Goal: Share content: Share content

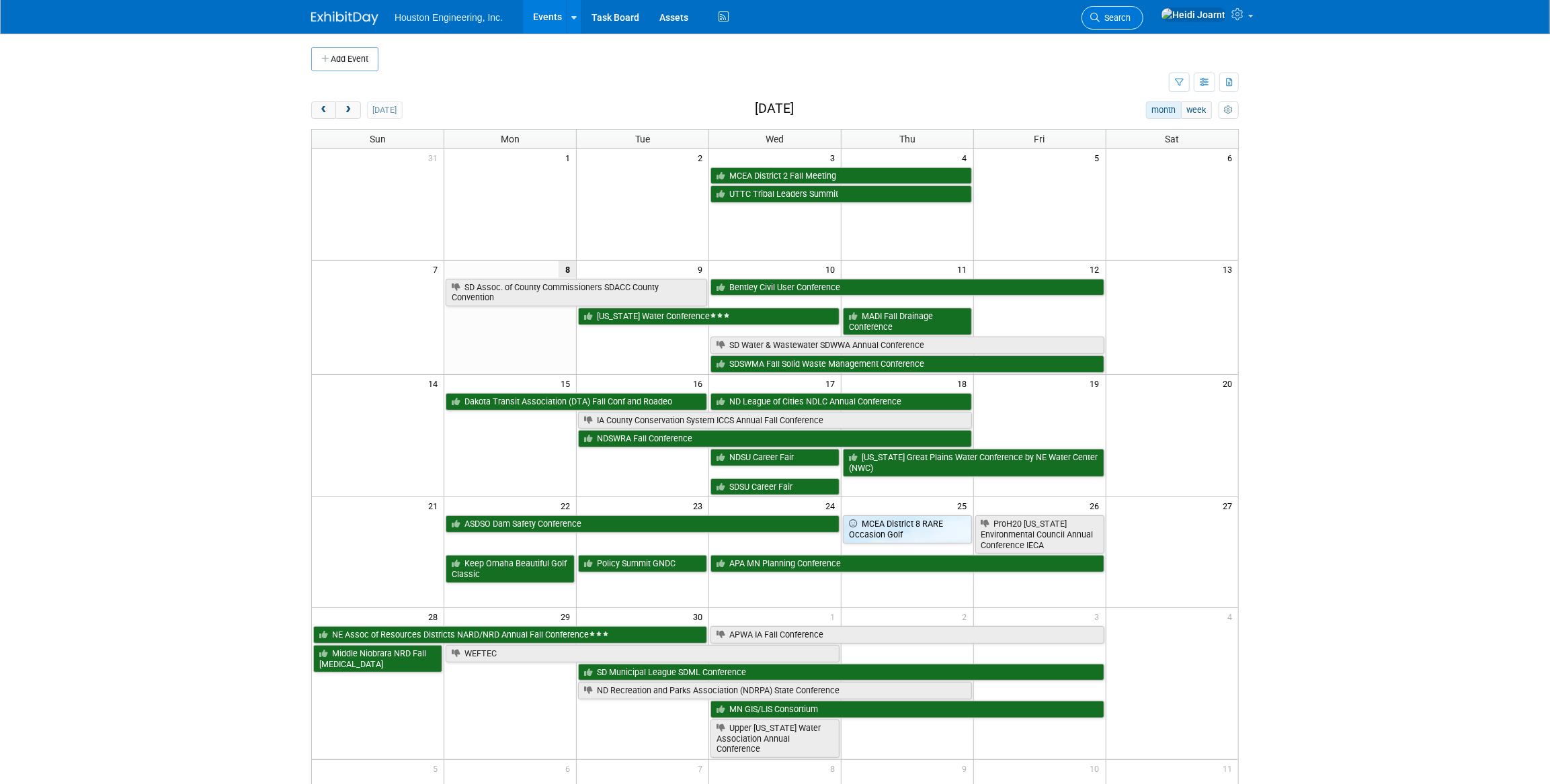
click at [1130, 18] on span "Search" at bounding box center [1115, 18] width 31 height 10
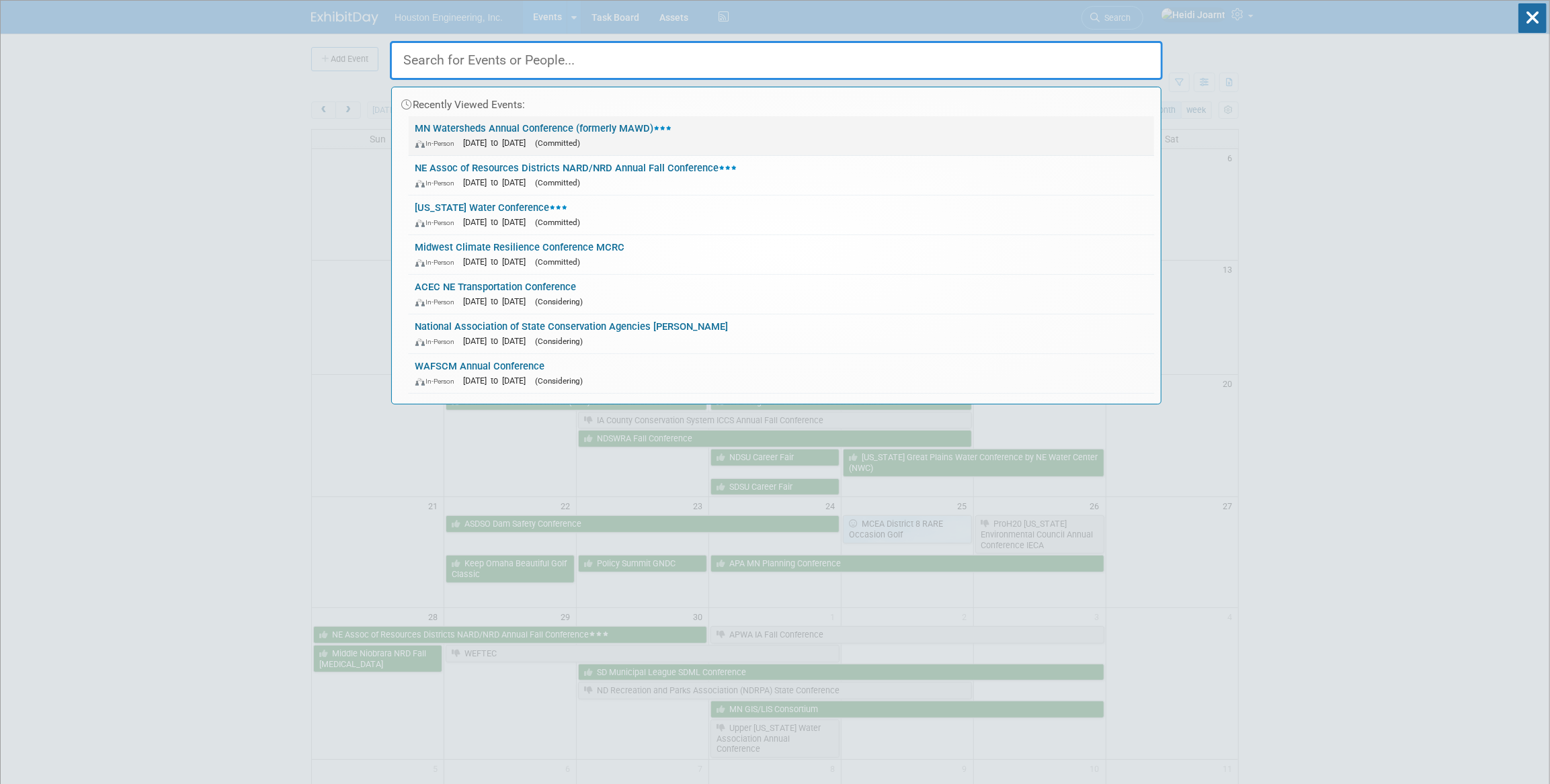
click at [656, 145] on div "In-Person Dec 3, 2025 to Dec 5, 2025 (Committed)" at bounding box center [781, 142] width 732 height 14
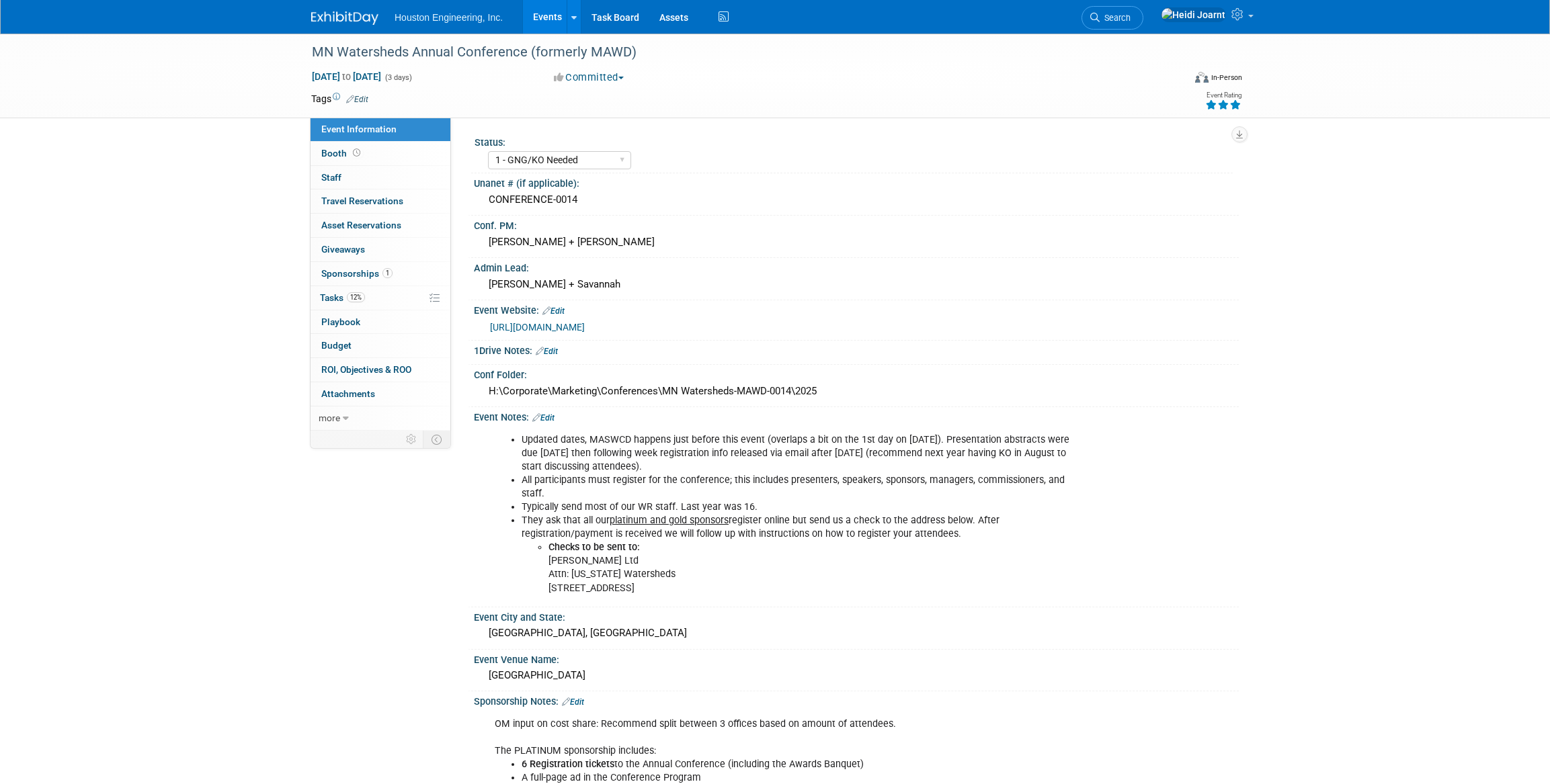
select select "1 - GNG/KO Needed"
select select "Yes"
select select "Water Resources"
click at [550, 8] on link "Events" at bounding box center [547, 16] width 49 height 34
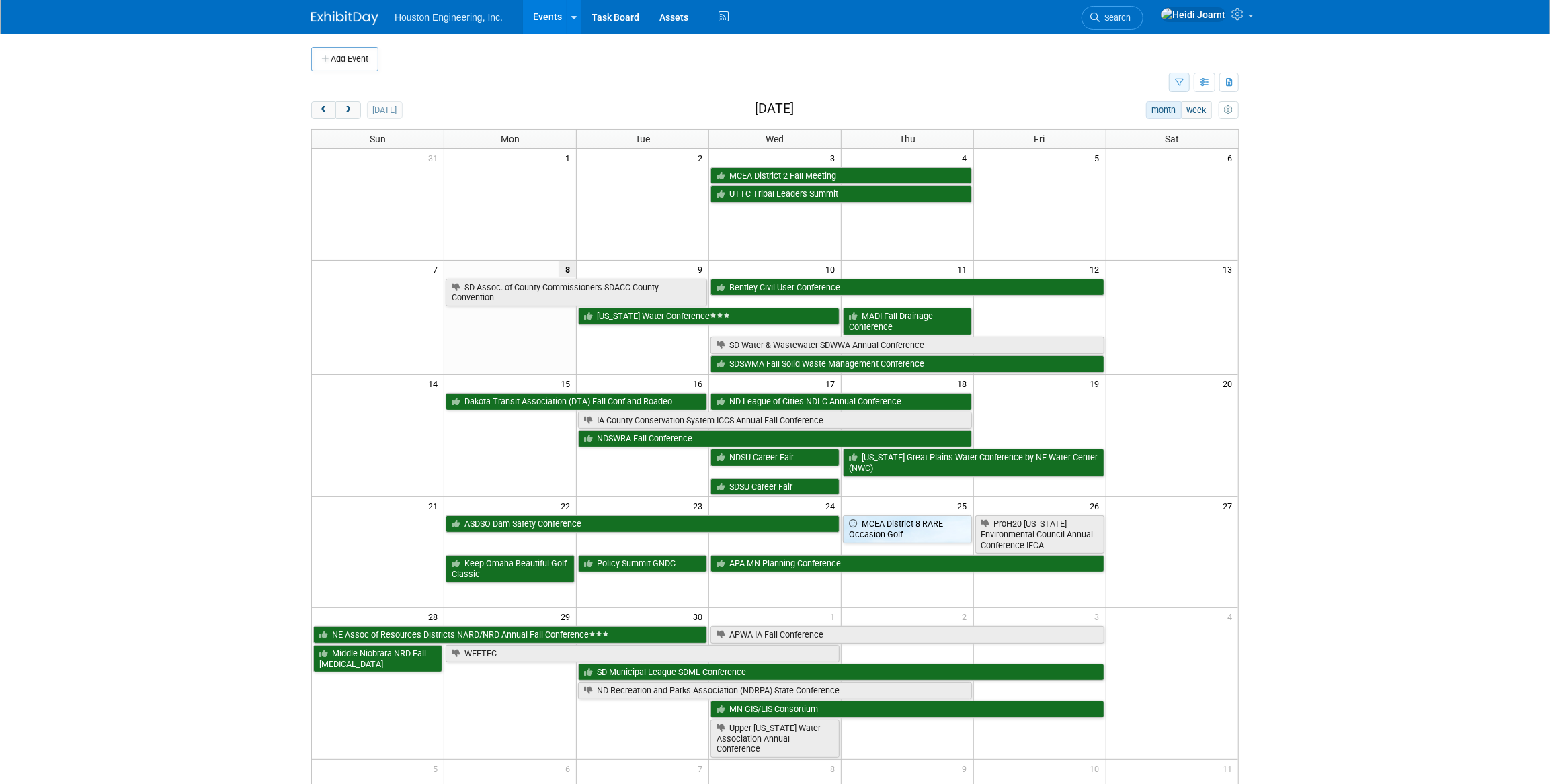
click at [1178, 74] on button "button" at bounding box center [1179, 82] width 21 height 20
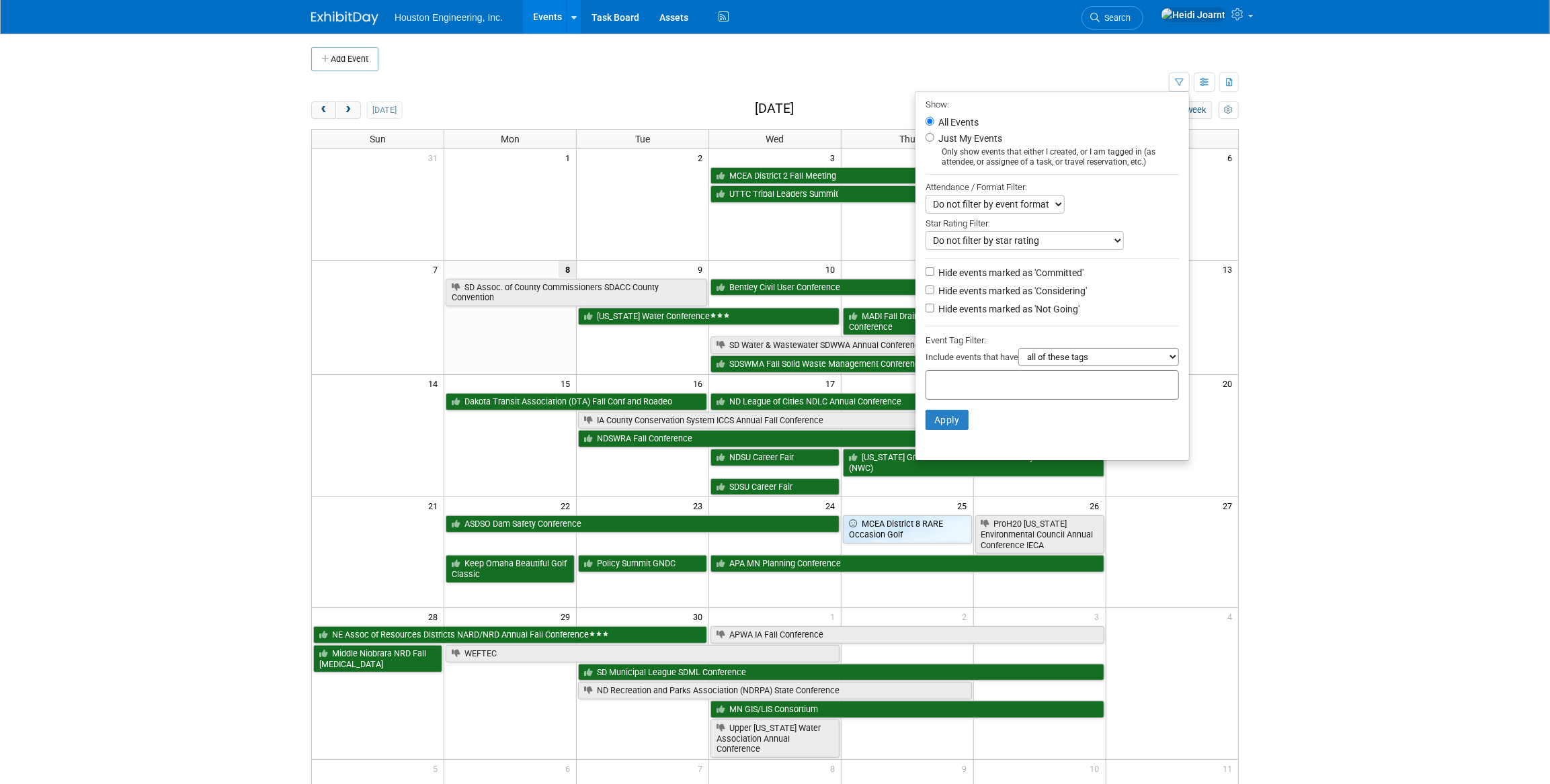
click at [949, 313] on label "Hide events marked as 'Not Going'" at bounding box center [1007, 309] width 144 height 14
click at [934, 313] on input "Hide events marked as 'Not Going'" at bounding box center [930, 308] width 9 height 9
checkbox input "true"
click at [941, 427] on button "Apply" at bounding box center [947, 420] width 43 height 20
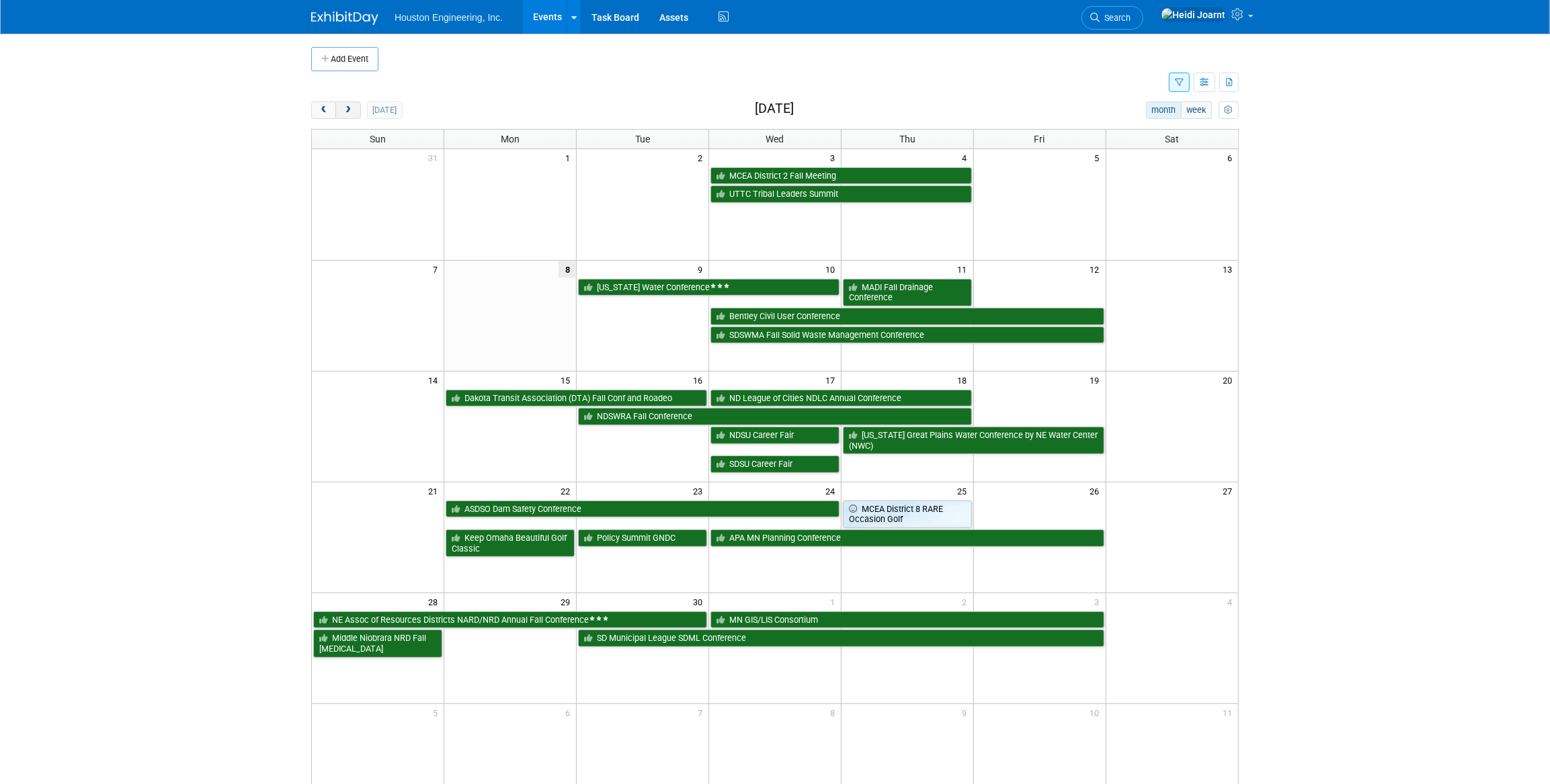
click at [349, 114] on span "next" at bounding box center [348, 110] width 10 height 9
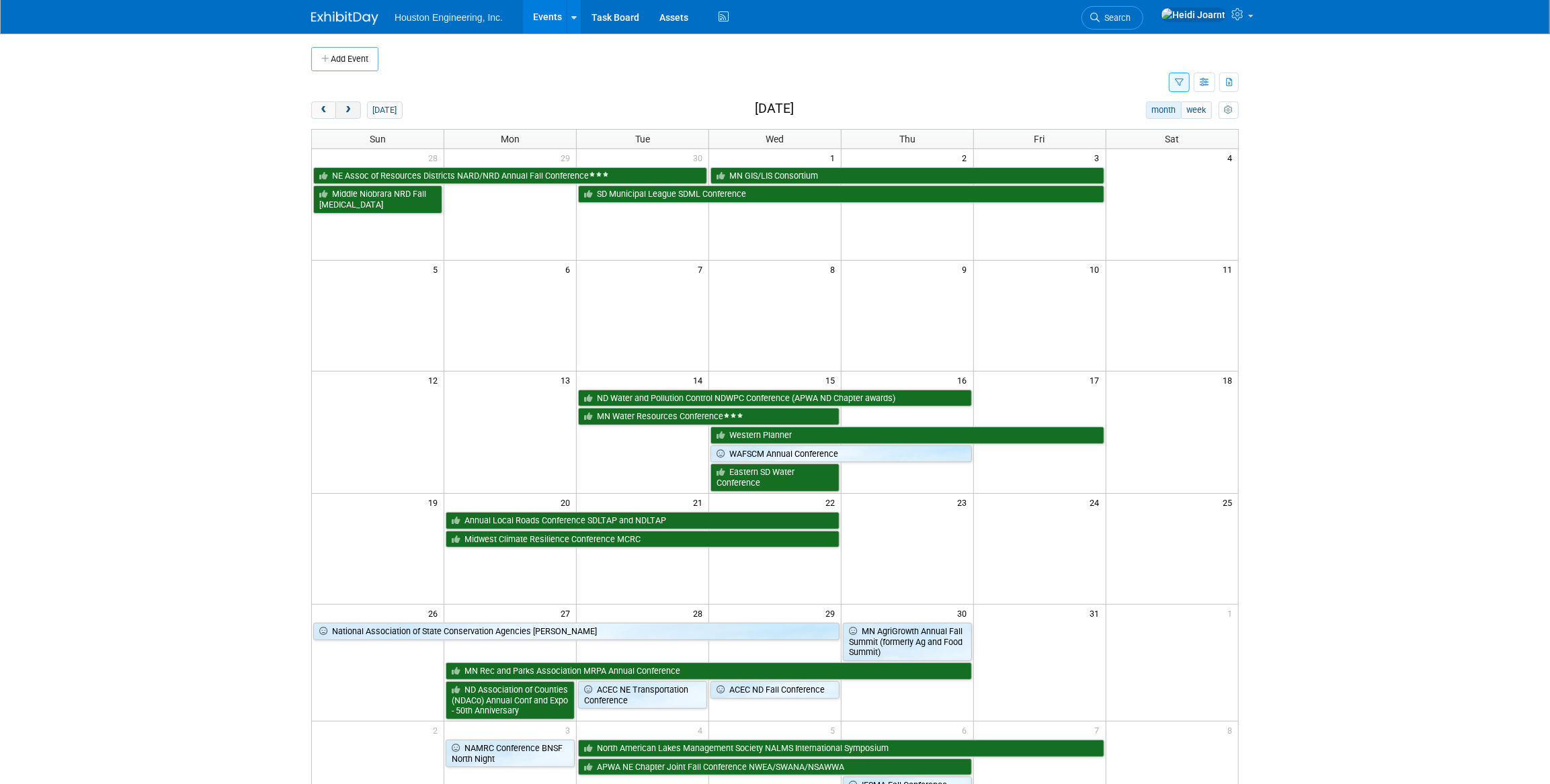
click at [352, 111] on span "next" at bounding box center [348, 110] width 10 height 9
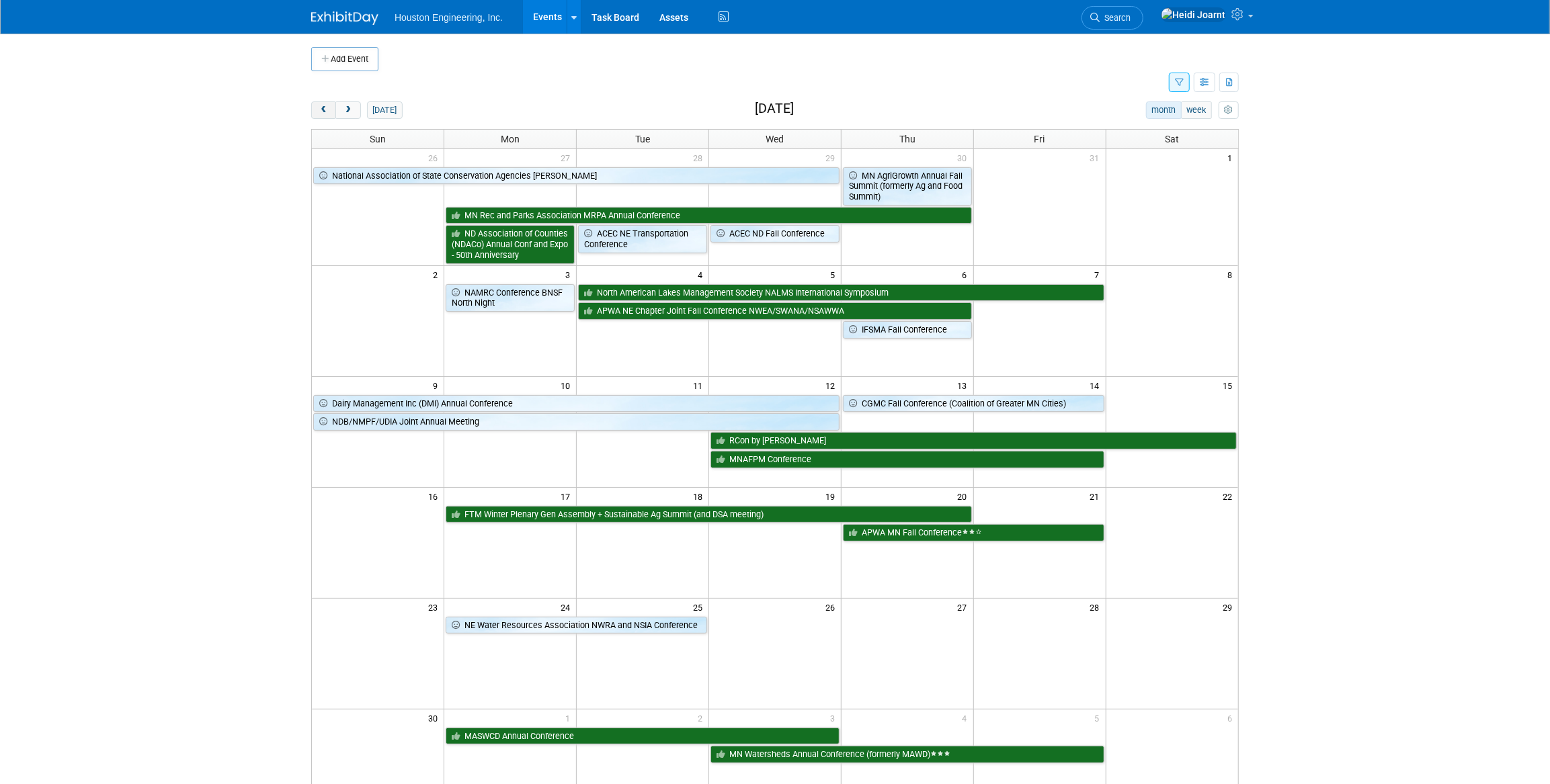
click at [328, 114] on span "prev" at bounding box center [324, 110] width 10 height 9
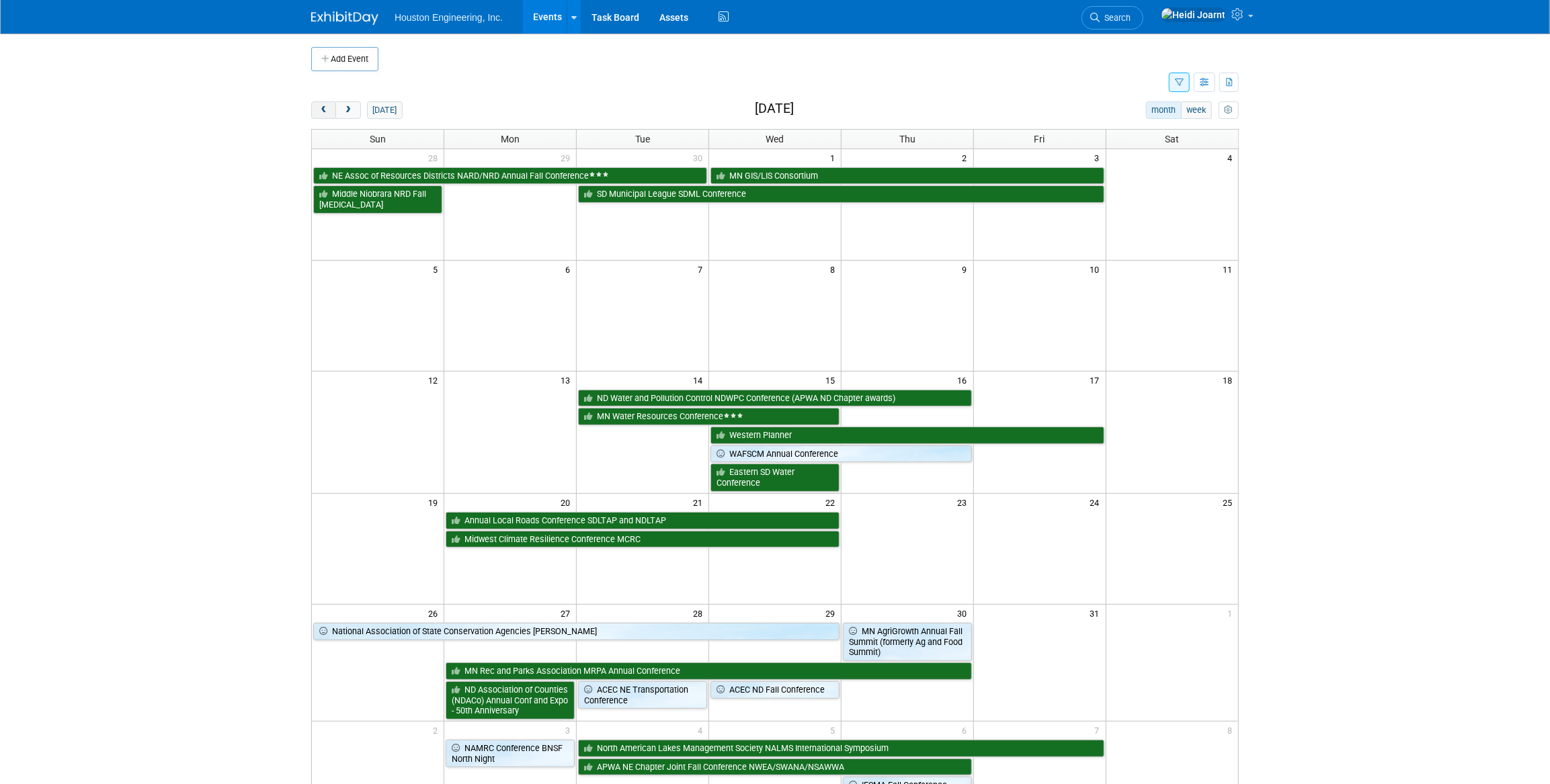
click at [328, 114] on span "prev" at bounding box center [324, 110] width 10 height 9
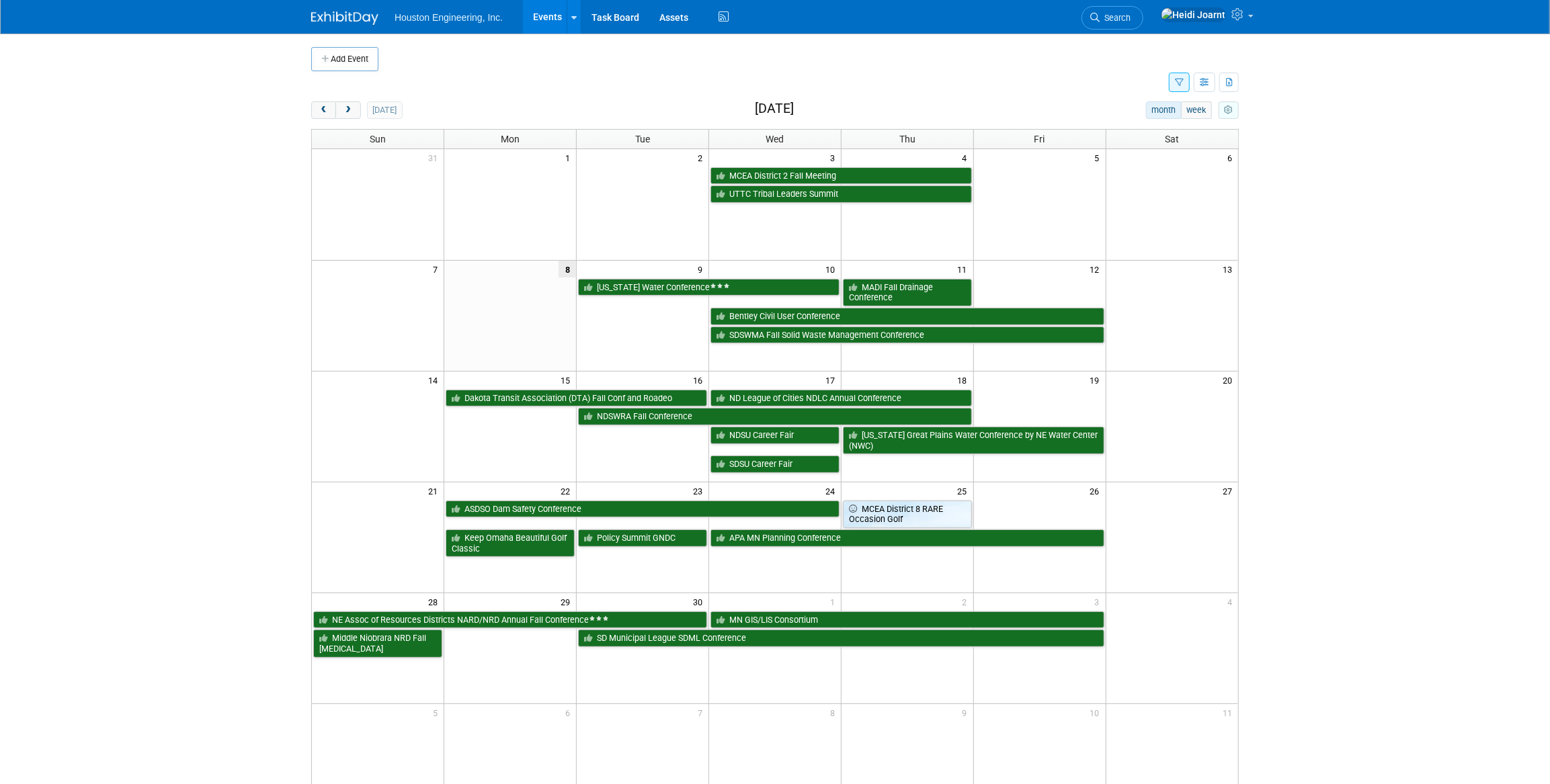
click at [1231, 108] on icon "myCustomButton" at bounding box center [1228, 110] width 9 height 9
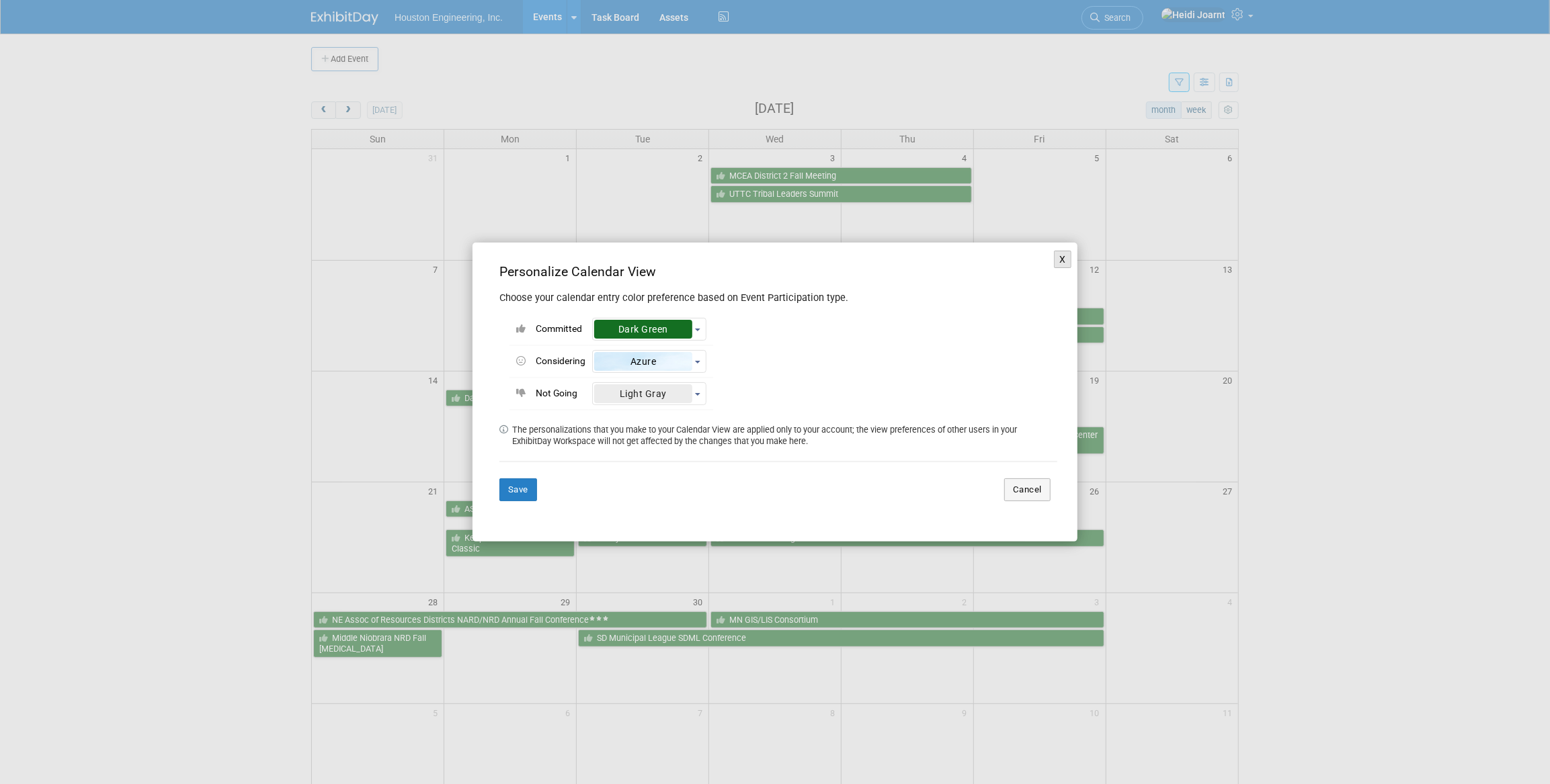
click at [1066, 260] on button "X" at bounding box center [1062, 259] width 17 height 17
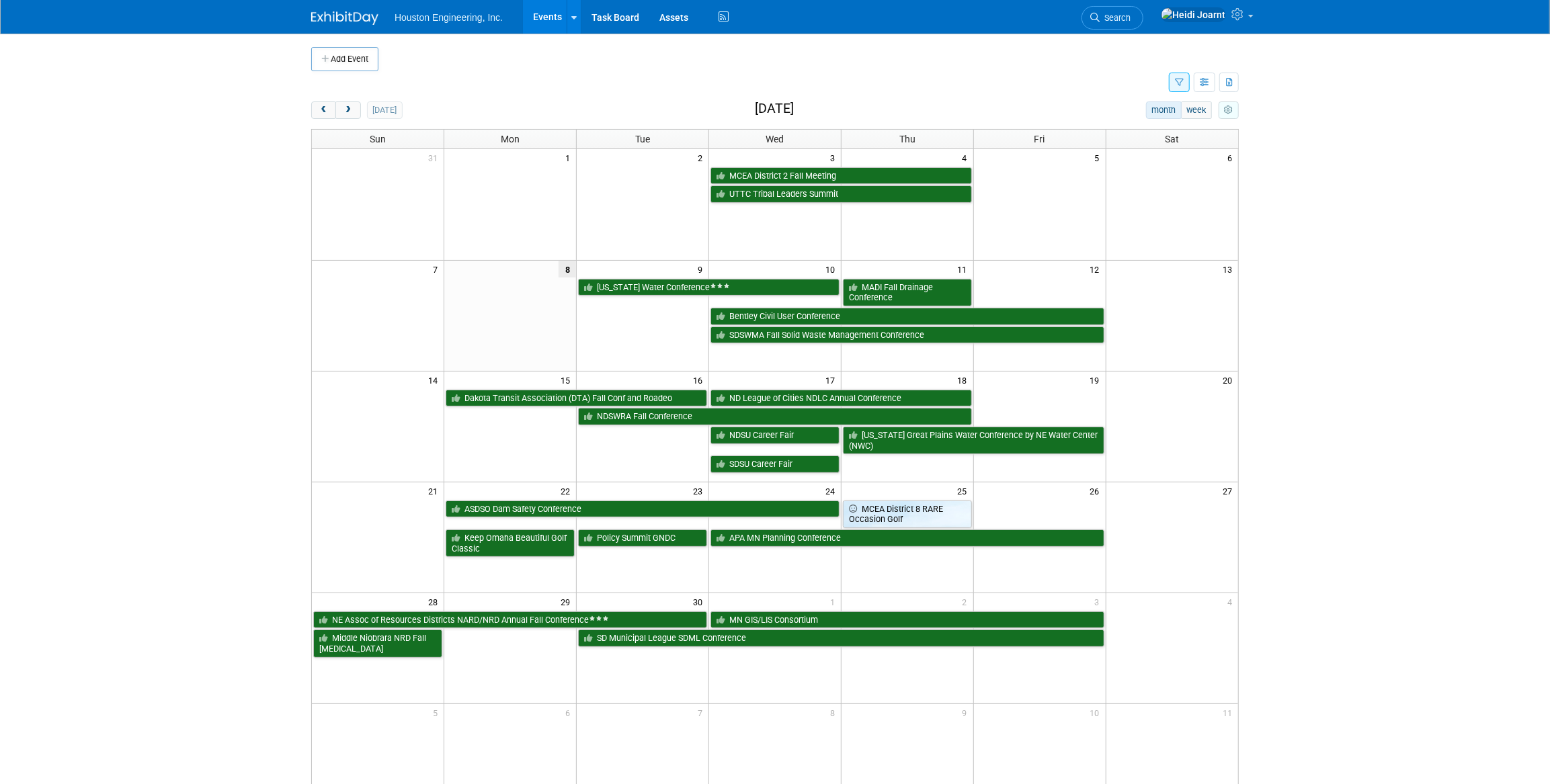
click at [1228, 110] on icon "myCustomButton" at bounding box center [1228, 110] width 9 height 9
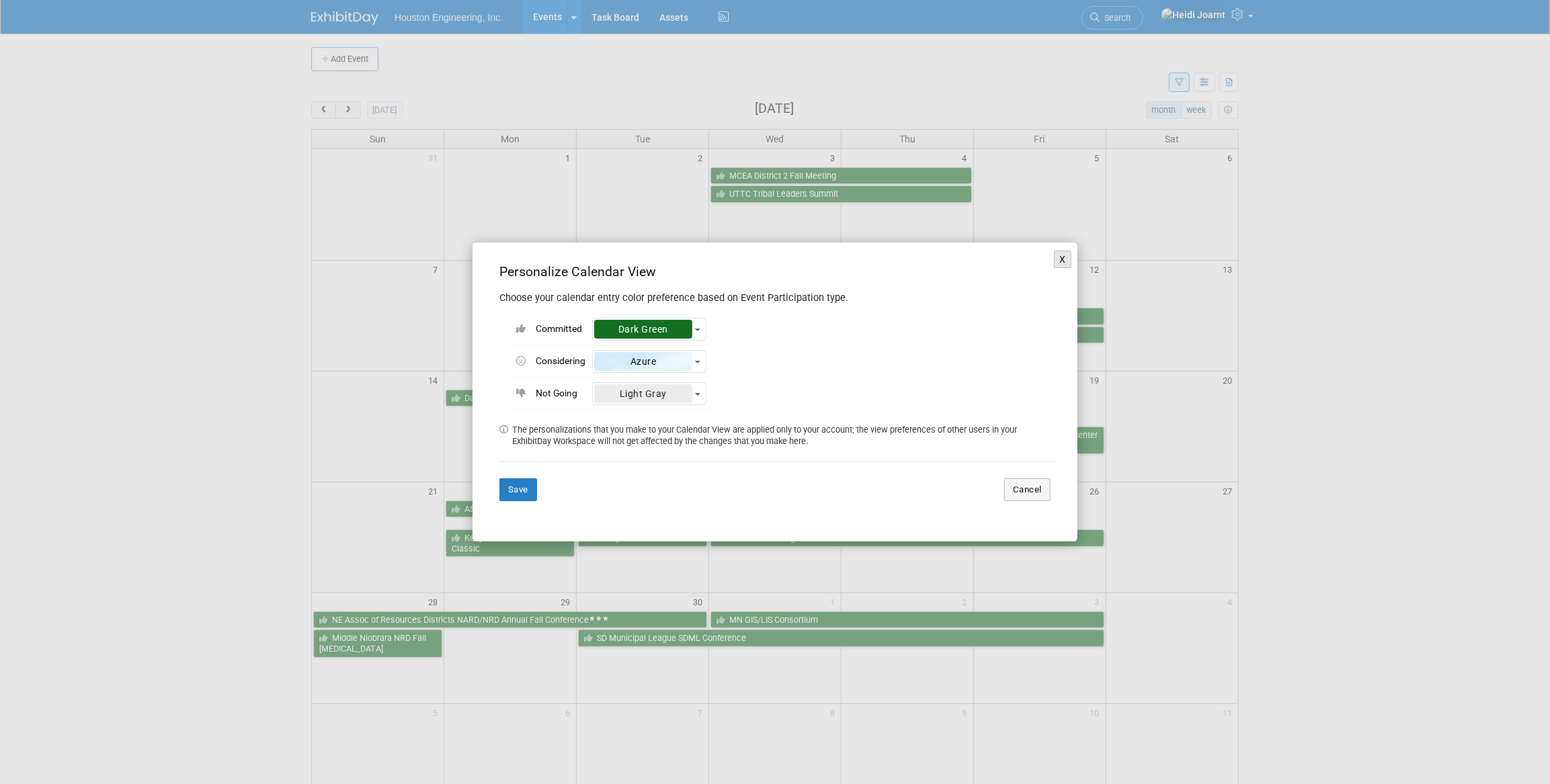
click at [1066, 256] on button "X" at bounding box center [1062, 259] width 17 height 17
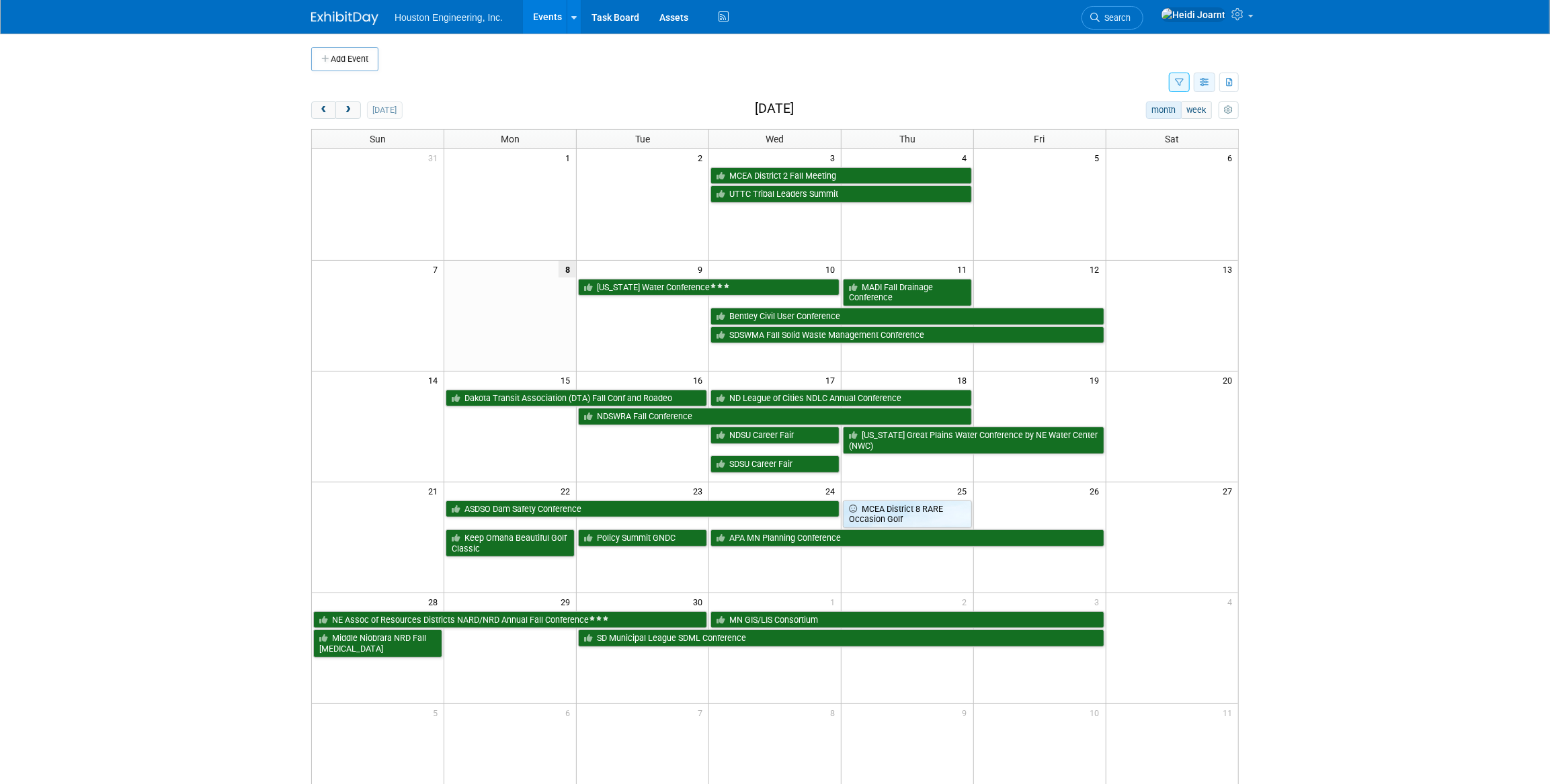
click at [1206, 86] on icon "button" at bounding box center [1205, 83] width 10 height 9
click at [1285, 121] on body "Houston Engineering, Inc. Events Add Event Bulk Upload Events Shareable Event B…" at bounding box center [775, 392] width 1550 height 784
click at [1214, 79] on button "button" at bounding box center [1204, 82] width 22 height 20
click at [1147, 196] on link "Expert Grid" at bounding box center [1147, 191] width 113 height 19
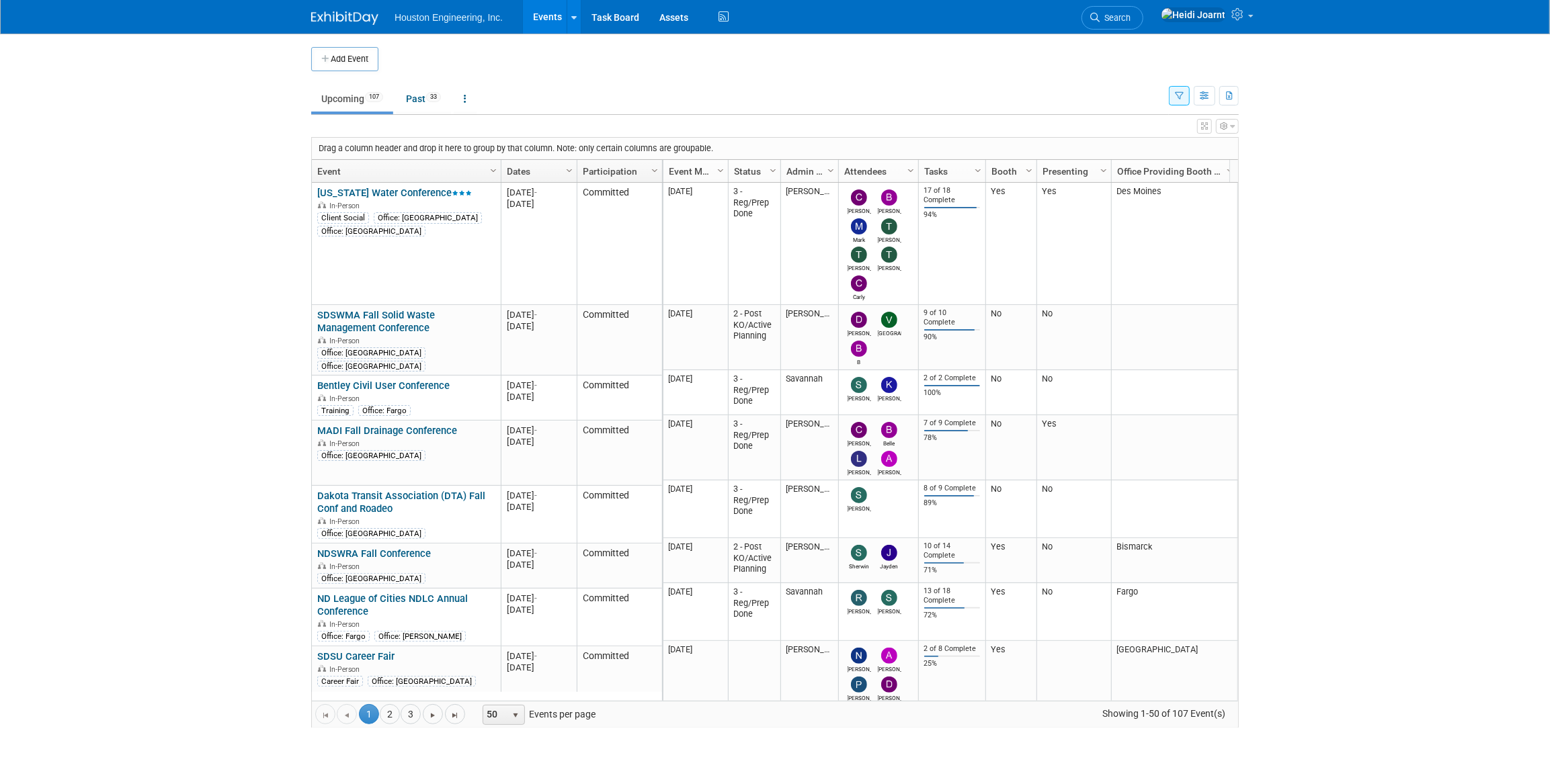
click at [1176, 101] on button "button" at bounding box center [1179, 96] width 21 height 20
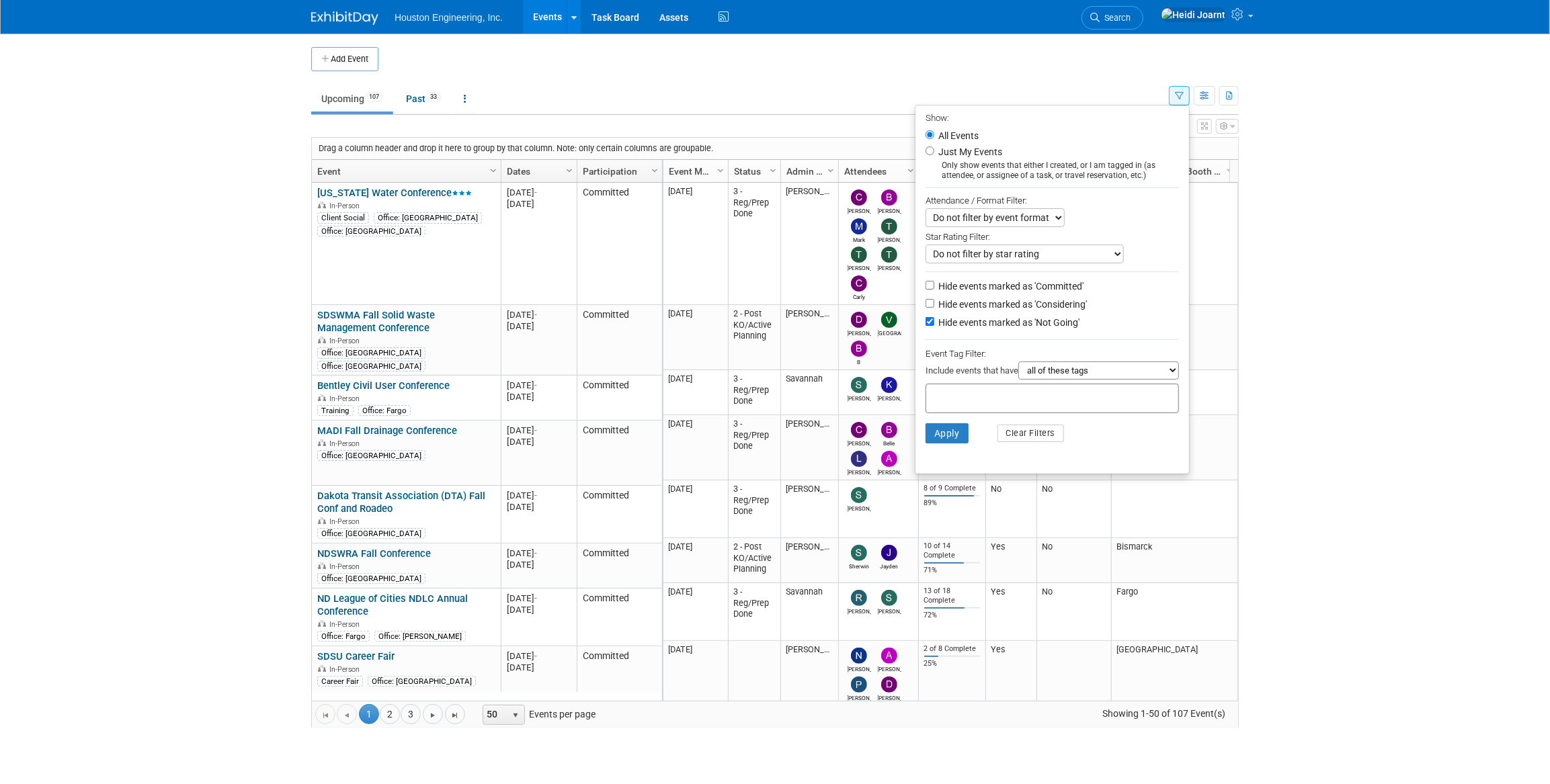
click at [1176, 101] on button "button" at bounding box center [1179, 96] width 21 height 20
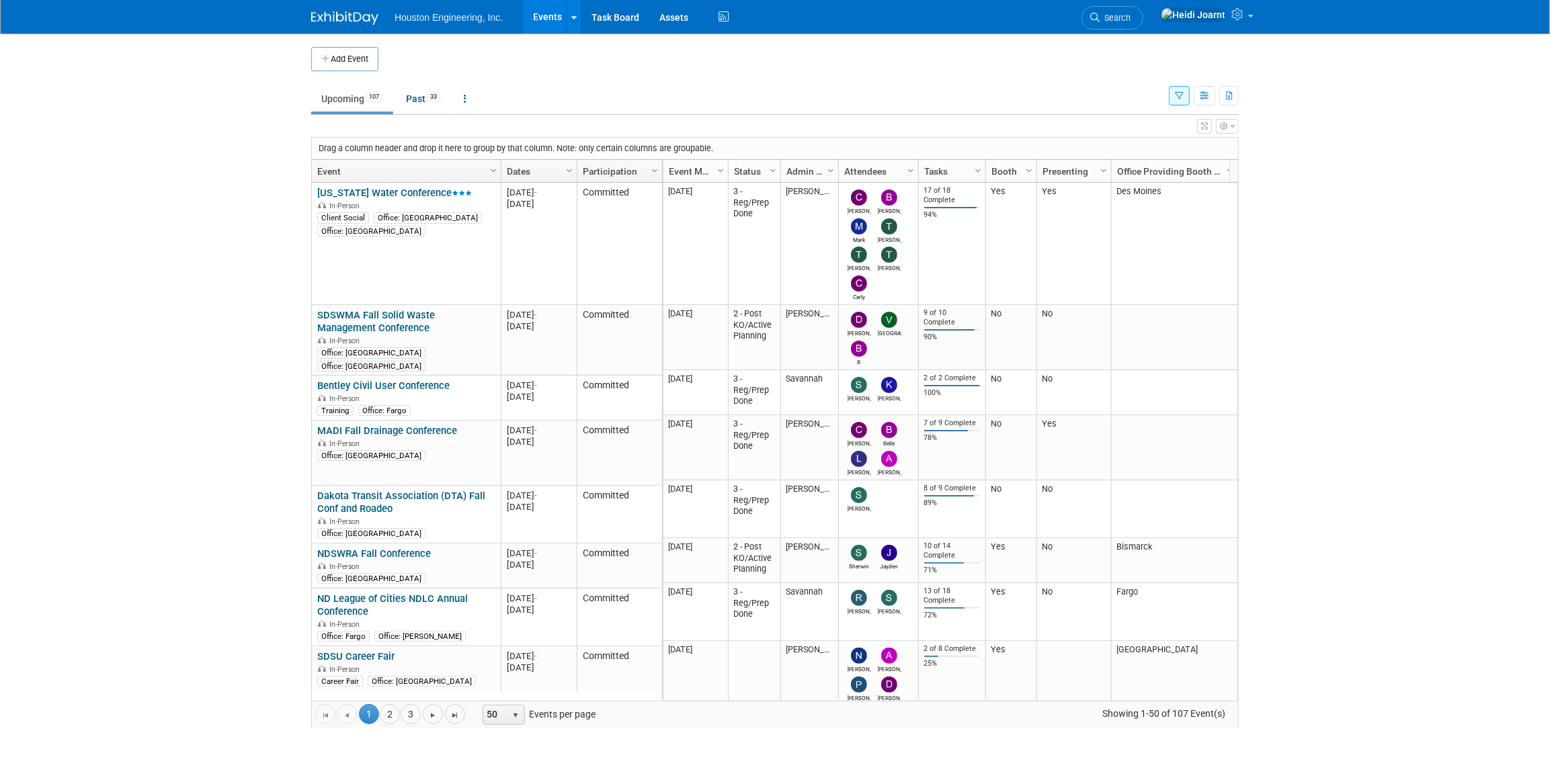
click at [1176, 101] on button "button" at bounding box center [1179, 96] width 21 height 20
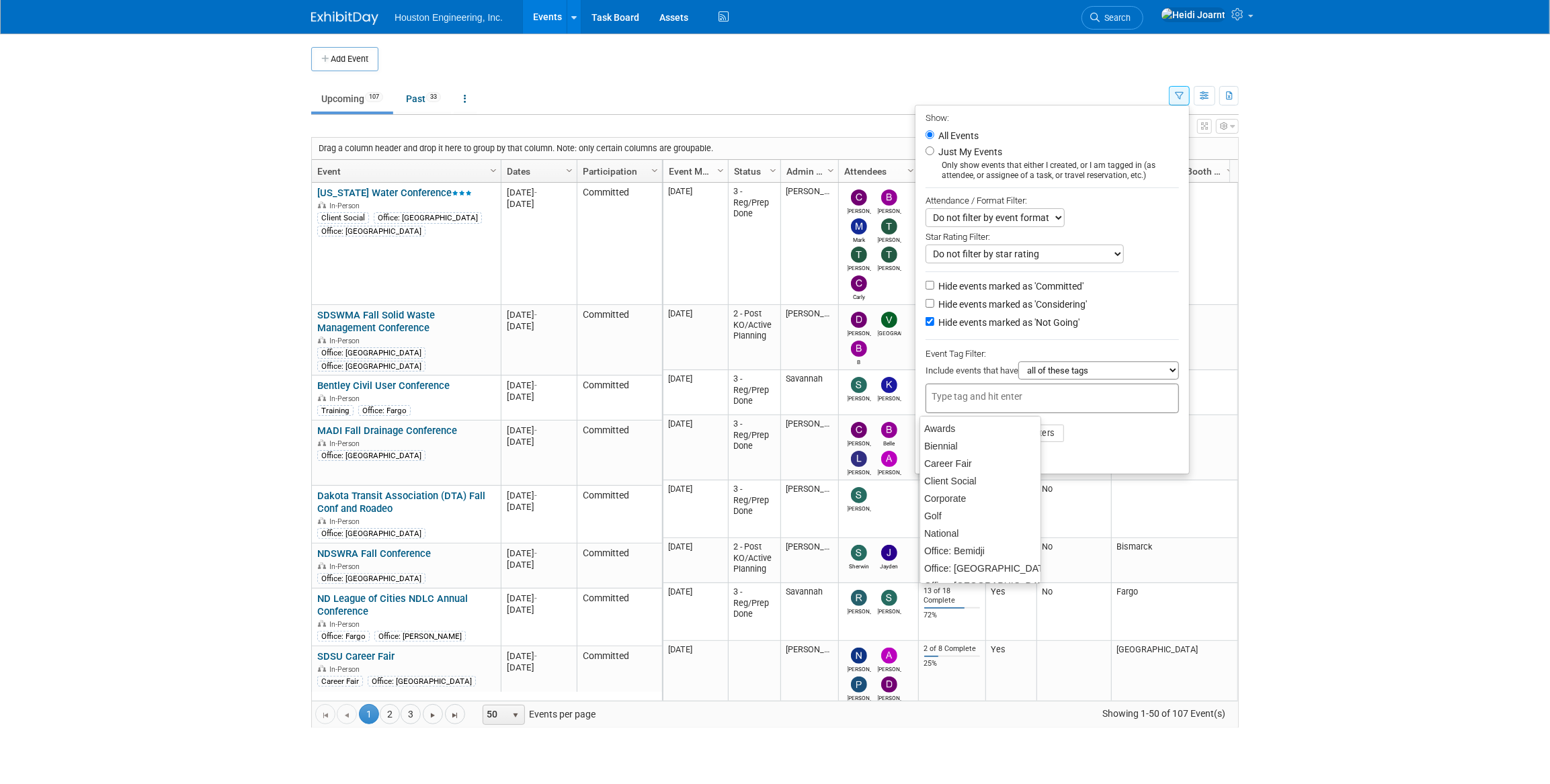
click at [1028, 398] on input "text" at bounding box center [985, 396] width 108 height 14
type input "tra"
drag, startPoint x: 1027, startPoint y: 397, endPoint x: 909, endPoint y: 395, distance: 118.0
click at [916, 395] on div "tra" at bounding box center [1052, 398] width 273 height 29
click at [1063, 56] on td at bounding box center [786, 59] width 816 height 24
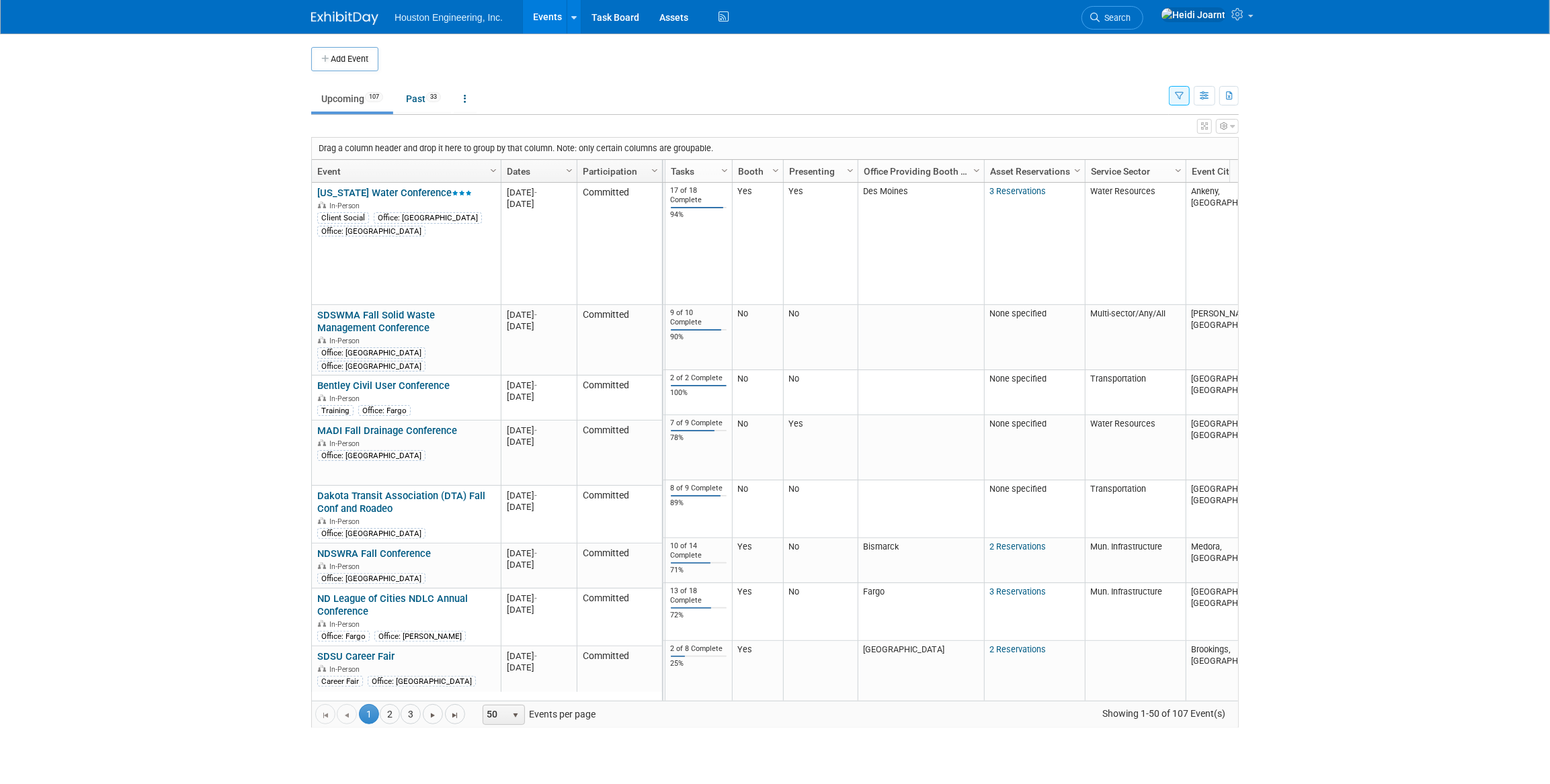
scroll to position [0, 280]
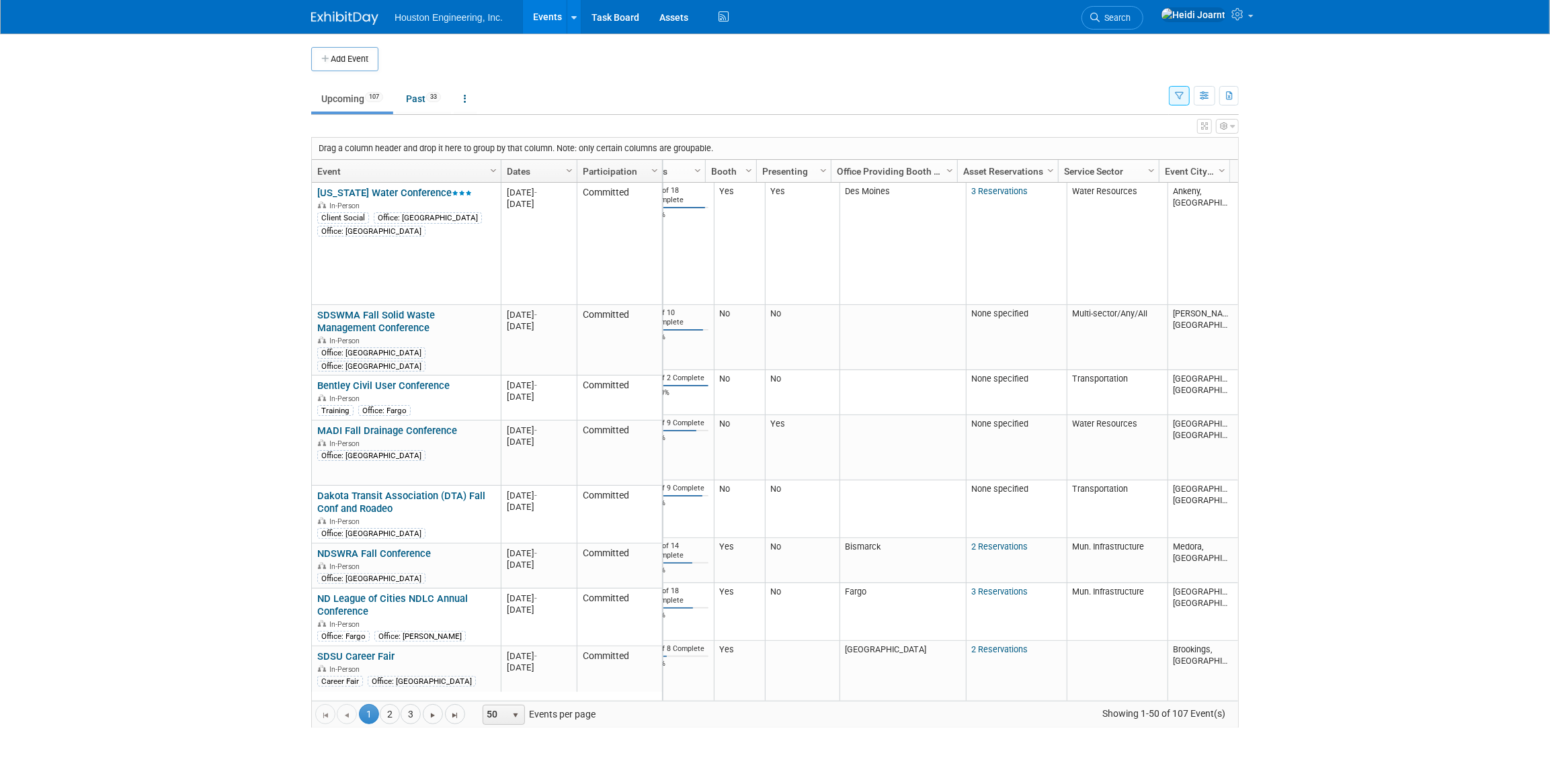
click at [1145, 169] on link "Column Settings" at bounding box center [1152, 170] width 15 height 20
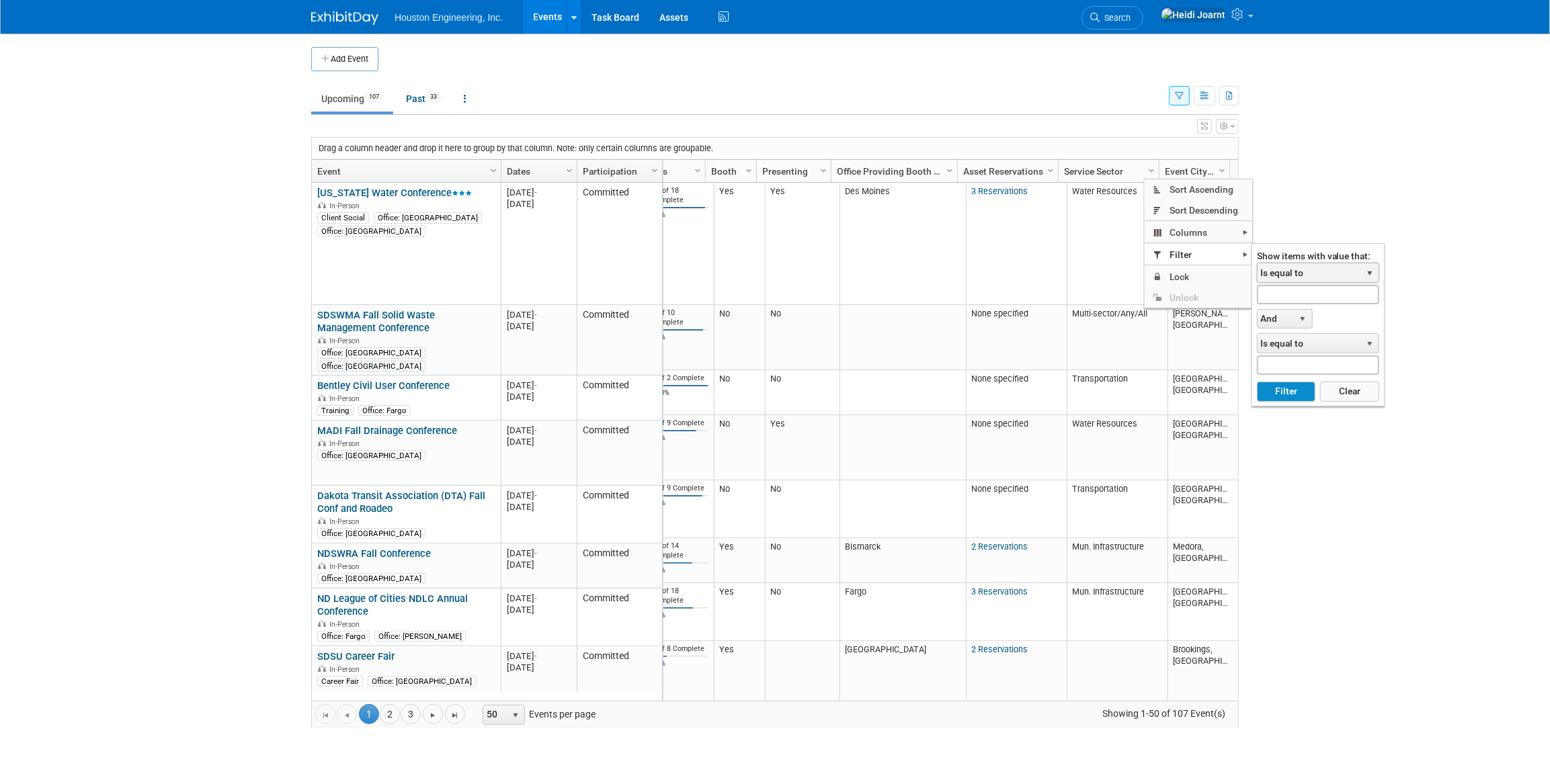
click at [1293, 273] on span "Is equal to" at bounding box center [1309, 273] width 103 height 19
click at [1299, 340] on li "Contains" at bounding box center [1317, 347] width 118 height 18
click at [1297, 297] on input "text" at bounding box center [1318, 295] width 122 height 20
click at [1257, 382] on button "Filter" at bounding box center [1286, 391] width 59 height 20
type input "transpo"
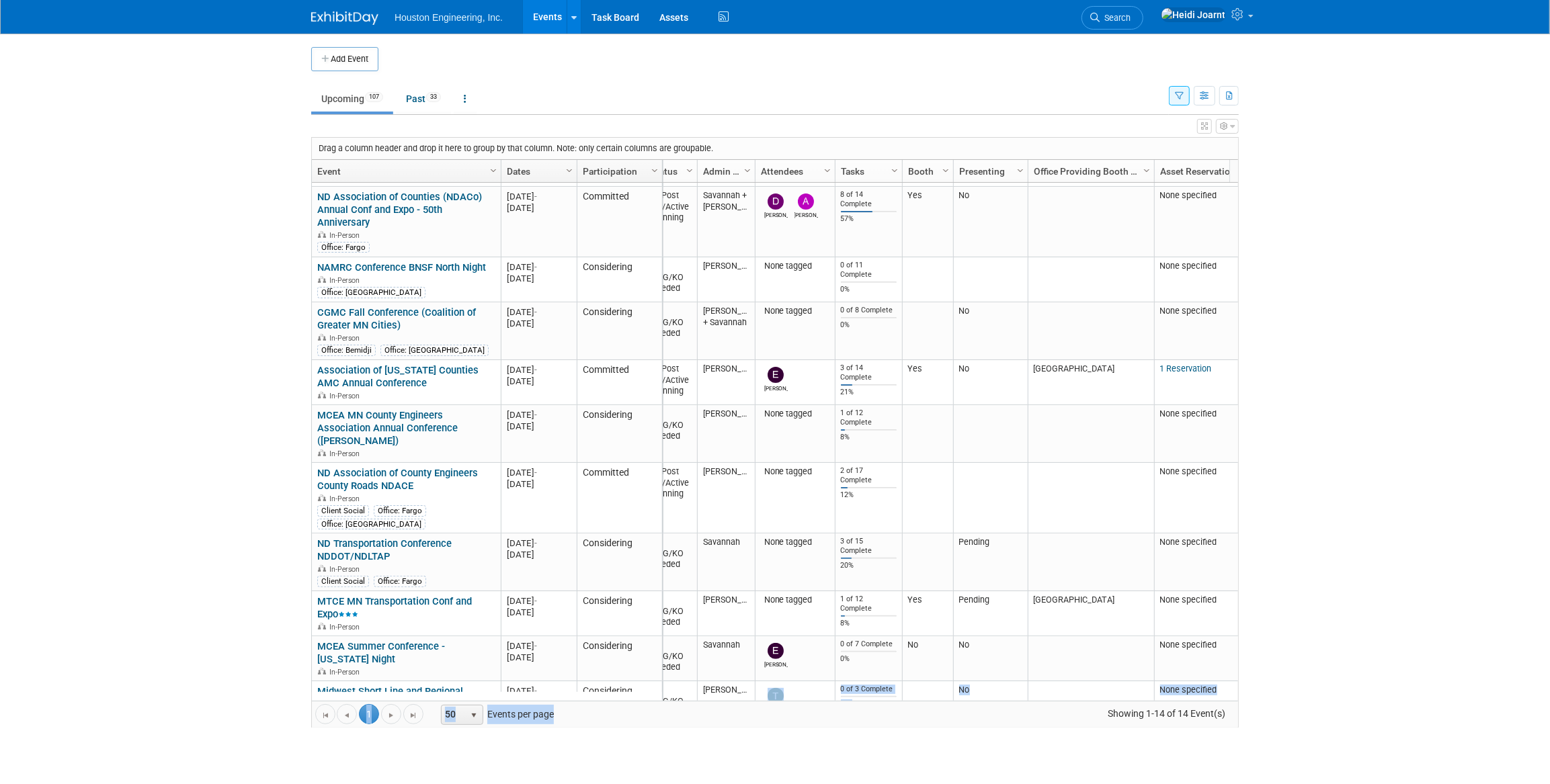
scroll to position [248, 0]
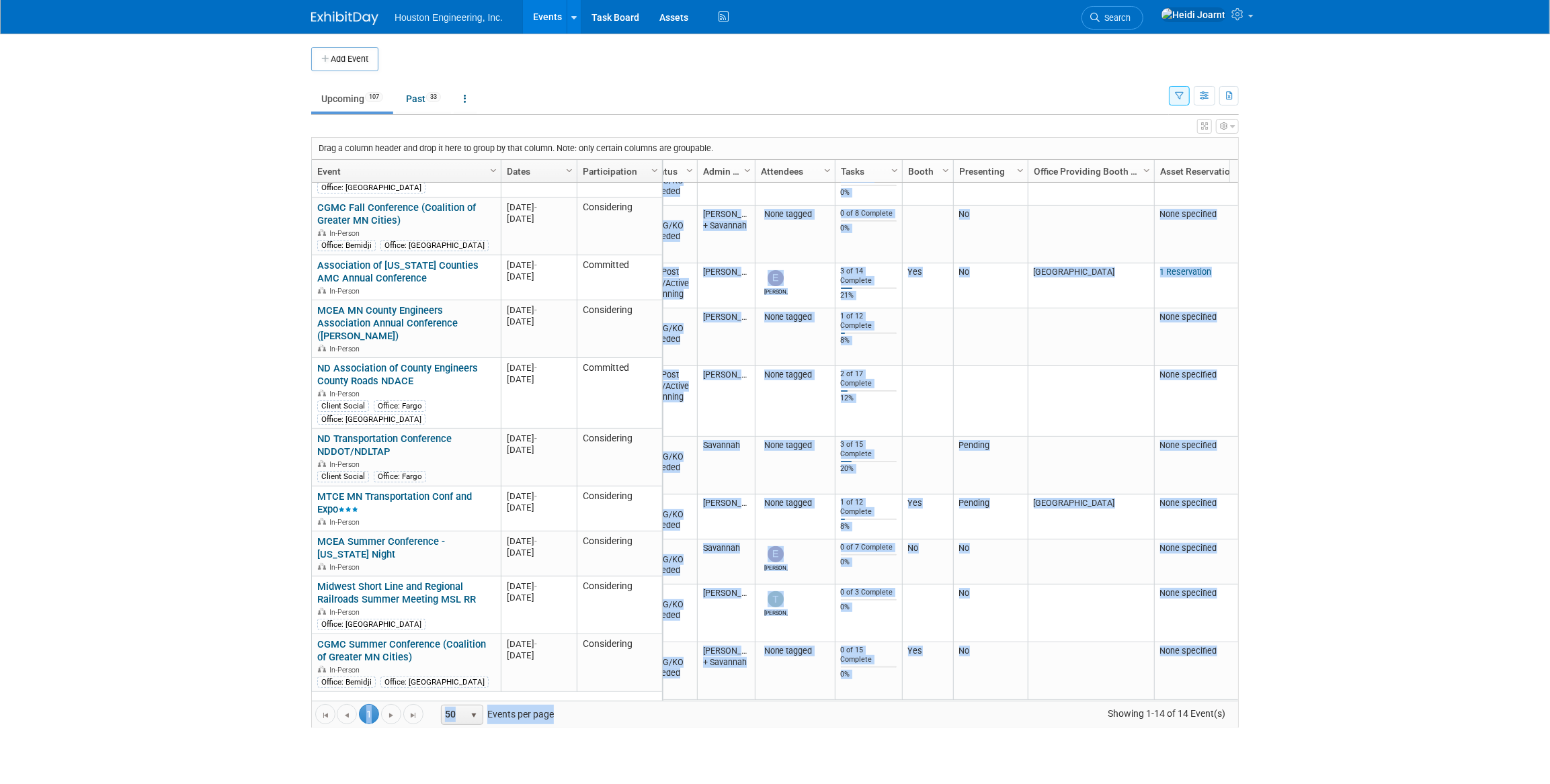
drag, startPoint x: 830, startPoint y: 697, endPoint x: 783, endPoint y: 694, distance: 47.1
click at [783, 694] on div "Drag a column header and drop it here to group by that column. Note: only certa…" at bounding box center [775, 432] width 928 height 590
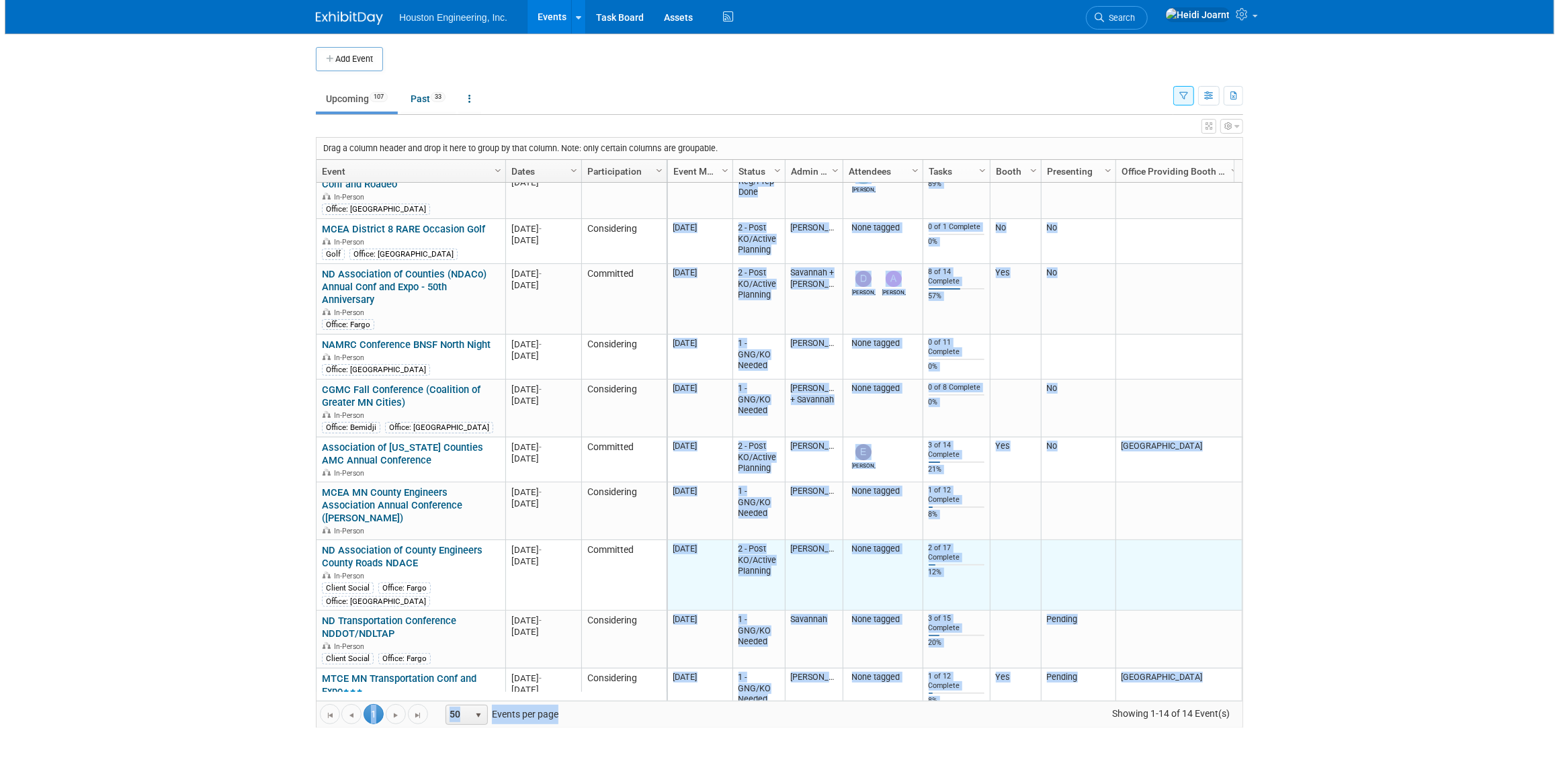
scroll to position [5, 0]
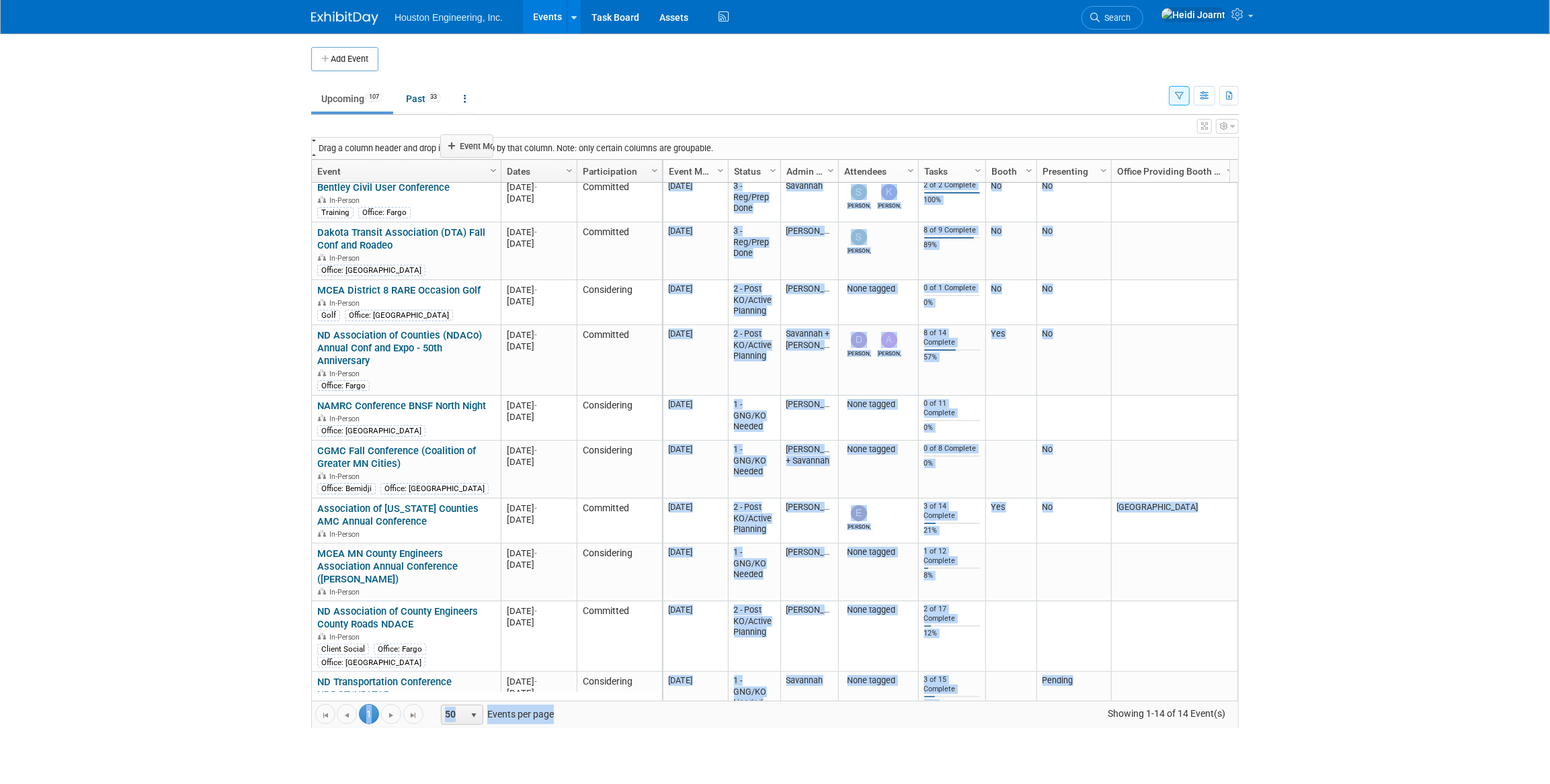
drag, startPoint x: 694, startPoint y: 169, endPoint x: 470, endPoint y: 145, distance: 225.3
click at [470, 145] on body "Houston Engineering, Inc. Events Add Event Bulk Upload Events Shareable Event B…" at bounding box center [775, 392] width 1550 height 784
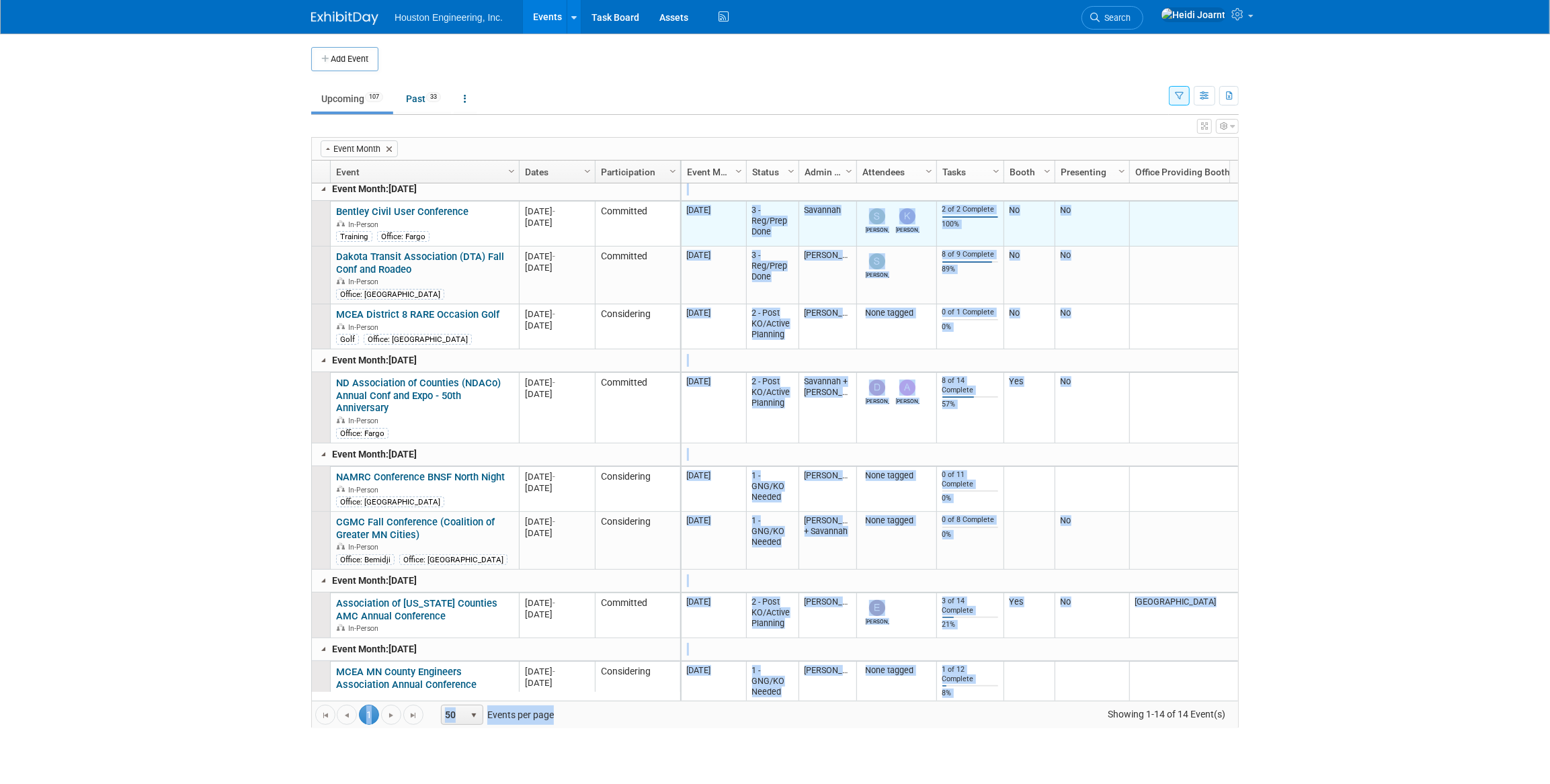
click at [727, 233] on td "M-2025-09 September 2025" at bounding box center [714, 223] width 65 height 46
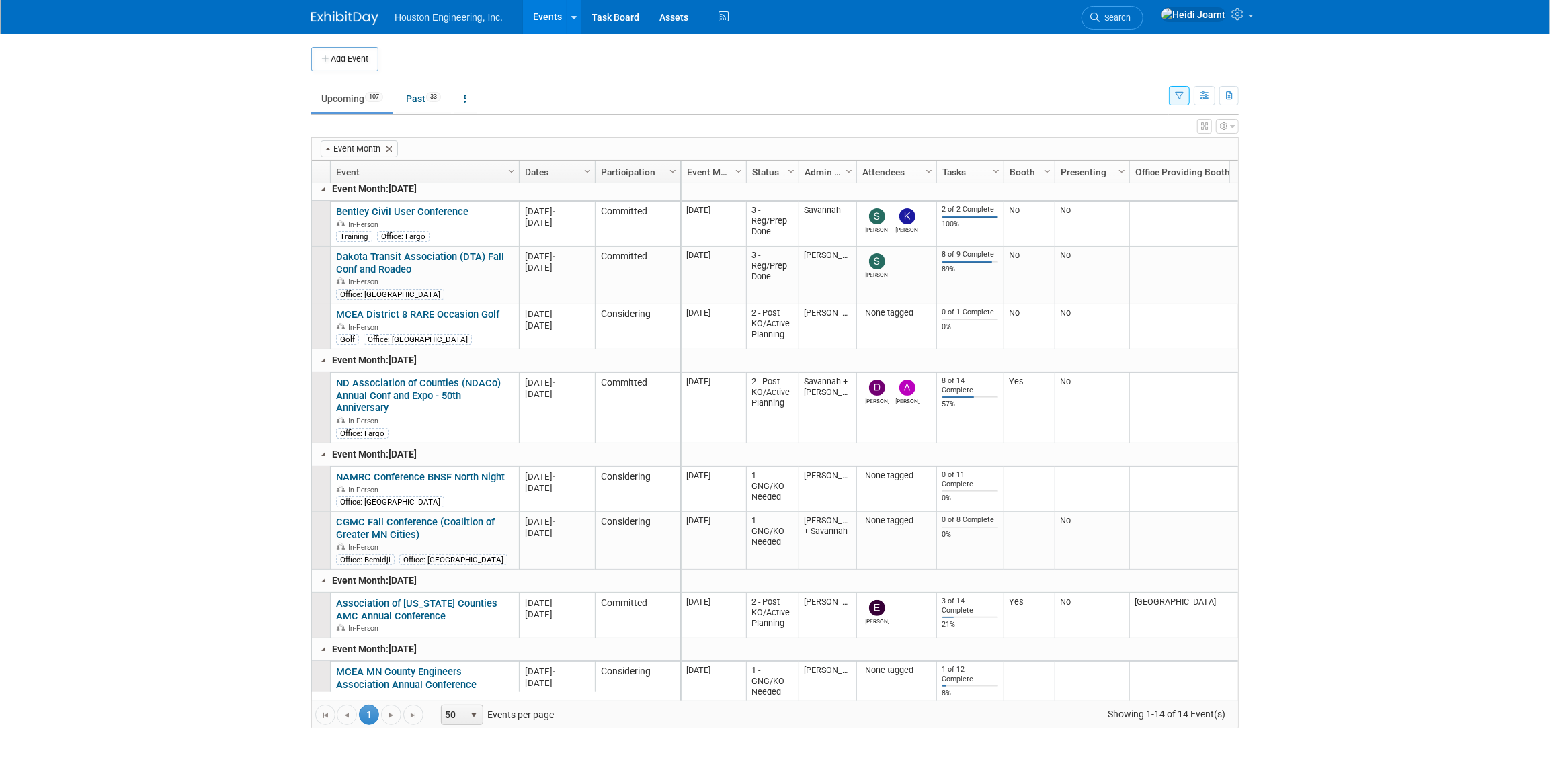
click at [1207, 124] on icon "button" at bounding box center [1204, 126] width 7 height 8
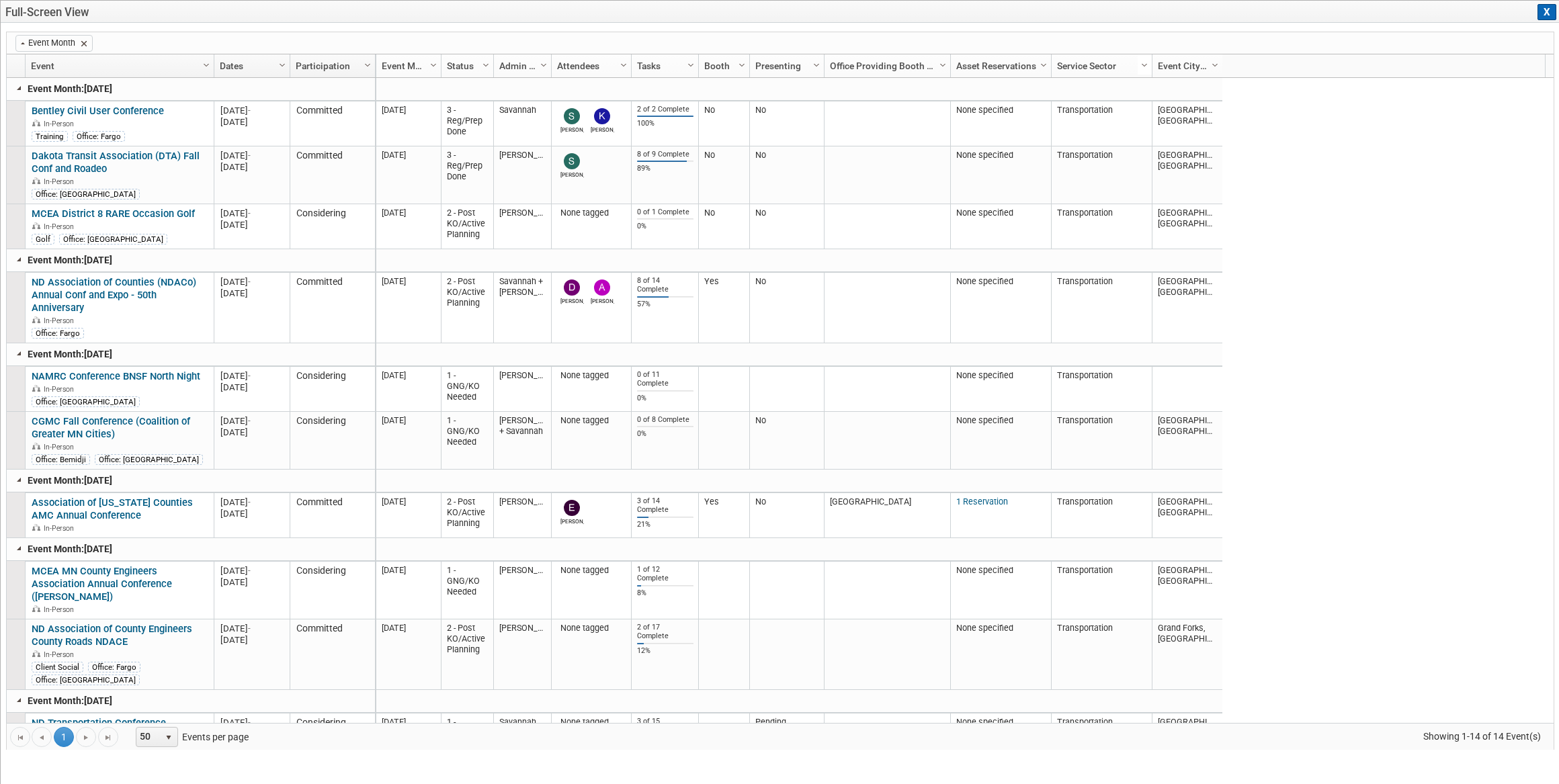
click at [1142, 63] on span "Column Settings" at bounding box center [1144, 65] width 10 height 10
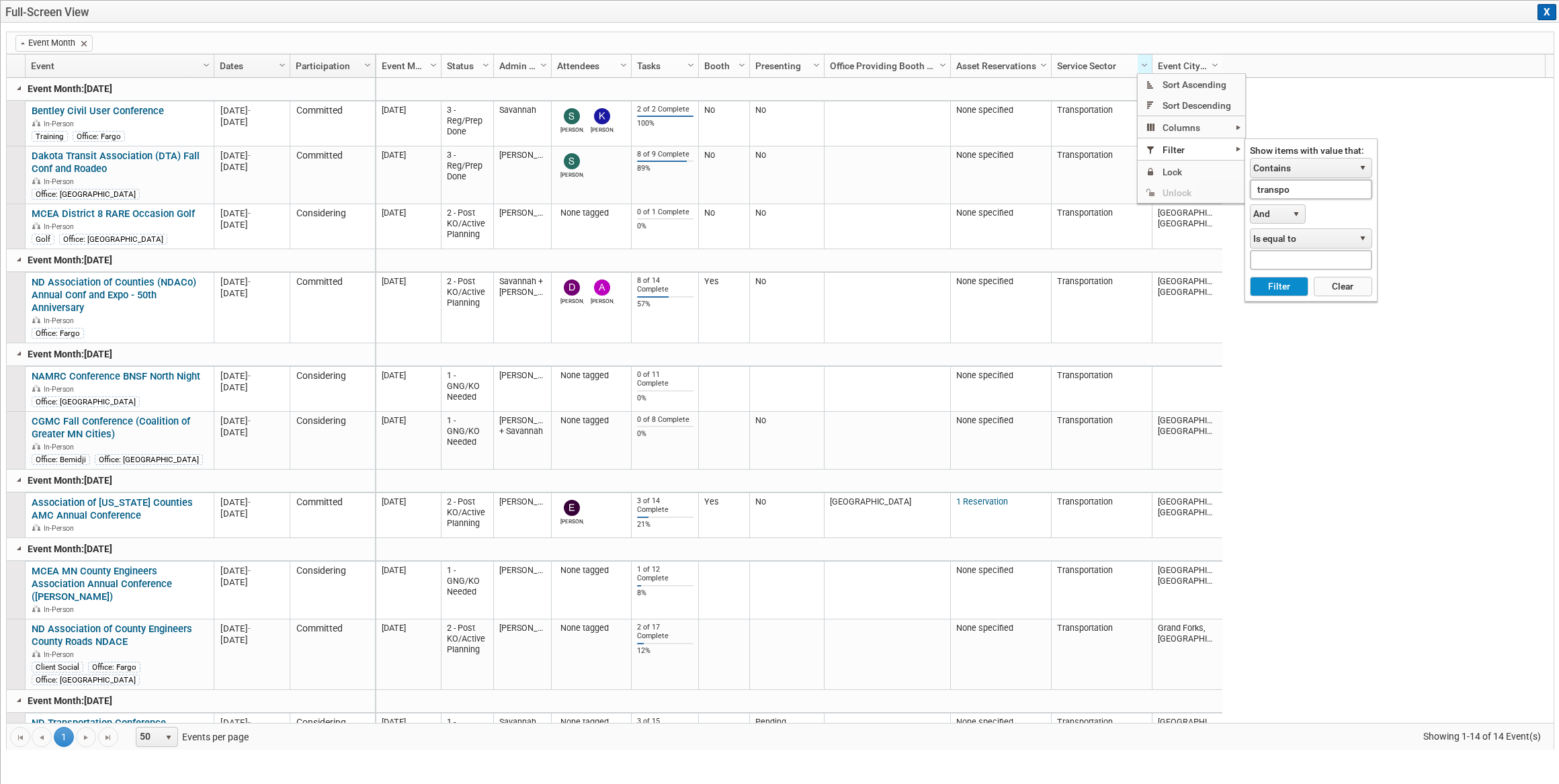
drag, startPoint x: 1299, startPoint y: 190, endPoint x: 1231, endPoint y: 196, distance: 68.3
click at [1231, 196] on ul "Sort Ascending Sort Descending Columns 1Drive Notes Abstract Due Actual Sales A…" at bounding box center [1191, 138] width 108 height 128
click at [1250, 277] on button "Filter" at bounding box center [1279, 286] width 59 height 20
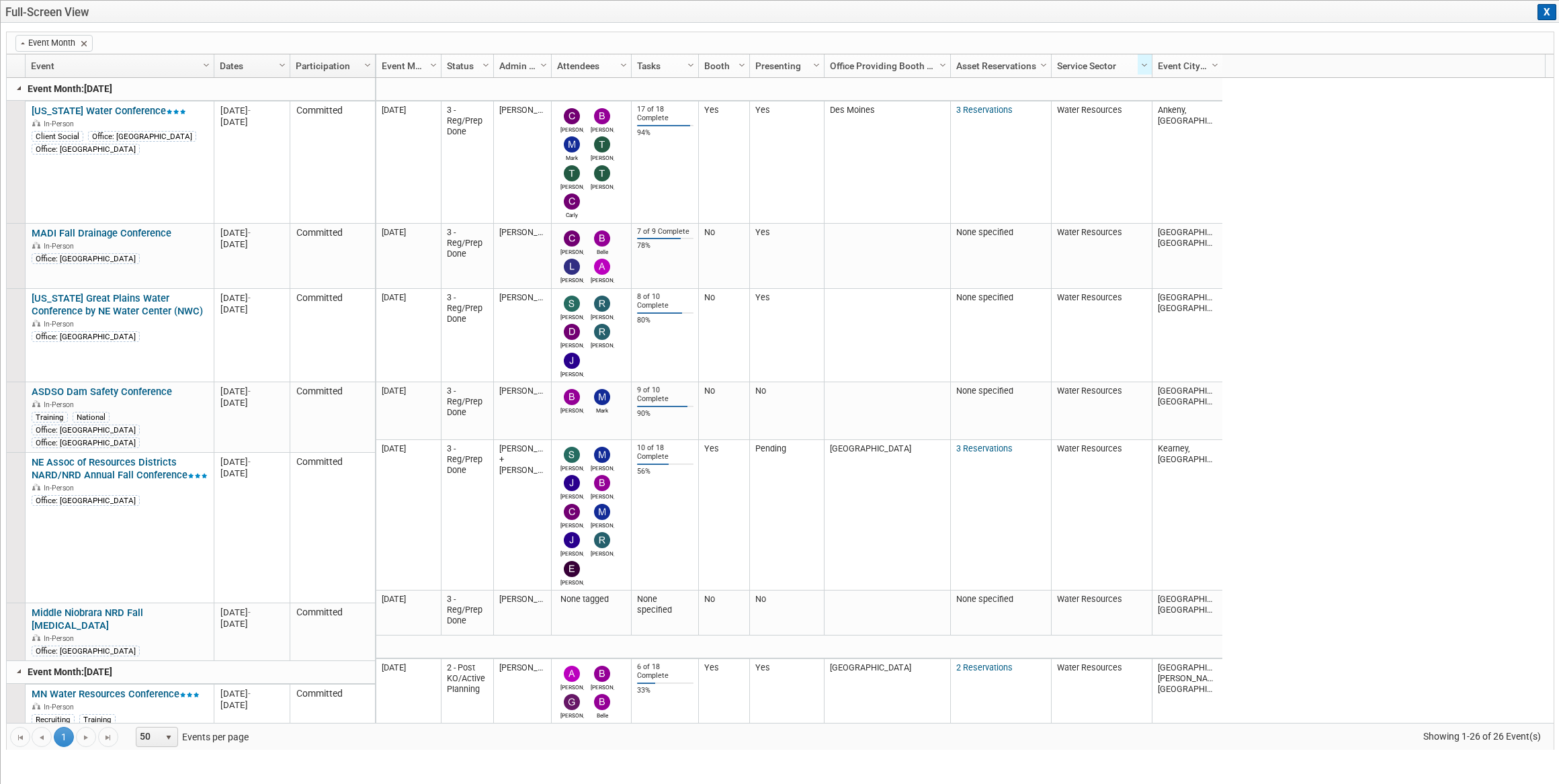
click at [20, 89] on link at bounding box center [19, 88] width 10 height 10
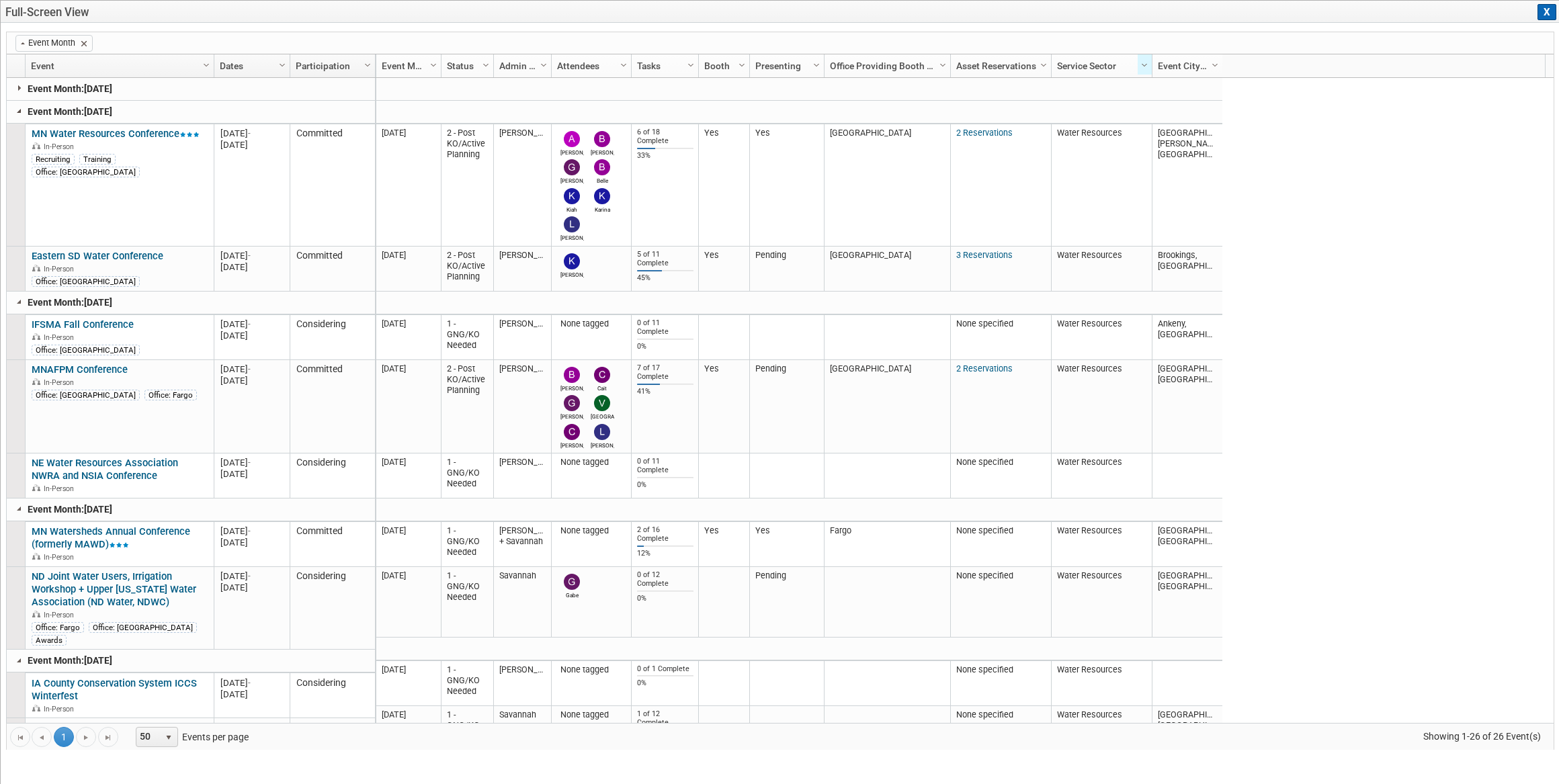
click at [18, 111] on link at bounding box center [19, 110] width 10 height 10
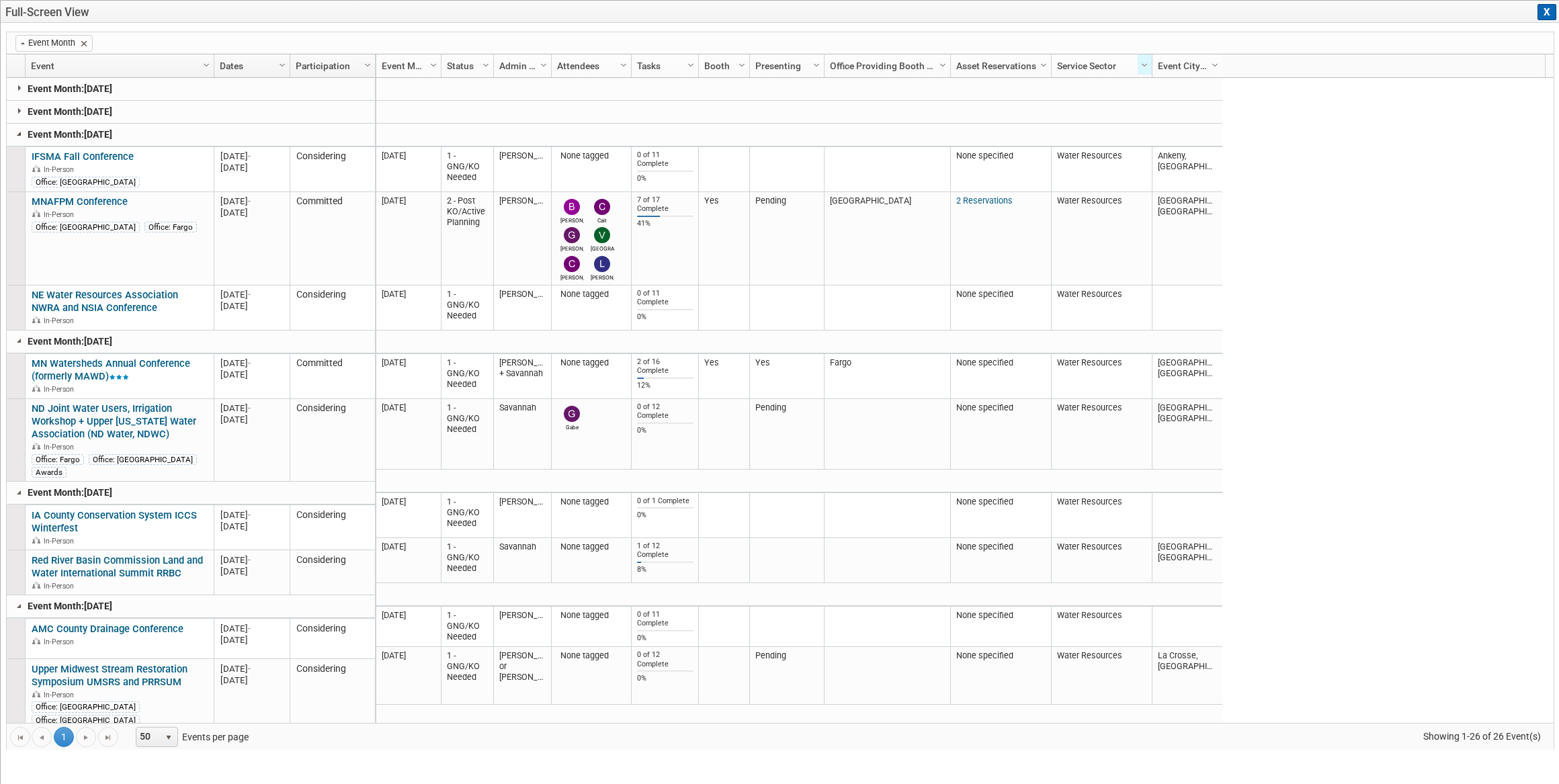
click at [19, 134] on link at bounding box center [19, 134] width 10 height 10
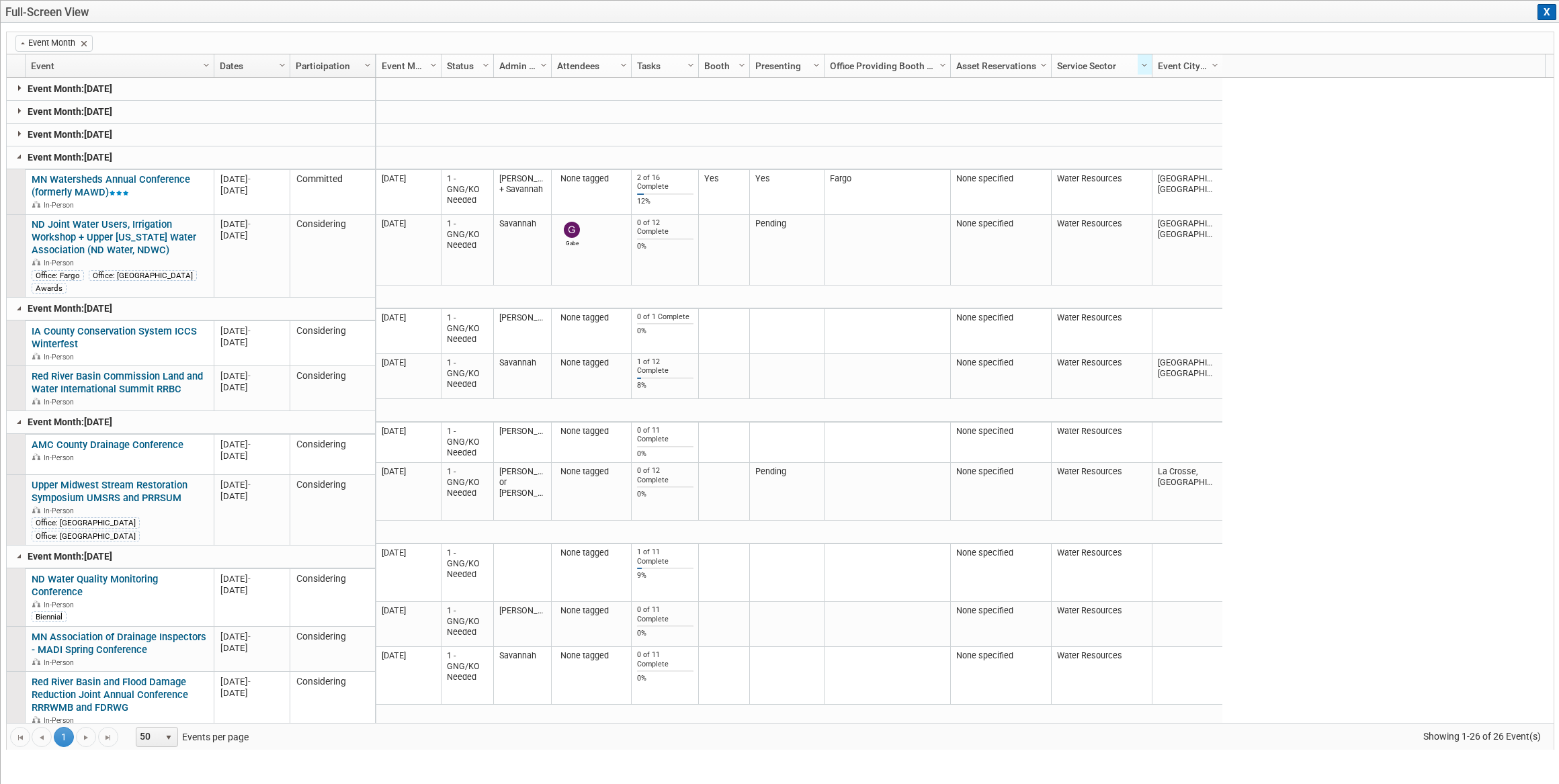
click at [23, 90] on link at bounding box center [19, 88] width 10 height 10
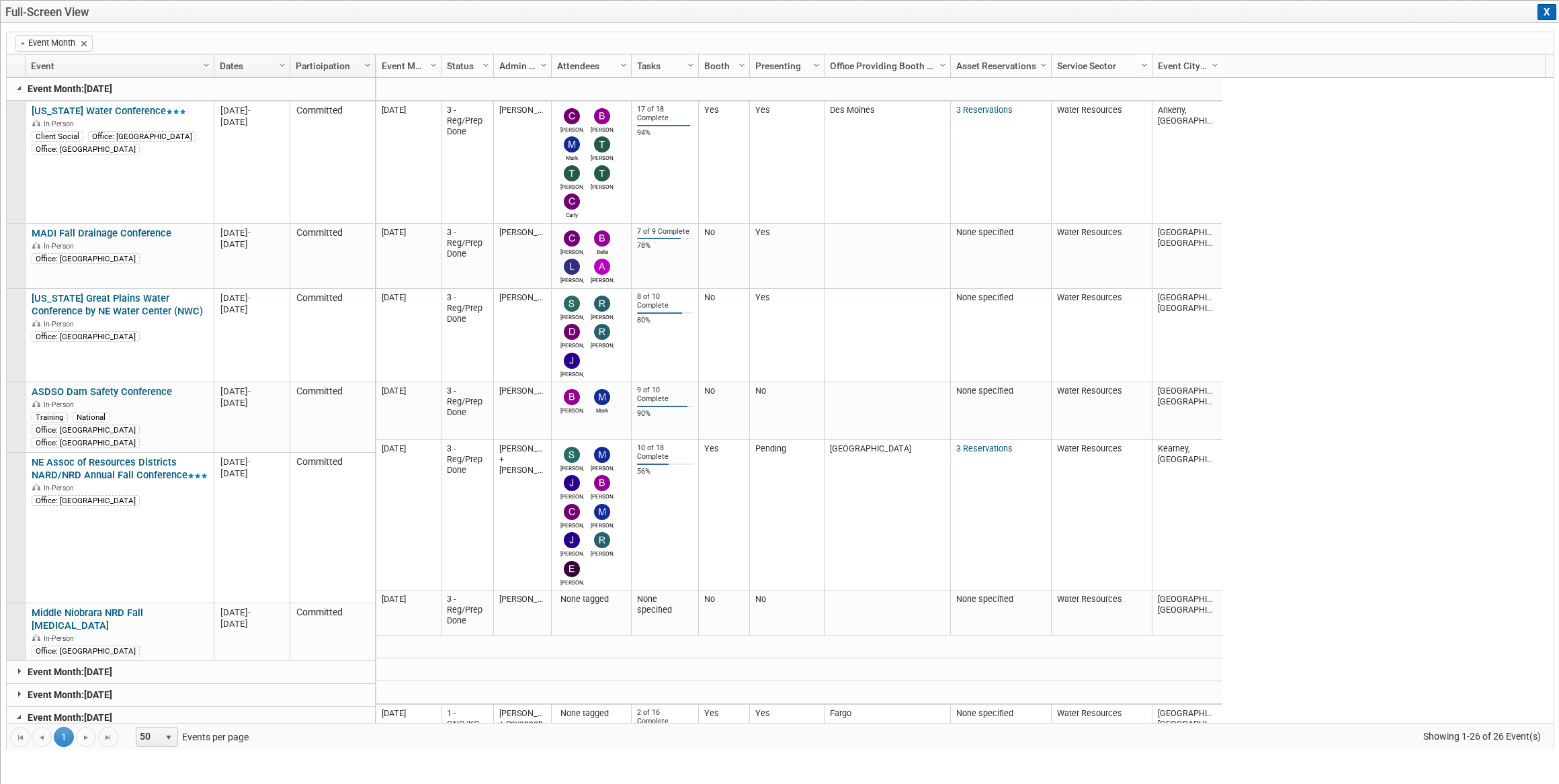
click at [1142, 65] on span "Column Settings" at bounding box center [1144, 65] width 10 height 10
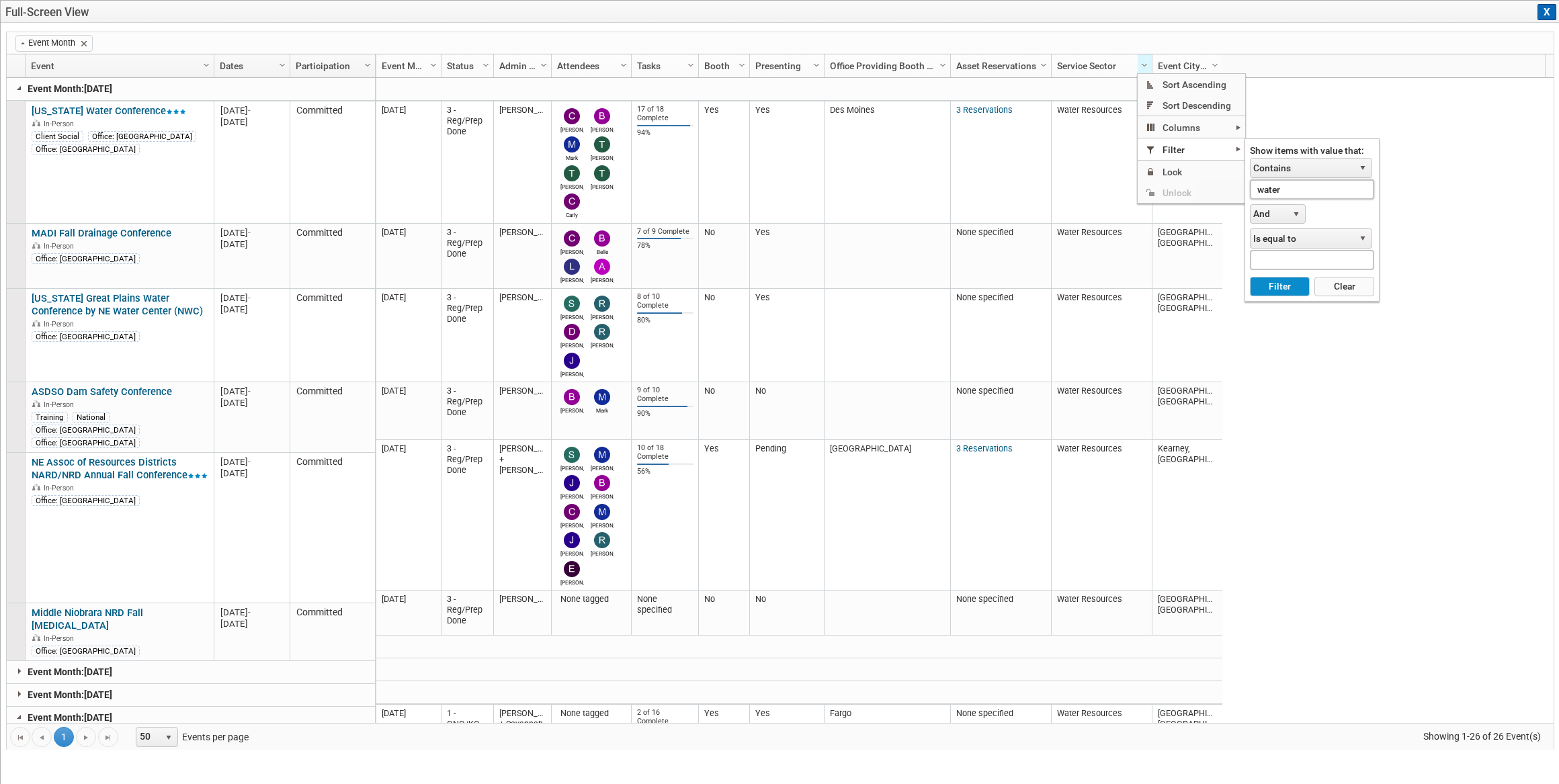
drag, startPoint x: 1288, startPoint y: 190, endPoint x: 1227, endPoint y: 190, distance: 61.0
click at [1227, 190] on ul "Sort Ascending Sort Descending Columns 1Drive Notes Abstract Due Actual Sales A…" at bounding box center [1191, 138] width 108 height 128
click at [1250, 277] on button "Filter" at bounding box center [1279, 286] width 59 height 20
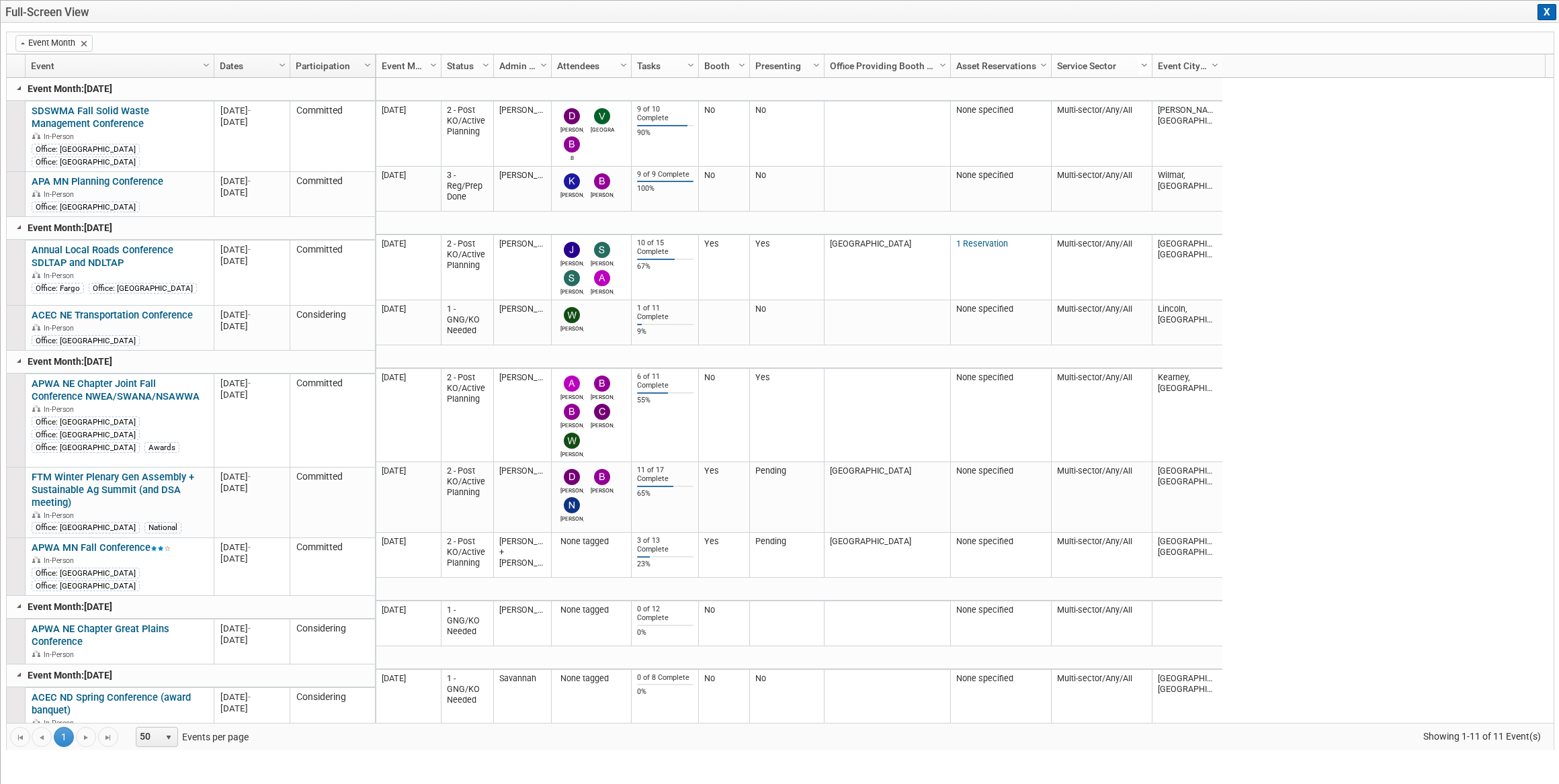
click at [1145, 63] on span "Column Settings" at bounding box center [1144, 65] width 10 height 10
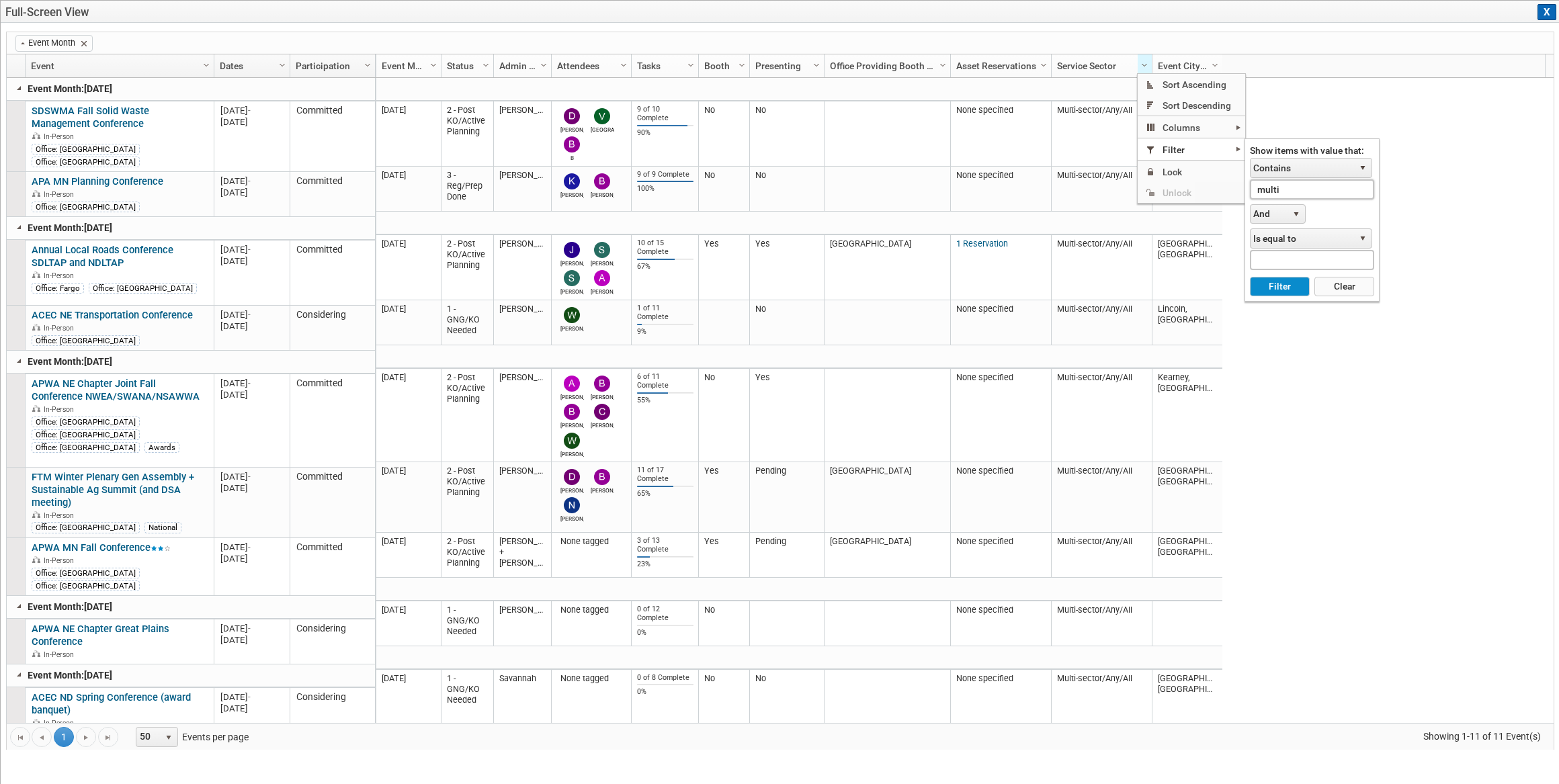
drag, startPoint x: 1298, startPoint y: 187, endPoint x: 1239, endPoint y: 187, distance: 59.0
click at [1239, 188] on ul "Sort Ascending Sort Descending Columns 1Drive Notes Abstract Due Actual Sales A…" at bounding box center [1191, 138] width 108 height 128
click at [1250, 277] on button "Filter" at bounding box center [1279, 286] width 59 height 20
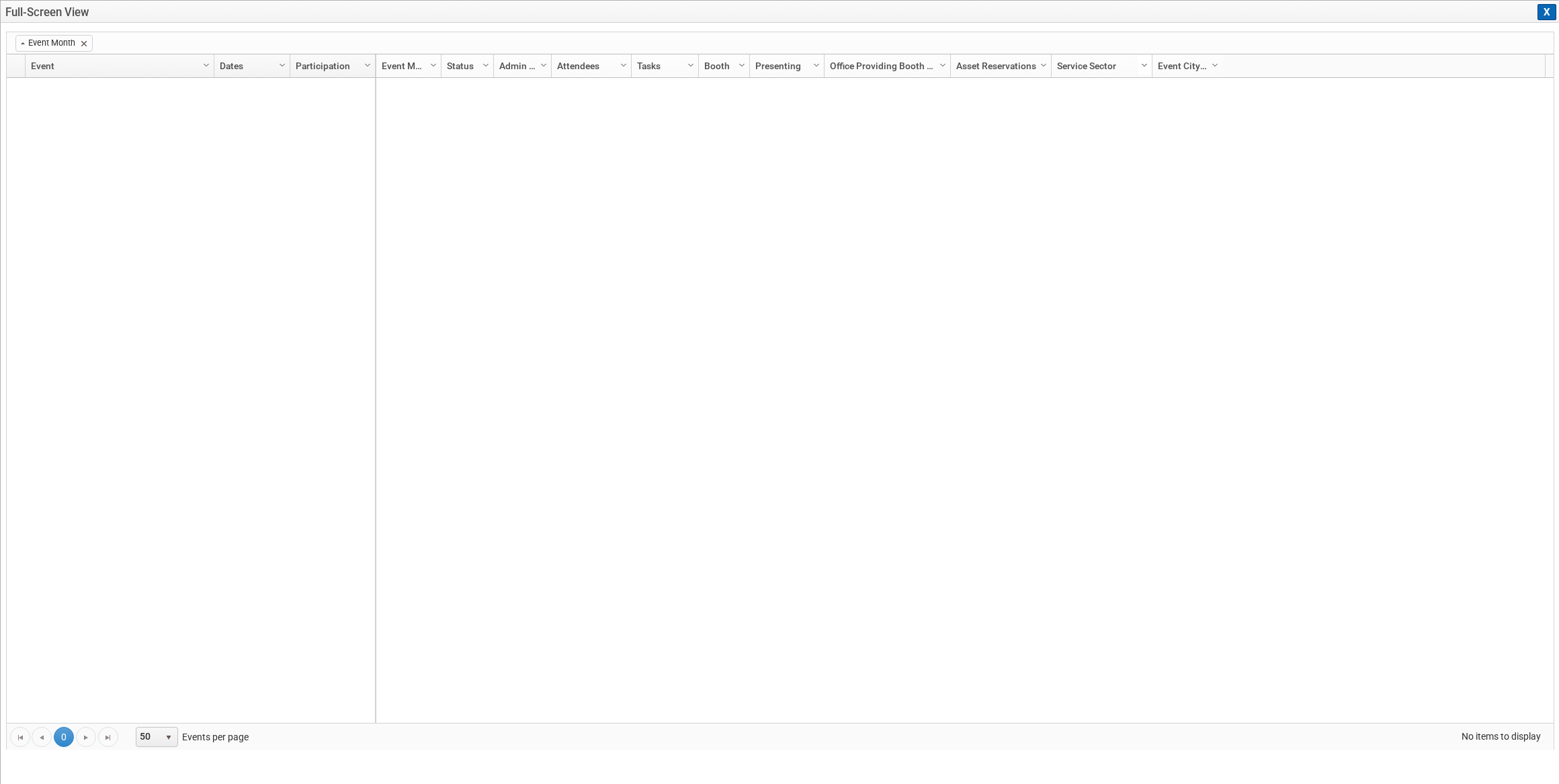
click at [1138, 60] on span "Column Settings" at bounding box center [1144, 65] width 10 height 10
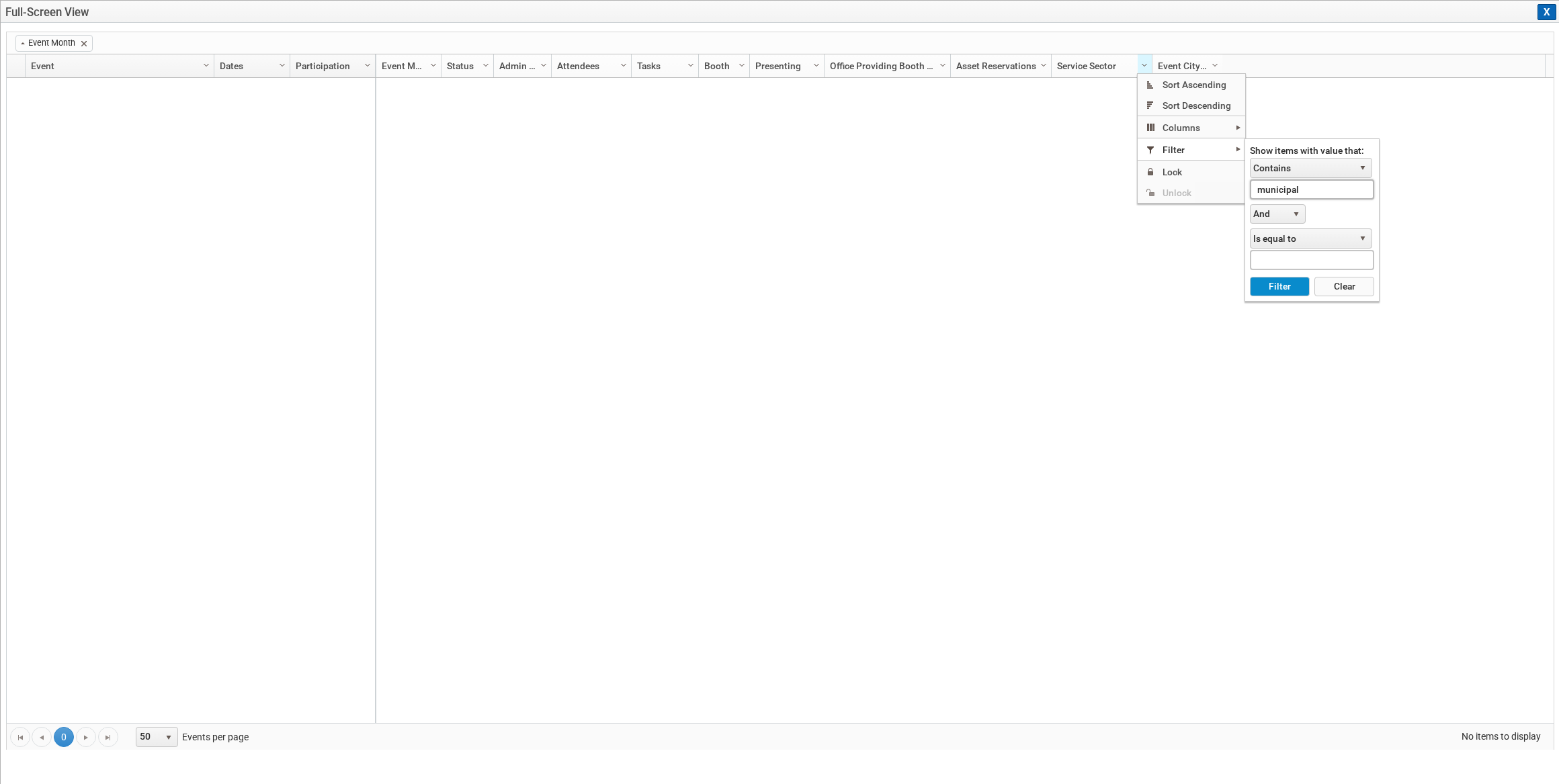
click at [1306, 188] on input "municipal" at bounding box center [1312, 189] width 124 height 20
click at [1250, 277] on button "Filter" at bounding box center [1279, 286] width 59 height 20
type input "mun"
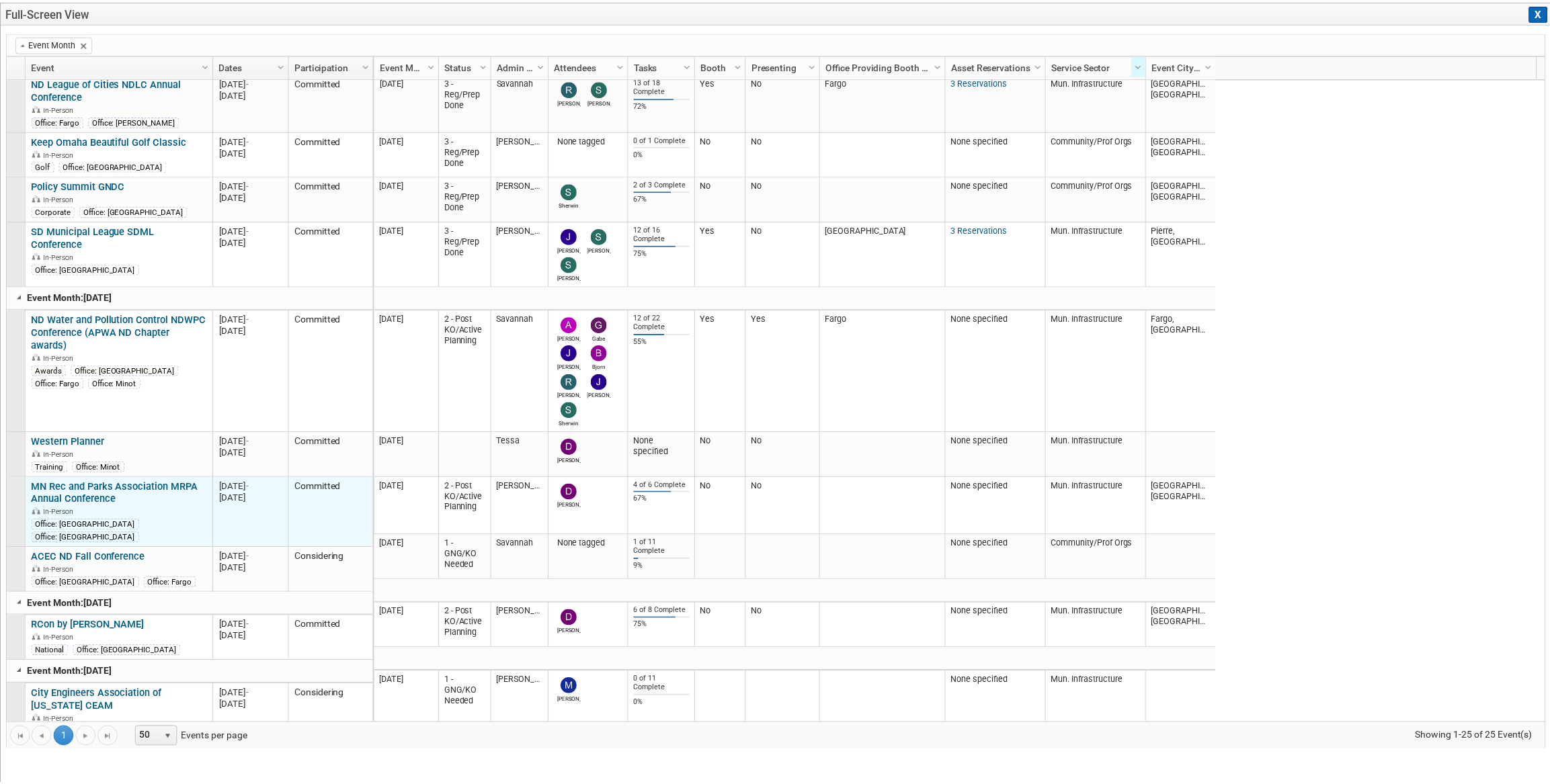
scroll to position [0, 0]
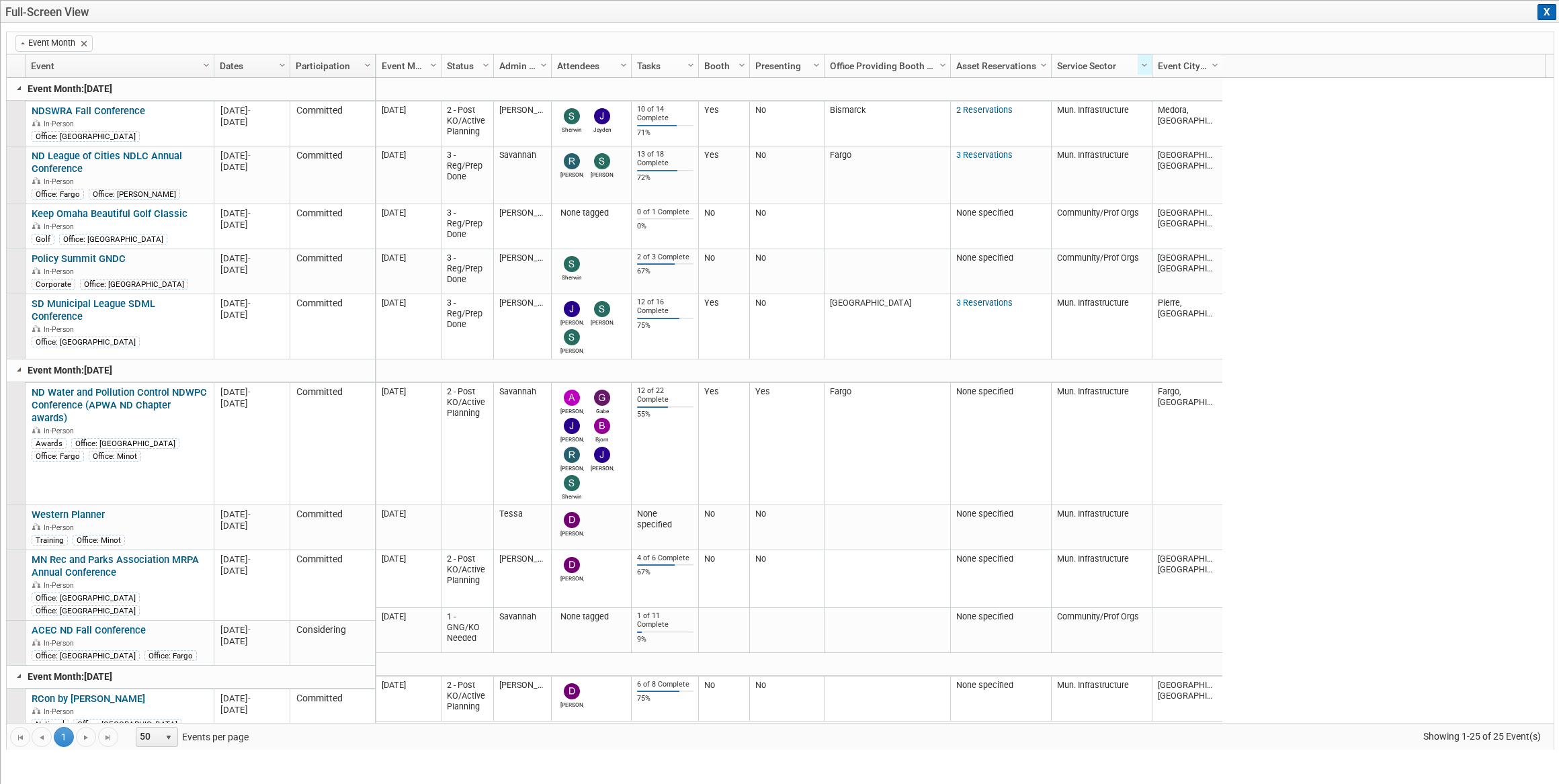
click at [1548, 14] on button "X" at bounding box center [1547, 12] width 19 height 16
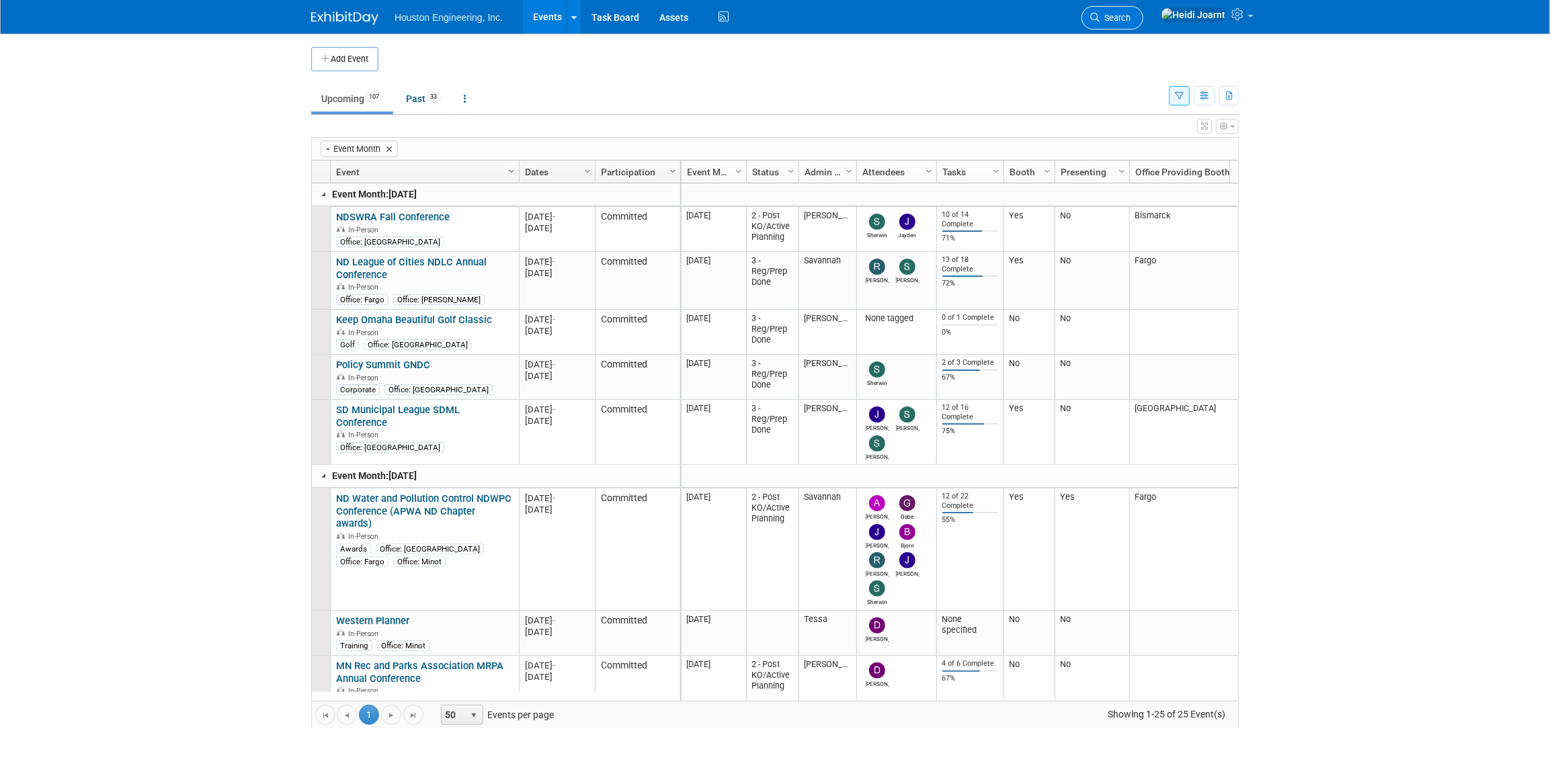
click at [1143, 22] on link "Search" at bounding box center [1112, 17] width 62 height 23
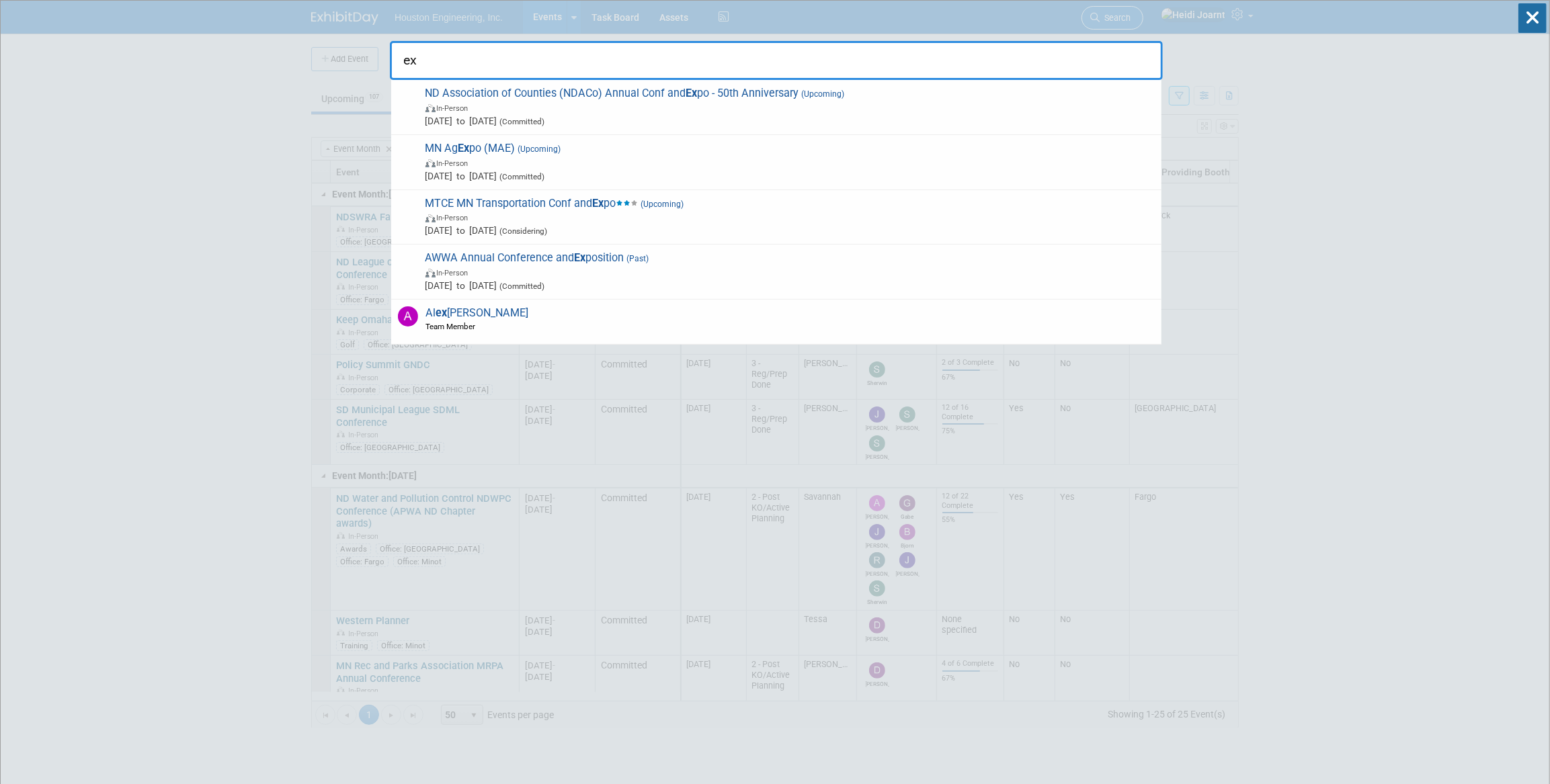
type input "e"
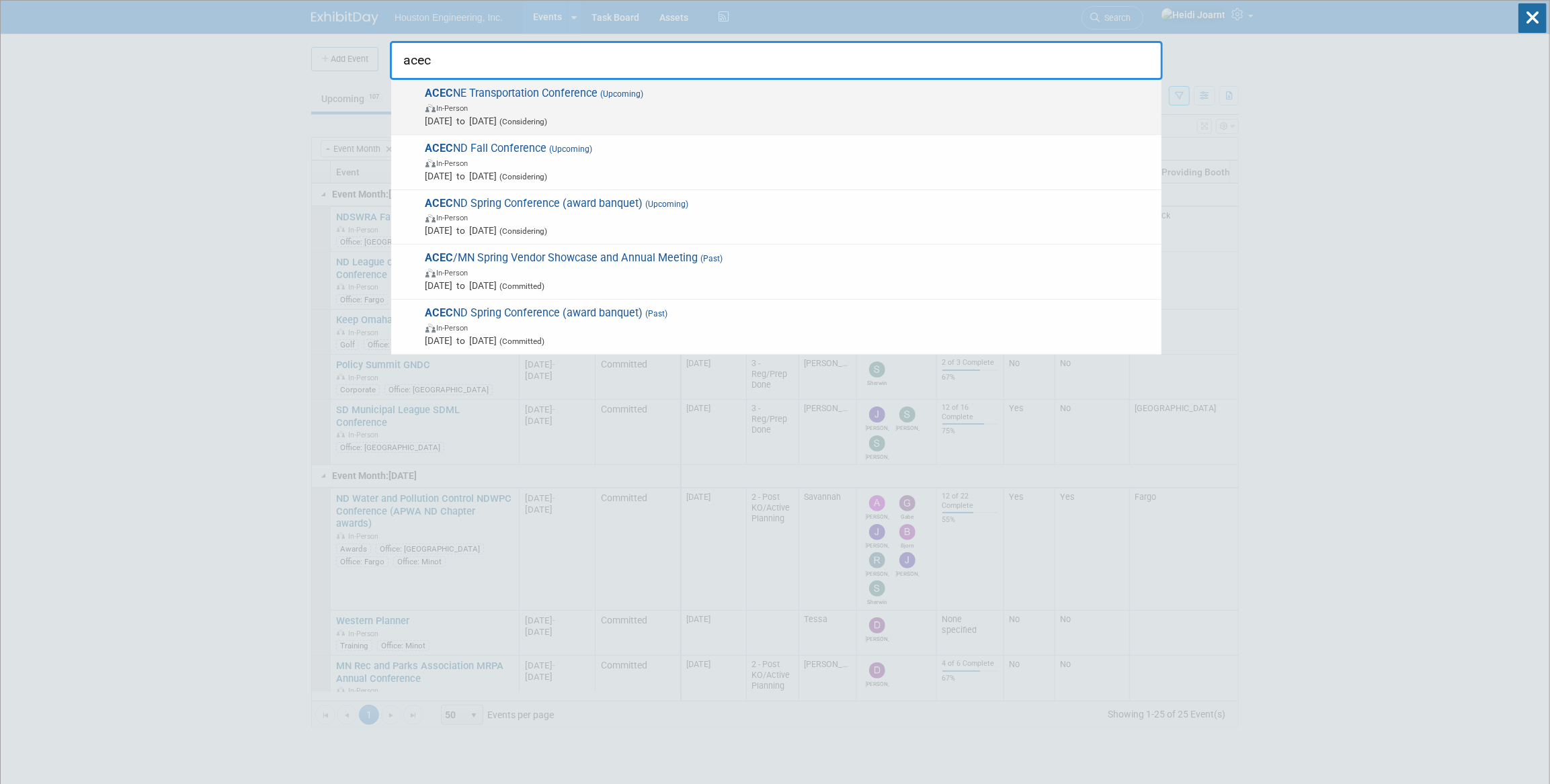
type input "acec"
click at [766, 109] on span "In-Person" at bounding box center [791, 108] width 729 height 14
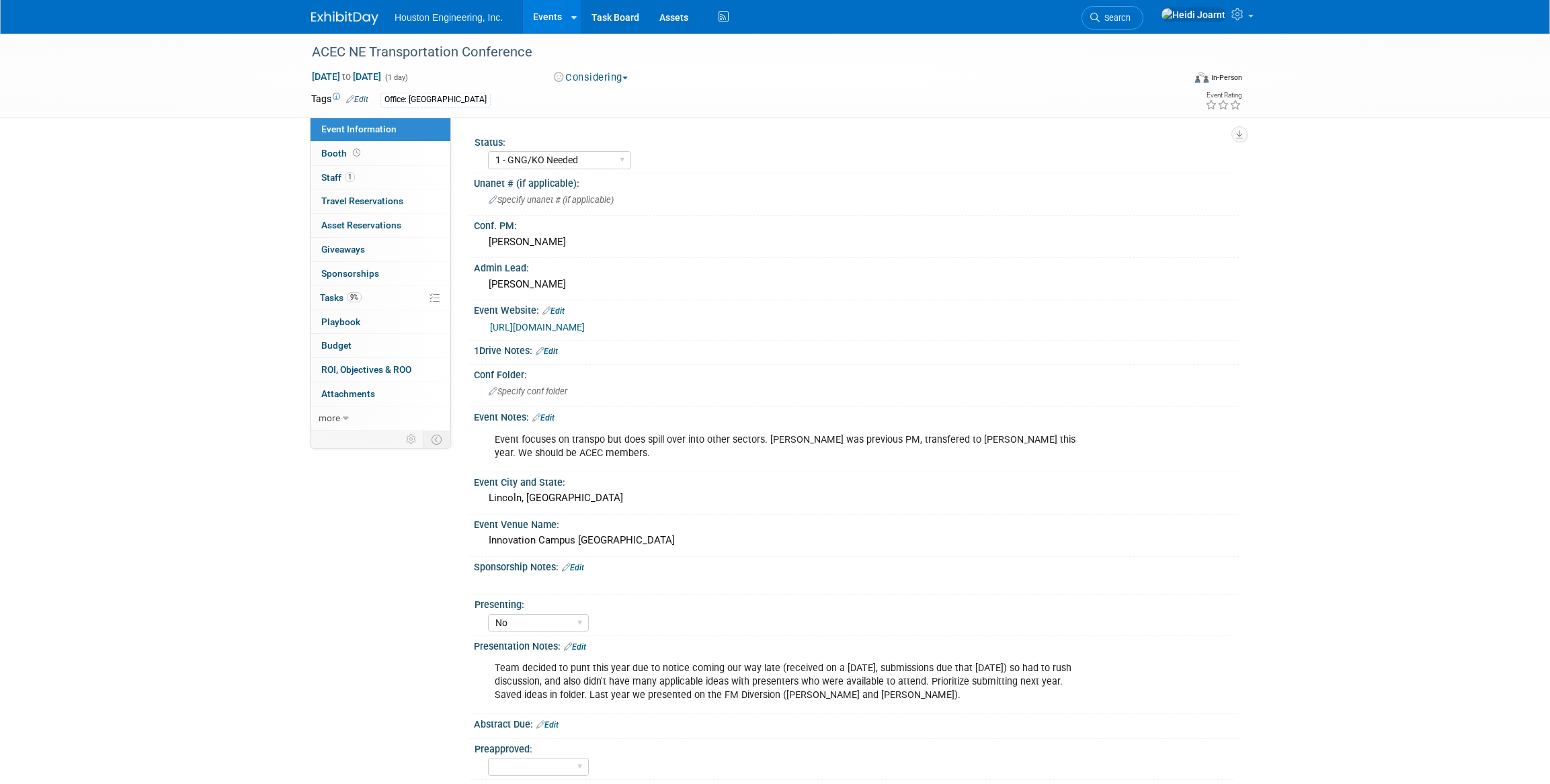
select select "1 - GNG/KO Needed"
select select "No"
select select "Multi-sector/Any/All"
click at [547, 21] on link "Events" at bounding box center [547, 16] width 49 height 34
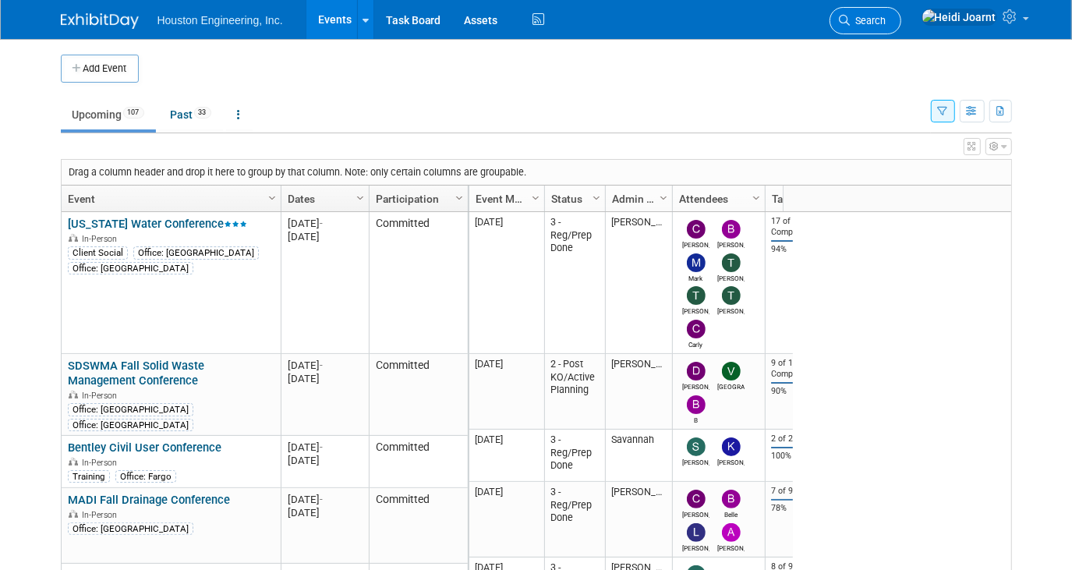
click at [886, 16] on span "Search" at bounding box center [869, 21] width 36 height 12
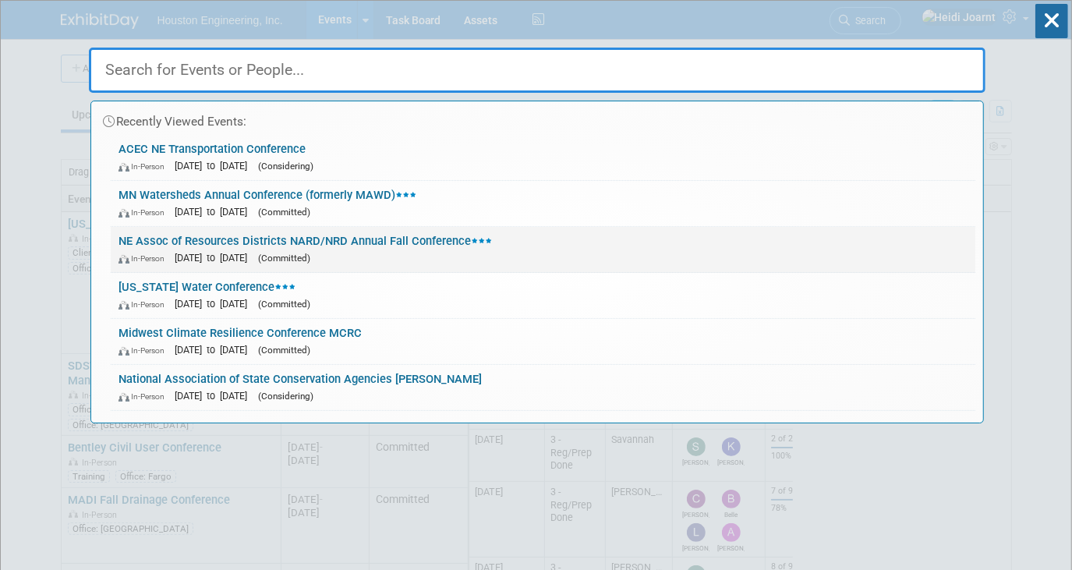
click at [484, 260] on div "In-Person Sep 28, 2025 to Sep 30, 2025 (Committed)" at bounding box center [543, 257] width 849 height 16
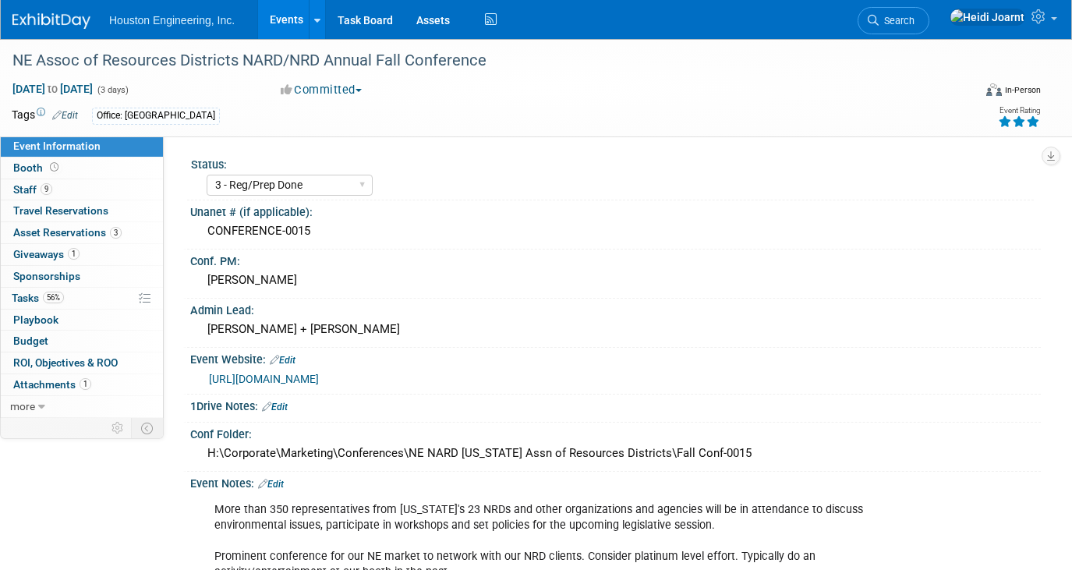
select select "3 - Reg/Prep Done"
select select "Pending"
select select "Water Resources"
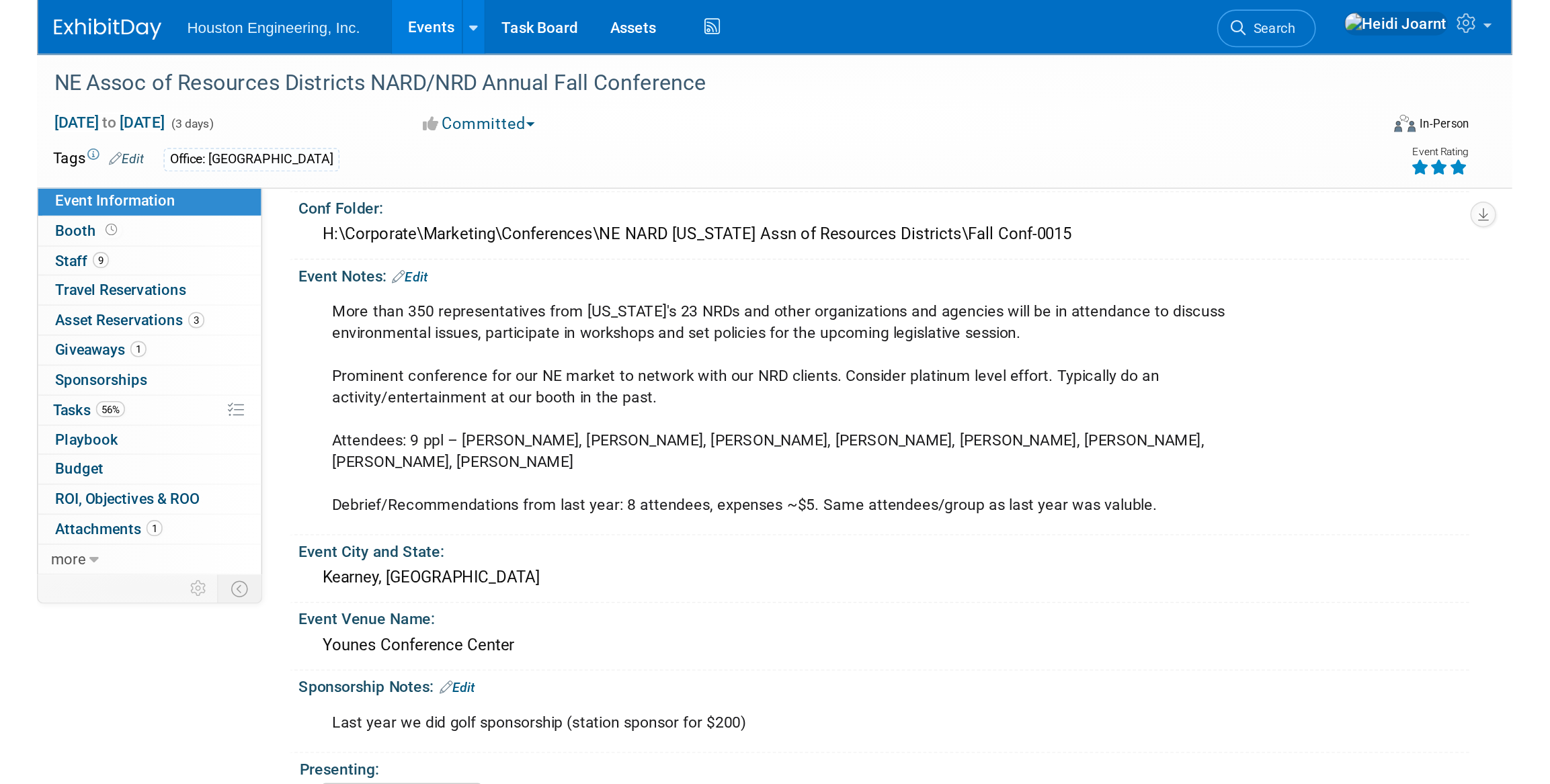
scroll to position [121, 0]
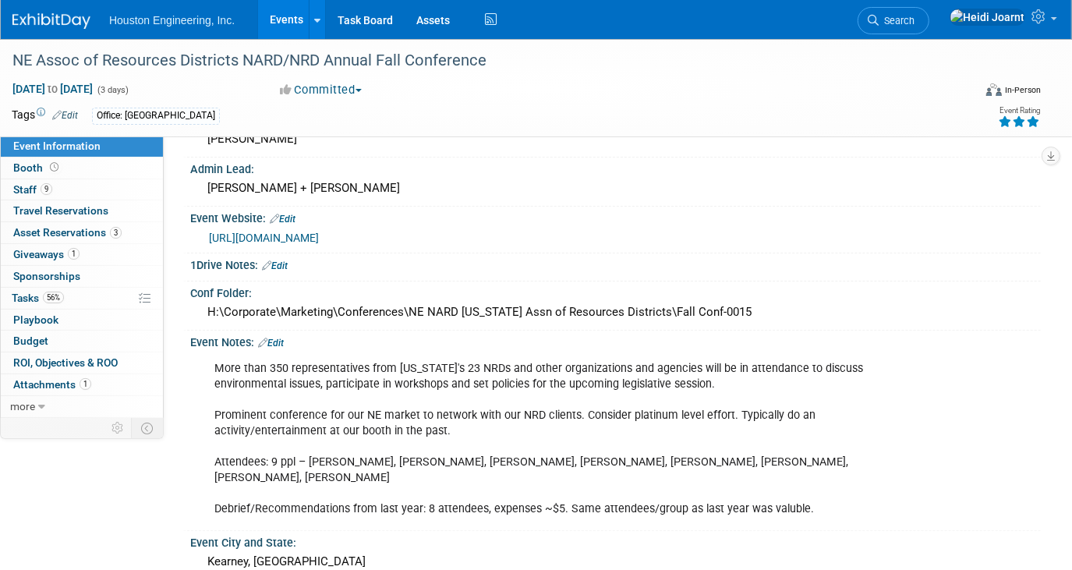
click at [306, 240] on div "[URL][DOMAIN_NAME]" at bounding box center [619, 238] width 820 height 18
click at [308, 235] on link "[URL][DOMAIN_NAME]" at bounding box center [264, 238] width 110 height 12
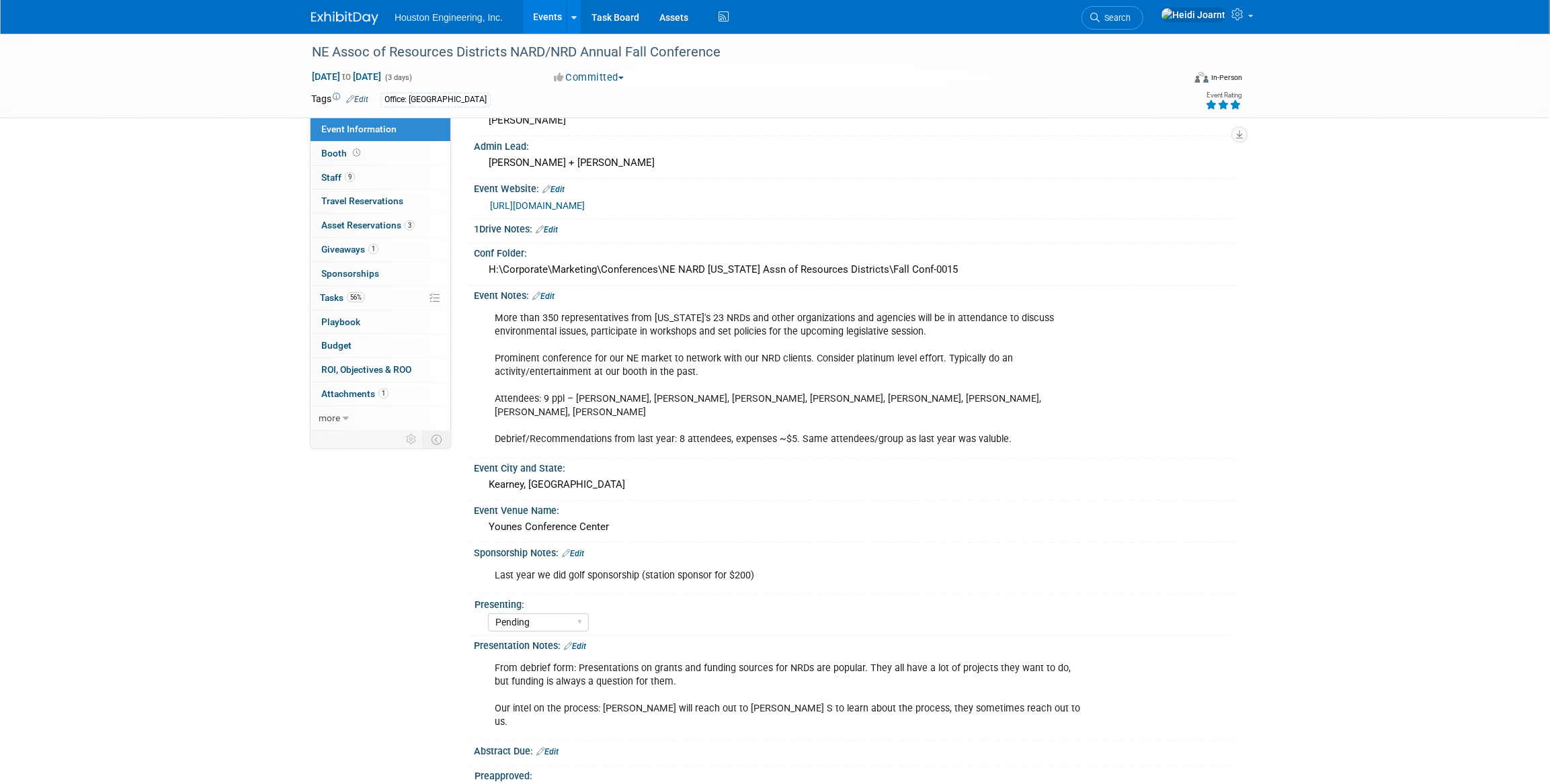
click at [554, 17] on link "Events" at bounding box center [547, 16] width 49 height 34
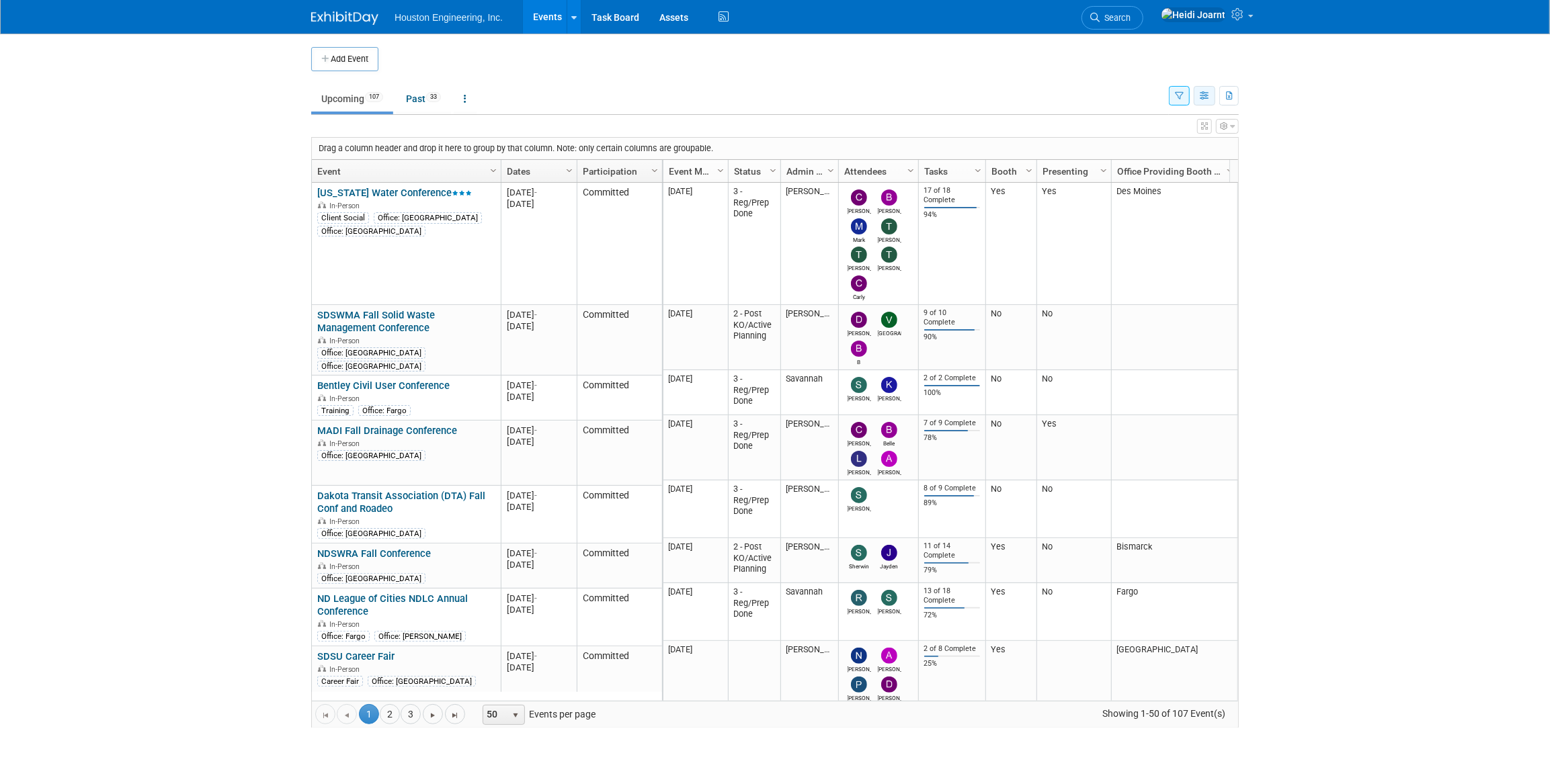
click at [1209, 99] on button "button" at bounding box center [1204, 96] width 22 height 20
click at [1158, 184] on link "Calendar View" at bounding box center [1147, 184] width 113 height 19
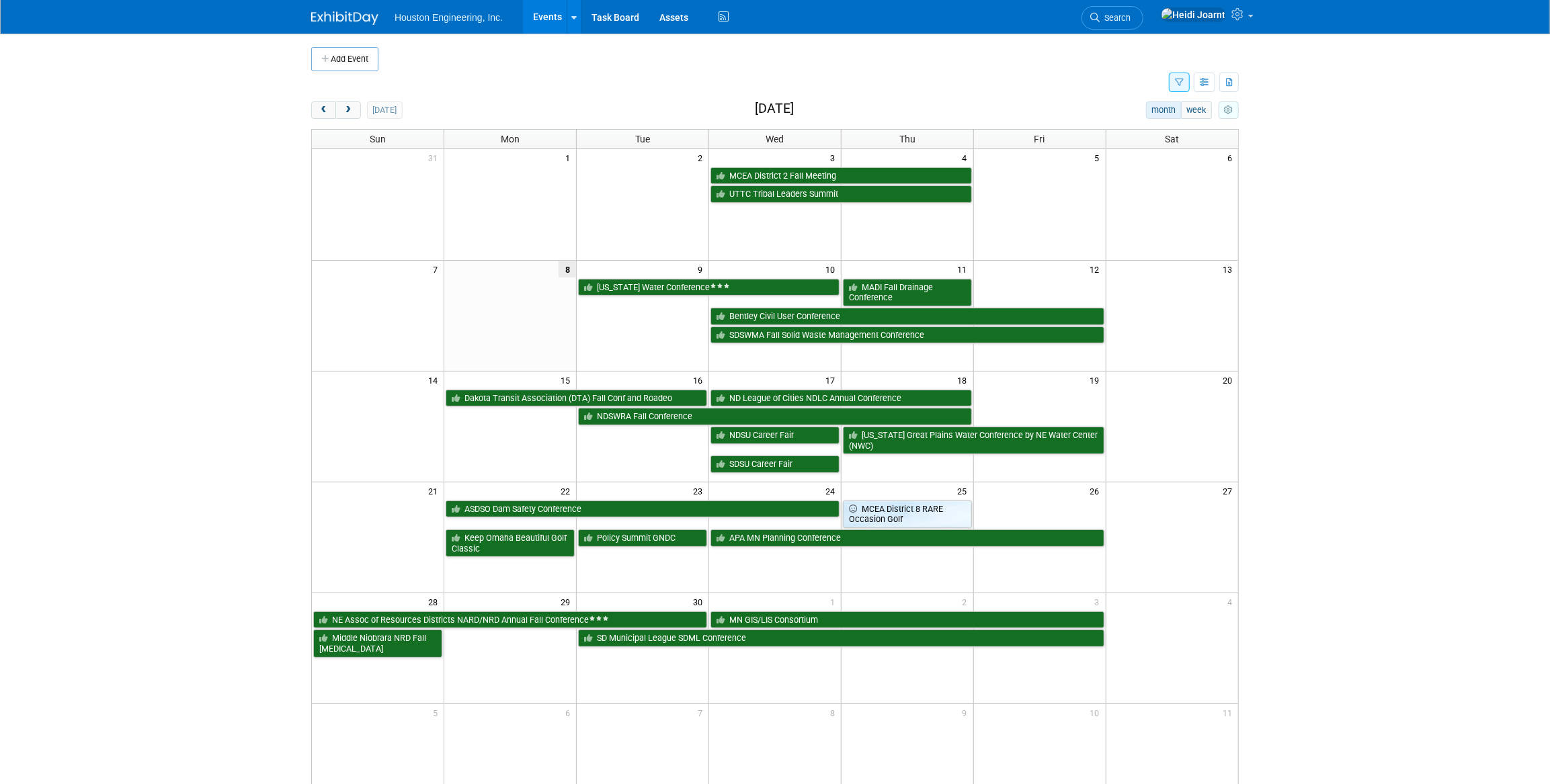
click at [1222, 115] on button "myCustomButton" at bounding box center [1228, 110] width 20 height 17
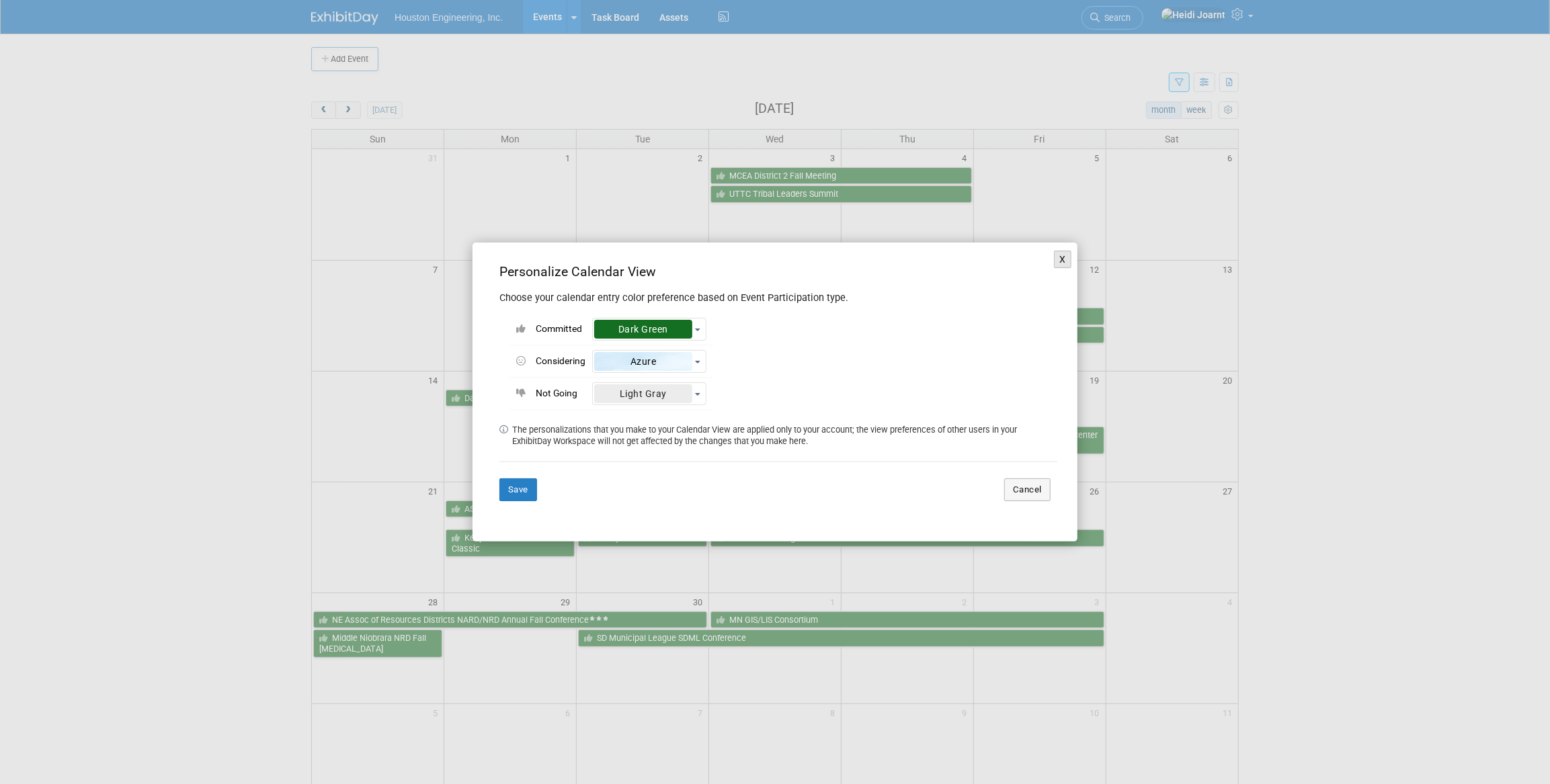
click at [1062, 263] on button "X" at bounding box center [1062, 259] width 17 height 17
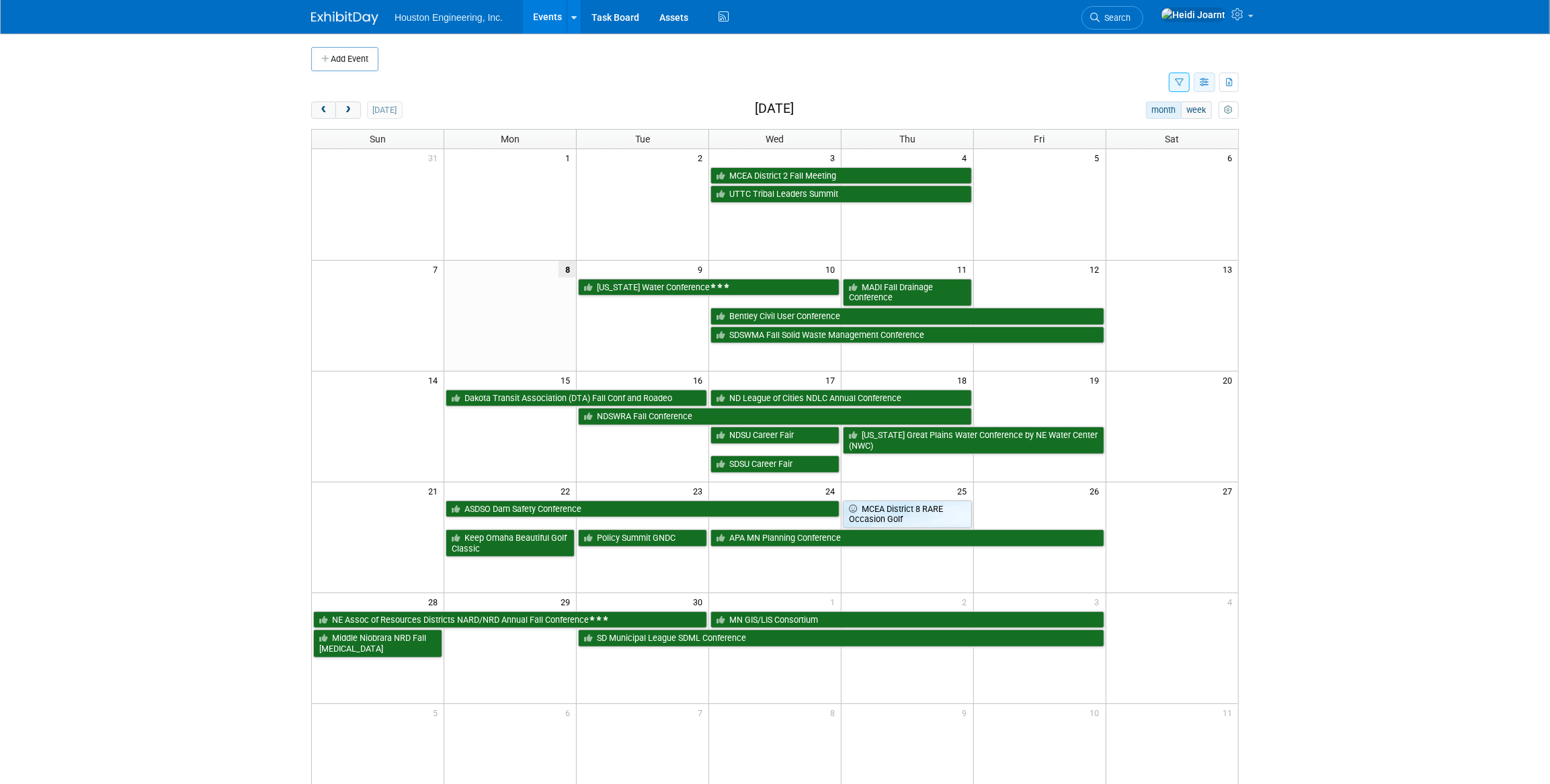
click at [1207, 89] on button "button" at bounding box center [1204, 82] width 22 height 20
click at [1152, 199] on link "Expert Grid" at bounding box center [1147, 191] width 113 height 19
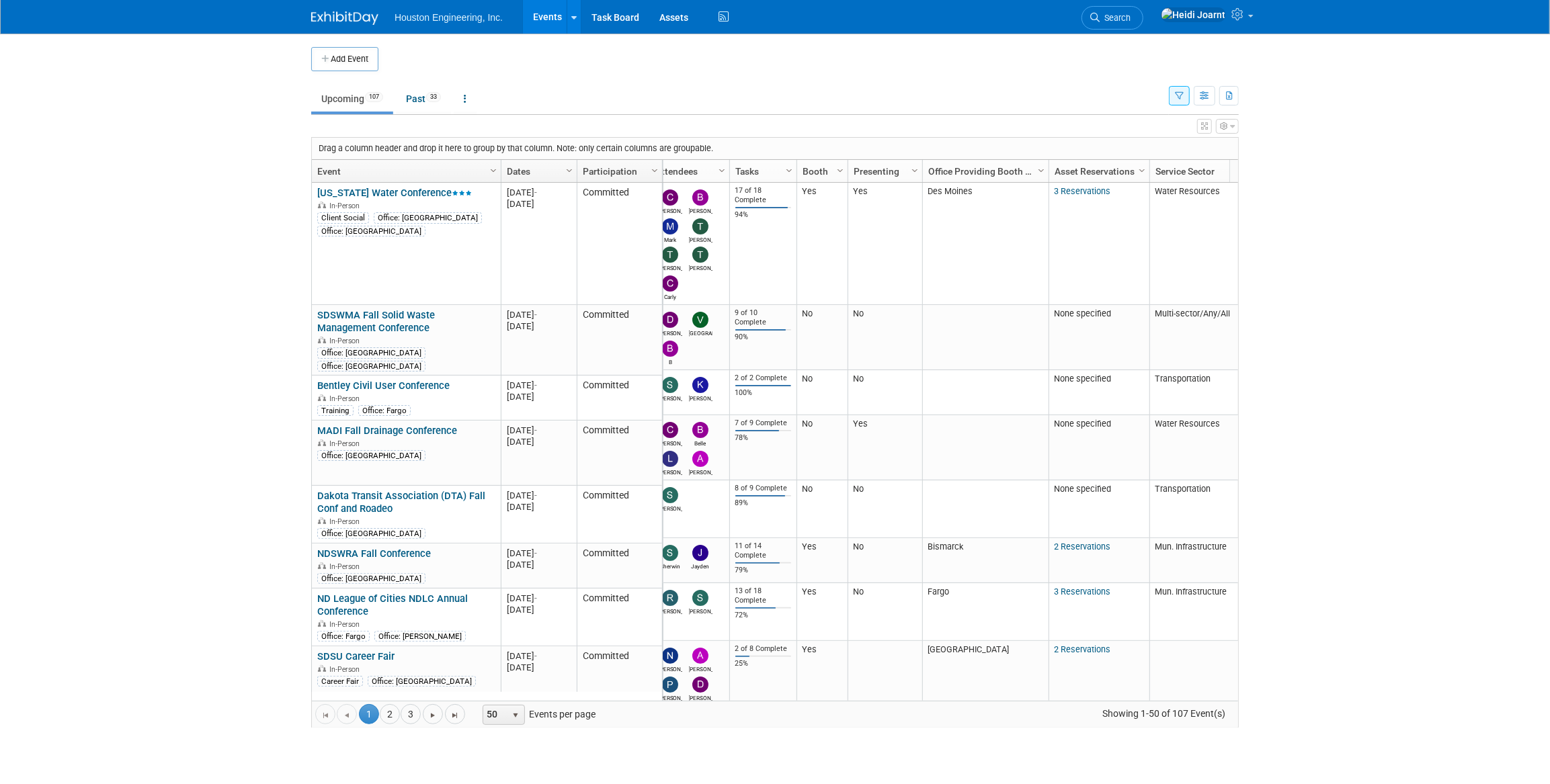
scroll to position [0, 280]
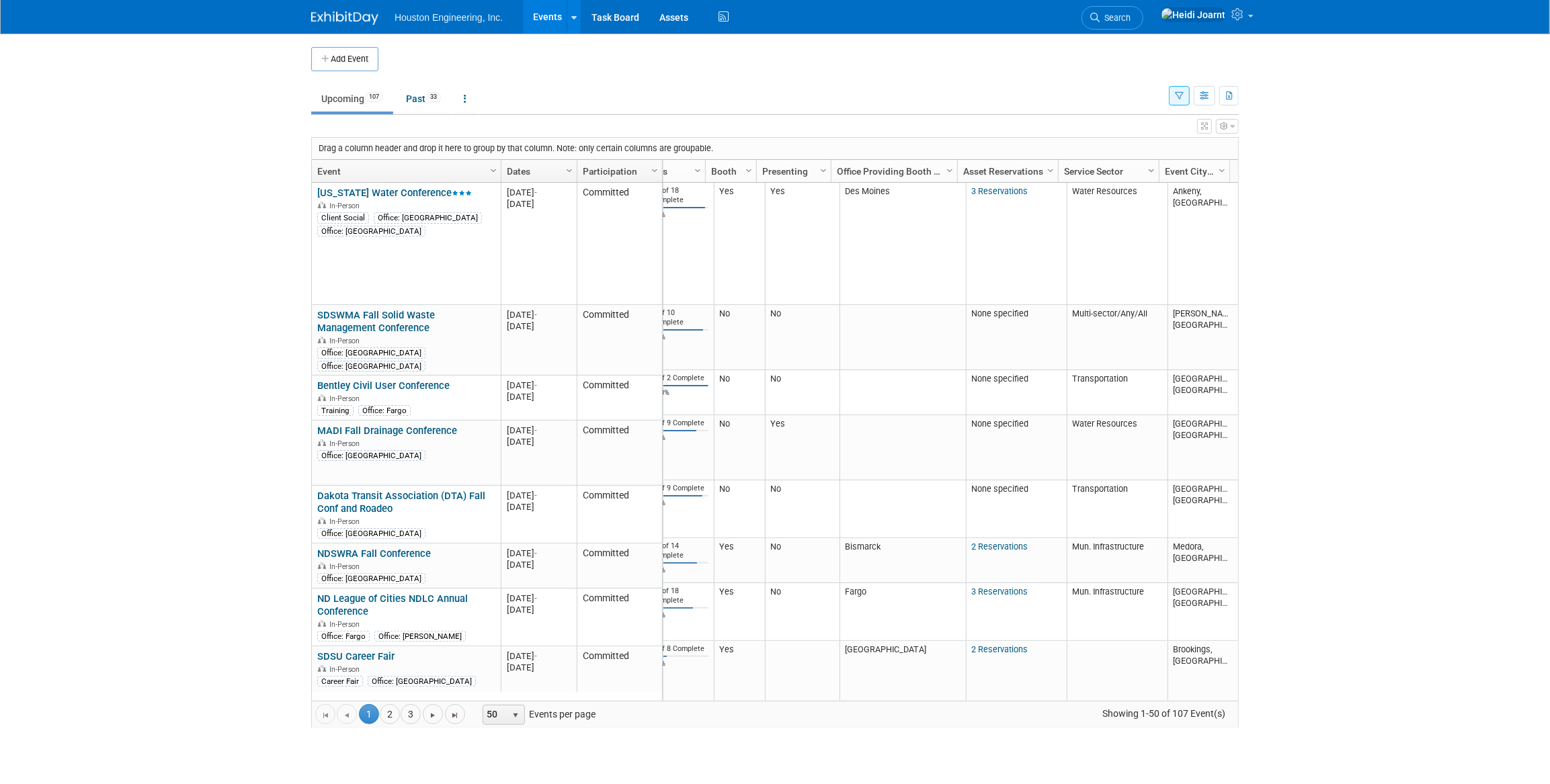
click at [1152, 172] on span "Column Settings" at bounding box center [1151, 171] width 10 height 10
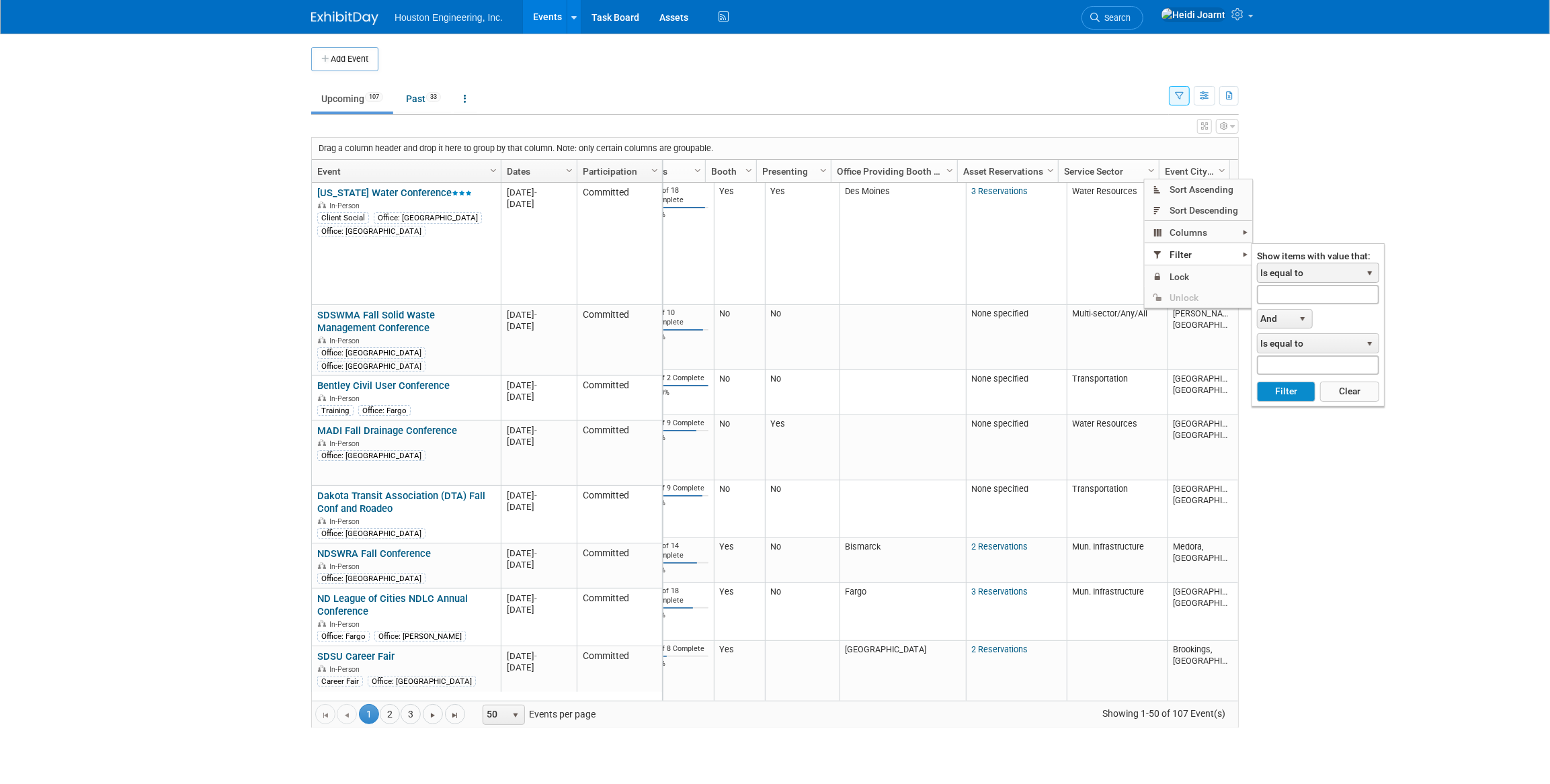
click at [1308, 273] on span "Is equal to" at bounding box center [1309, 273] width 103 height 19
click at [1309, 349] on li "Contains" at bounding box center [1317, 347] width 118 height 18
click at [1291, 295] on input "text" at bounding box center [1318, 295] width 122 height 20
click at [1257, 382] on button "Filter" at bounding box center [1286, 391] width 59 height 20
type input "transpo"
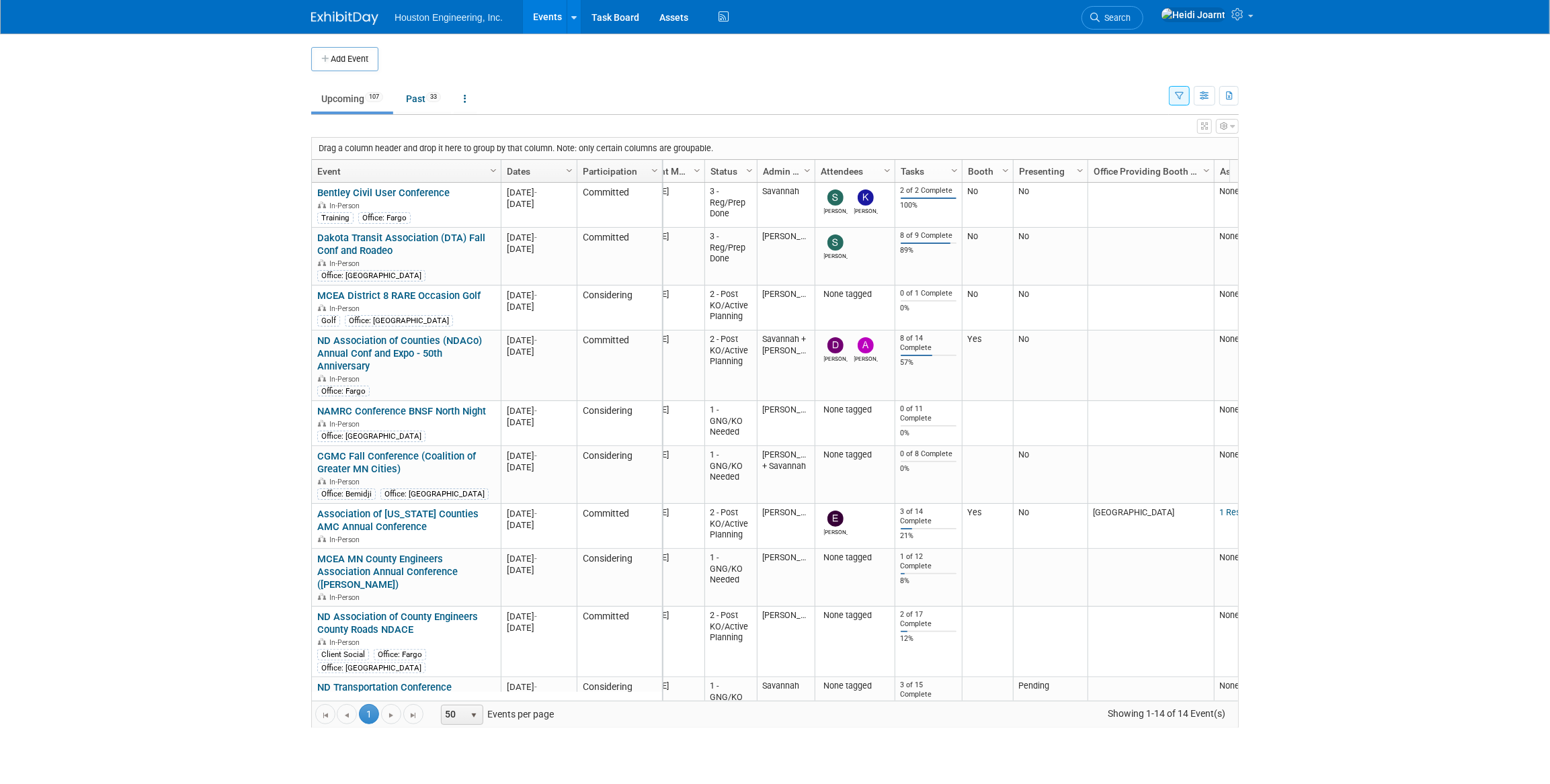
scroll to position [0, 2]
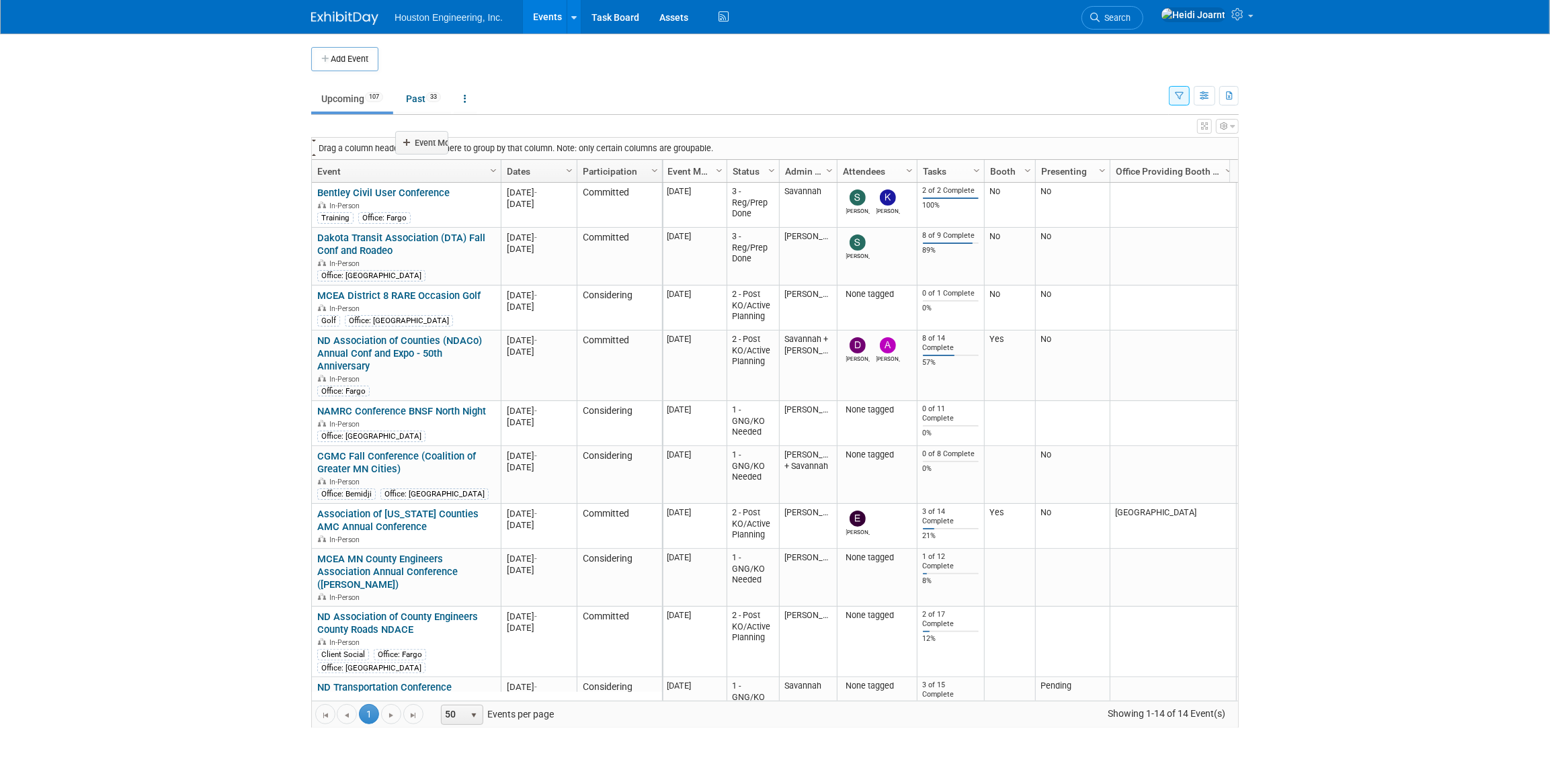
drag, startPoint x: 688, startPoint y: 169, endPoint x: 422, endPoint y: 140, distance: 267.6
click at [422, 140] on body "Houston Engineering, Inc. Events Add Event Bulk Upload Events Shareable Event B…" at bounding box center [775, 392] width 1550 height 784
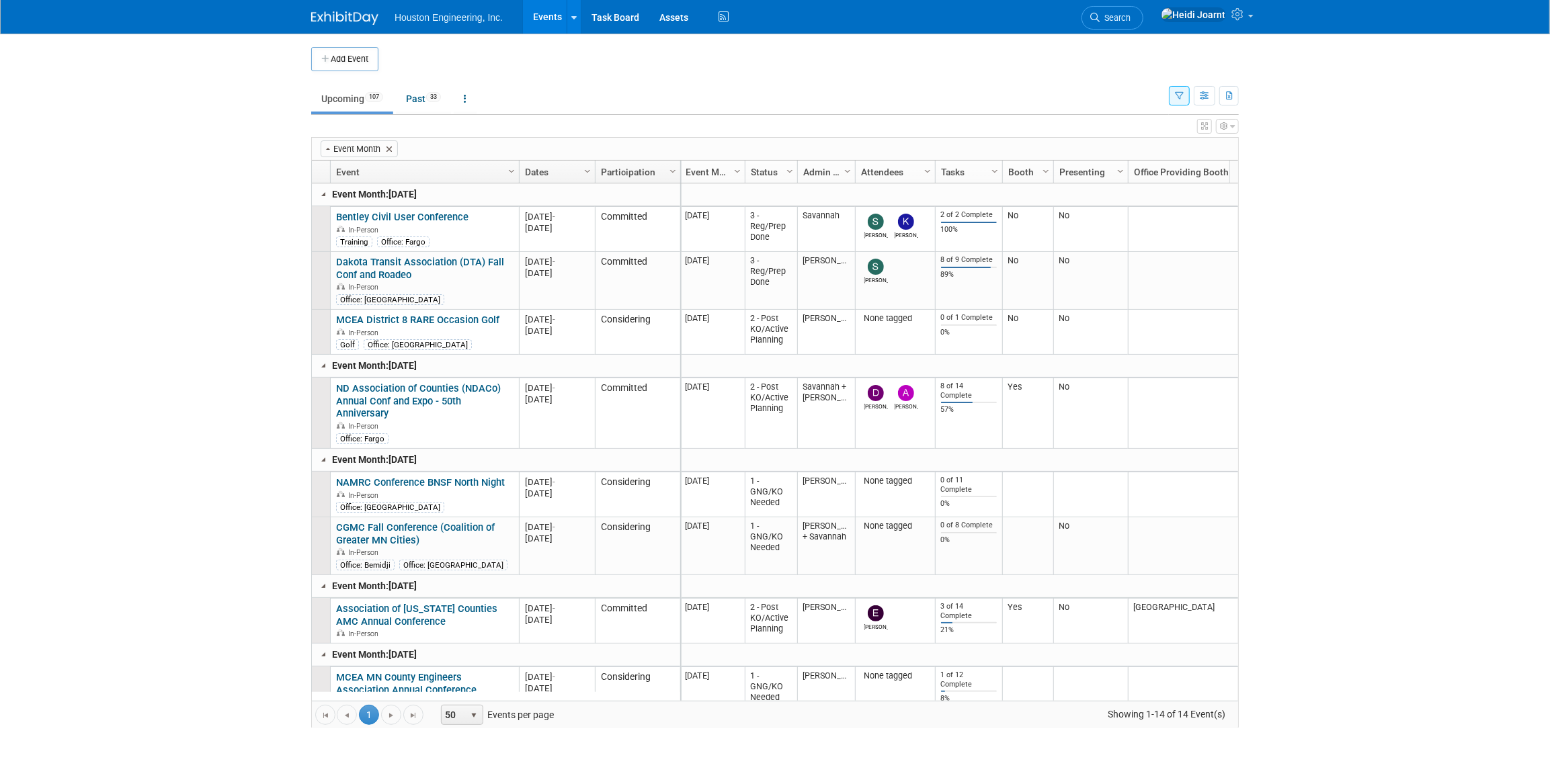
click at [1203, 128] on icon "button" at bounding box center [1204, 126] width 7 height 8
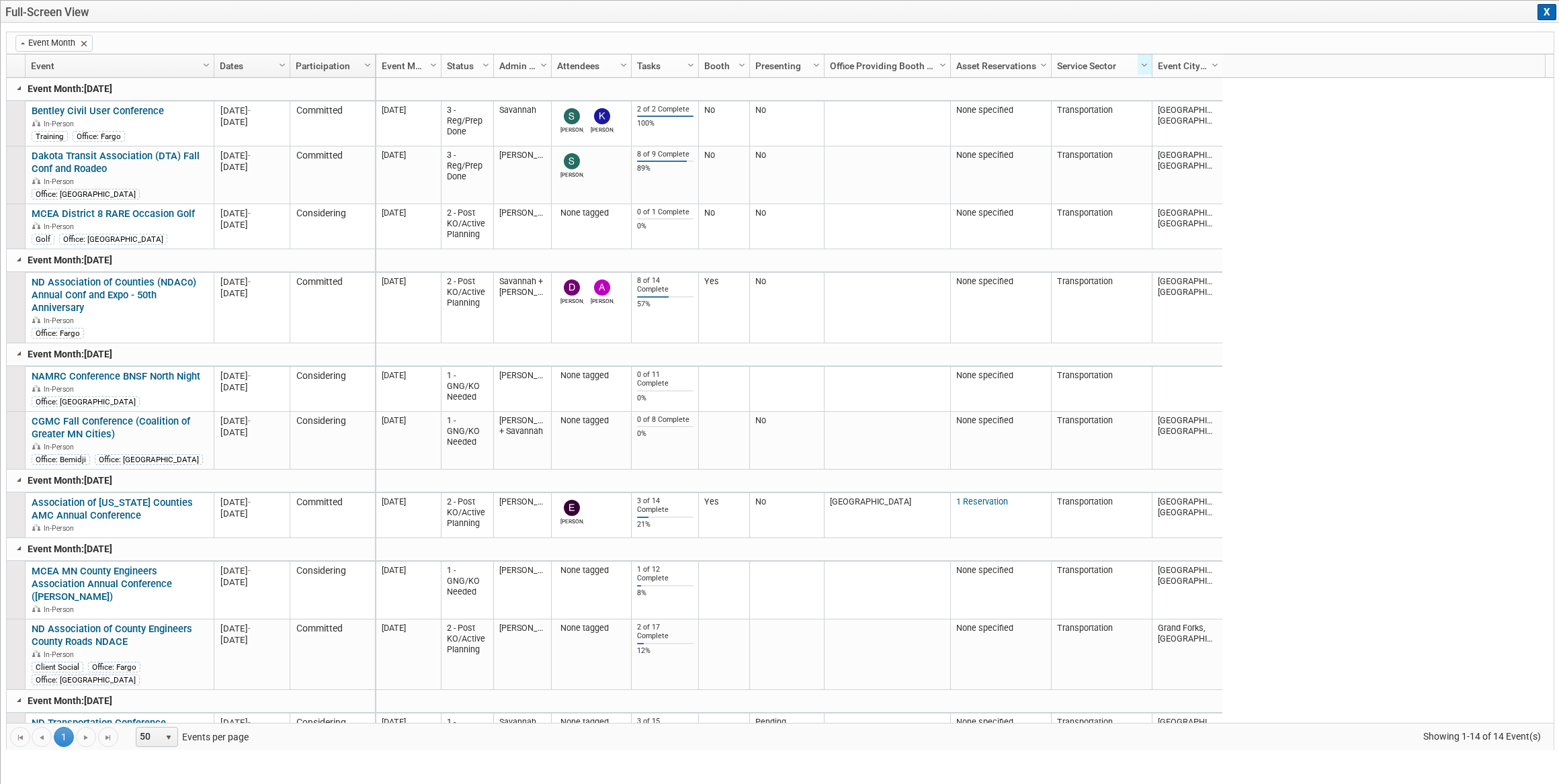
click at [1544, 16] on button "X" at bounding box center [1547, 12] width 19 height 16
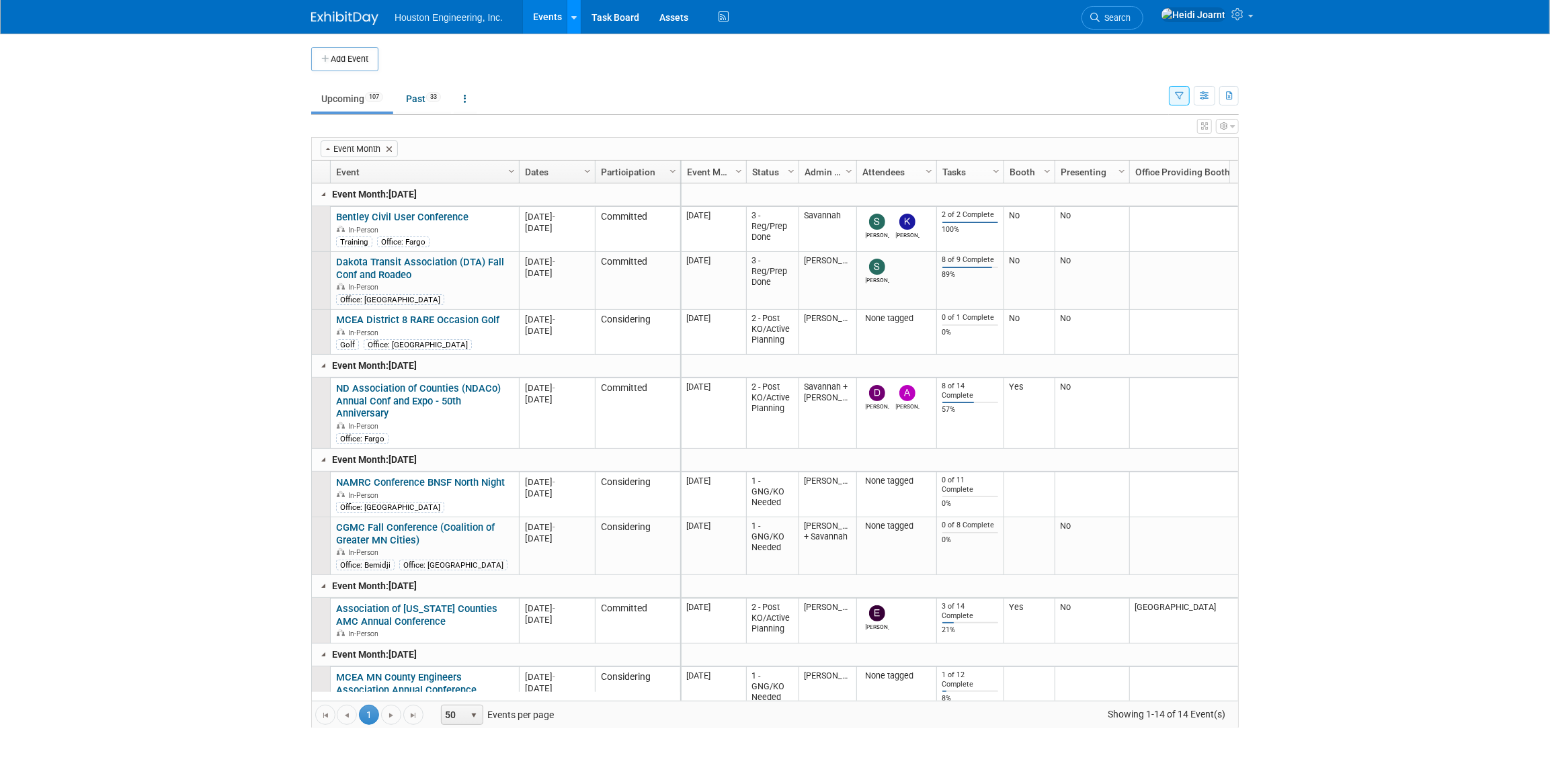
click at [575, 28] on link at bounding box center [573, 16] width 14 height 34
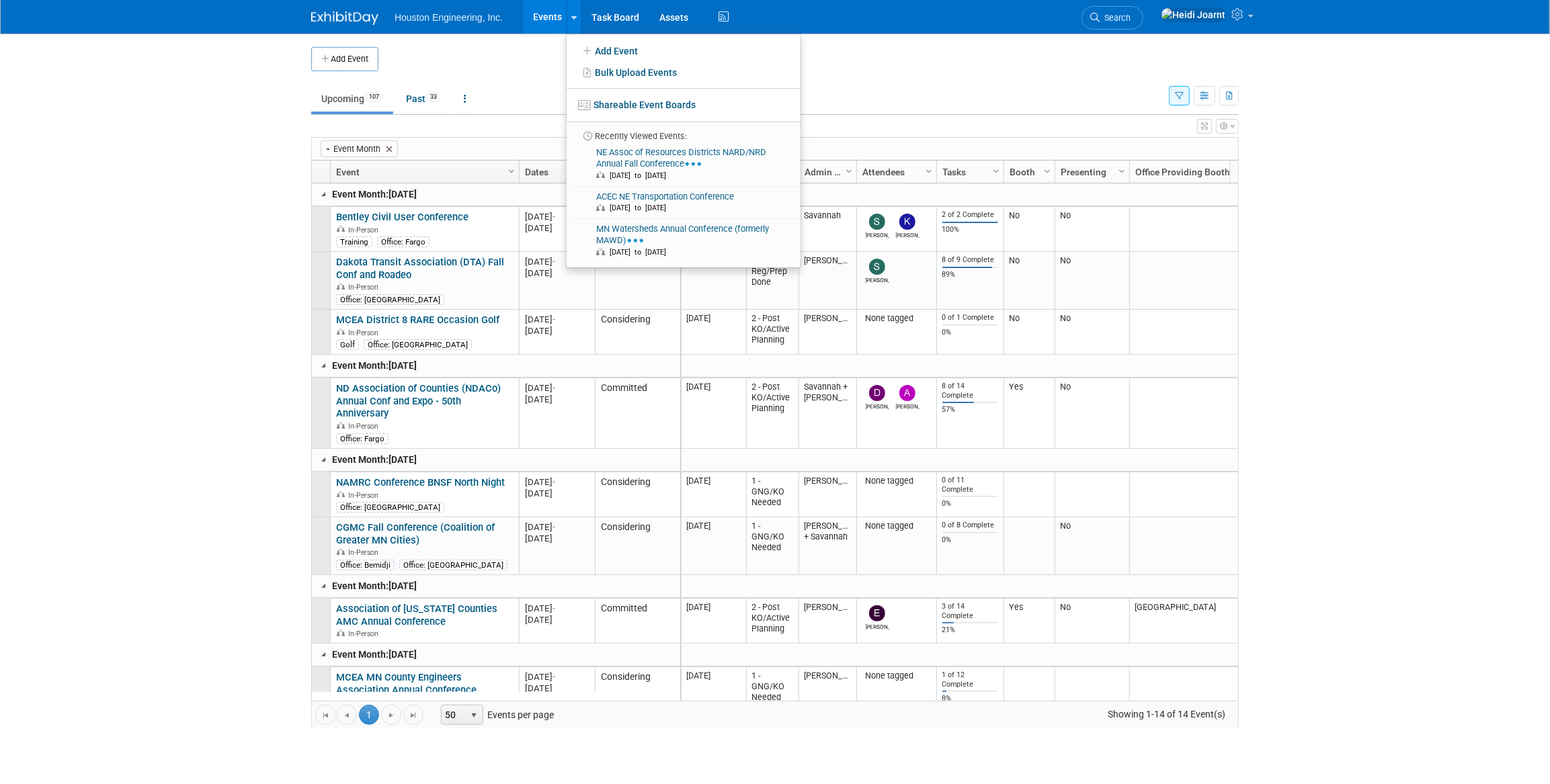
click at [541, 78] on td "Upcoming 107 Past 33 All Events 140 Past and Upcoming Grouped Annually Events g…" at bounding box center [740, 93] width 858 height 44
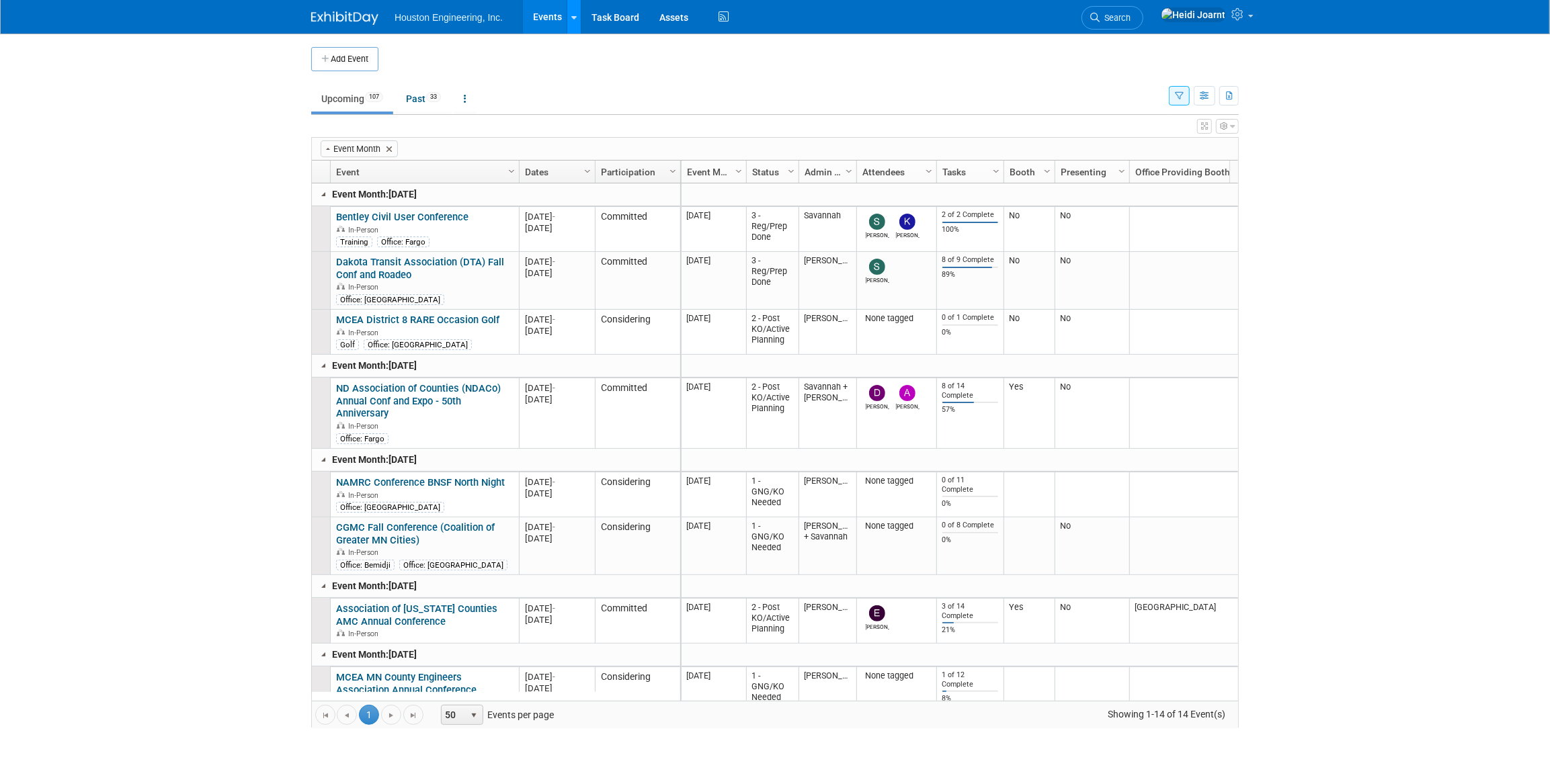
click at [575, 29] on link at bounding box center [573, 16] width 14 height 34
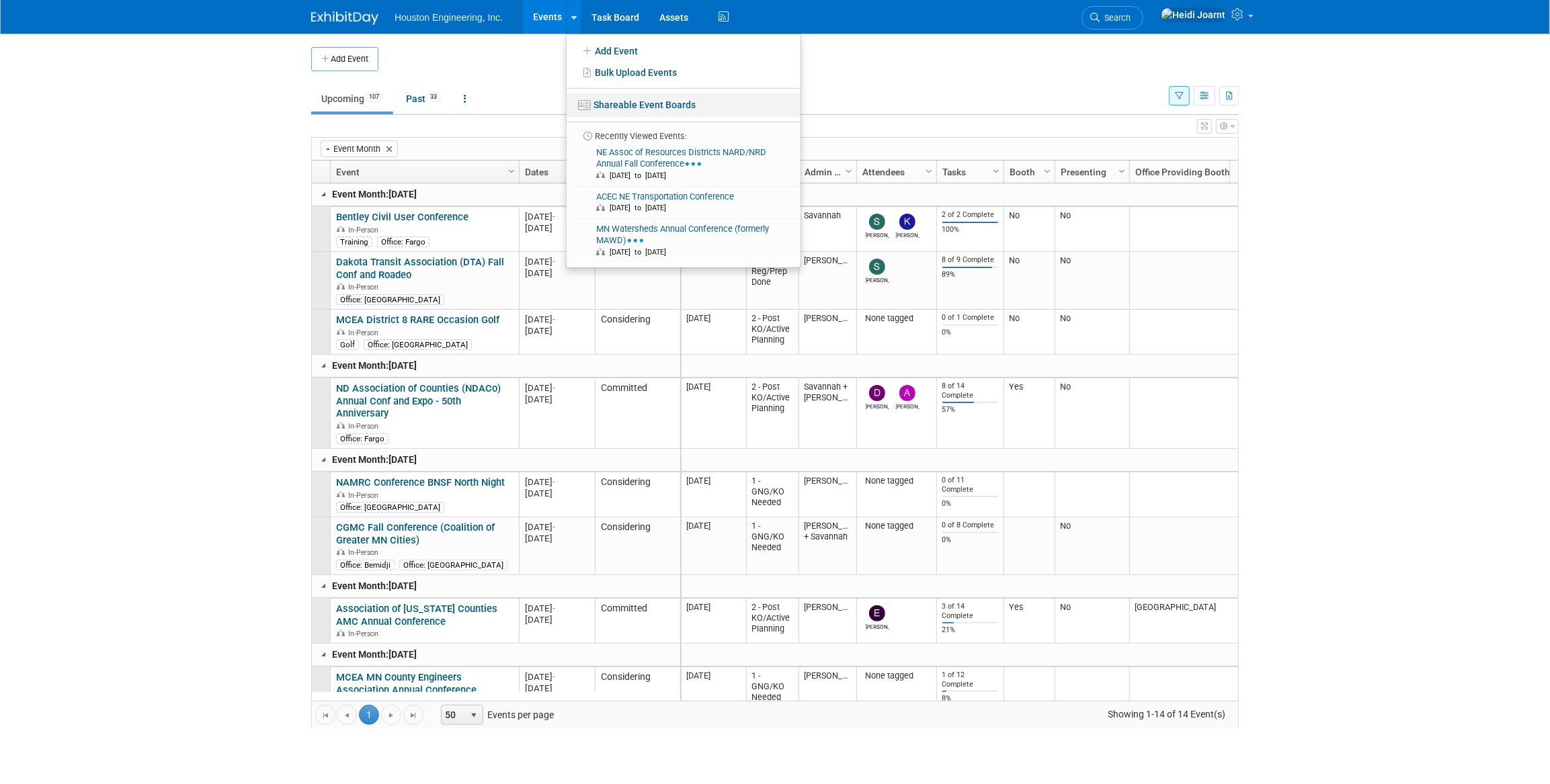
click at [653, 103] on link "Shareable Event Boards" at bounding box center [683, 105] width 234 height 24
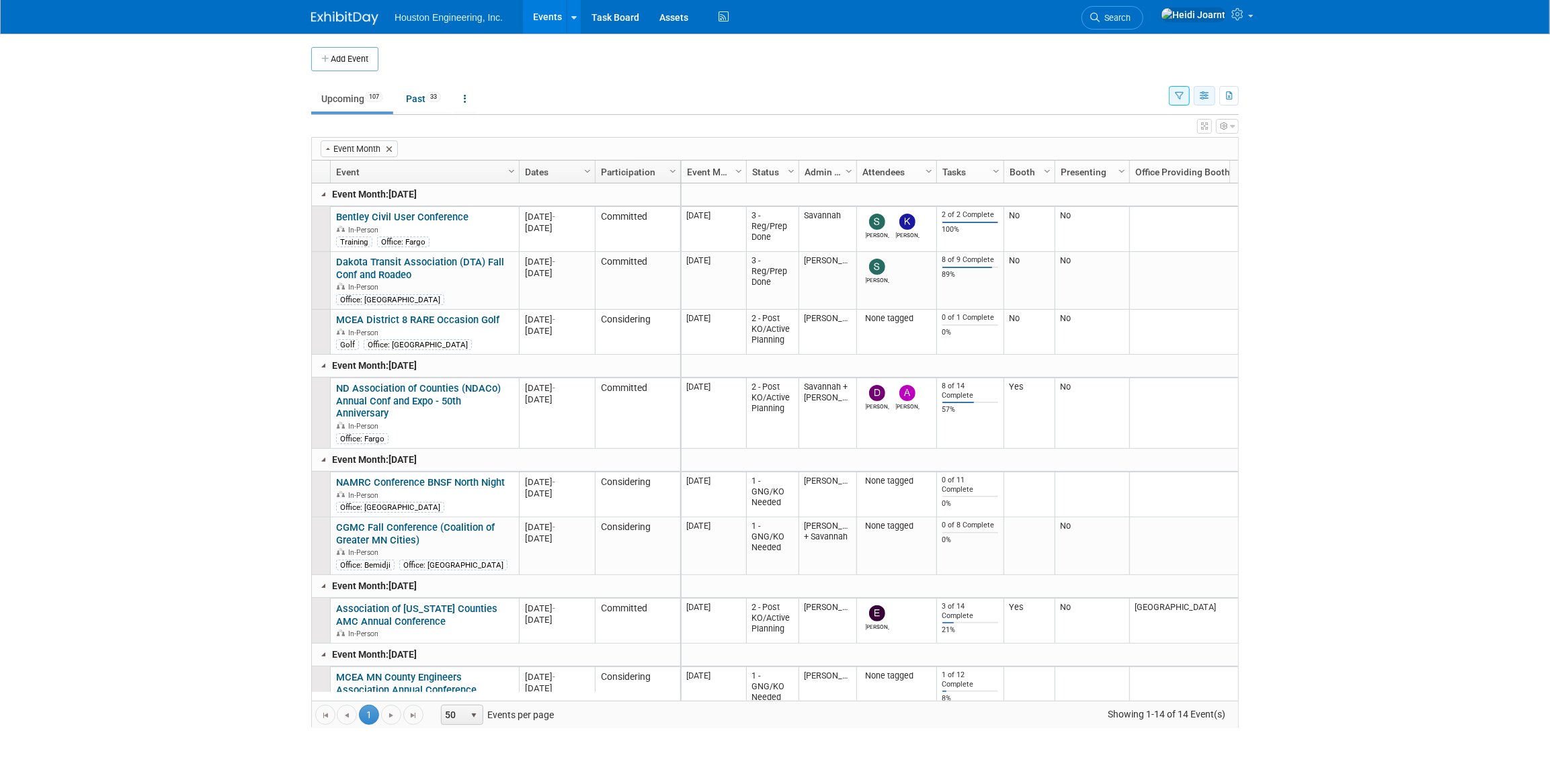
click at [1197, 95] on button "button" at bounding box center [1204, 96] width 22 height 20
click at [1176, 188] on link "Calendar View" at bounding box center [1147, 184] width 113 height 19
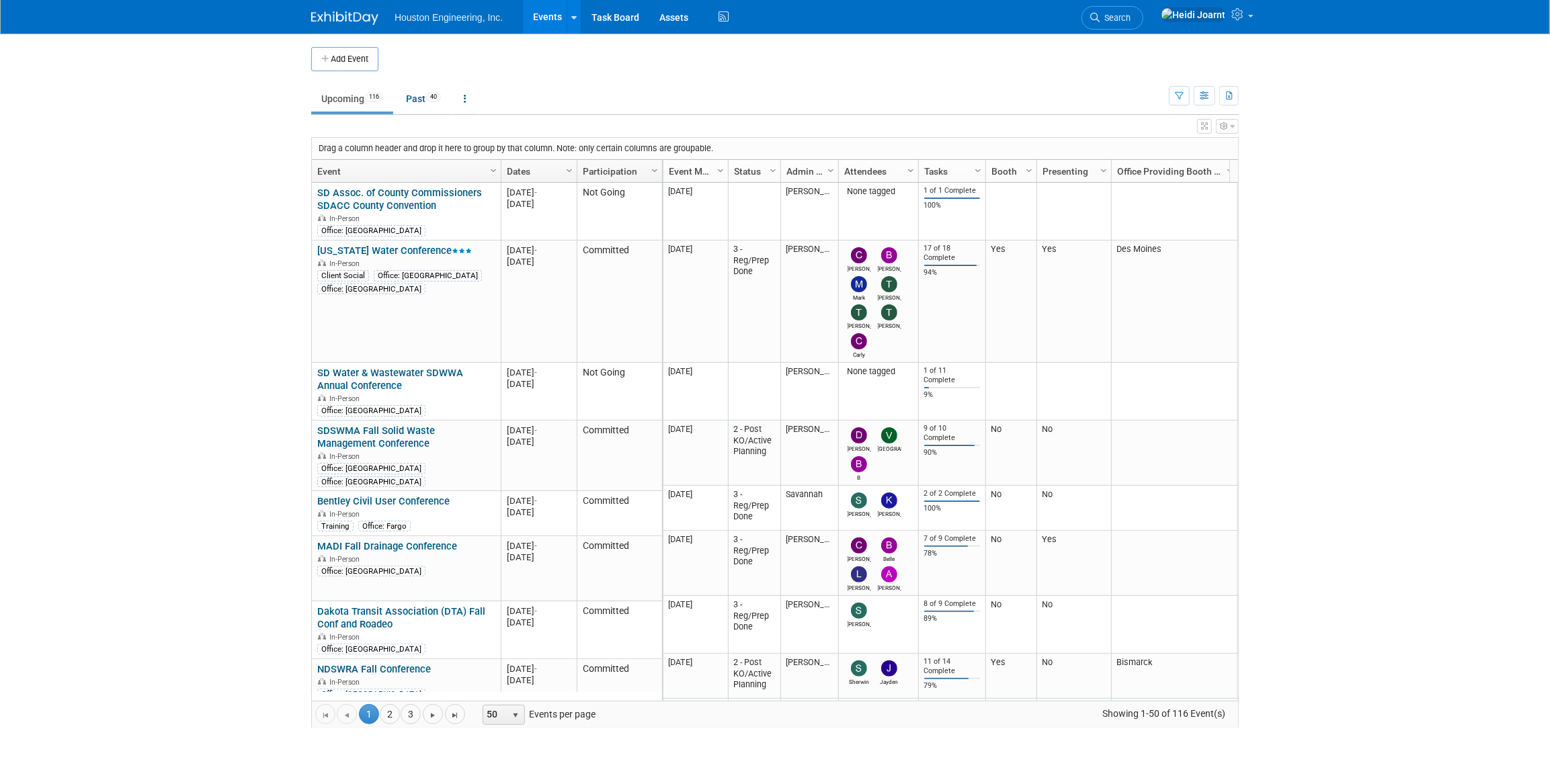
click at [757, 89] on ul "Upcoming 116 Past 40 All Events 156 Past and Upcoming Grouped Annually Events g…" at bounding box center [740, 99] width 858 height 30
click at [1203, 96] on icon "button" at bounding box center [1205, 96] width 10 height 9
click at [1155, 180] on link "Calendar View" at bounding box center [1147, 184] width 113 height 19
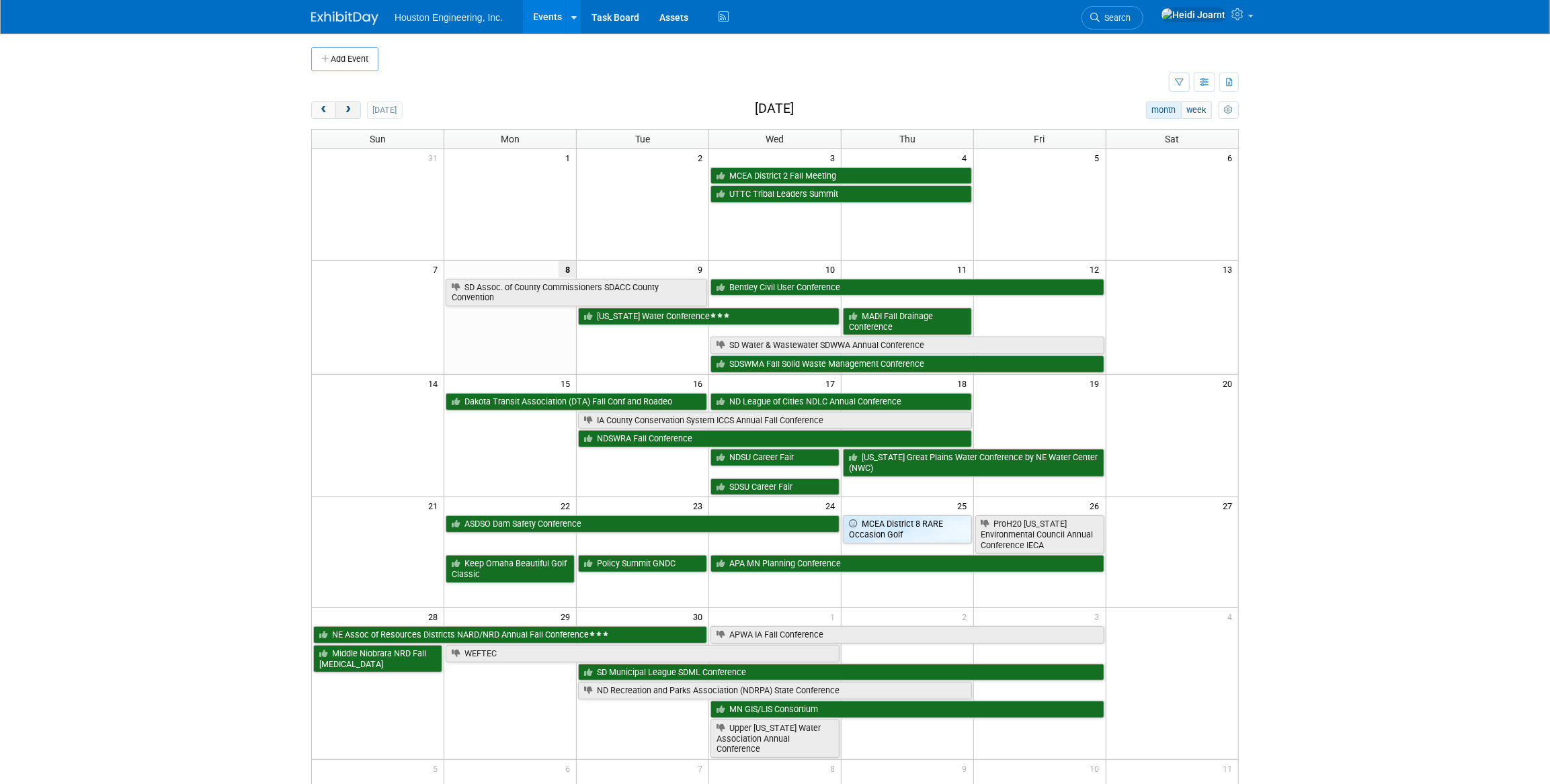
click at [348, 115] on button "next" at bounding box center [347, 110] width 25 height 17
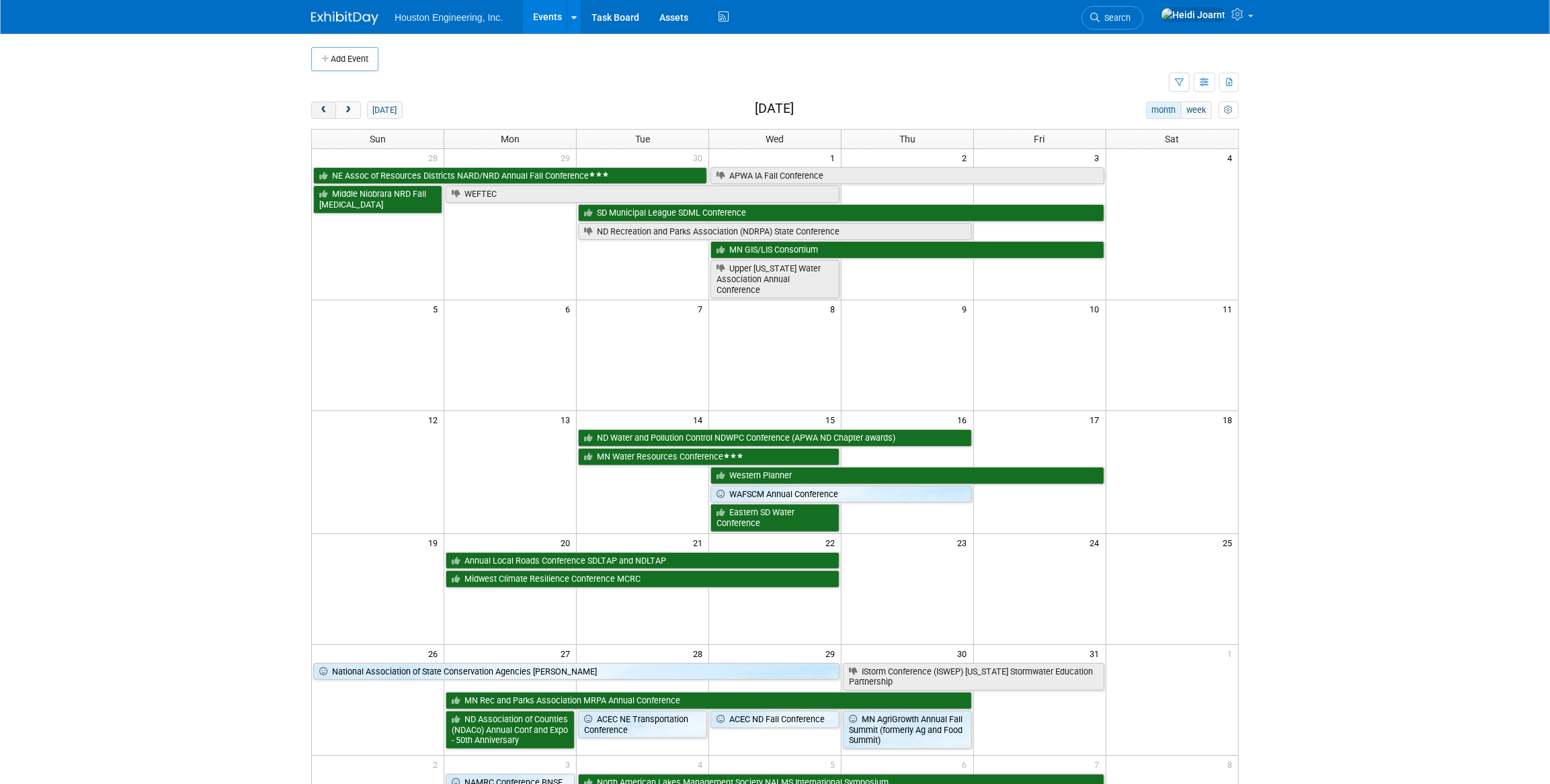
click at [322, 115] on button "prev" at bounding box center [323, 110] width 25 height 17
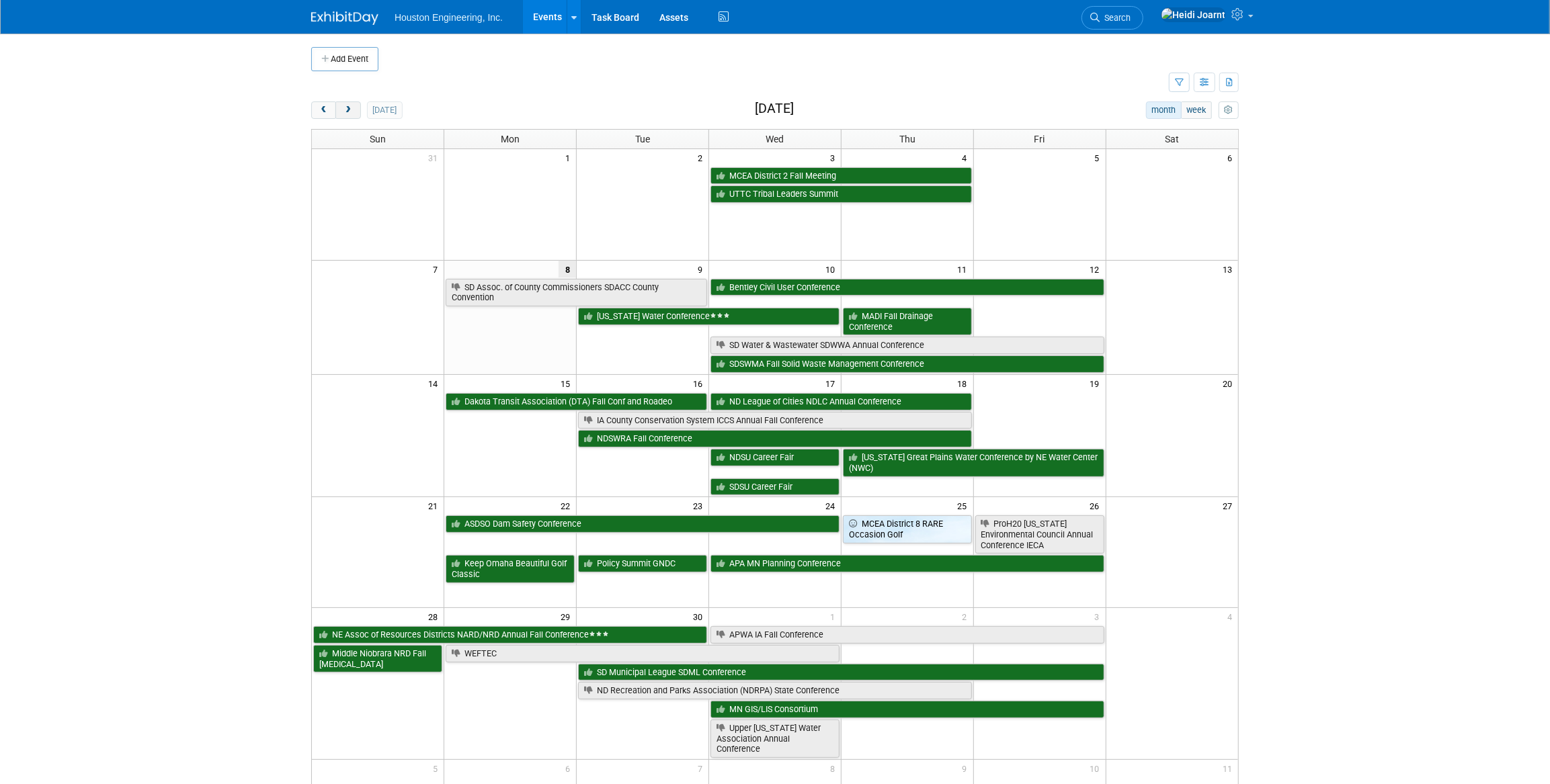
click at [344, 115] on button "next" at bounding box center [347, 110] width 25 height 17
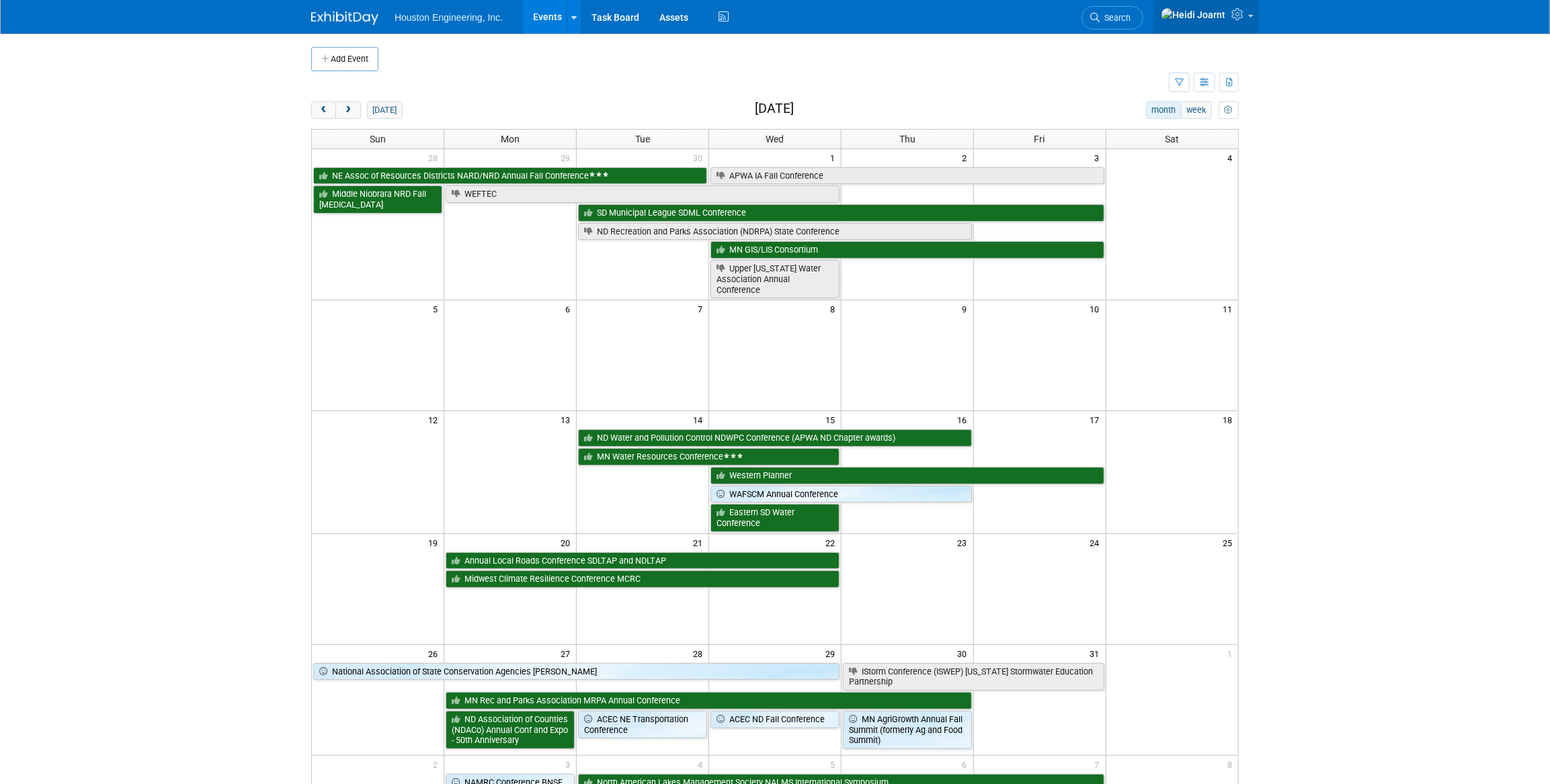
click at [1245, 29] on link at bounding box center [1206, 16] width 105 height 34
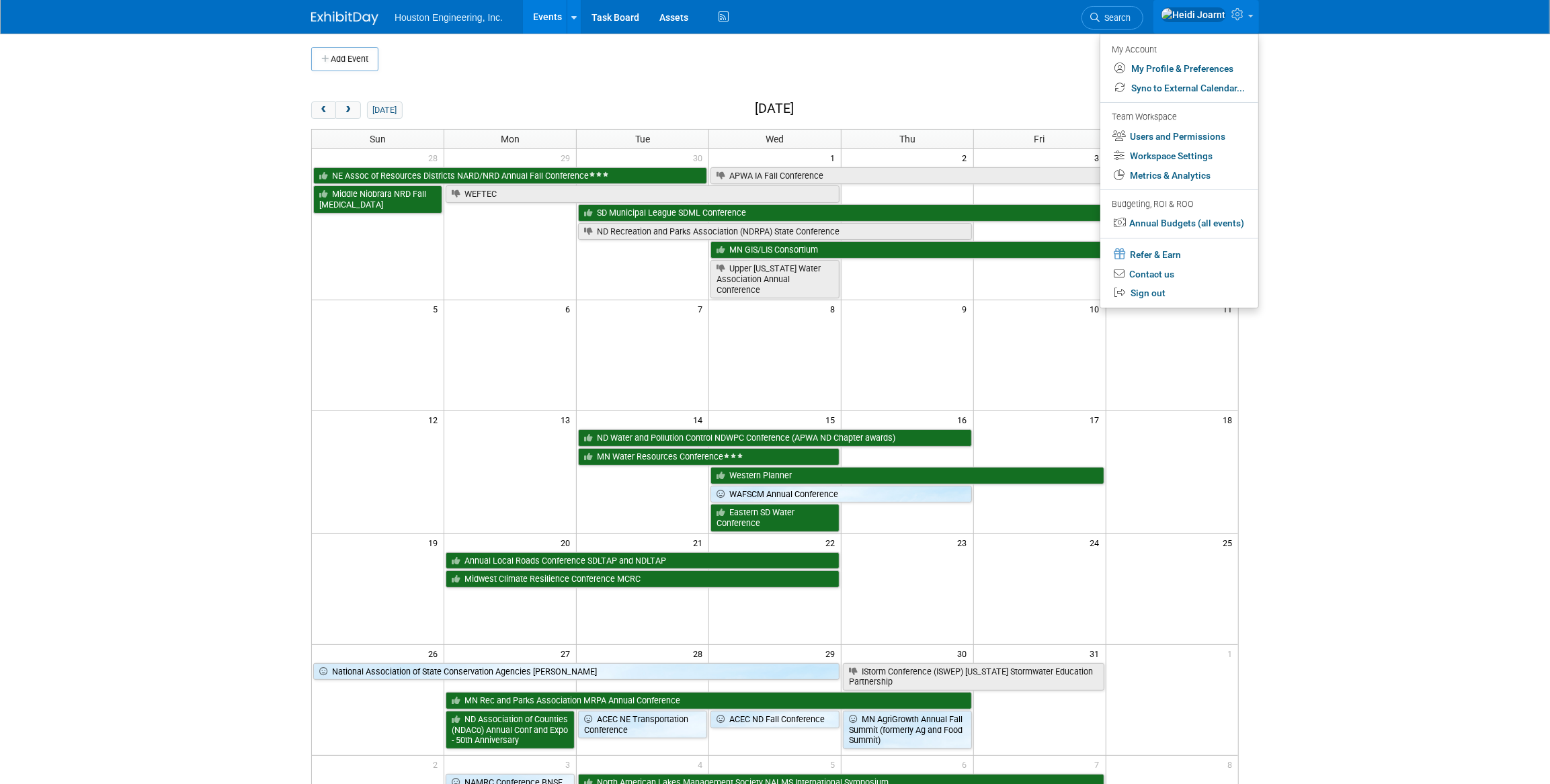
click at [1025, 100] on div "Add Event New Event Duplicate Event Warning There is another event in your work…" at bounding box center [774, 464] width 947 height 861
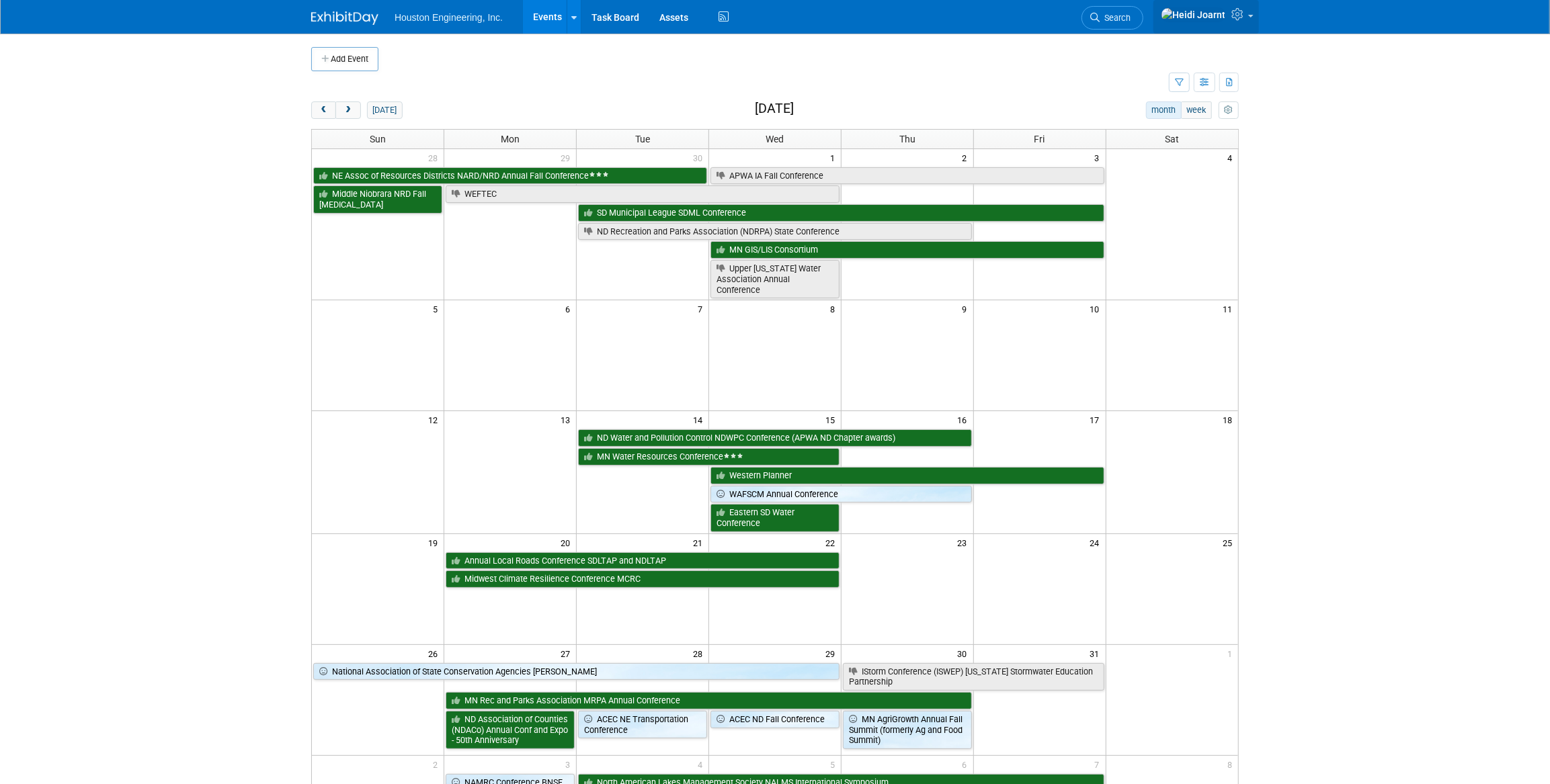
click at [1240, 20] on icon at bounding box center [1239, 14] width 16 height 12
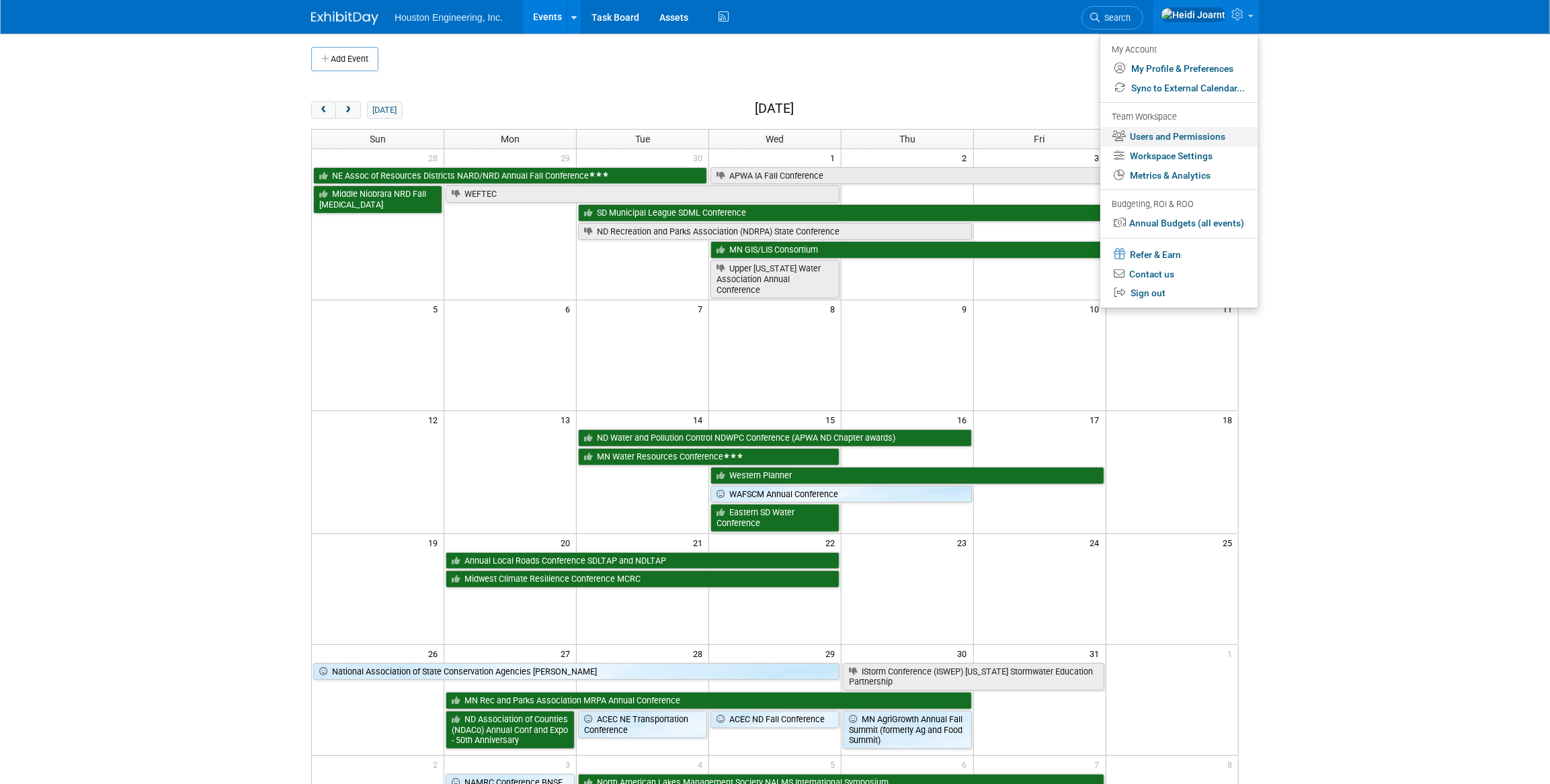
click at [1196, 145] on link "Users and Permissions" at bounding box center [1178, 136] width 158 height 20
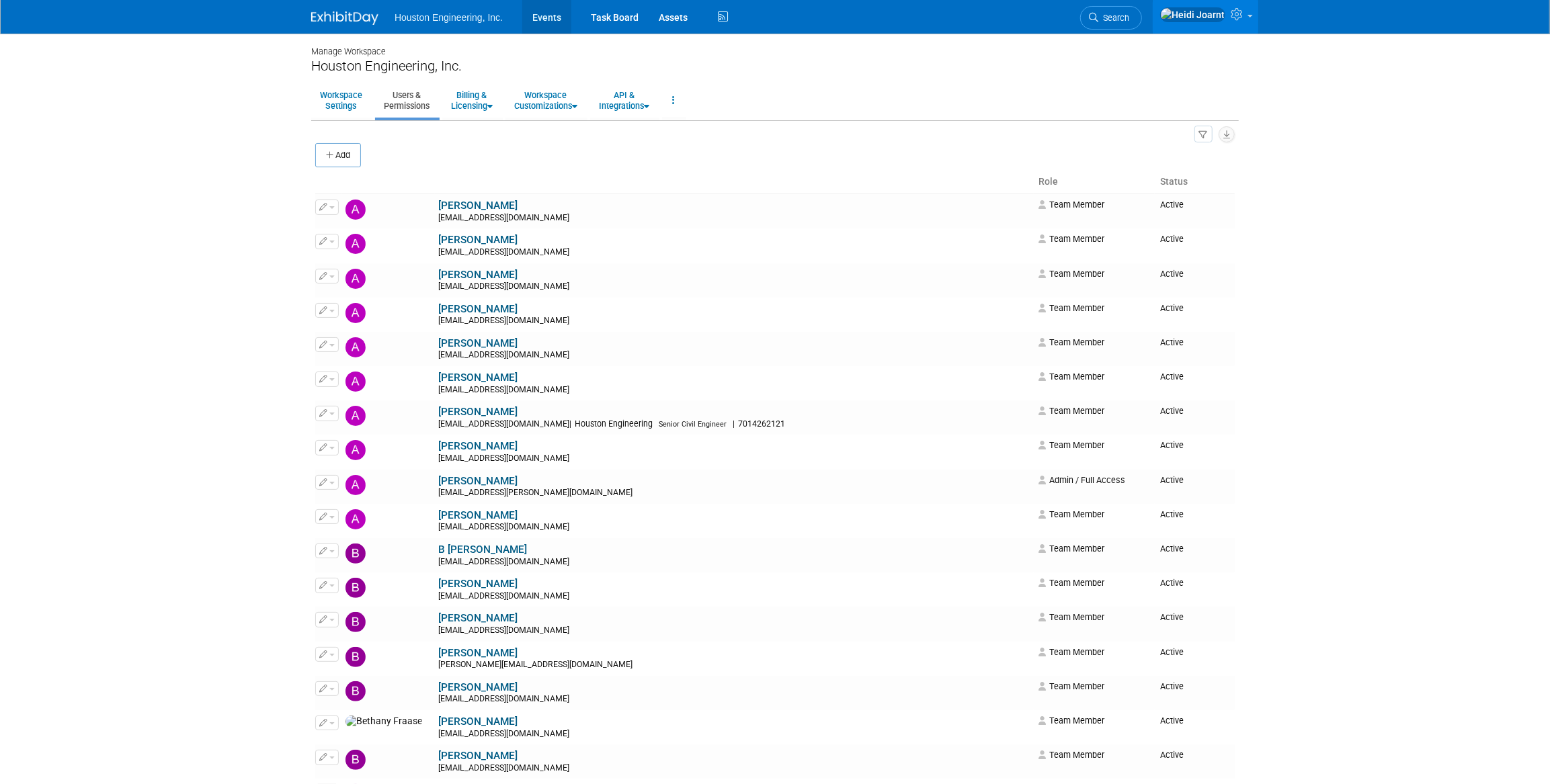
click at [551, 22] on link "Events" at bounding box center [547, 16] width 49 height 34
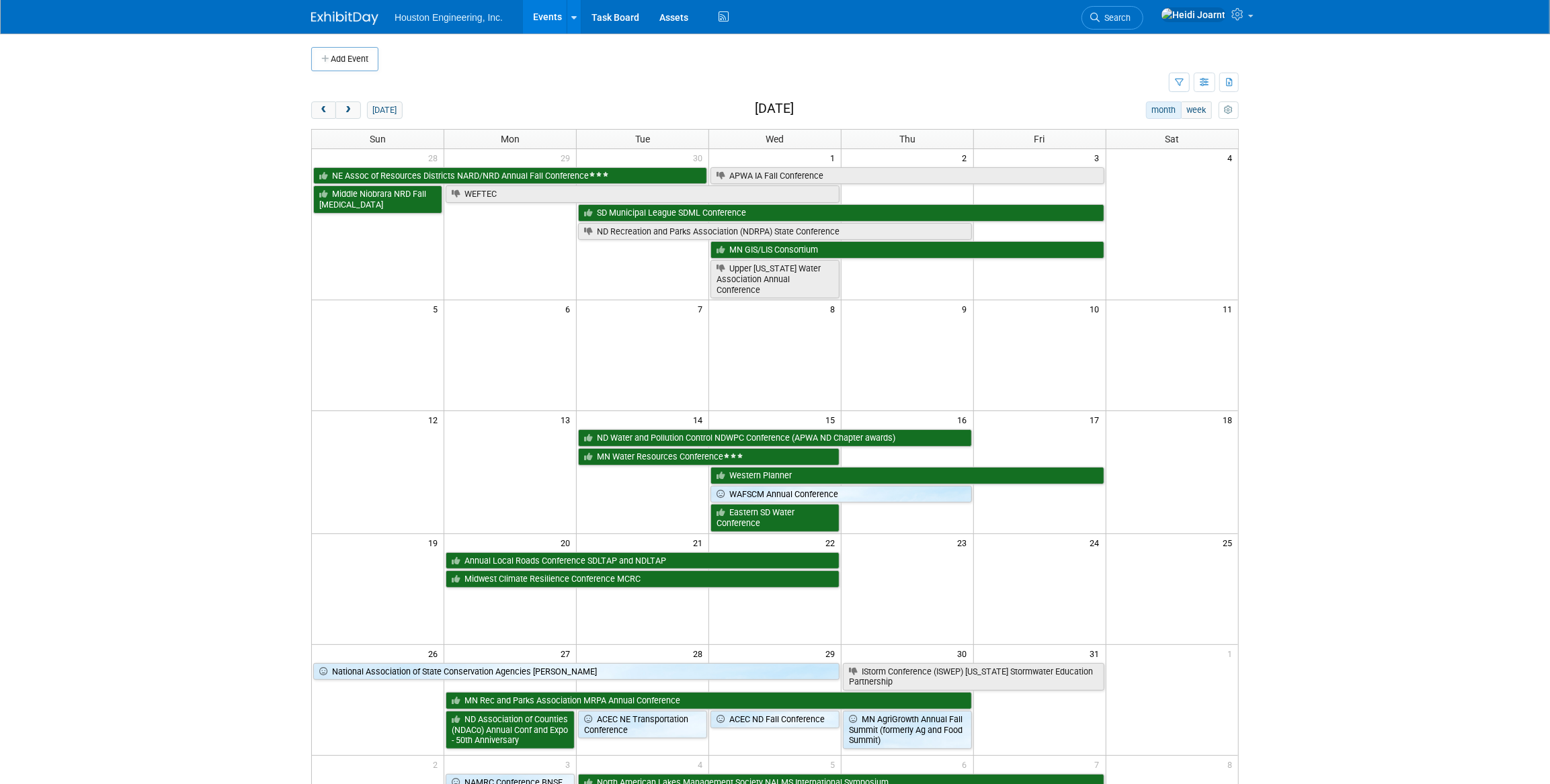
click at [897, 103] on div "[DATE] month week [DATE]" at bounding box center [775, 110] width 928 height 18
click at [316, 110] on button "prev" at bounding box center [323, 110] width 25 height 17
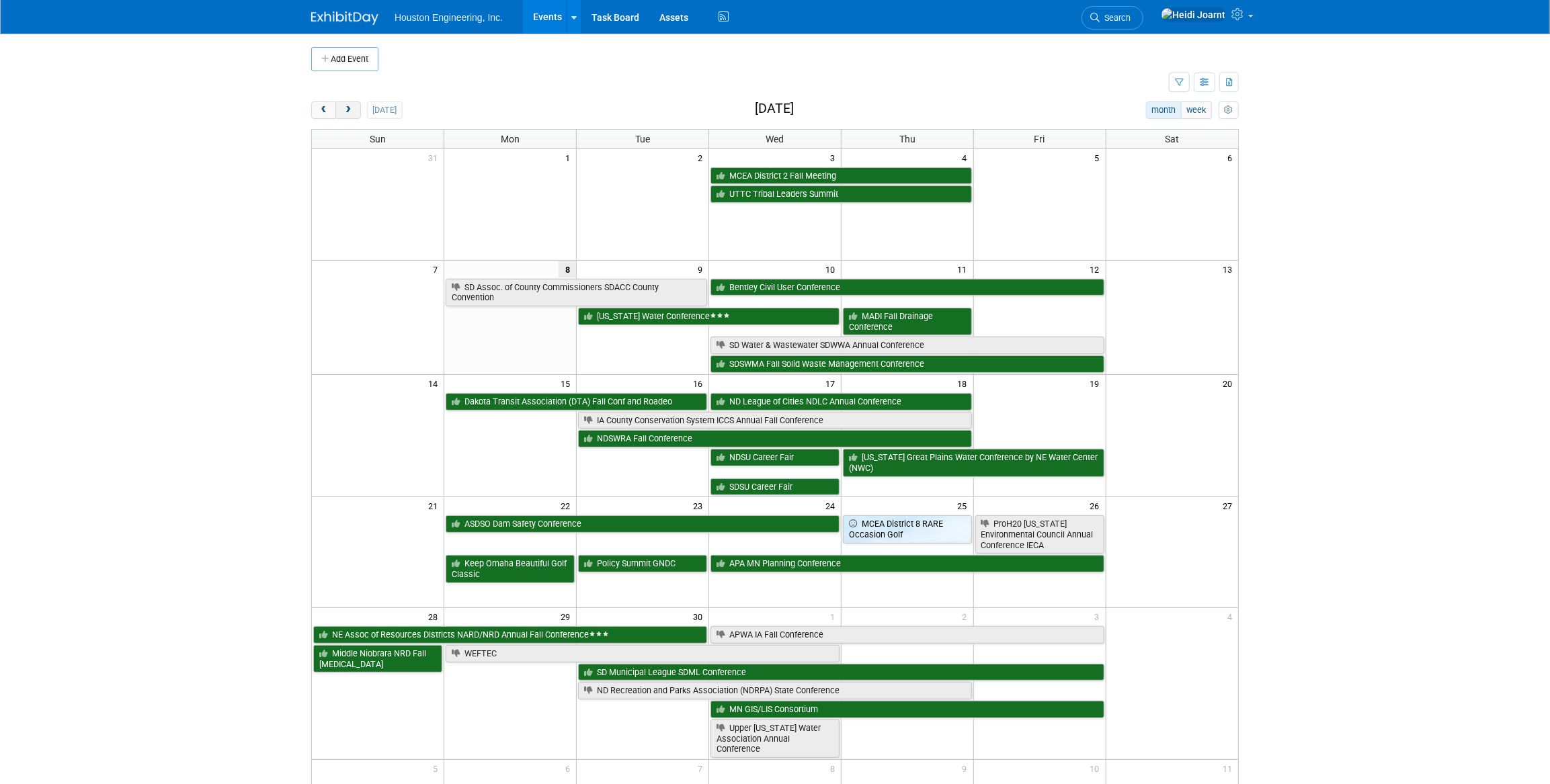
click at [351, 114] on span "next" at bounding box center [348, 110] width 10 height 9
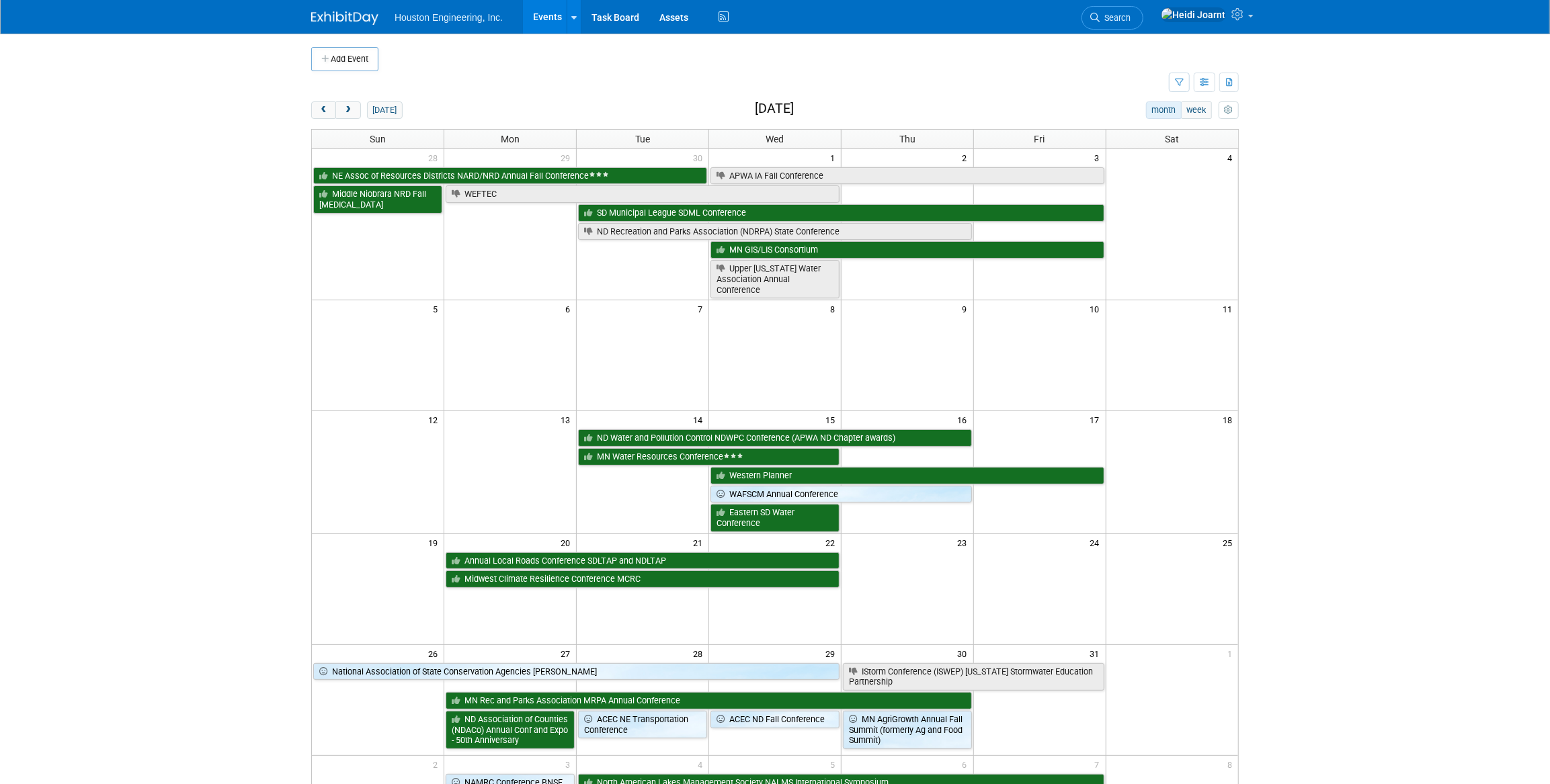
scroll to position [60, 0]
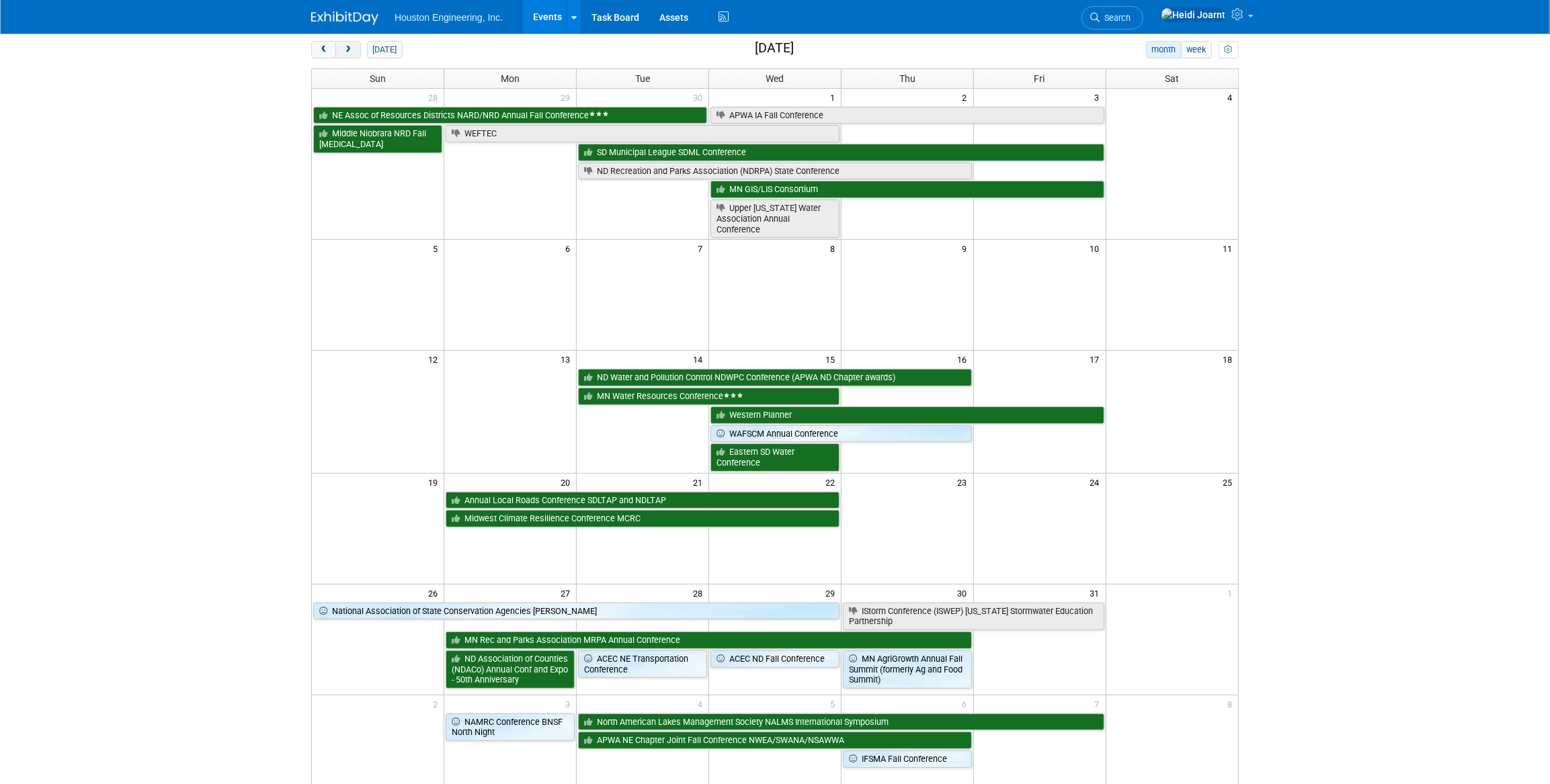
click at [344, 53] on button "next" at bounding box center [347, 50] width 25 height 17
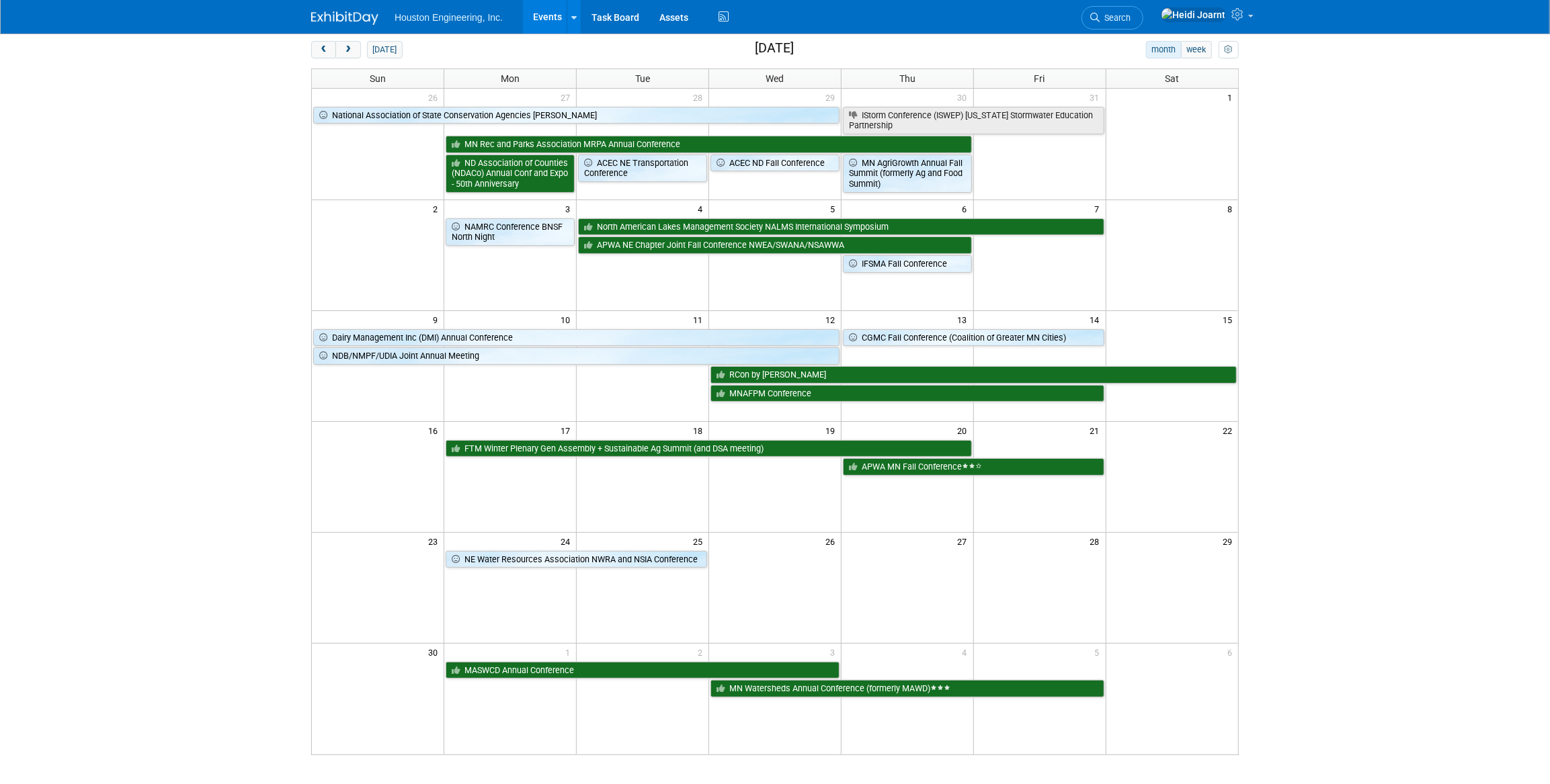
scroll to position [0, 0]
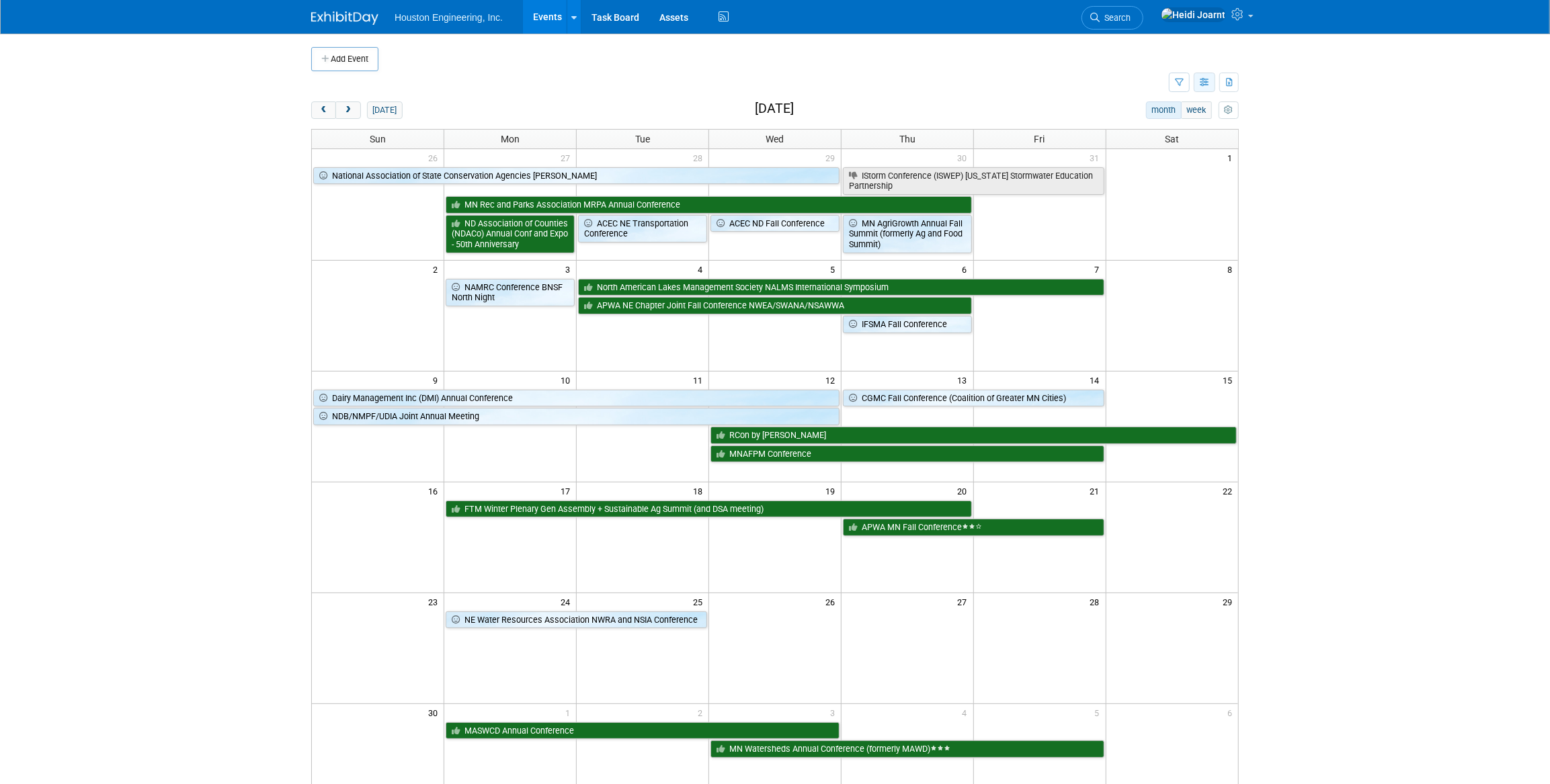
click at [1200, 84] on icon "button" at bounding box center [1205, 83] width 10 height 9
click at [1142, 190] on link "Expert Grid" at bounding box center [1147, 191] width 113 height 19
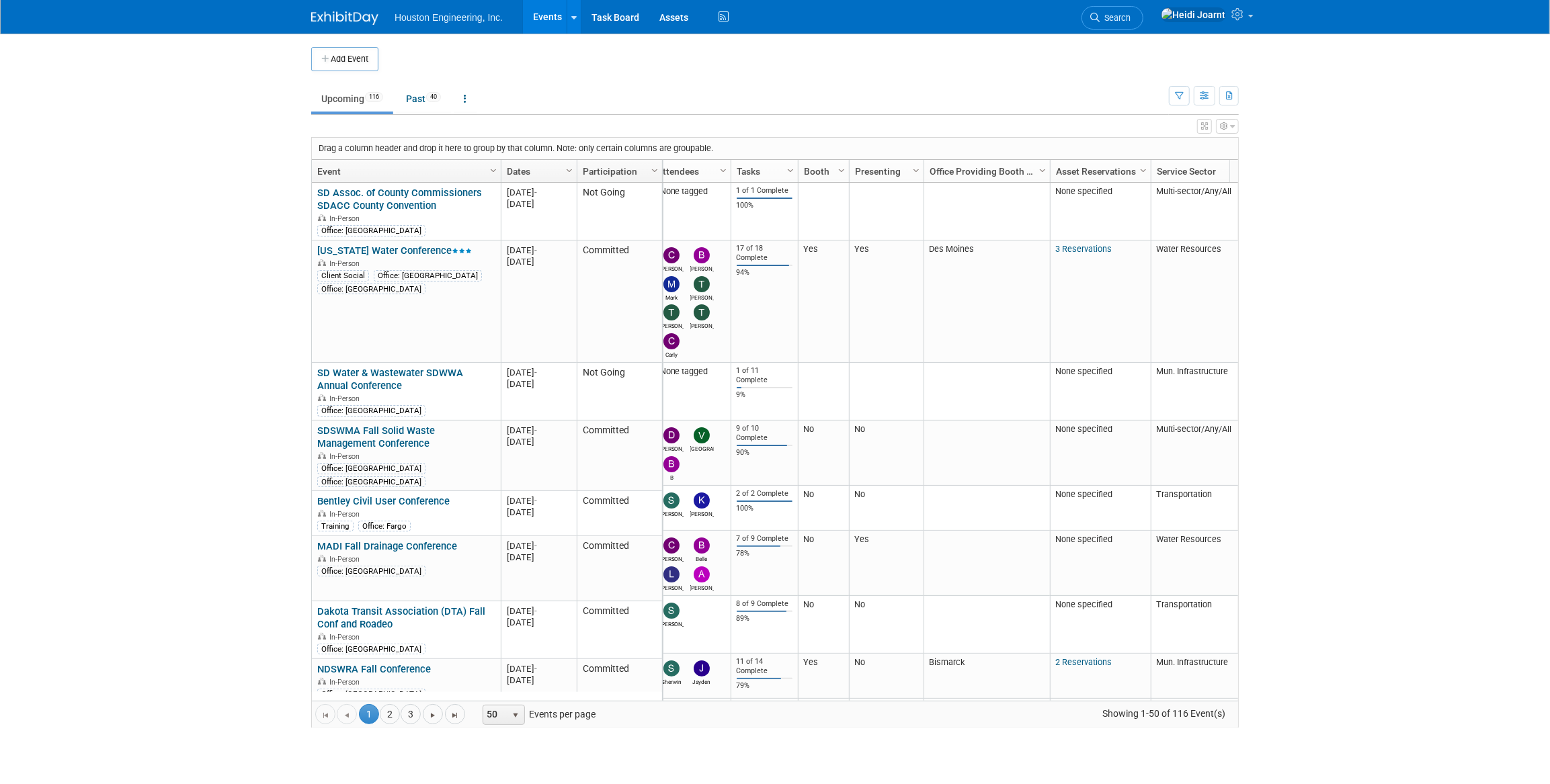
scroll to position [0, 280]
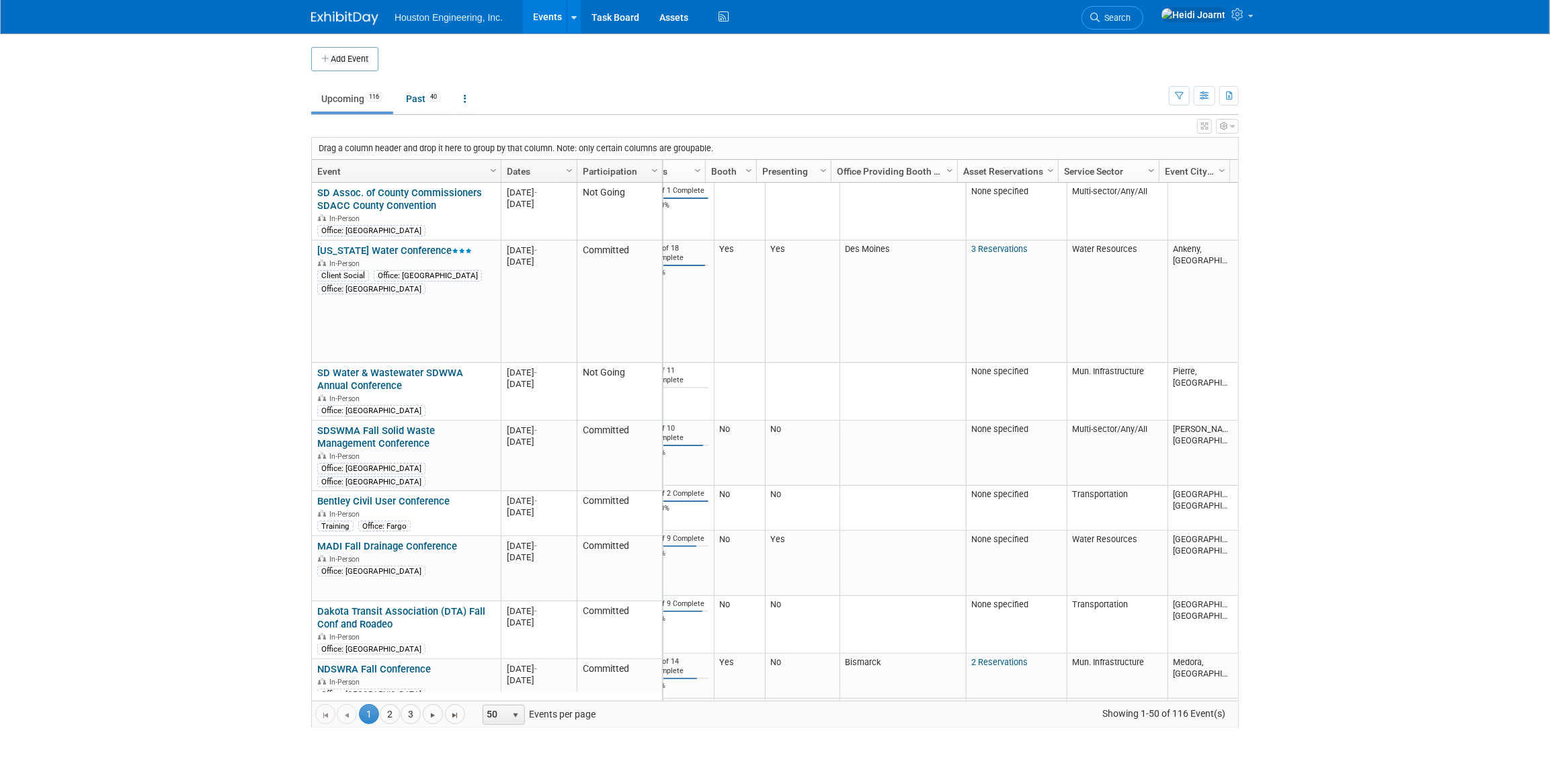
click at [1152, 172] on span "Column Settings" at bounding box center [1151, 171] width 10 height 10
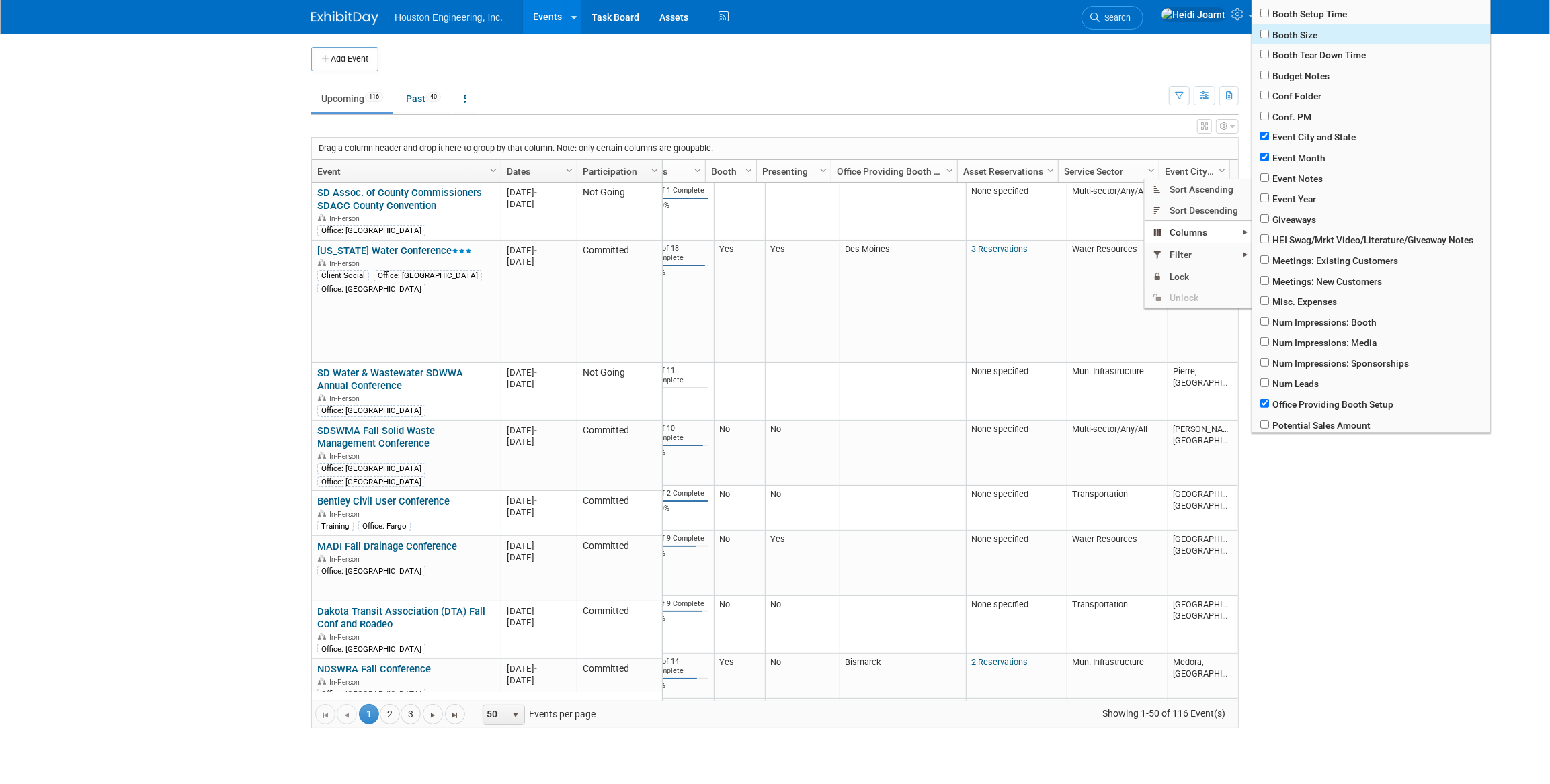
scroll to position [366, 0]
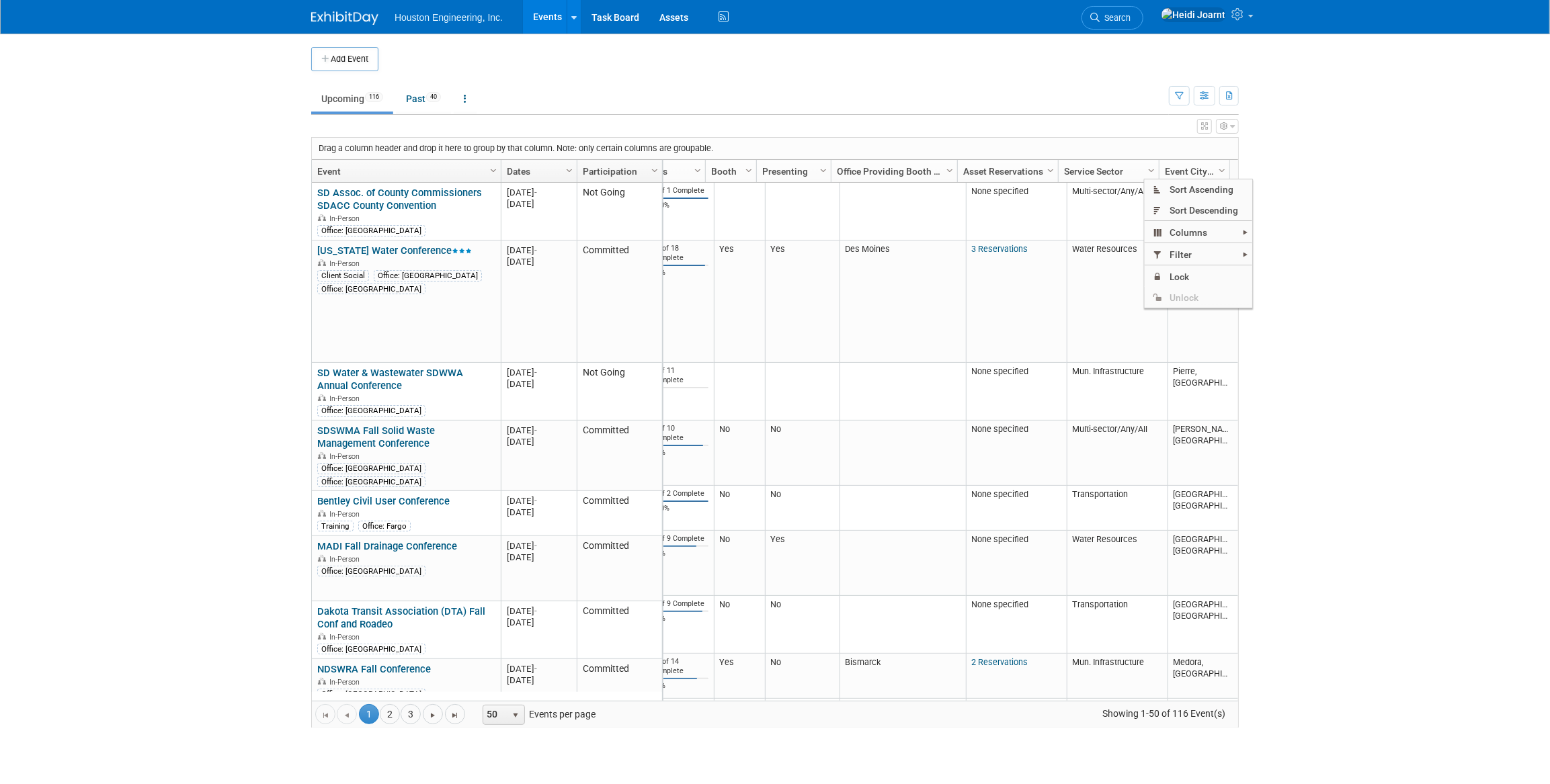
click at [1131, 137] on div "Drag a column header and drop it here to group by that column. Note: only certa…" at bounding box center [775, 432] width 928 height 590
click at [1149, 170] on span "Column Settings" at bounding box center [1151, 171] width 10 height 10
click at [1303, 277] on span "Is equal to" at bounding box center [1309, 273] width 103 height 19
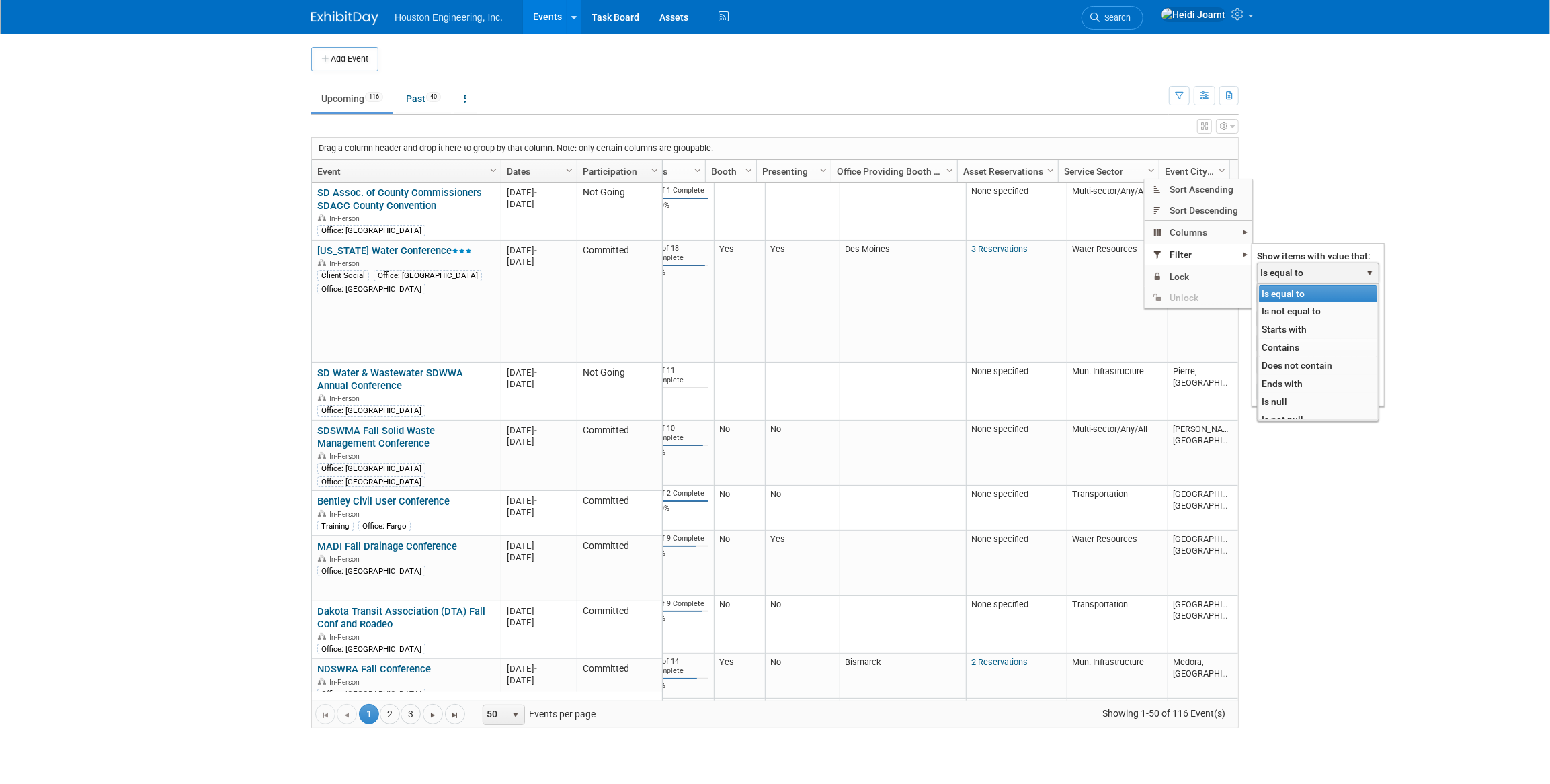
click at [1298, 345] on li "Contains" at bounding box center [1317, 347] width 118 height 18
click at [1297, 297] on input "text" at bounding box center [1318, 295] width 122 height 20
click at [1295, 151] on body "Houston Engineering, Inc. Events Add Event Bulk Upload Events Shareable Event B…" at bounding box center [775, 392] width 1550 height 784
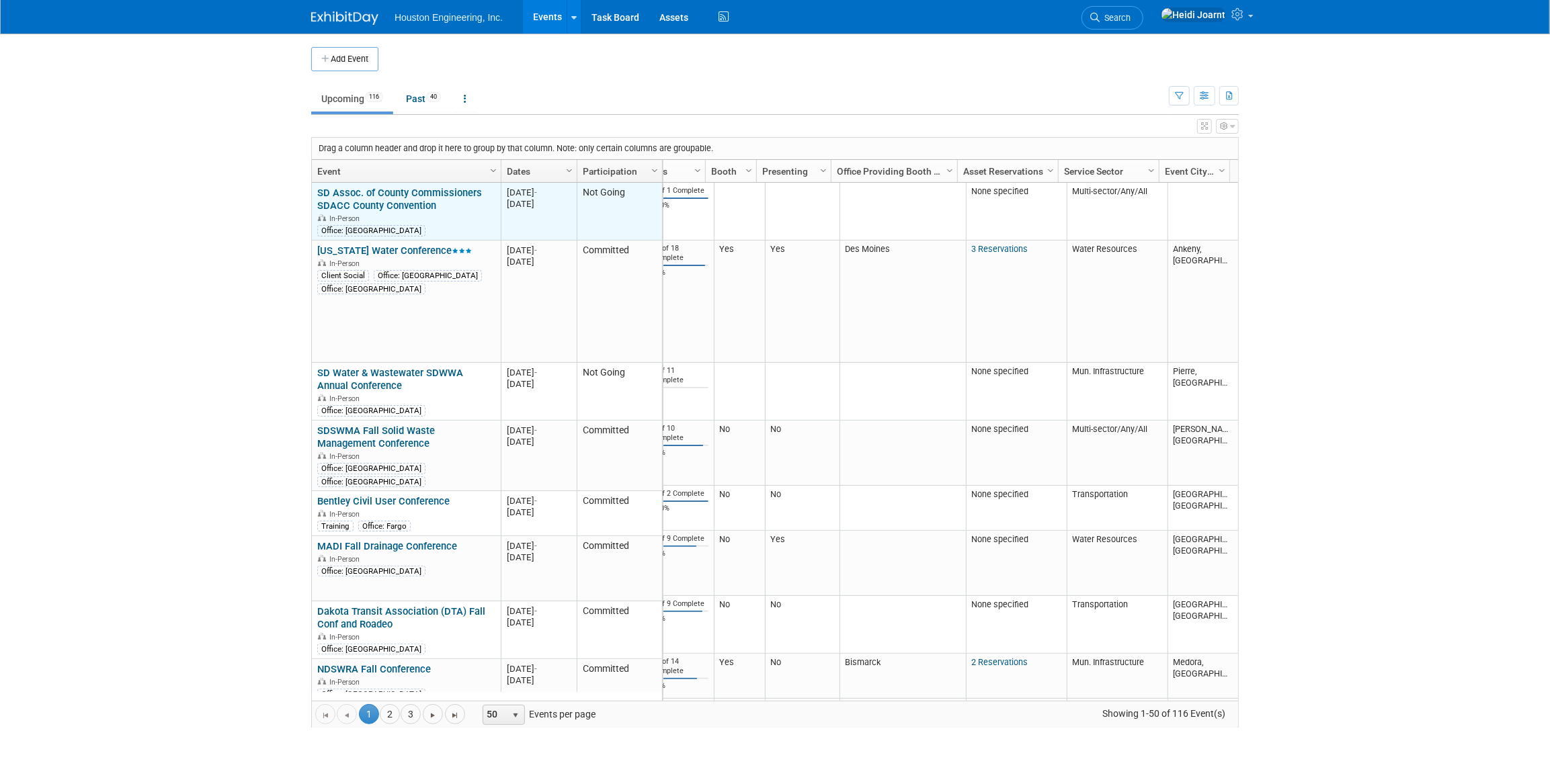
click at [387, 202] on link "SD Assoc. of County Commissioners SDACC County Convention" at bounding box center [399, 199] width 165 height 25
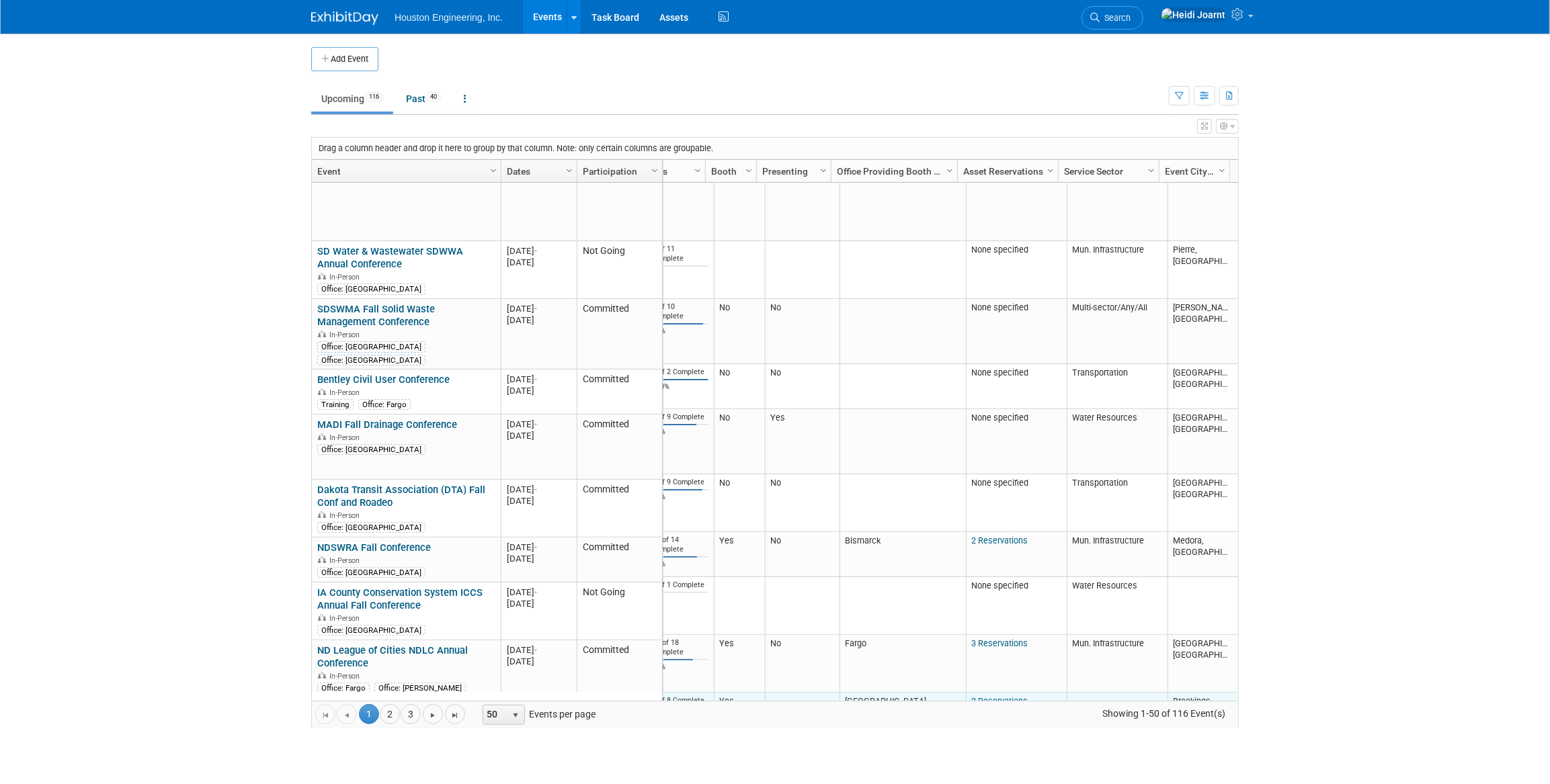
scroll to position [0, 0]
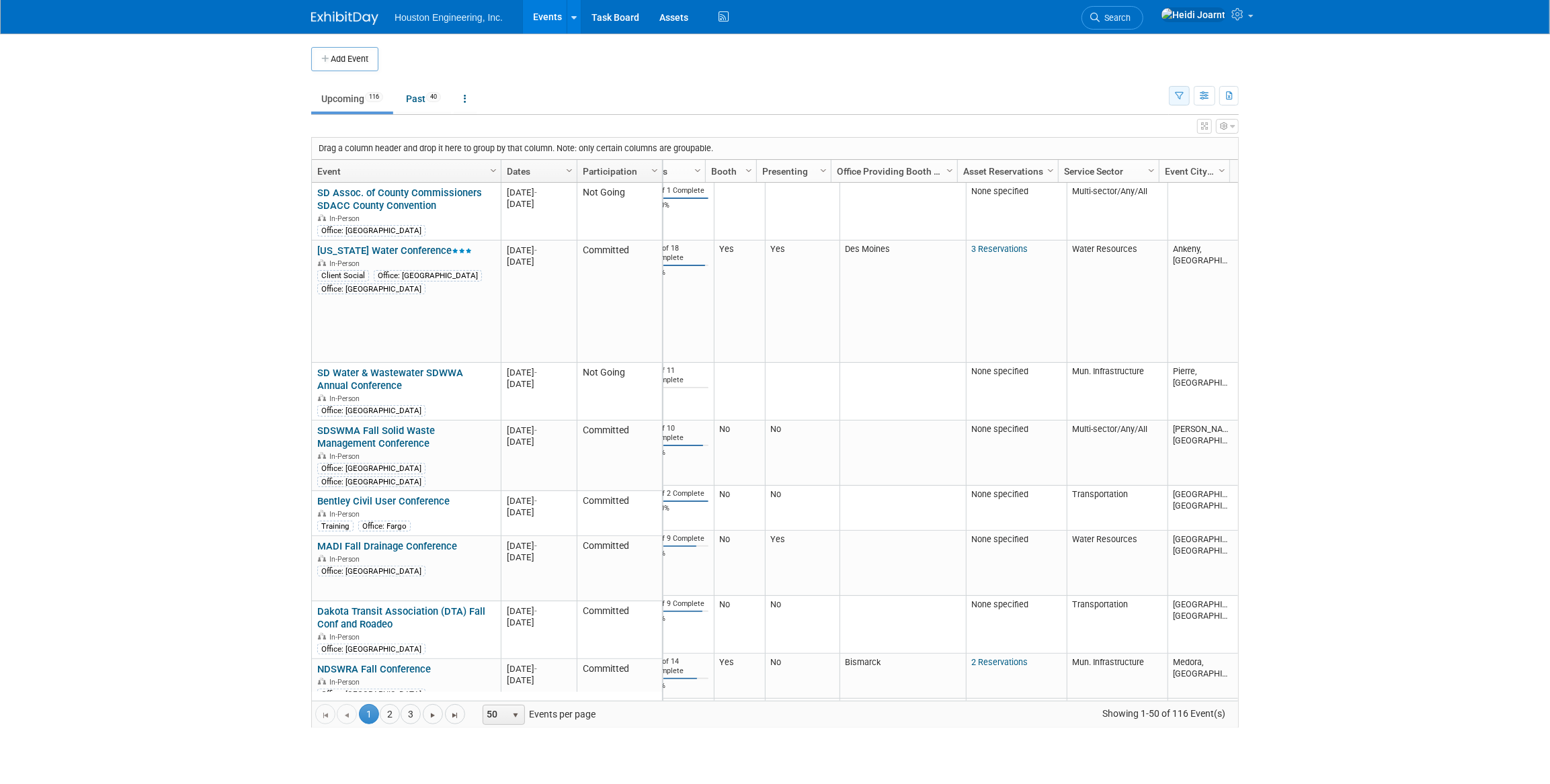
click at [1174, 99] on button "button" at bounding box center [1179, 96] width 21 height 20
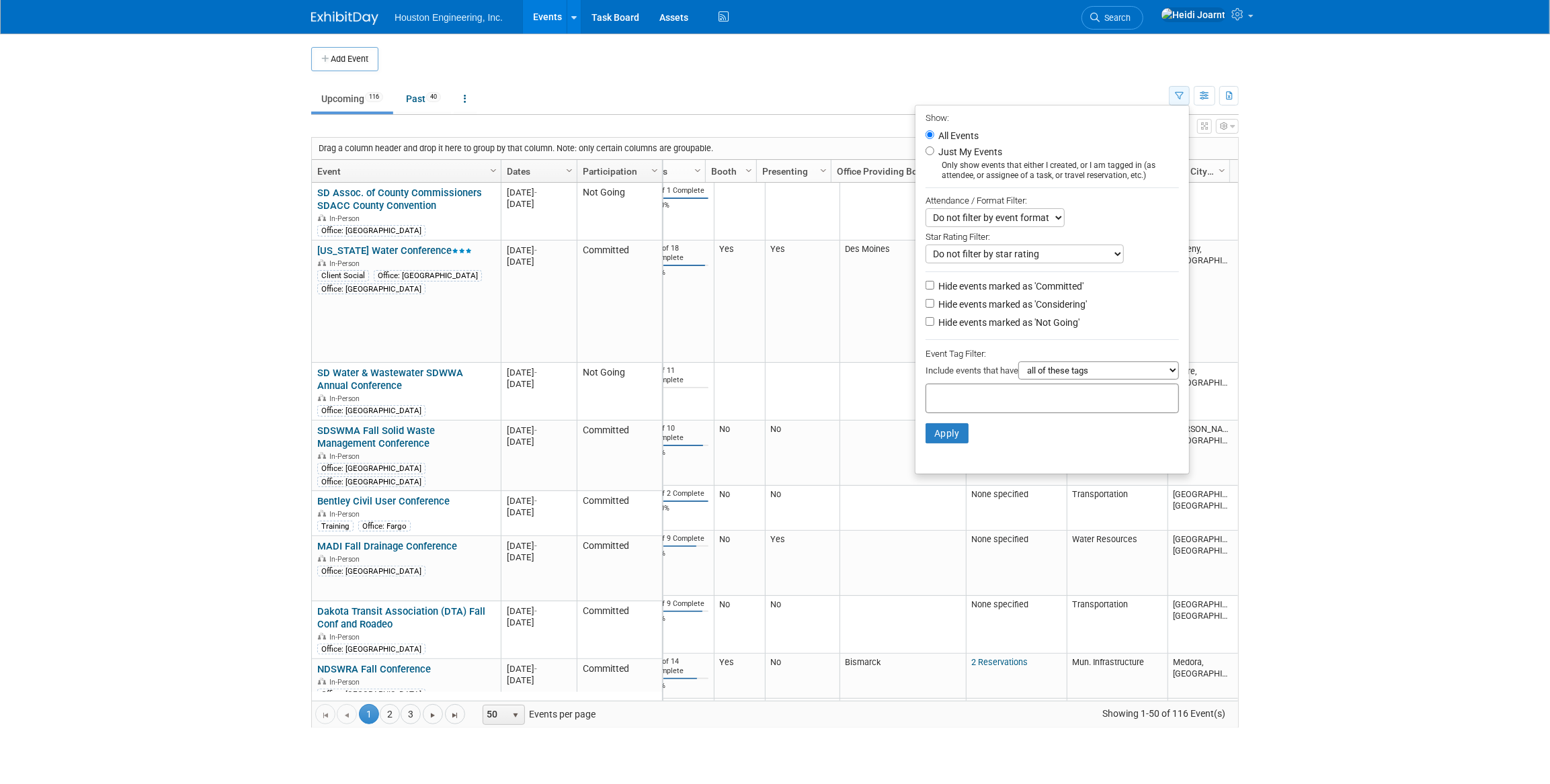
click at [1174, 99] on button "button" at bounding box center [1179, 96] width 21 height 20
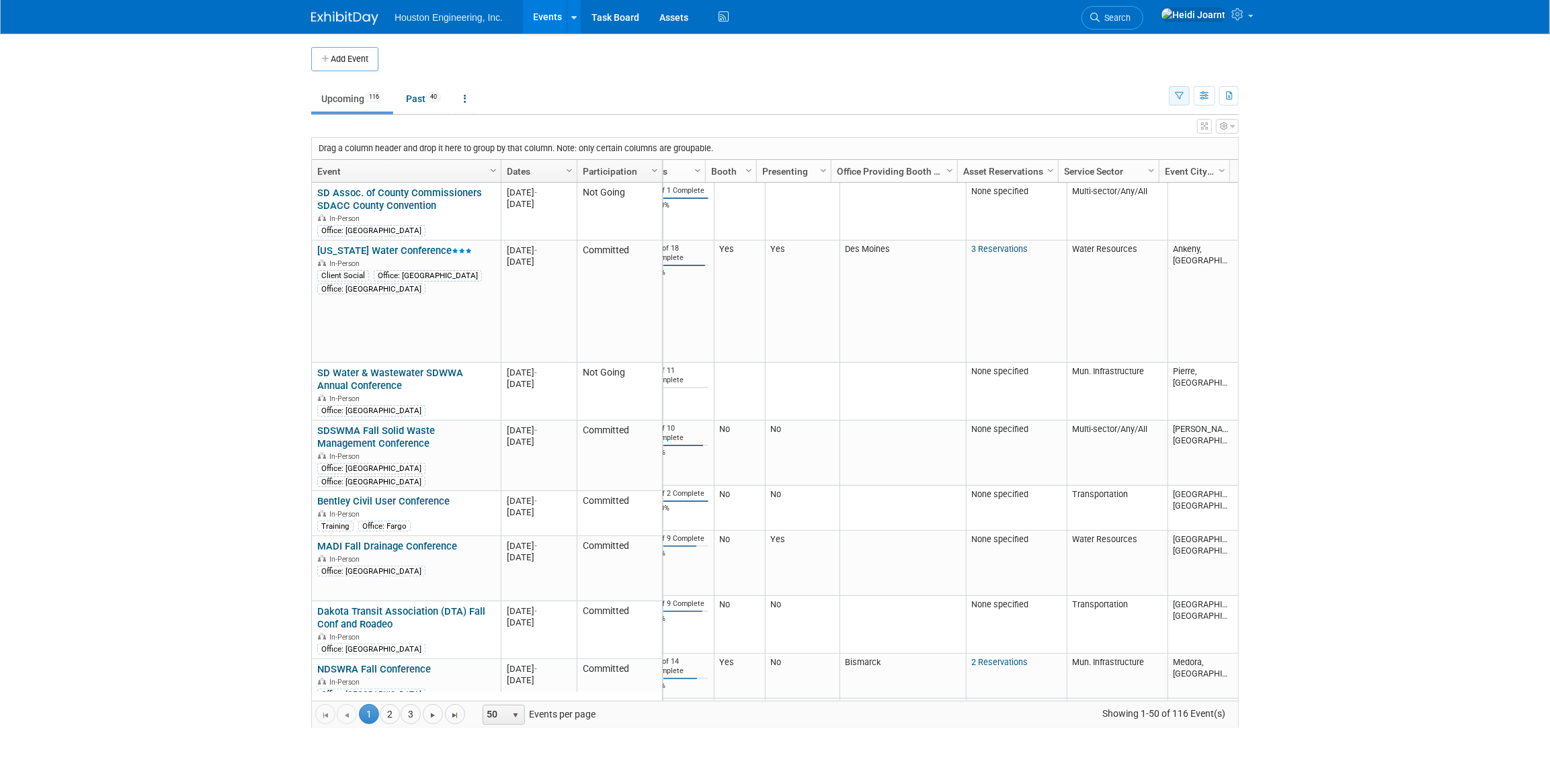
click at [1178, 97] on icon "button" at bounding box center [1179, 96] width 9 height 9
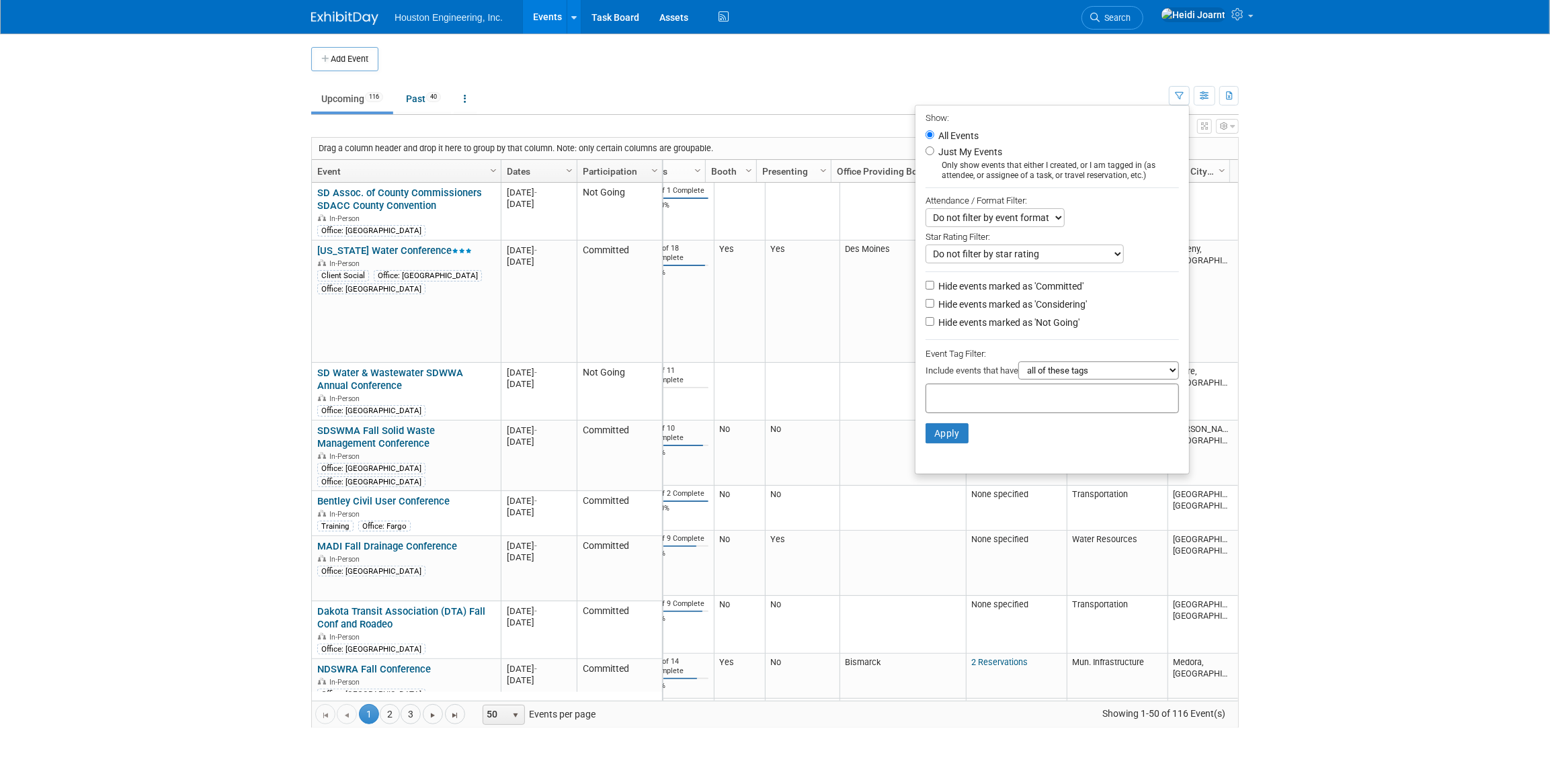
click at [1041, 401] on div at bounding box center [1053, 398] width 253 height 29
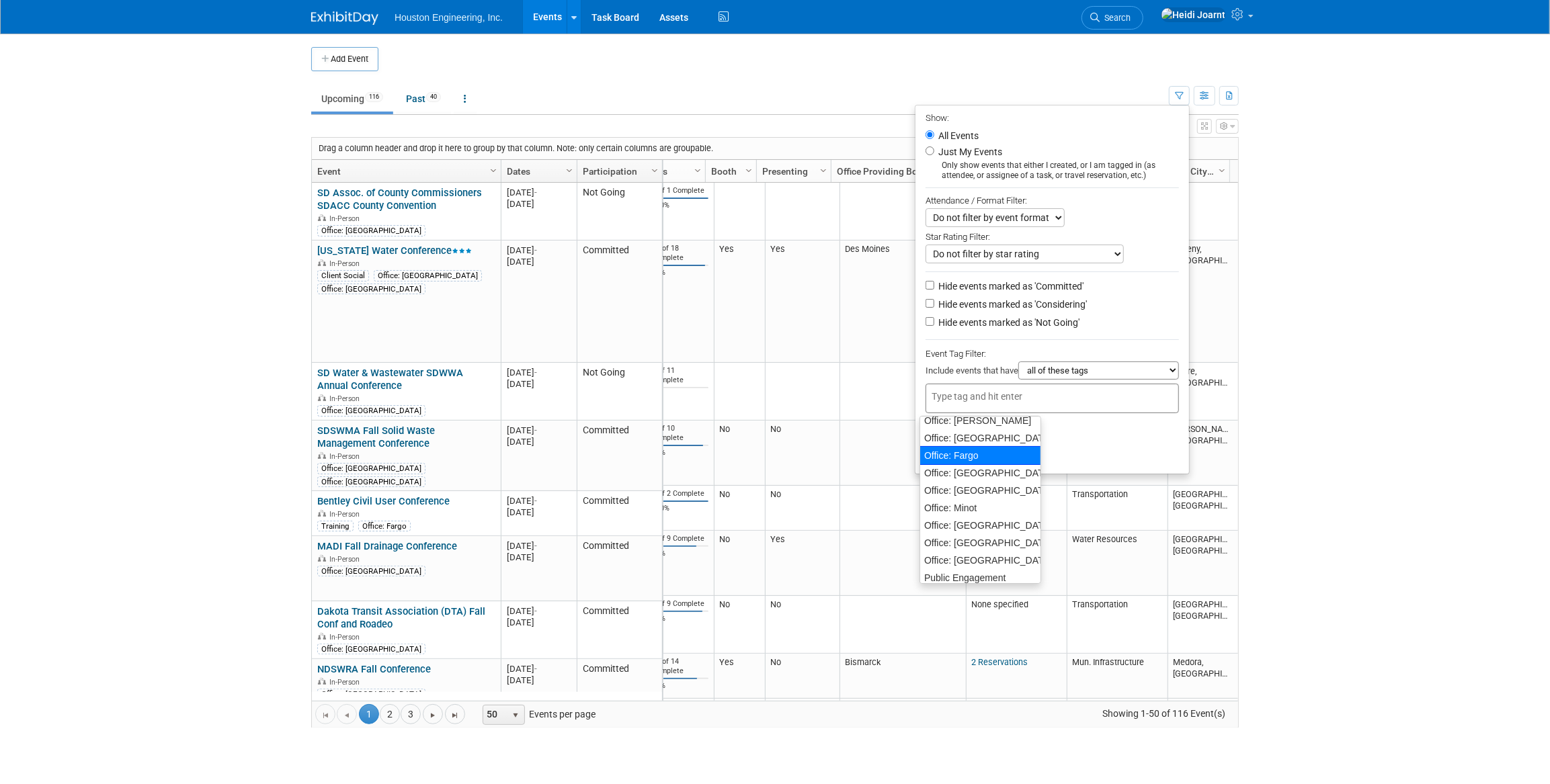
click at [977, 455] on div "Office: Fargo" at bounding box center [980, 456] width 122 height 19
type input "Office: Fargo"
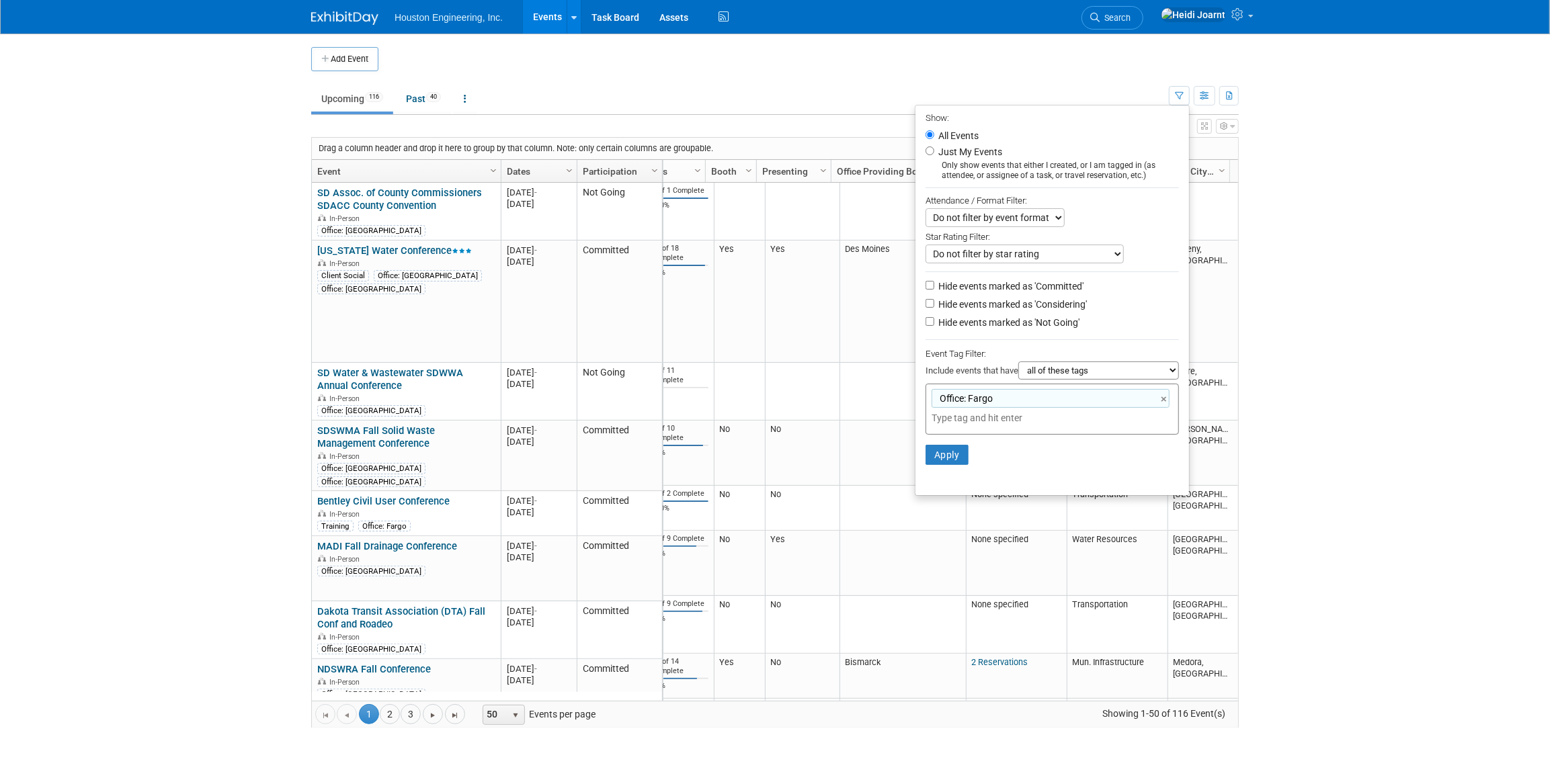
click at [1072, 375] on select "all of these tags any one of these tags only and exactly these specific tags" at bounding box center [1098, 370] width 160 height 18
click at [1018, 364] on select "all of these tags any one of these tags only and exactly these specific tags" at bounding box center [1098, 370] width 160 height 18
click at [942, 458] on button "Apply" at bounding box center [947, 454] width 43 height 20
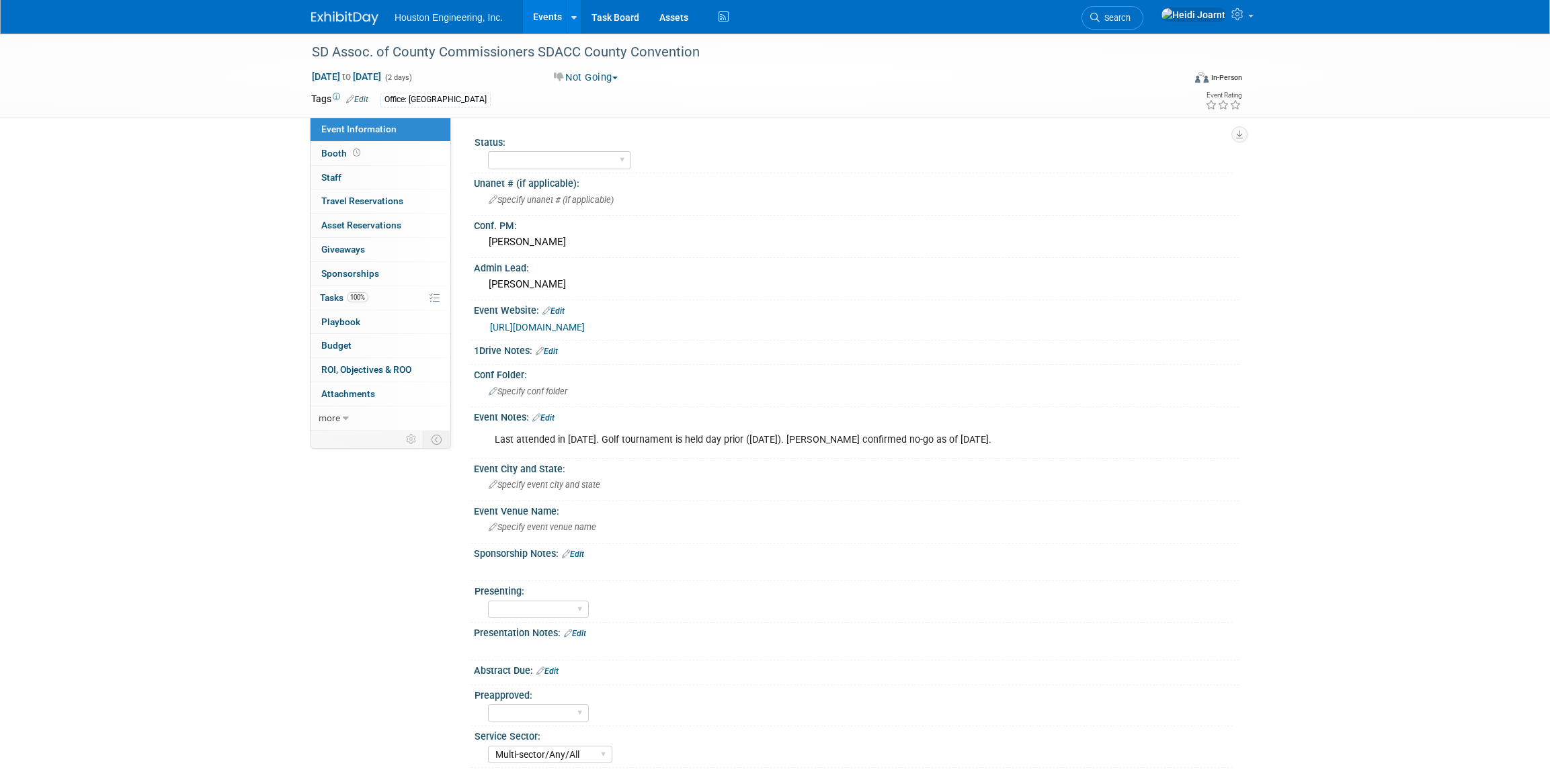
select select "Multi-sector/Any/All"
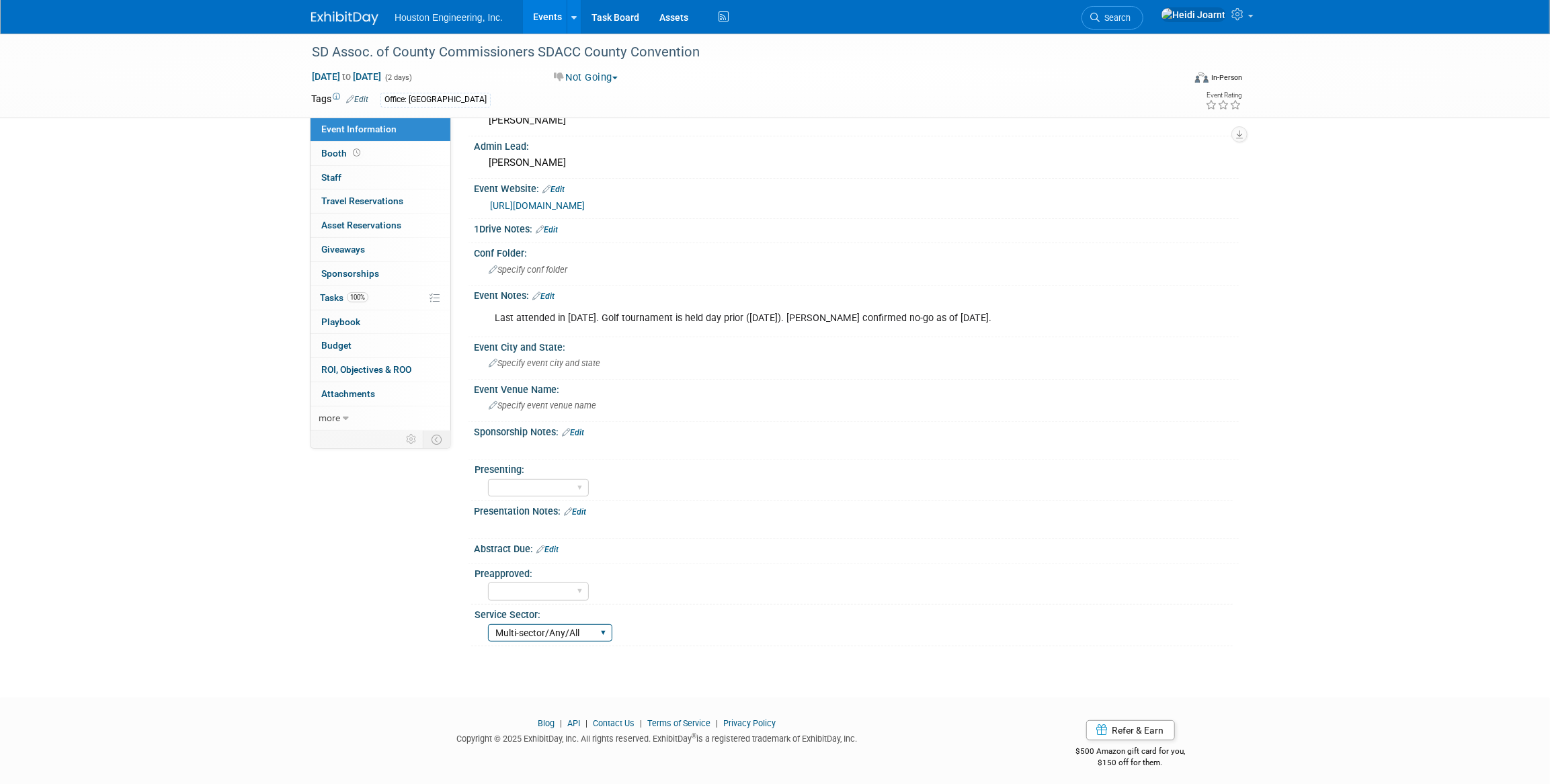
click at [606, 626] on select "Transportation Water Resources Environmental Mun. Infrastructure Geo. Technolog…" at bounding box center [550, 632] width 124 height 18
click at [606, 626] on select "Transportation Water Resources Environmental Mun. Infrastructure Geo. Technolog…" at bounding box center [550, 629] width 124 height 18
click at [740, 586] on div "Yes No" at bounding box center [860, 586] width 745 height 22
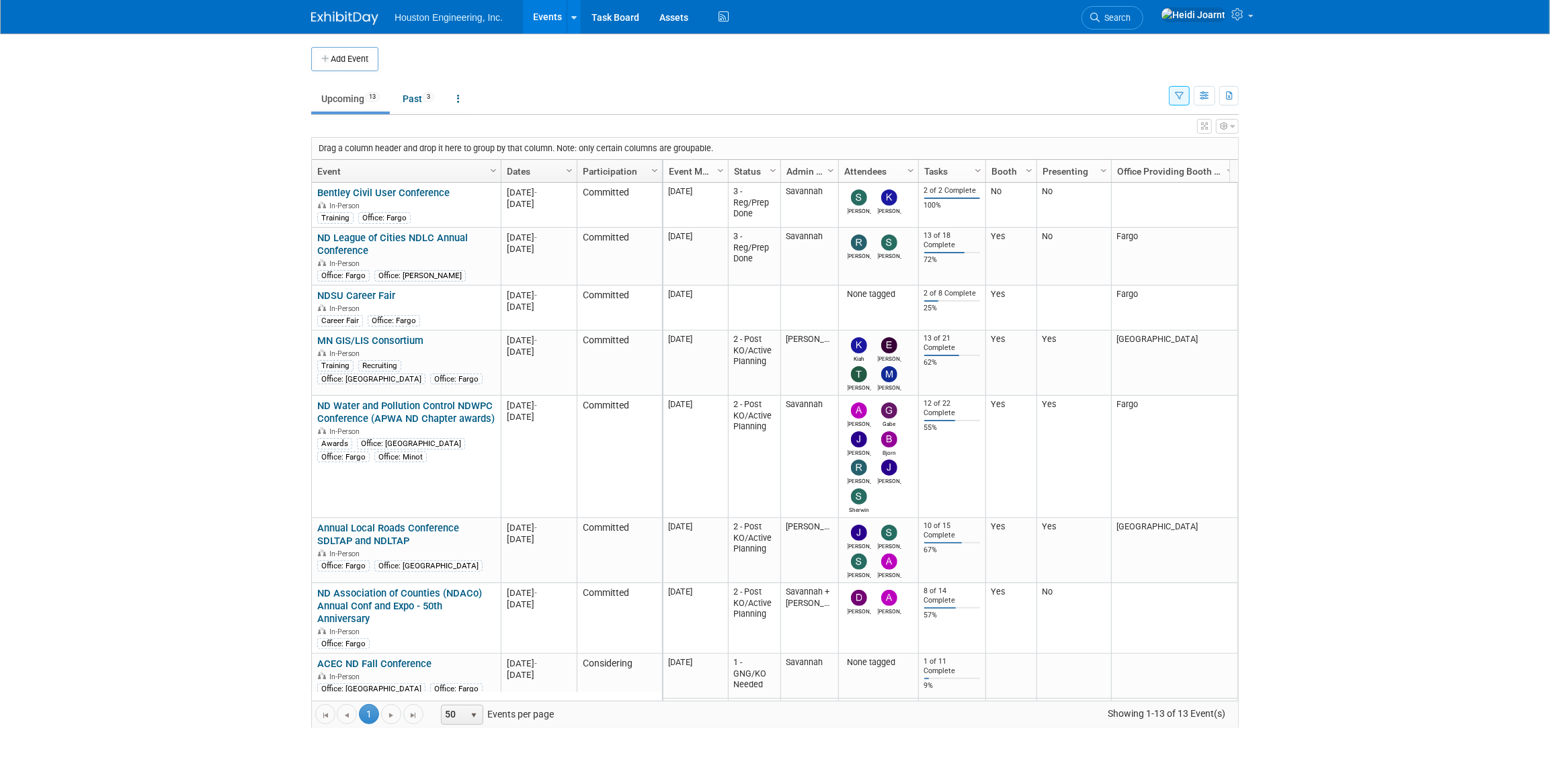
click at [1208, 127] on button "button" at bounding box center [1204, 126] width 15 height 15
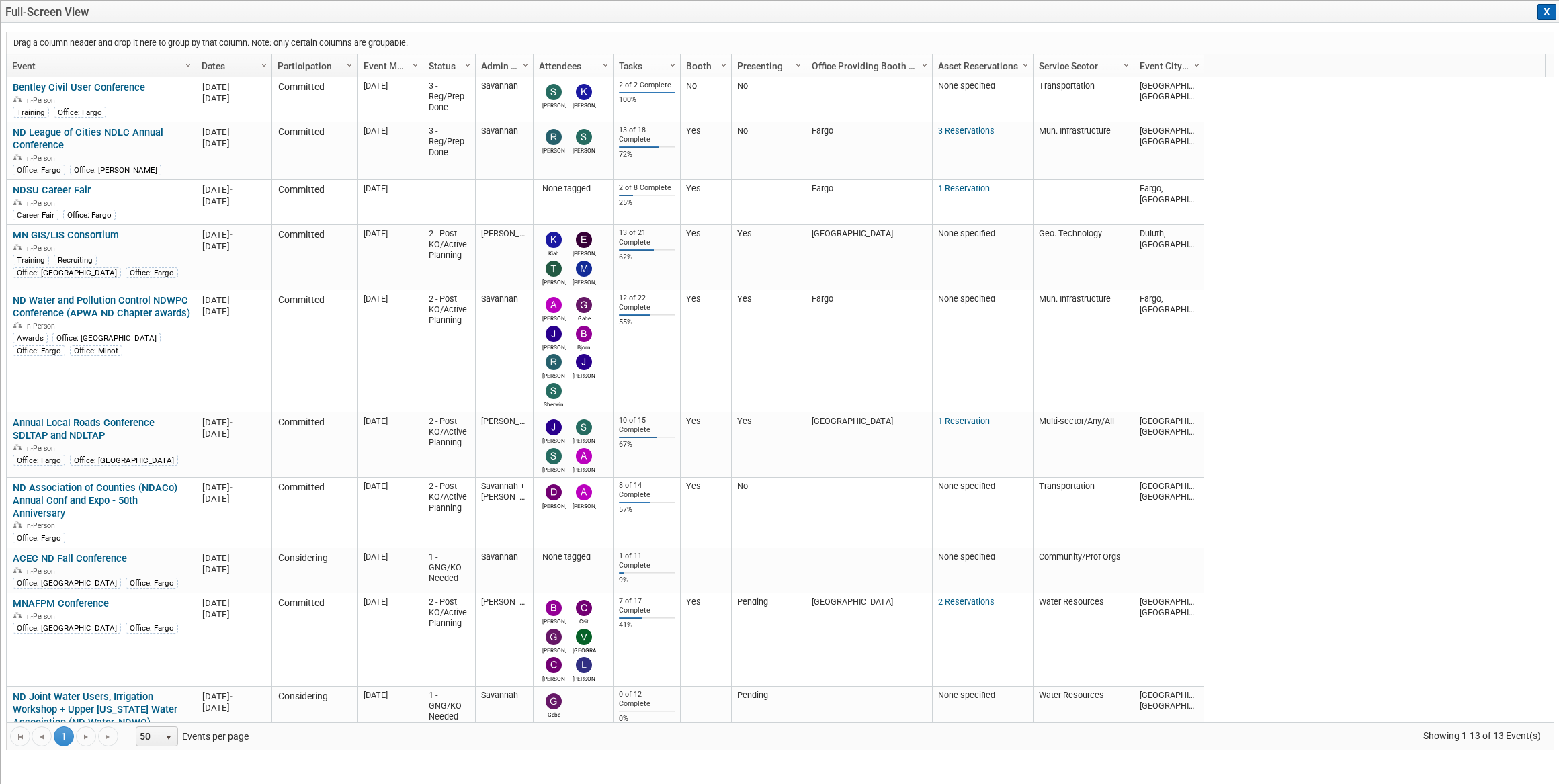
click at [1125, 65] on span "Column Settings" at bounding box center [1126, 65] width 10 height 10
click at [1150, 26] on div "Drag a column header and drop it here to group by that column. Note: only certa…" at bounding box center [780, 407] width 1559 height 762
click at [1545, 14] on button "X" at bounding box center [1547, 12] width 19 height 16
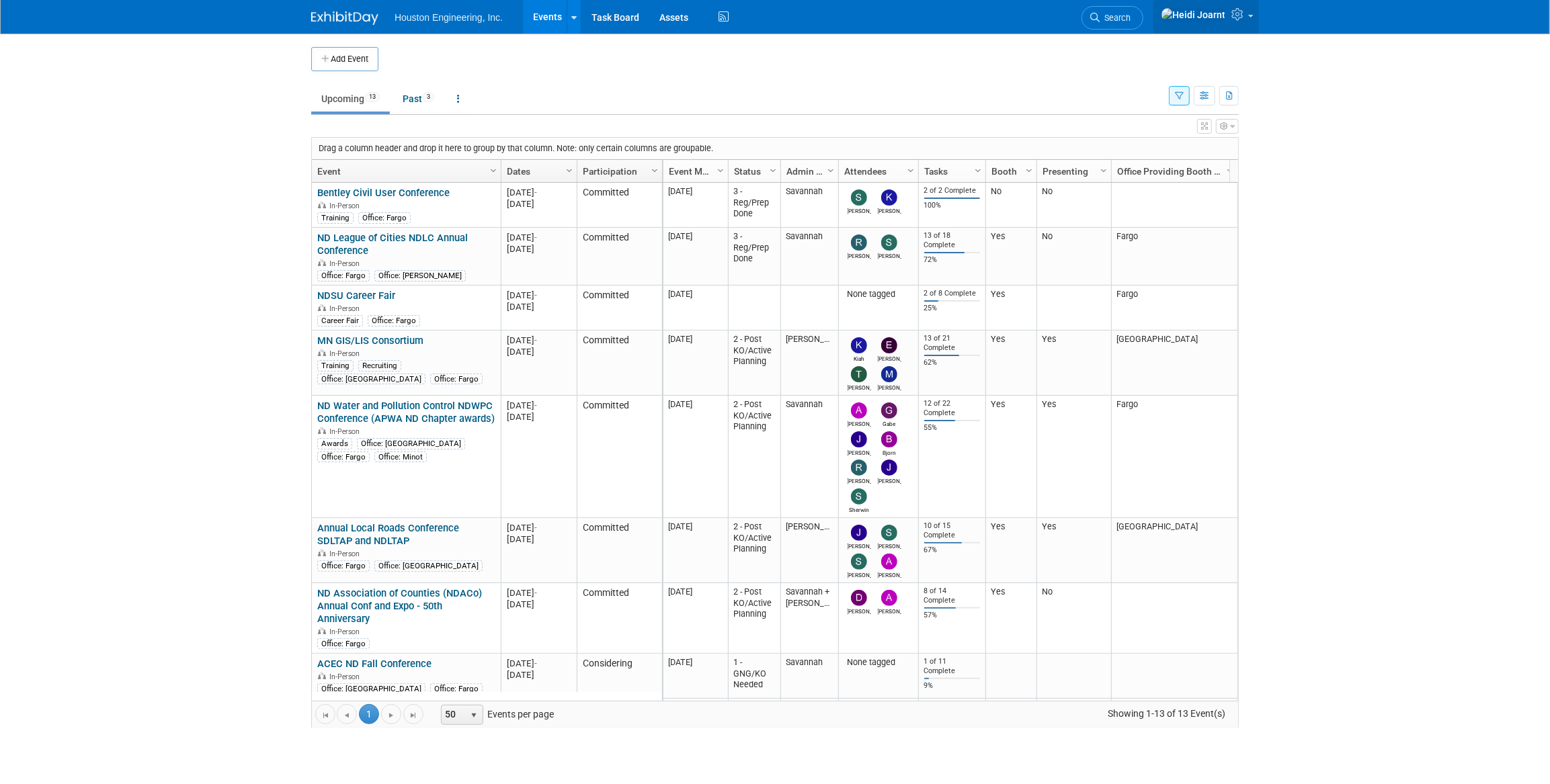
click at [1229, 20] on link at bounding box center [1206, 16] width 105 height 34
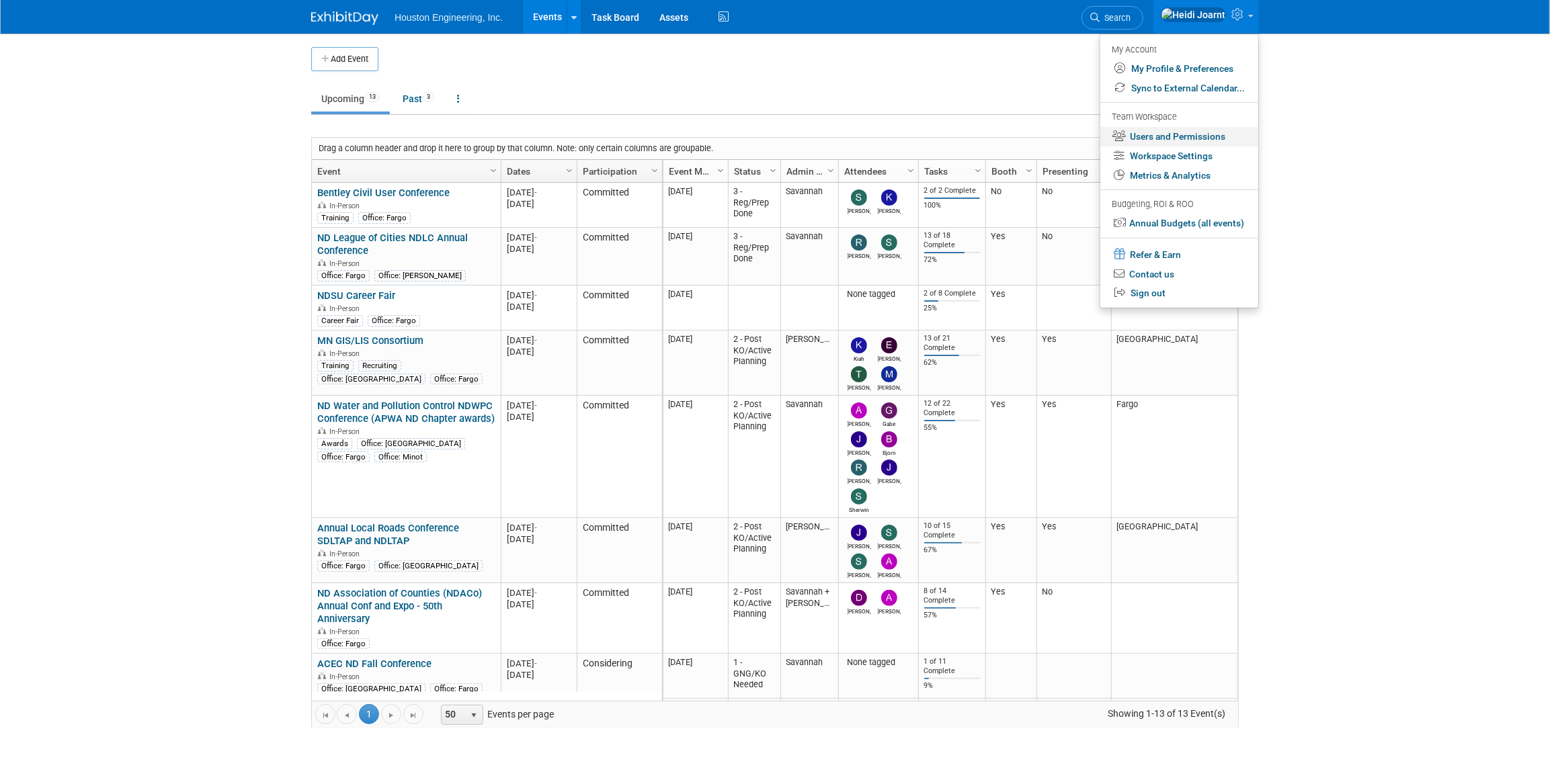
click at [1187, 138] on link "Users and Permissions" at bounding box center [1178, 136] width 158 height 20
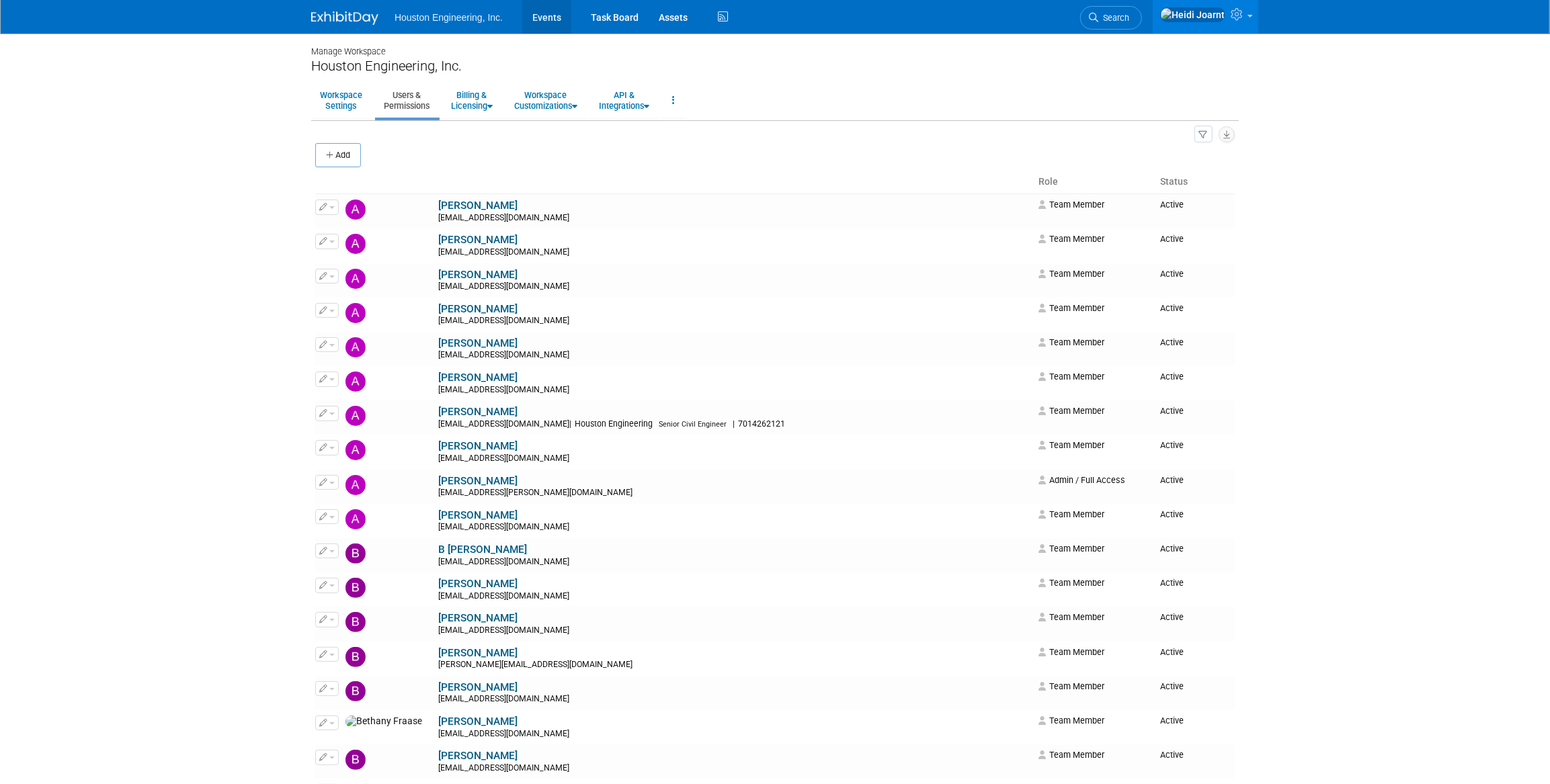
click at [550, 22] on link "Events" at bounding box center [547, 16] width 49 height 34
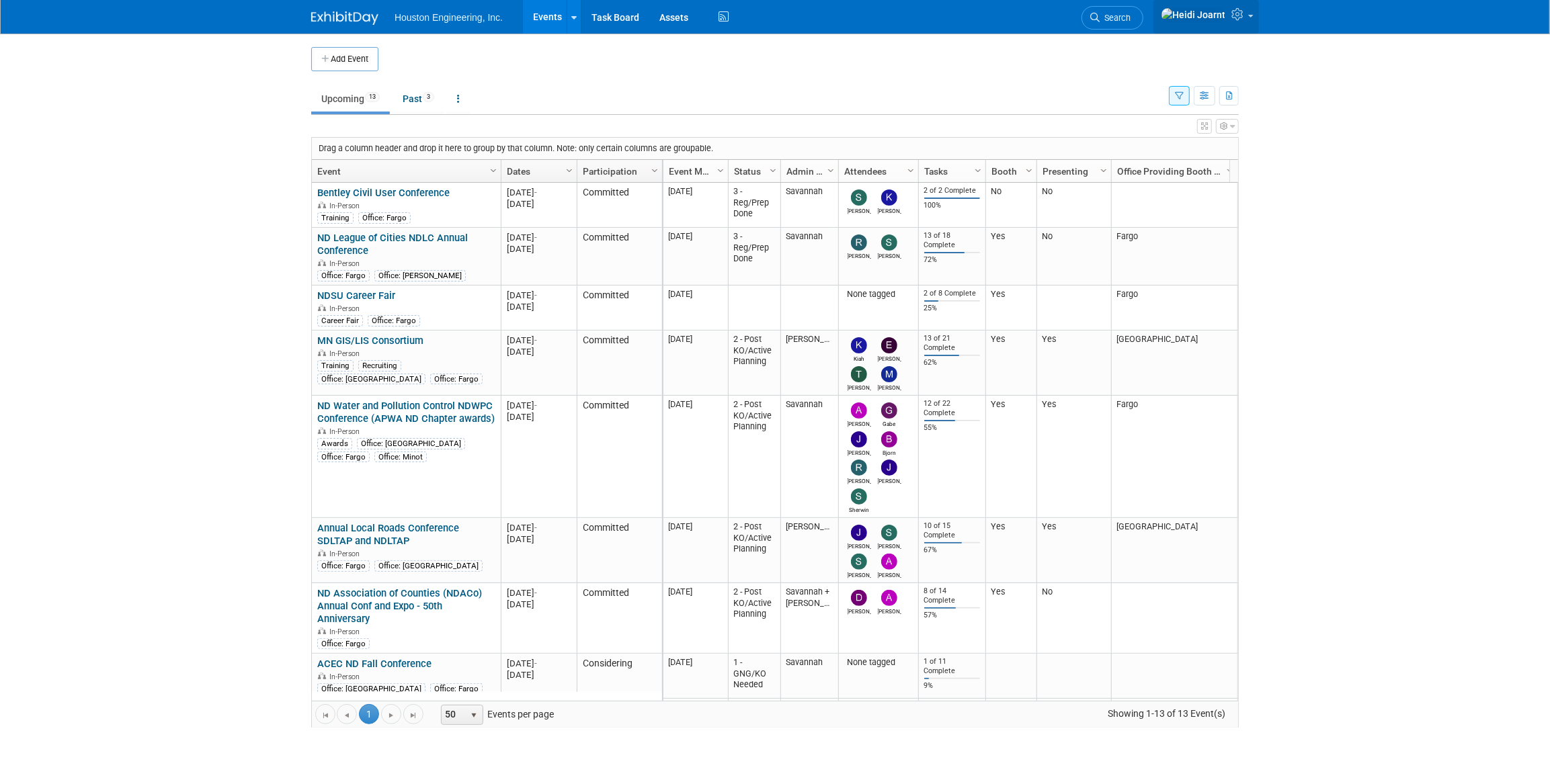
click at [1240, 20] on icon at bounding box center [1239, 14] width 16 height 12
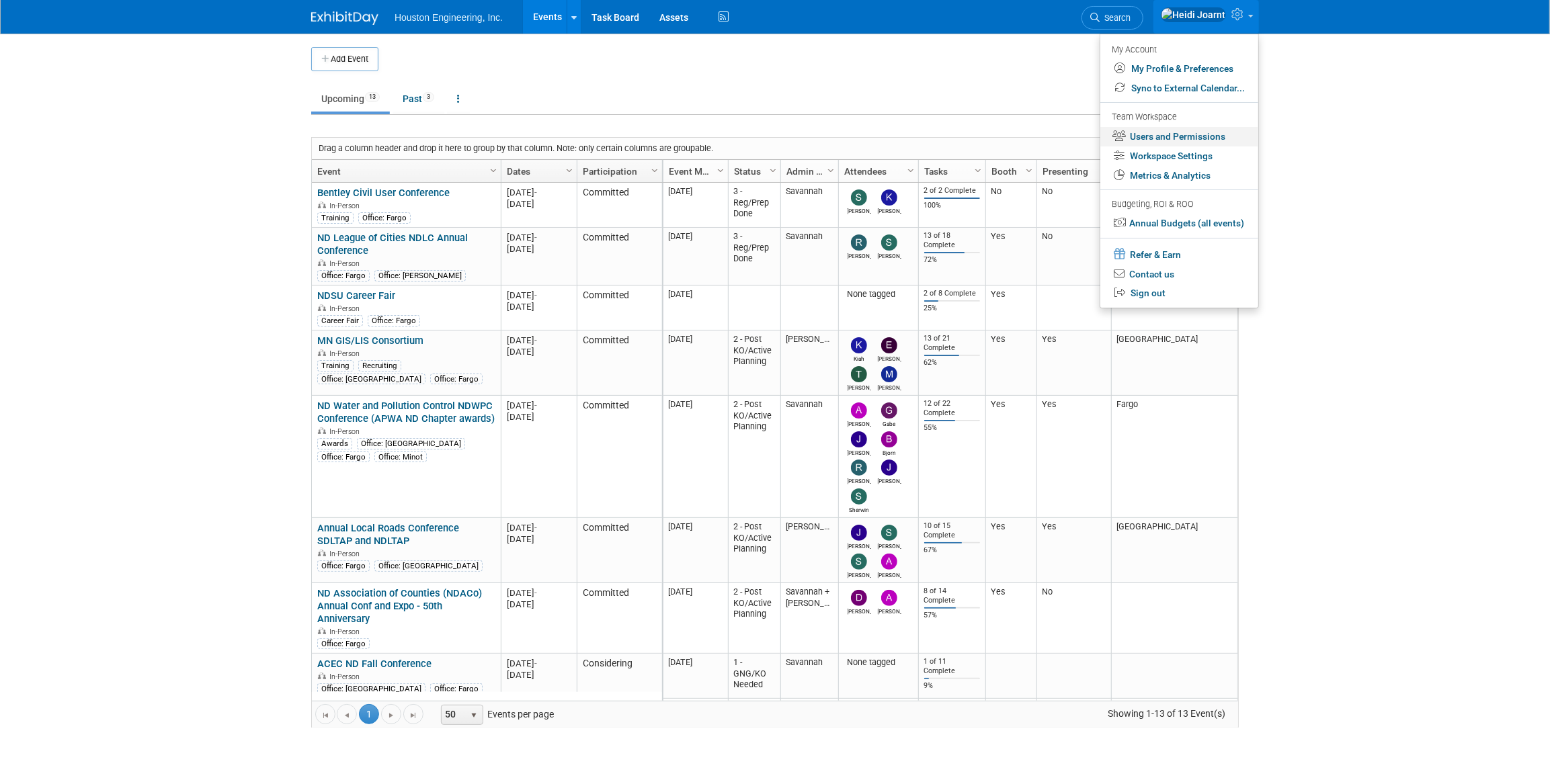
click at [1191, 135] on link "Users and Permissions" at bounding box center [1178, 136] width 158 height 20
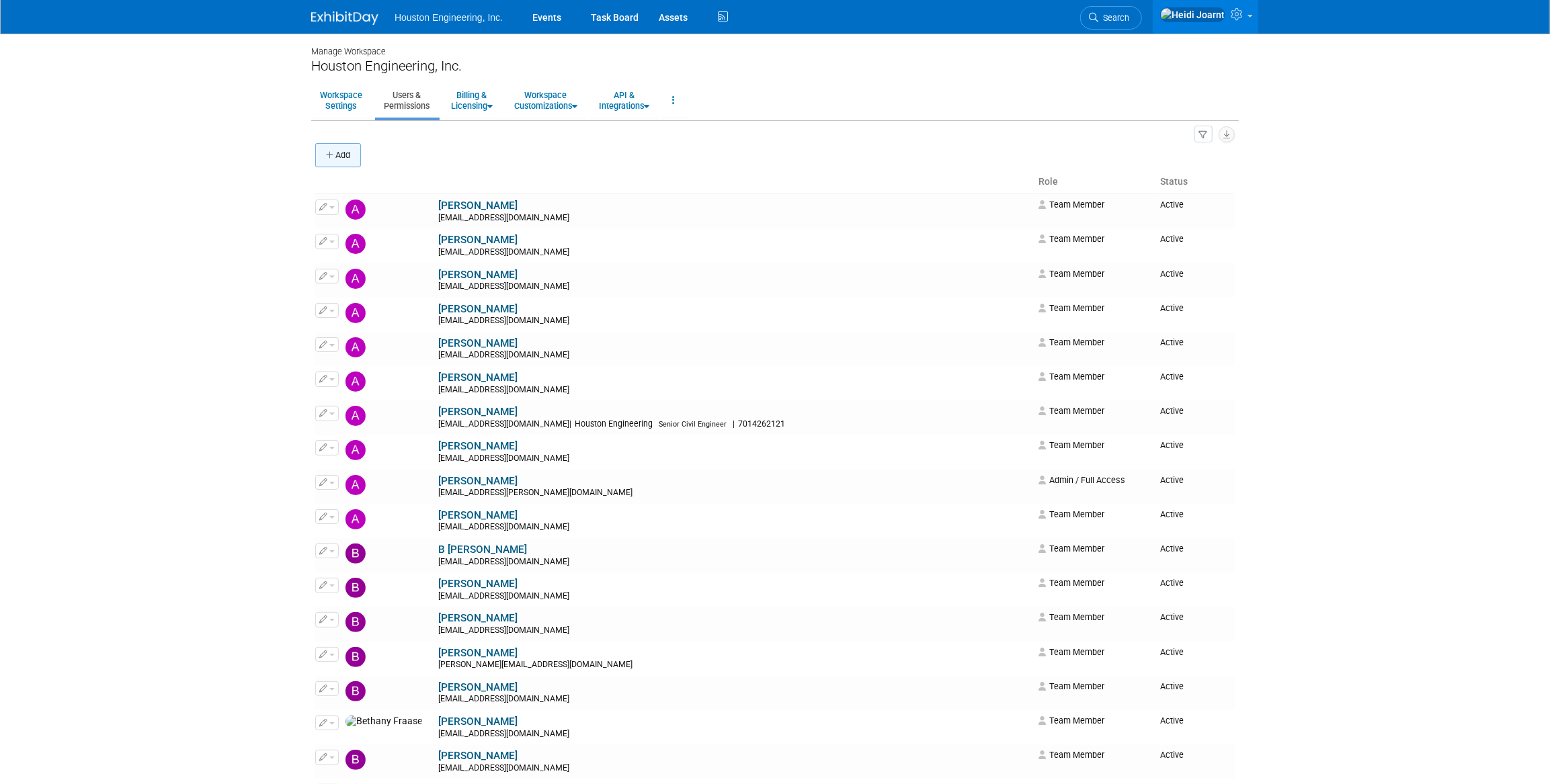
click at [318, 151] on button "Add" at bounding box center [338, 155] width 46 height 24
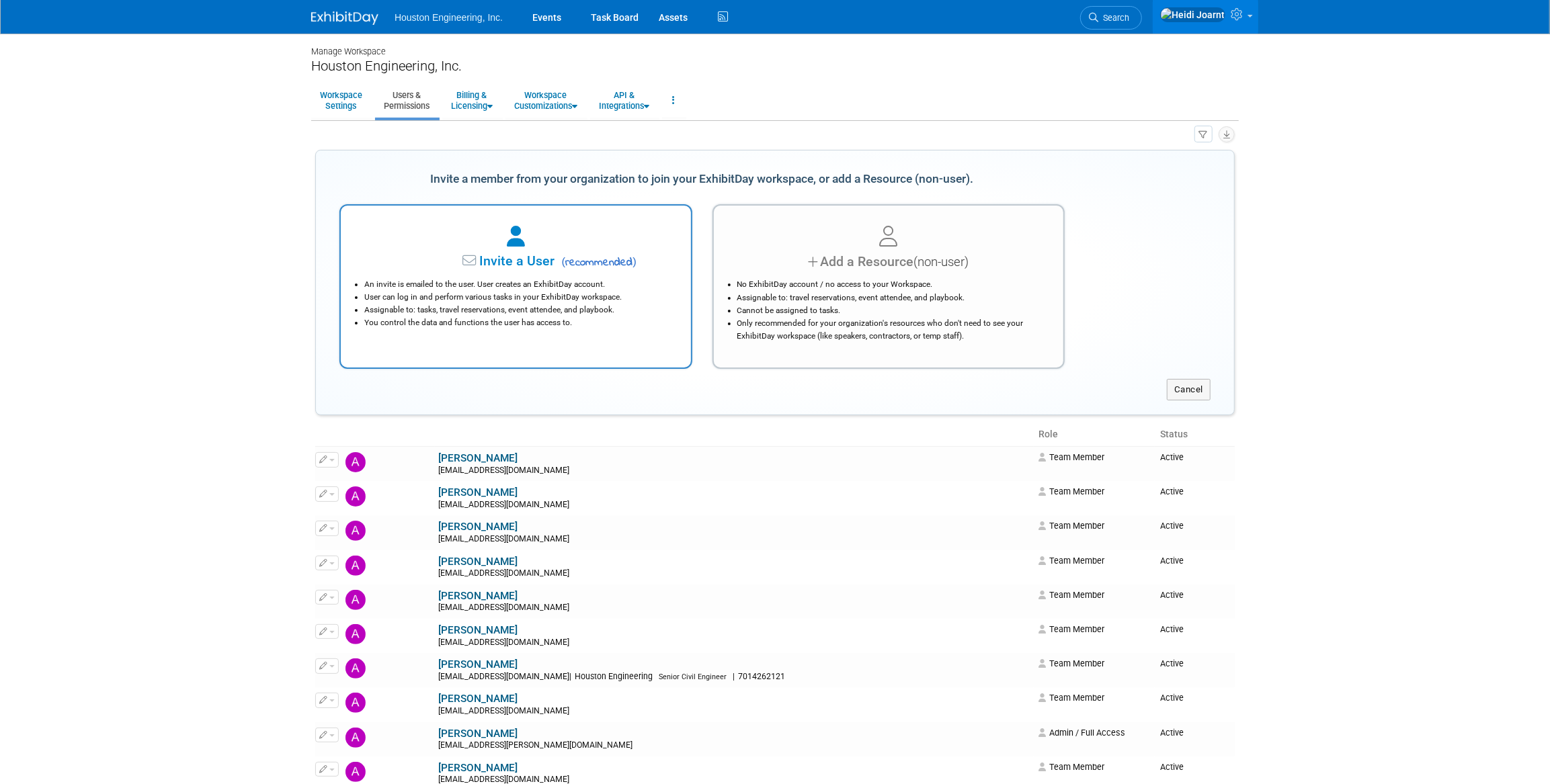
click at [553, 273] on div "An invite is emailed to the user. User creates an ExhibitDay account. User can …" at bounding box center [516, 300] width 316 height 58
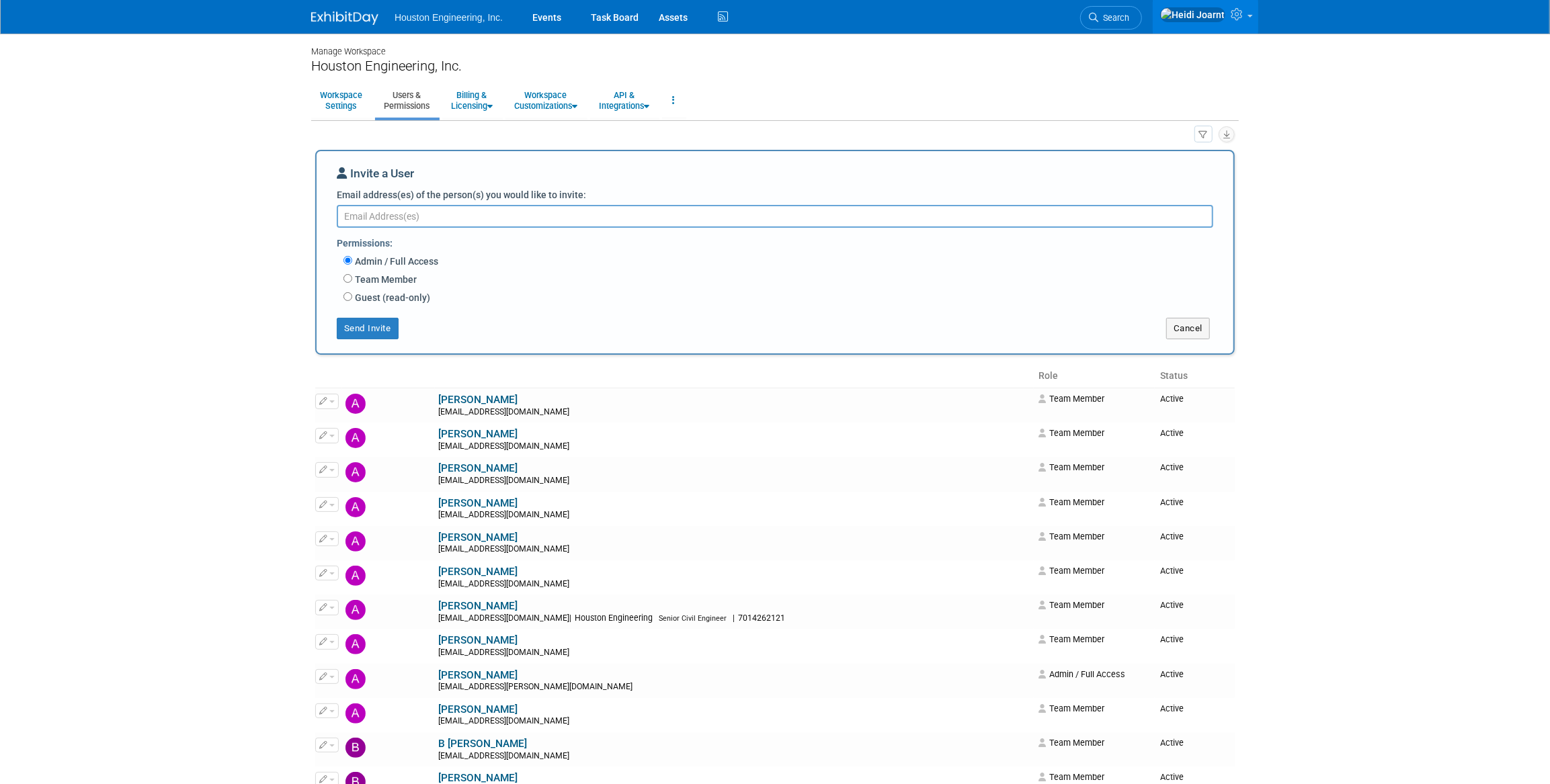
click at [379, 282] on label "Team Member" at bounding box center [384, 280] width 65 height 14
click at [353, 282] on input "Team Member" at bounding box center [347, 278] width 9 height 9
radio input "true"
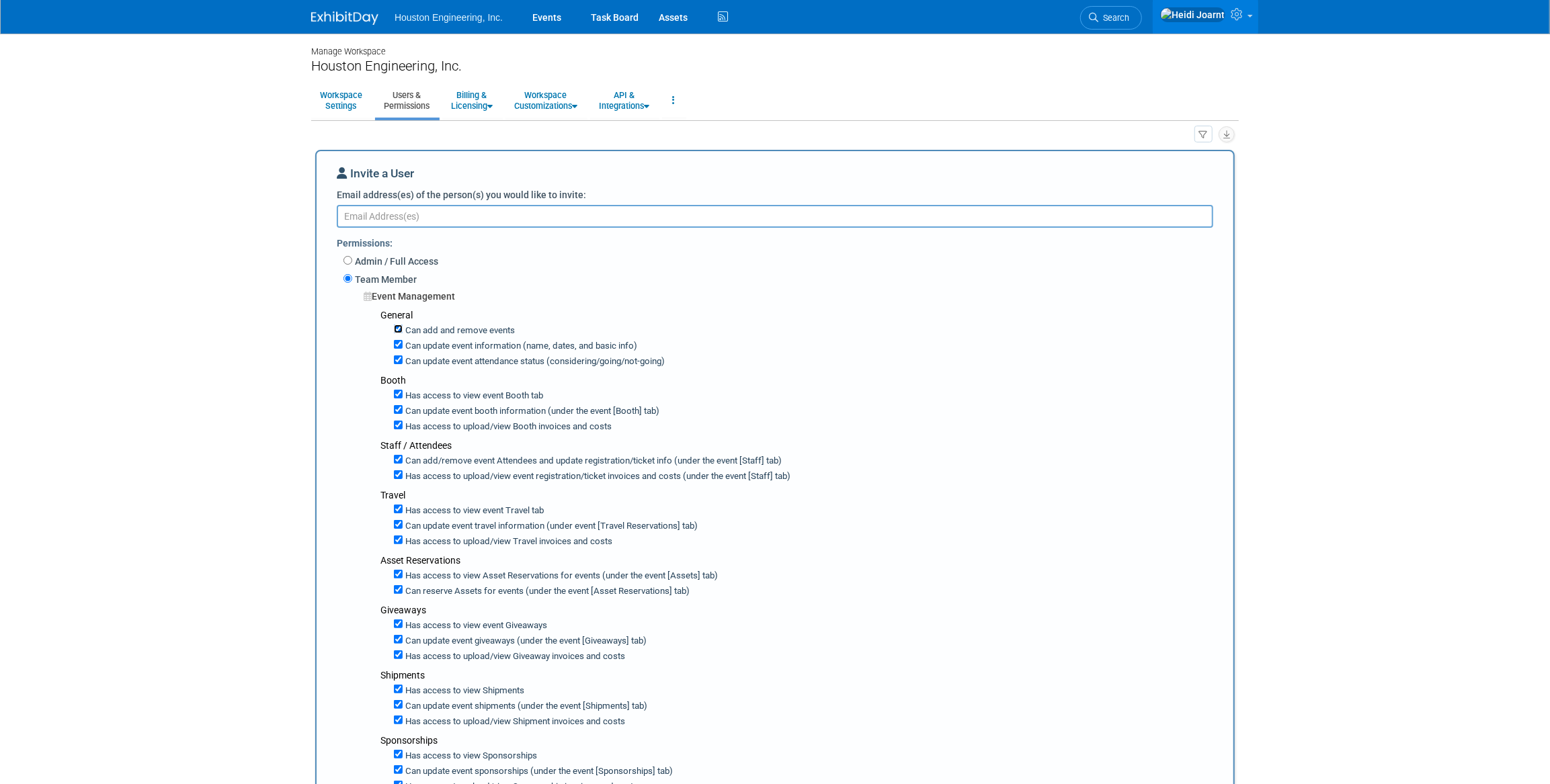
click at [401, 328] on input "Can add and remove events" at bounding box center [398, 329] width 9 height 9
checkbox input "false"
click at [398, 345] on input "Can update event information (name, dates, and basic info)" at bounding box center [398, 344] width 9 height 9
checkbox input "false"
click at [398, 364] on div "Can update event attendance status (considering/going/not-going)" at bounding box center [809, 360] width 829 height 16
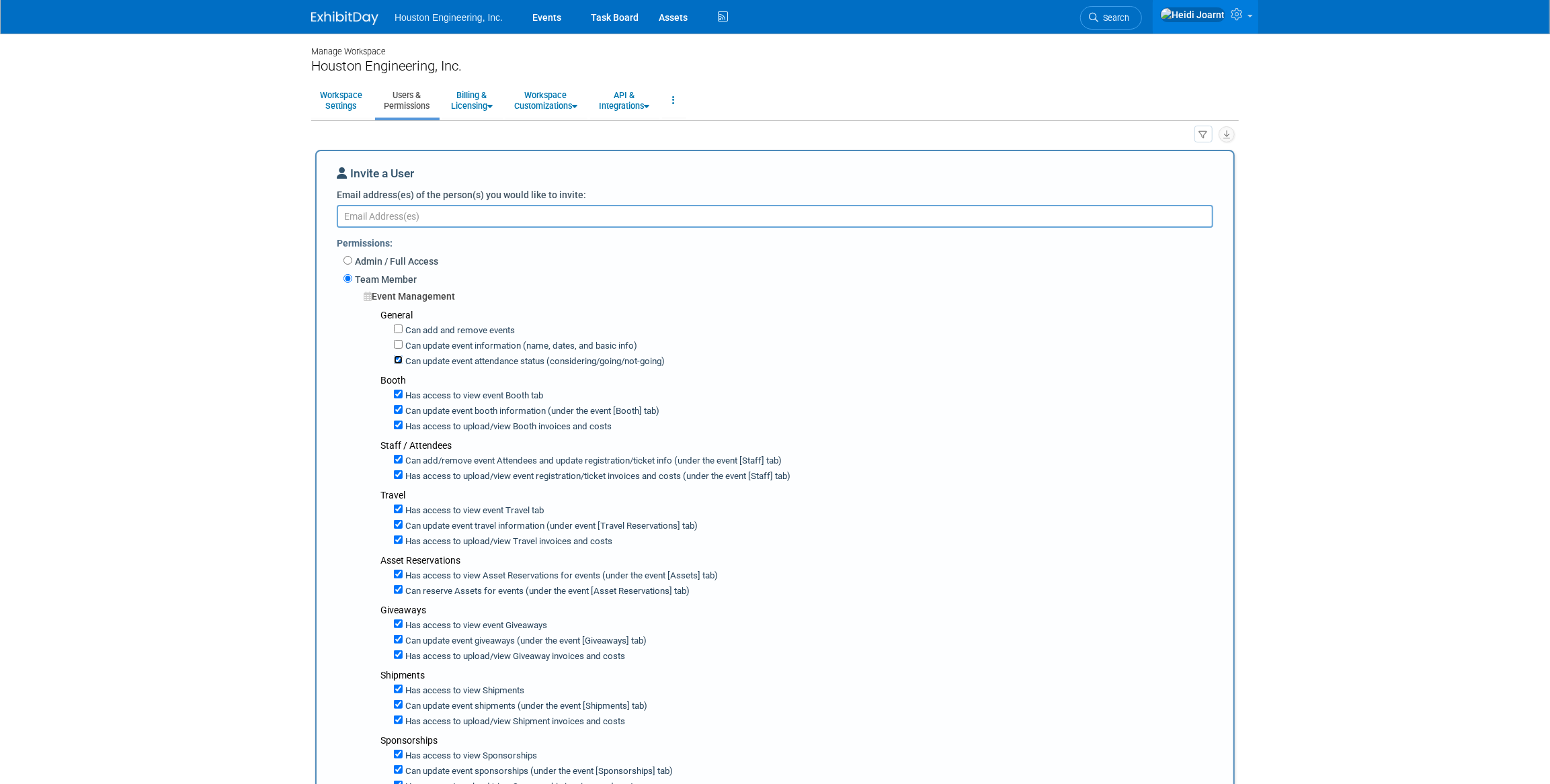
click at [399, 363] on input "Can update event attendance status (considering/going/not-going)" at bounding box center [398, 359] width 9 height 9
checkbox input "false"
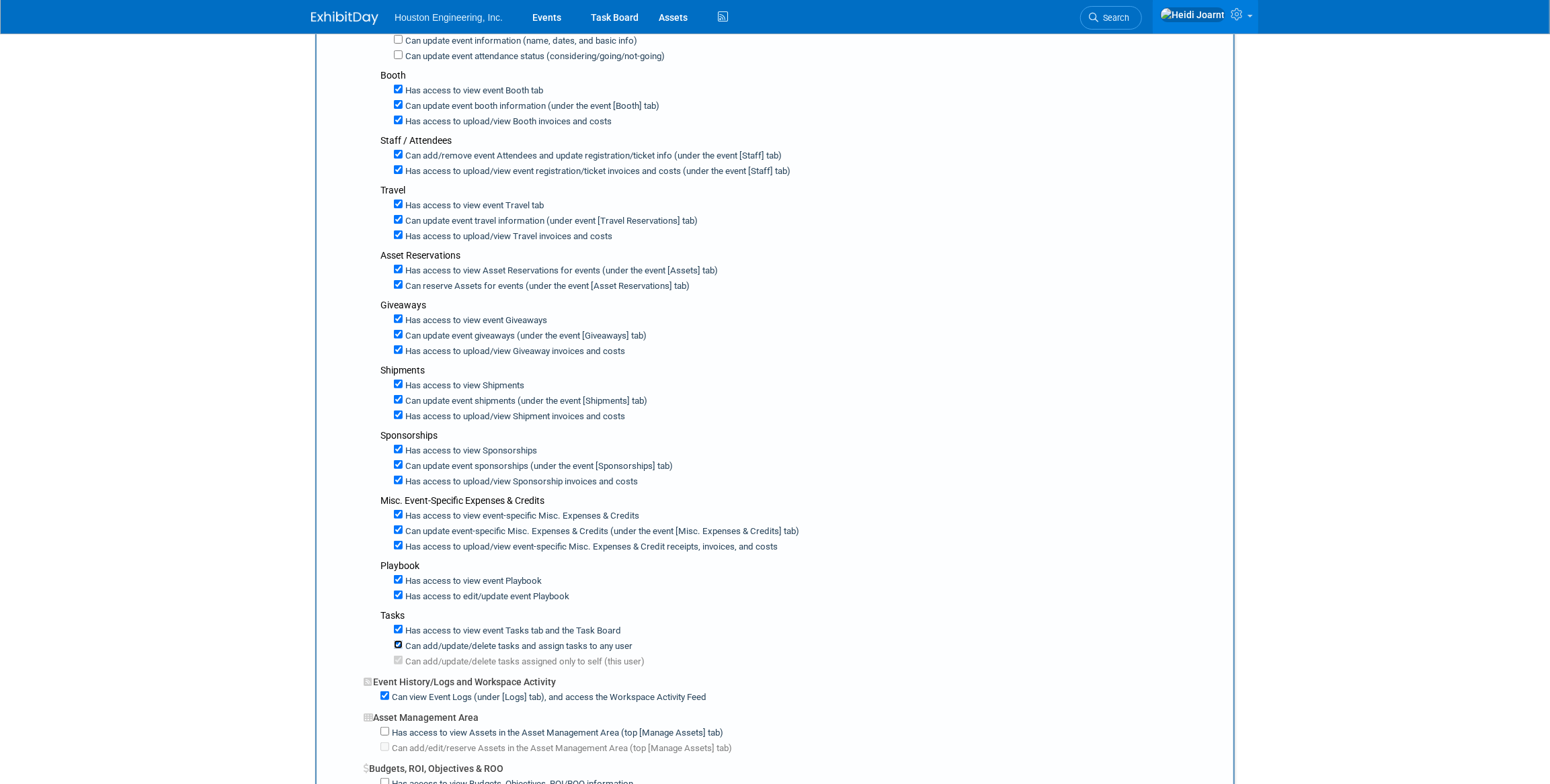
click at [395, 640] on input "Can add/update/delete tasks and assign tasks to any user" at bounding box center [398, 644] width 9 height 9
checkbox input "false"
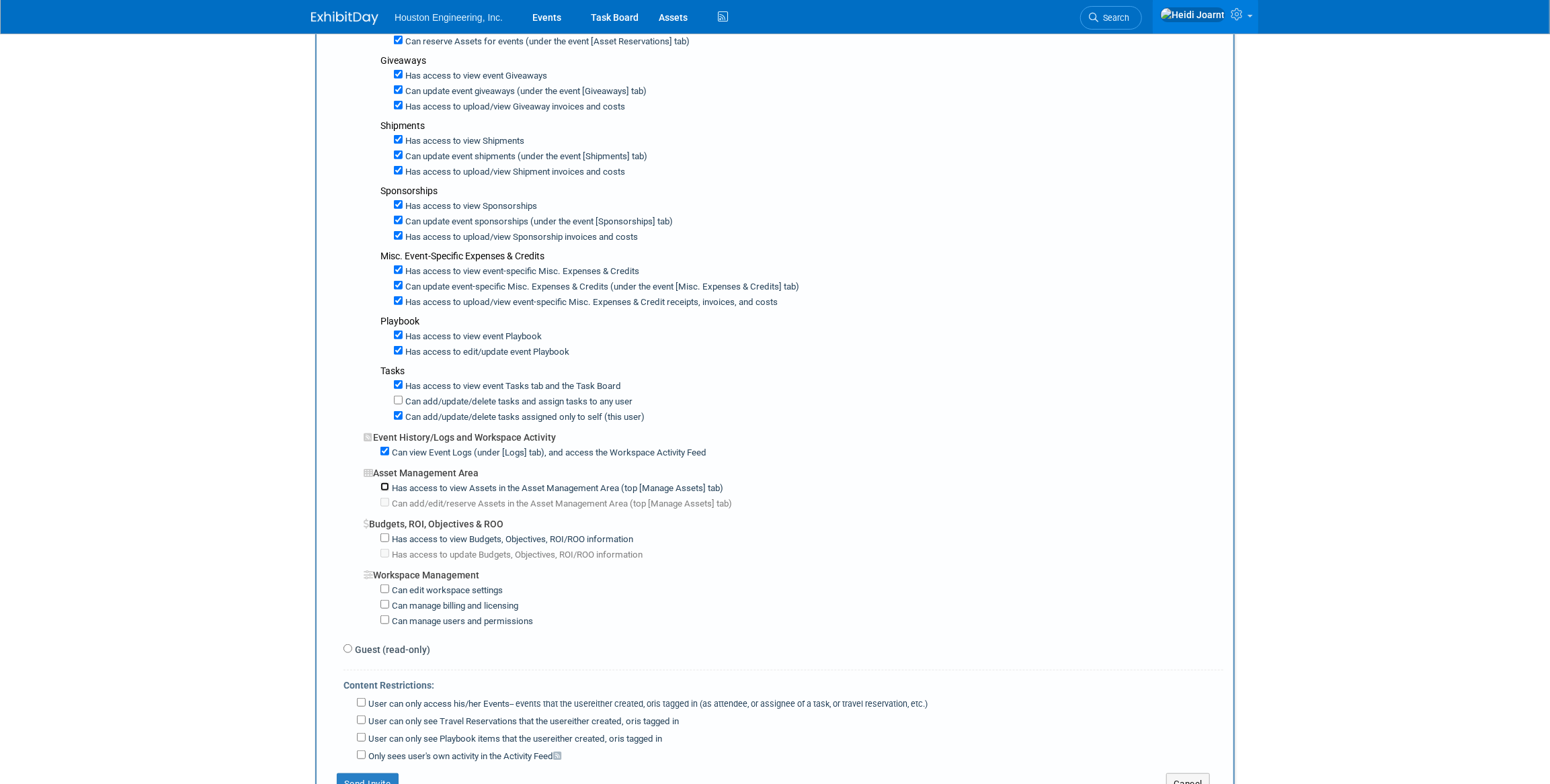
click at [386, 482] on input "Has access to view Assets in the Asset Management Area (top [Manage Assets] tab)" at bounding box center [384, 487] width 9 height 9
checkbox input "true"
click at [384, 533] on input "Has access to view Budgets, Objectives, ROI/ROO information" at bounding box center [384, 538] width 9 height 9
checkbox input "true"
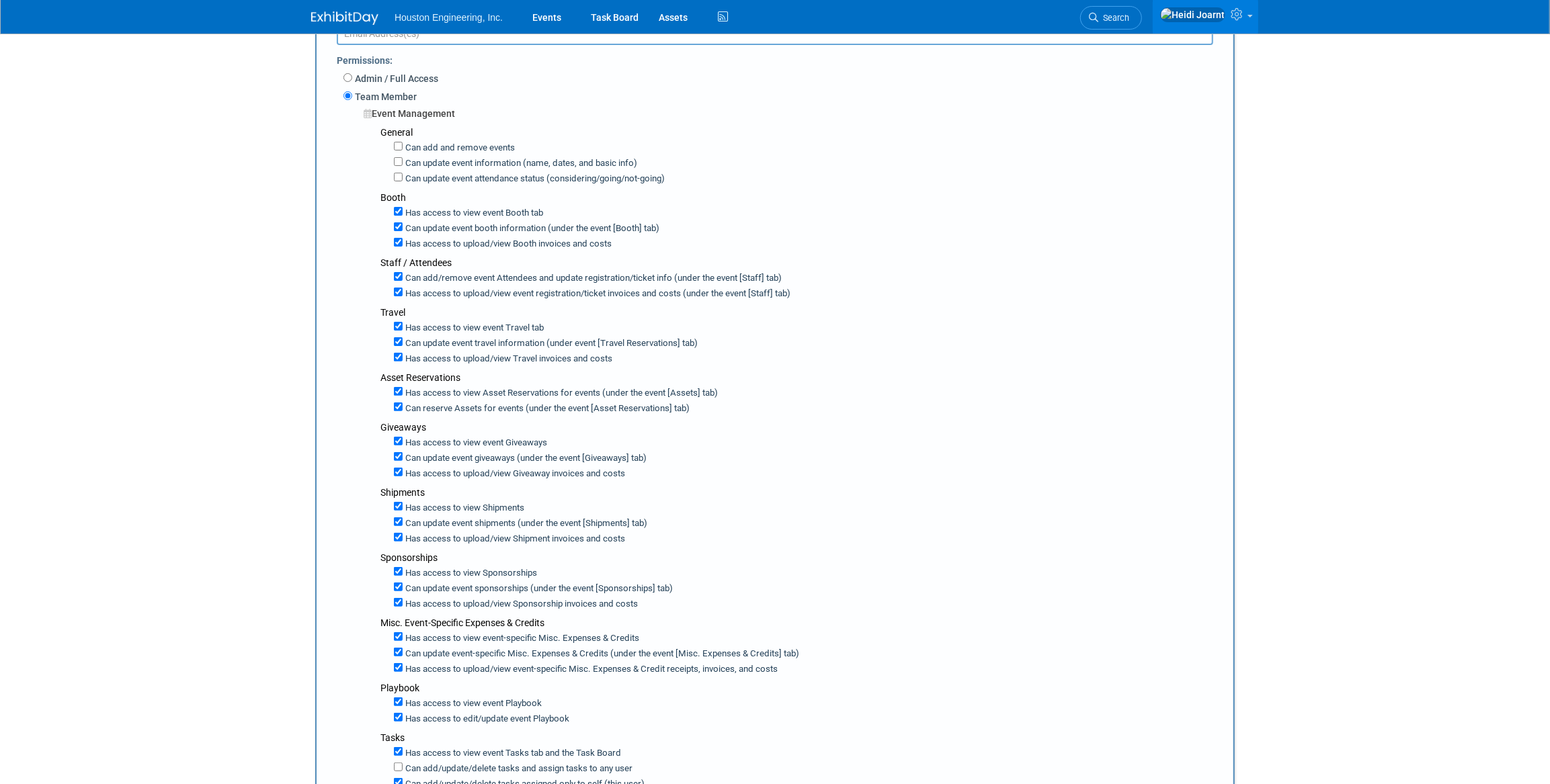
scroll to position [0, 0]
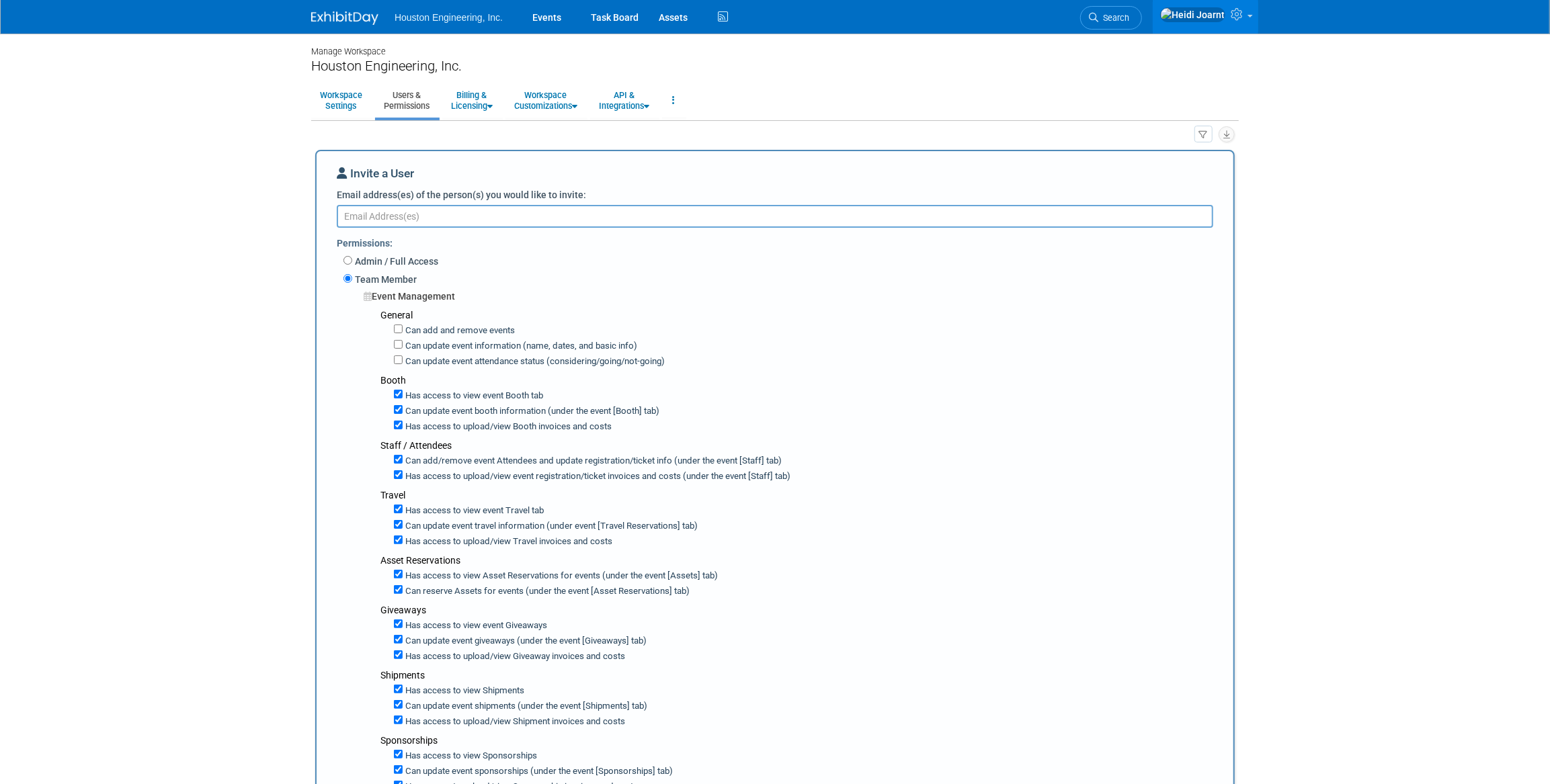
click at [567, 214] on textarea "Email address(es) of the person(s) you would like to invite:" at bounding box center [775, 216] width 877 height 23
click at [423, 210] on textarea "Email address(es) of the person(s) you would like to invite:" at bounding box center [775, 216] width 877 height 23
paste textarea "[EMAIL_ADDRESS][DOMAIN_NAME]"
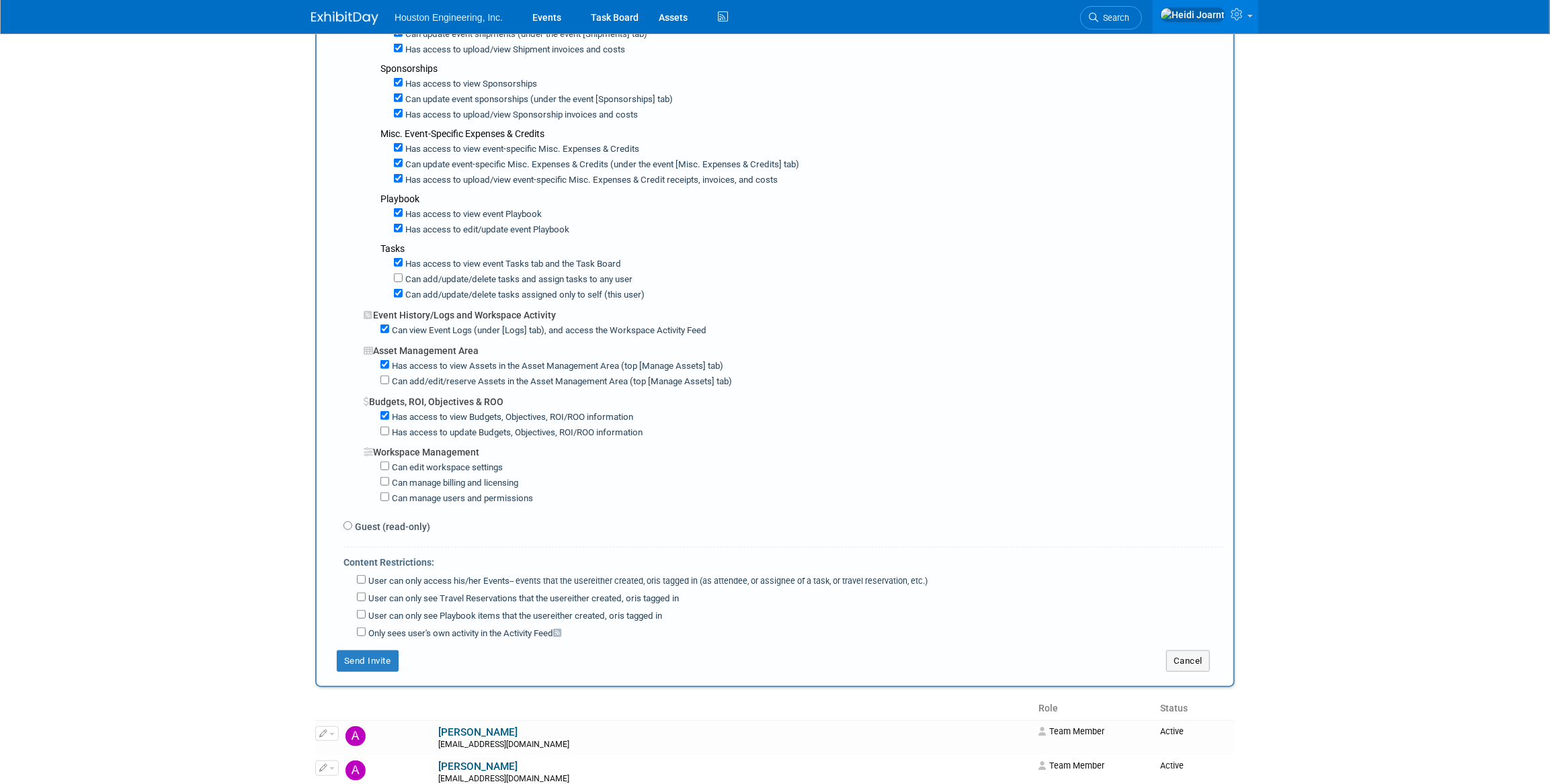
scroll to position [977, 0]
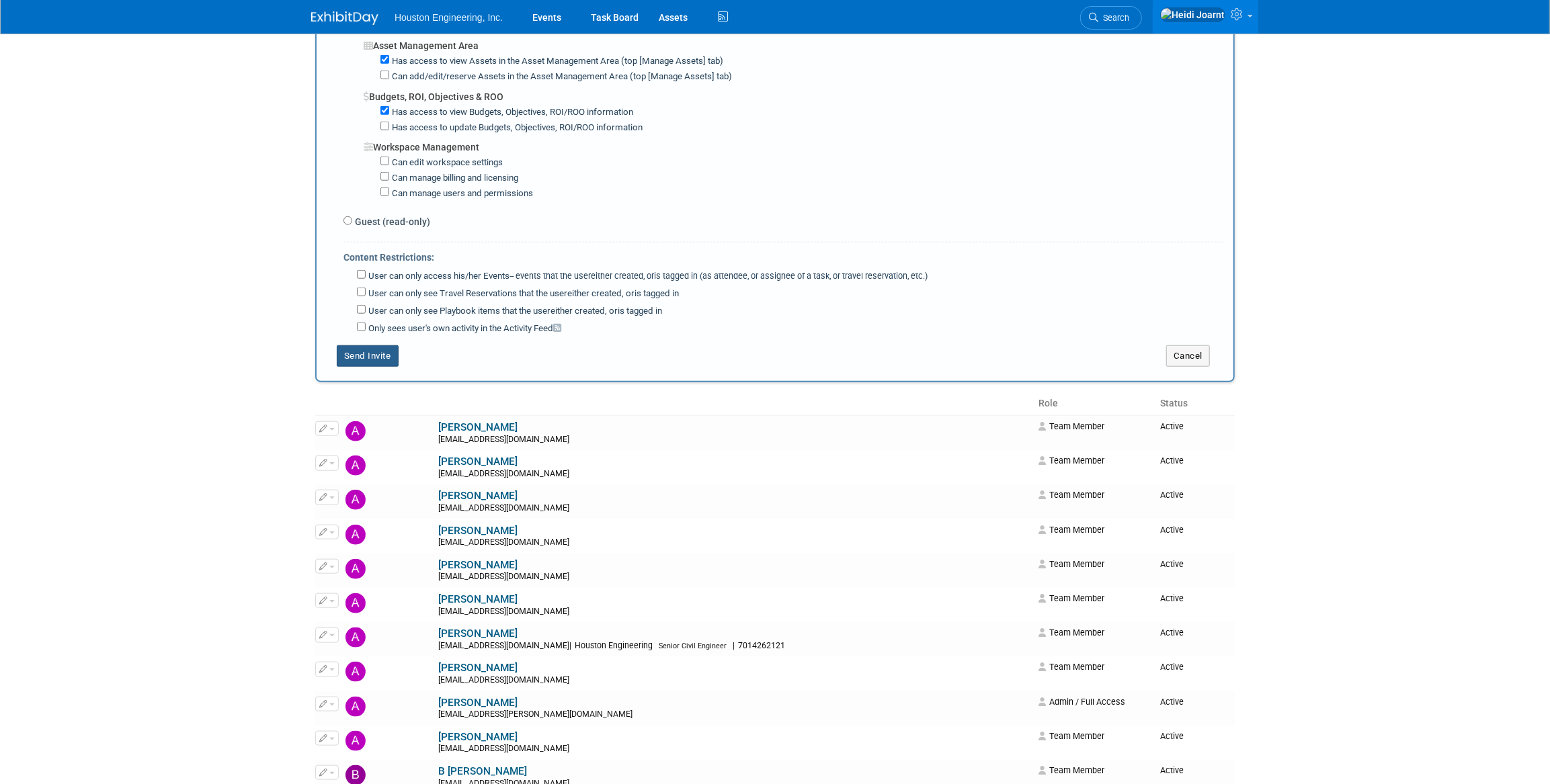
type textarea "[EMAIL_ADDRESS][DOMAIN_NAME]"
click at [381, 345] on button "Send Invite" at bounding box center [368, 356] width 62 height 22
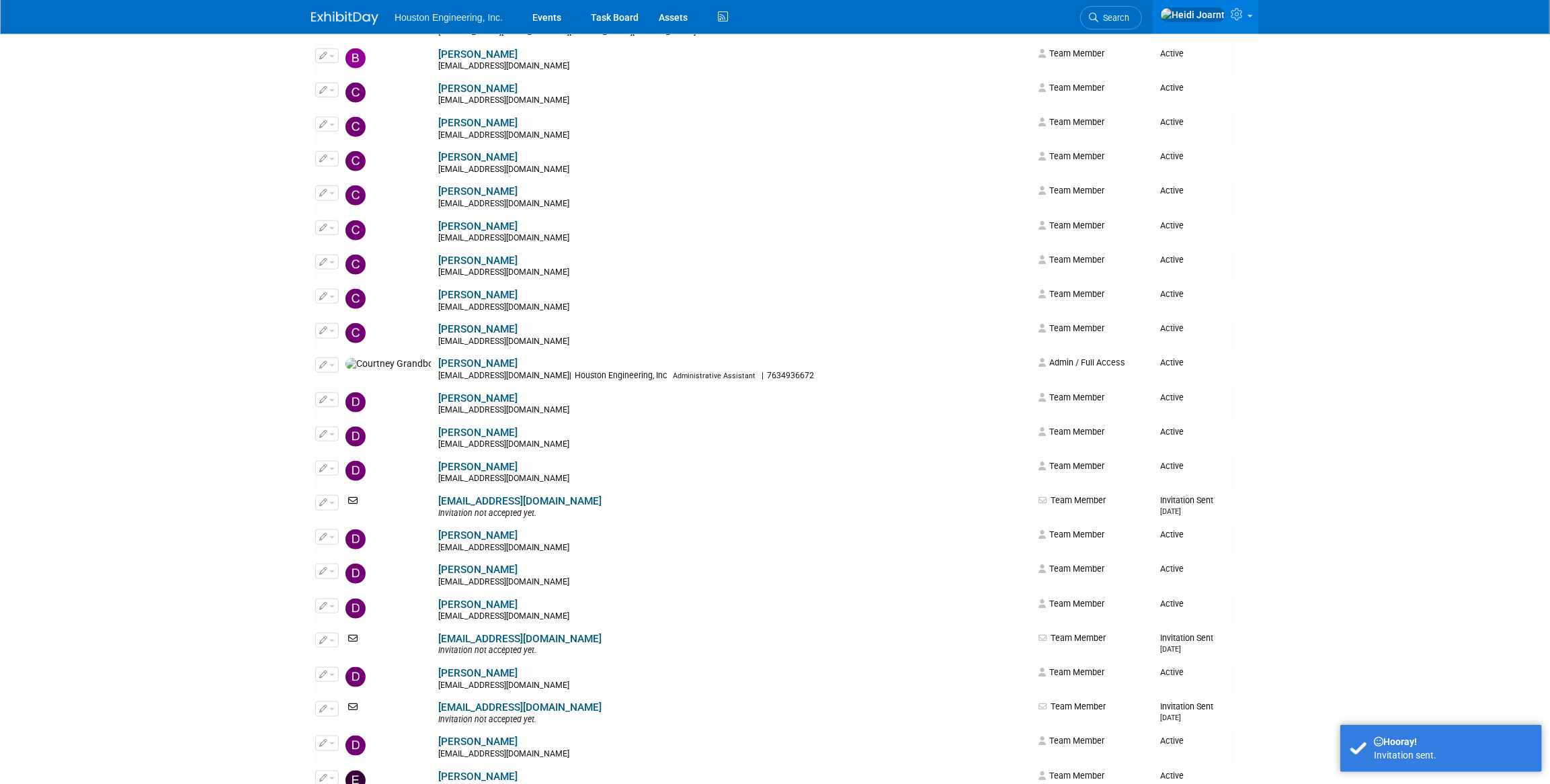
scroll to position [0, 0]
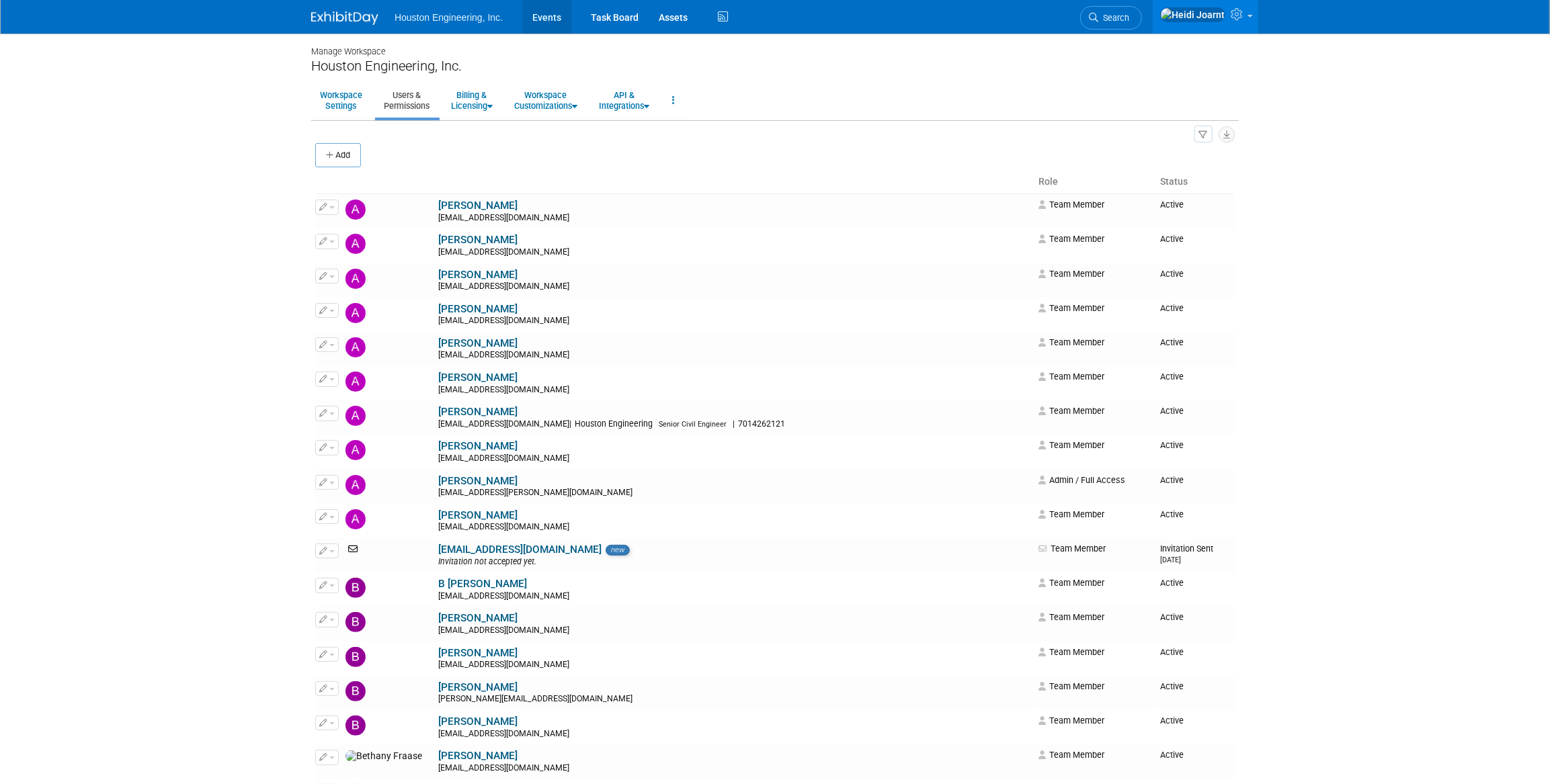
click at [553, 20] on link "Events" at bounding box center [547, 16] width 49 height 34
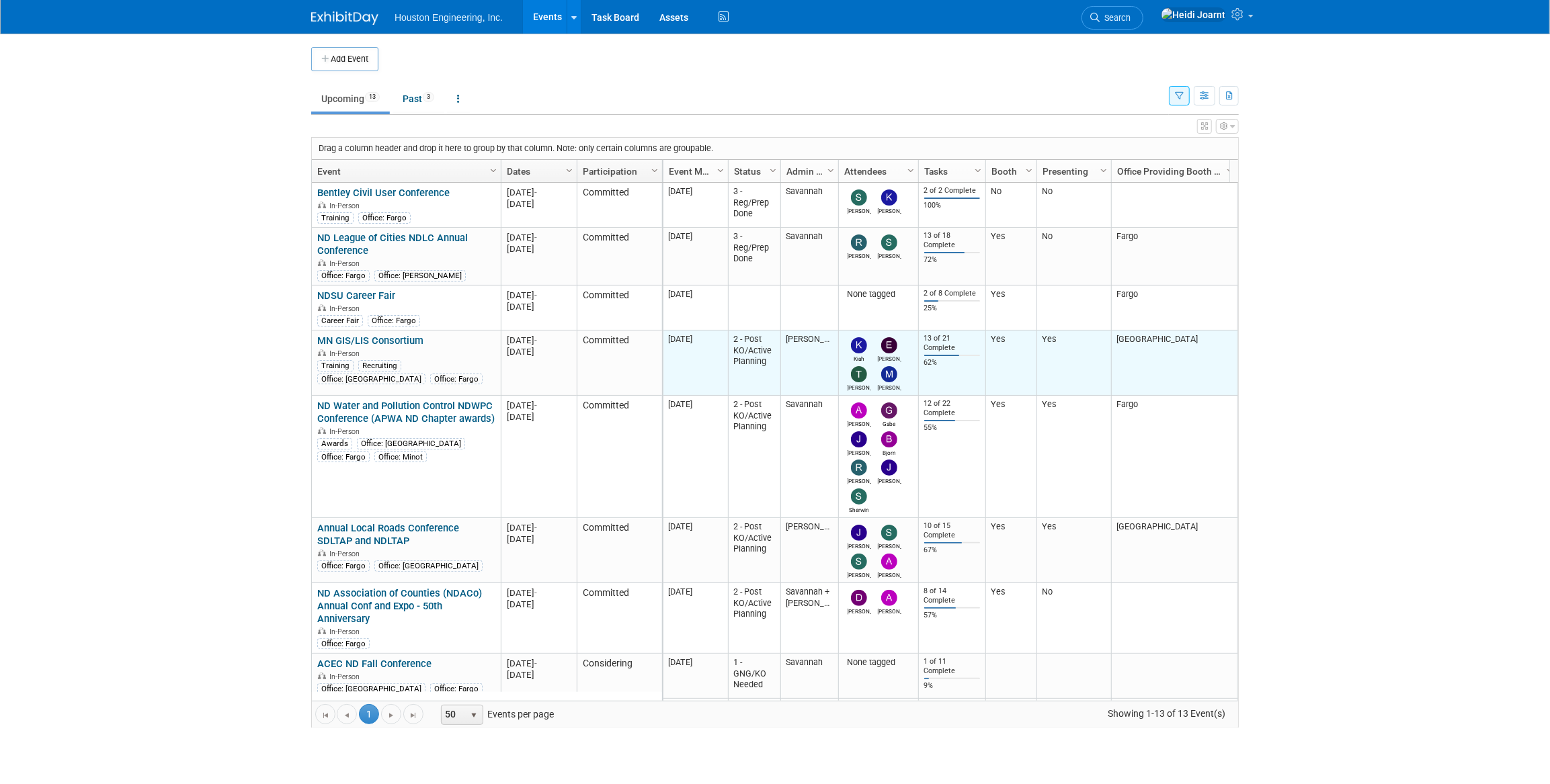
scroll to position [60, 0]
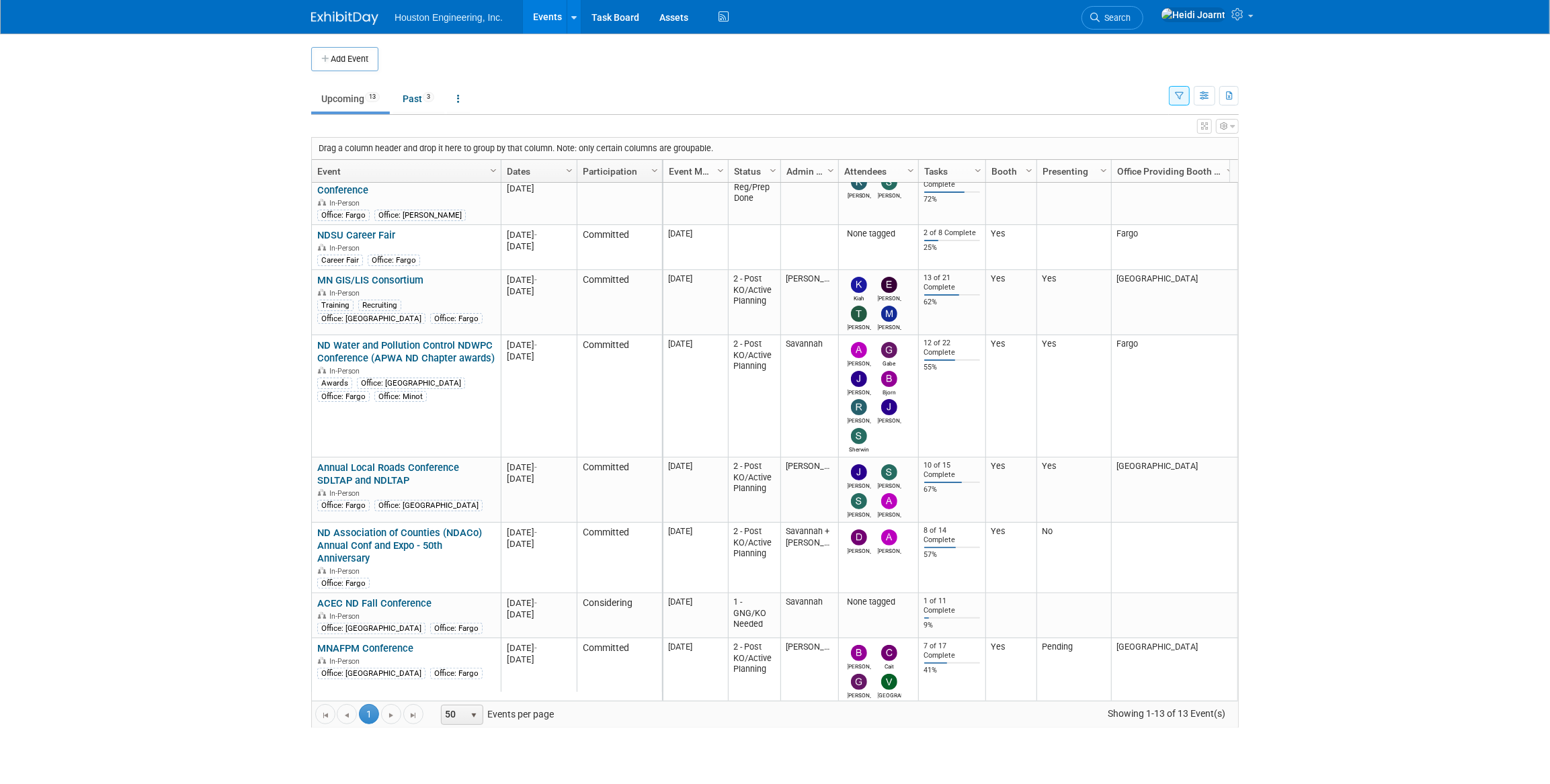
click at [716, 60] on td at bounding box center [786, 59] width 816 height 24
click at [1243, 16] on icon at bounding box center [1239, 14] width 16 height 12
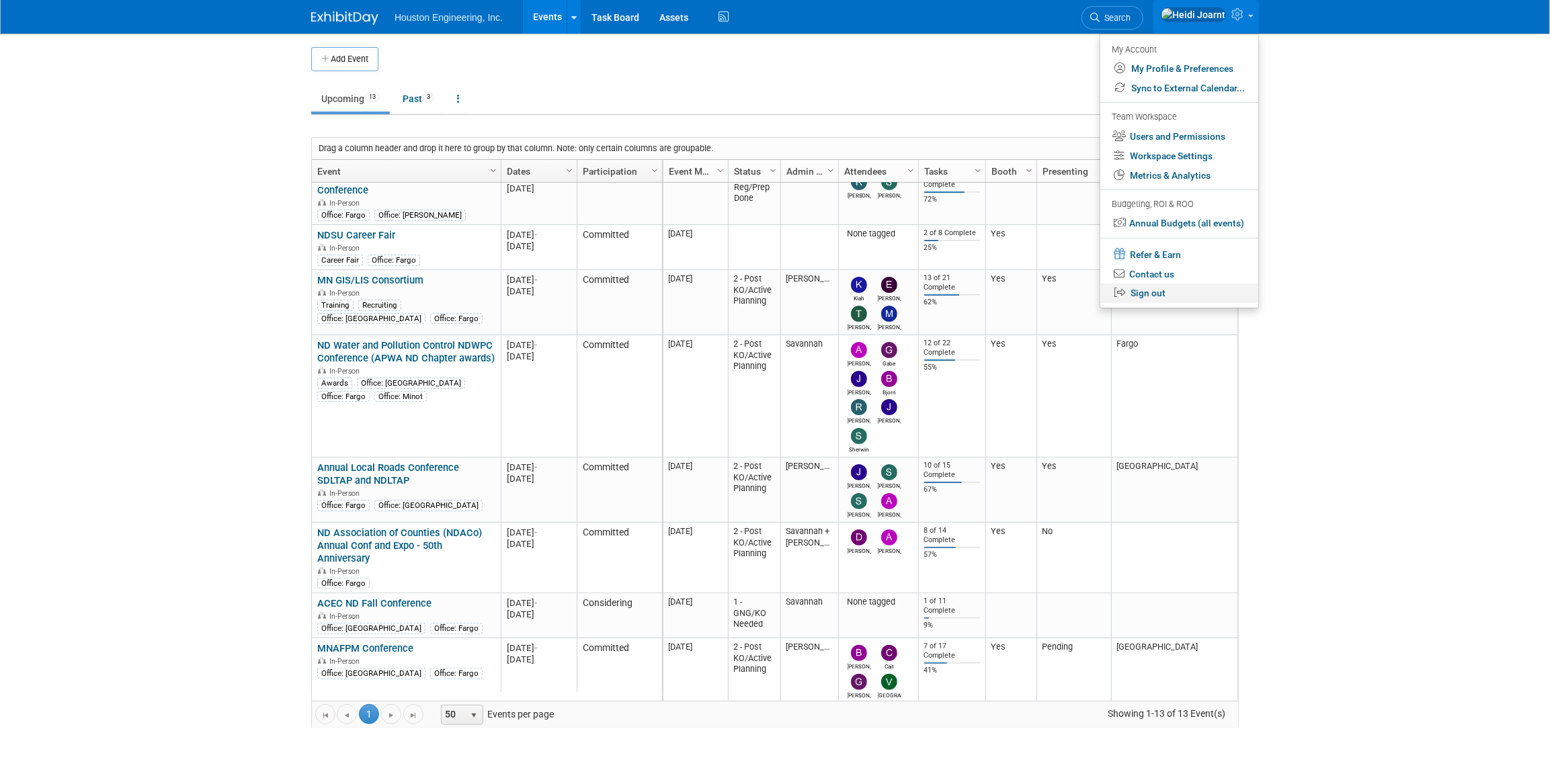
click at [1159, 299] on link "Sign out" at bounding box center [1178, 293] width 158 height 20
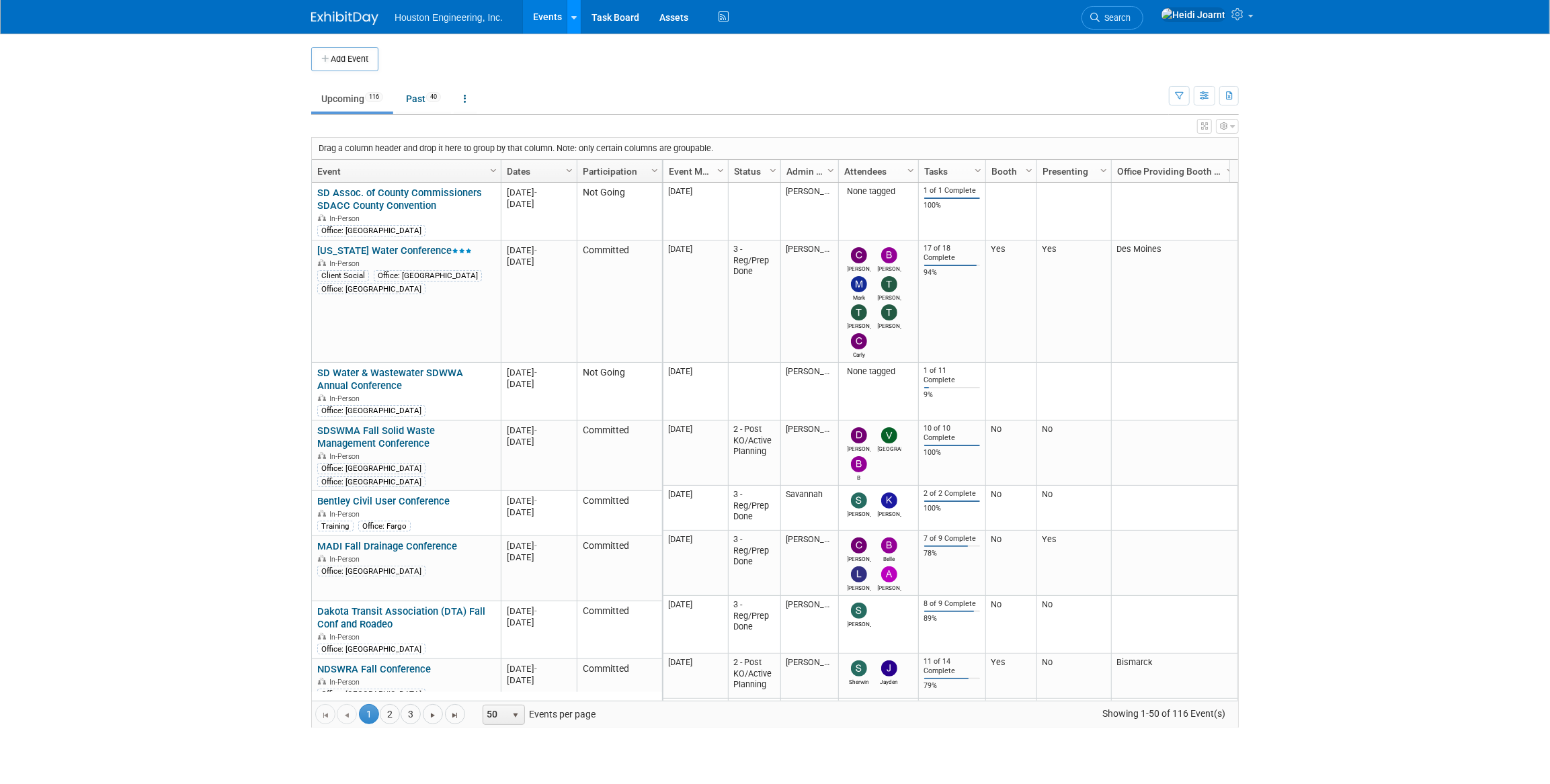
click at [572, 19] on icon at bounding box center [574, 18] width 5 height 9
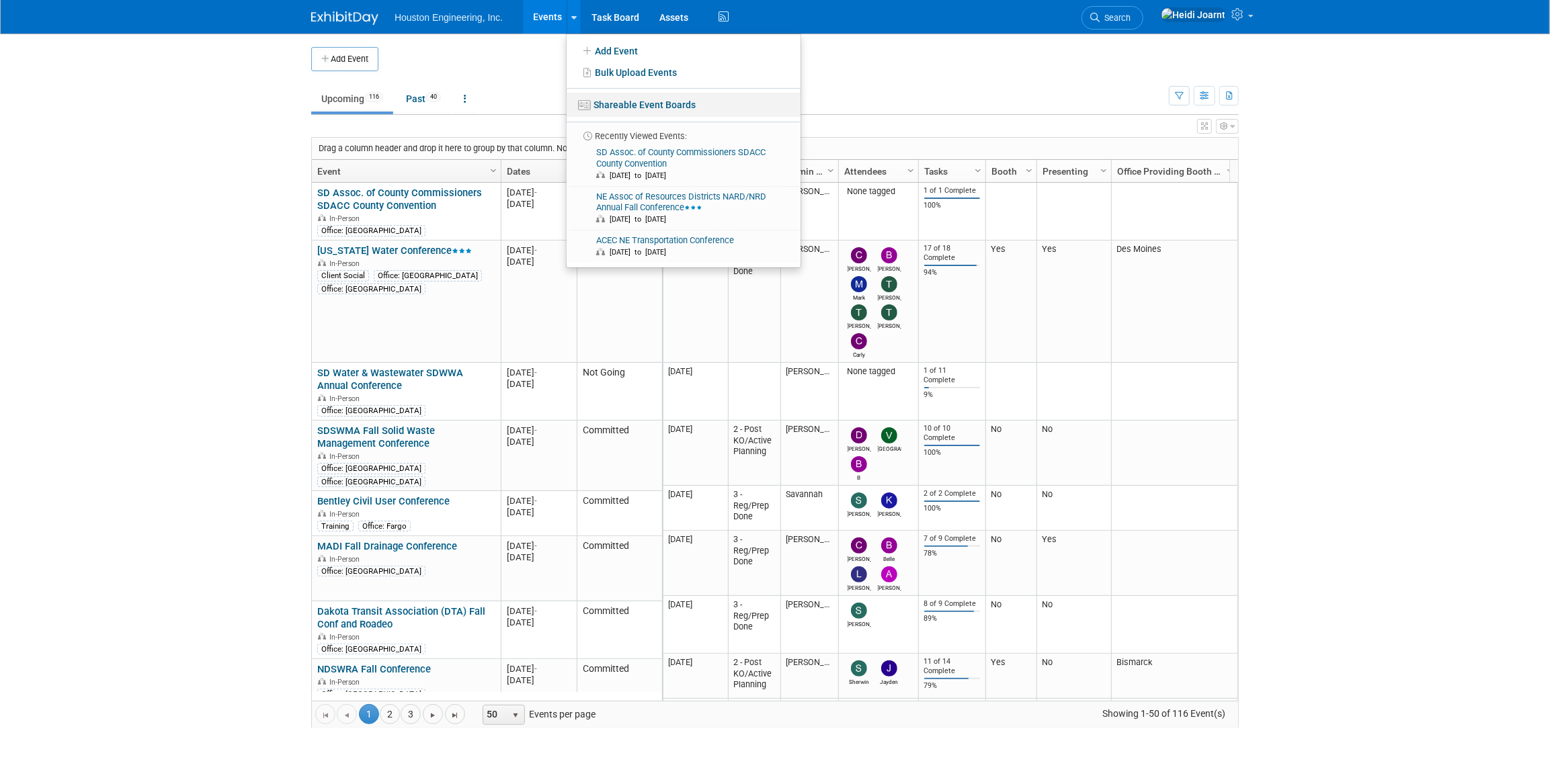
click at [651, 103] on link "Shareable Event Boards" at bounding box center [683, 105] width 234 height 24
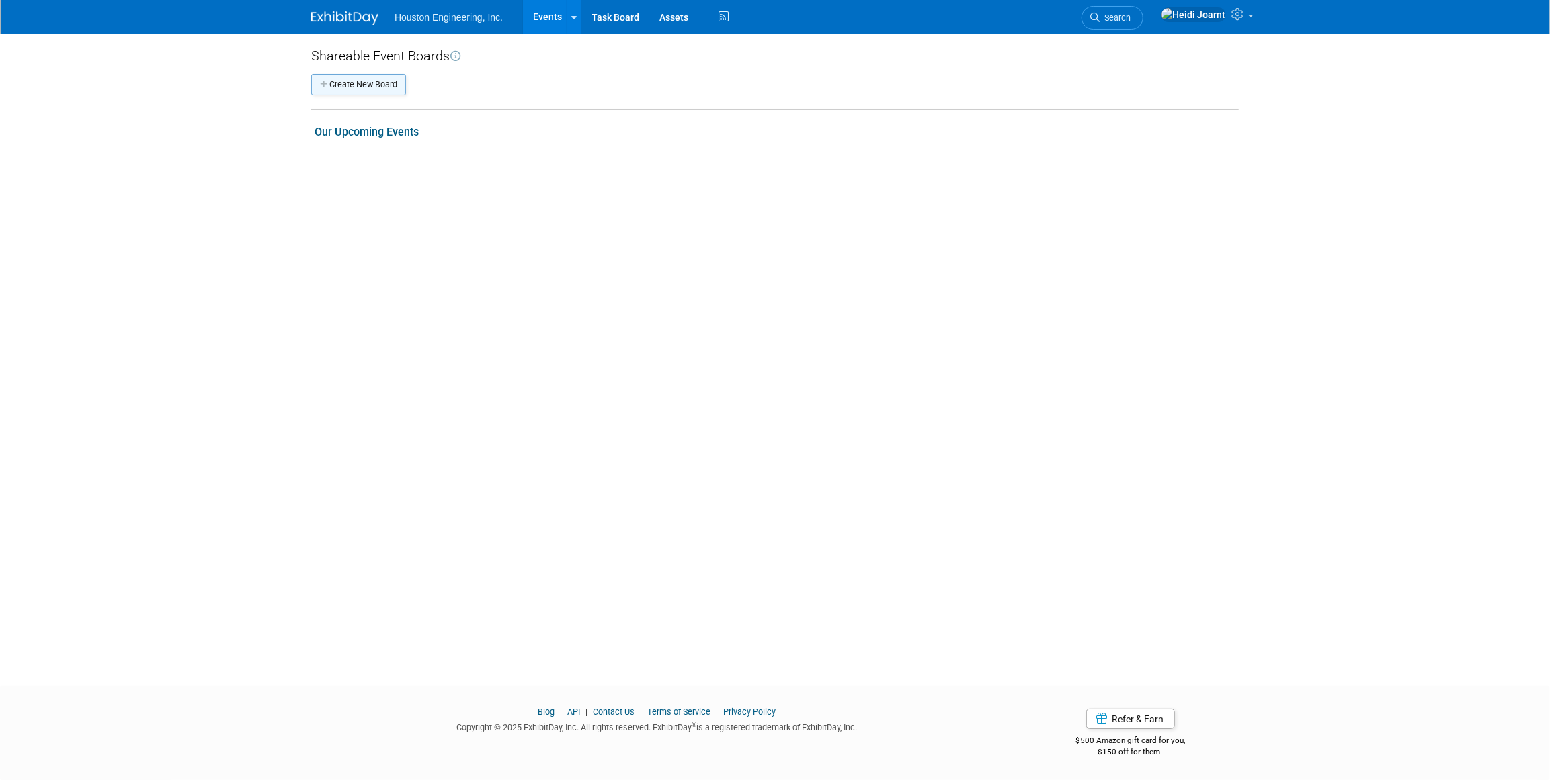
click at [369, 86] on button "Create New Board" at bounding box center [359, 84] width 95 height 22
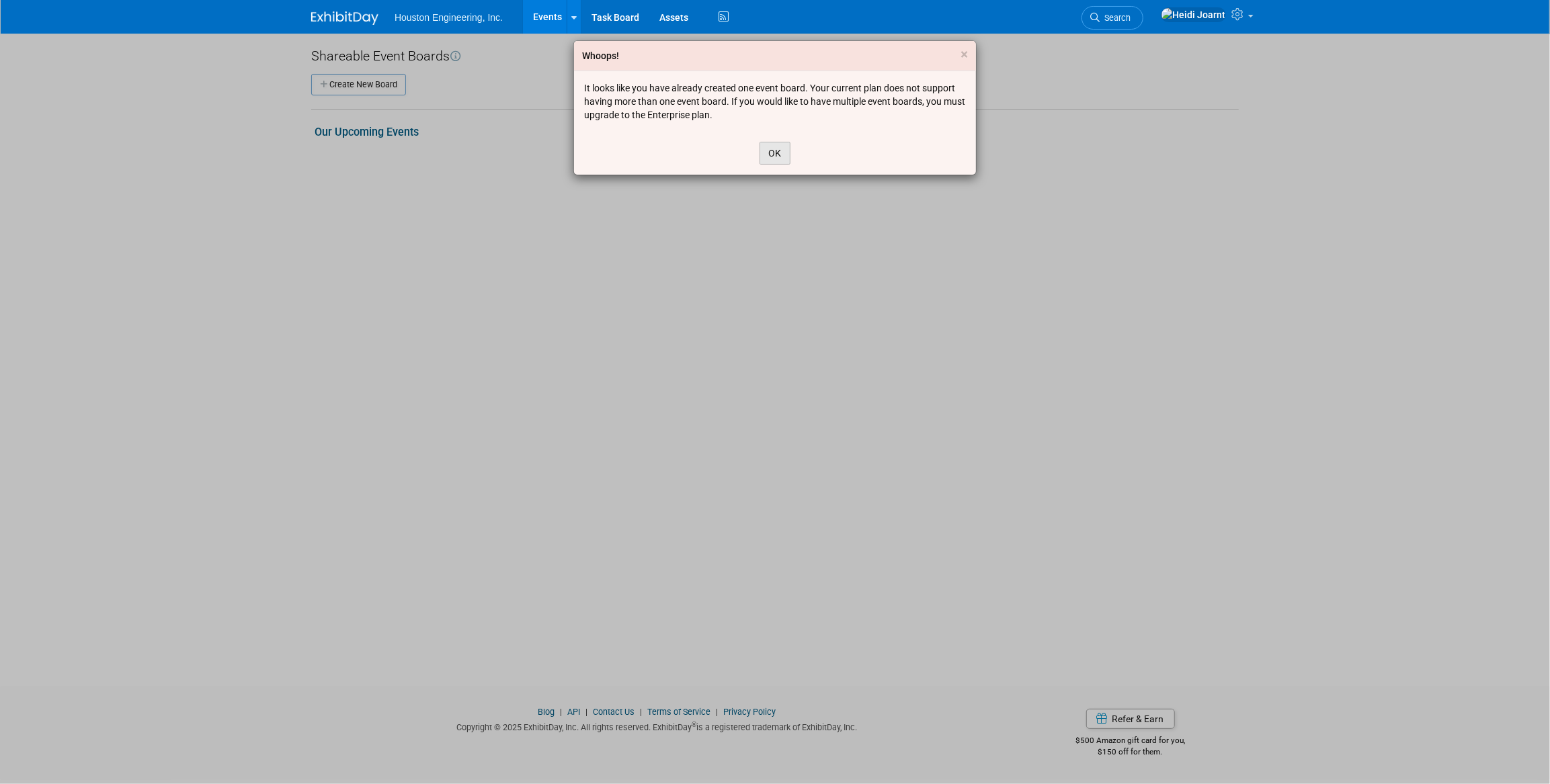
click at [782, 157] on button "OK" at bounding box center [775, 153] width 31 height 23
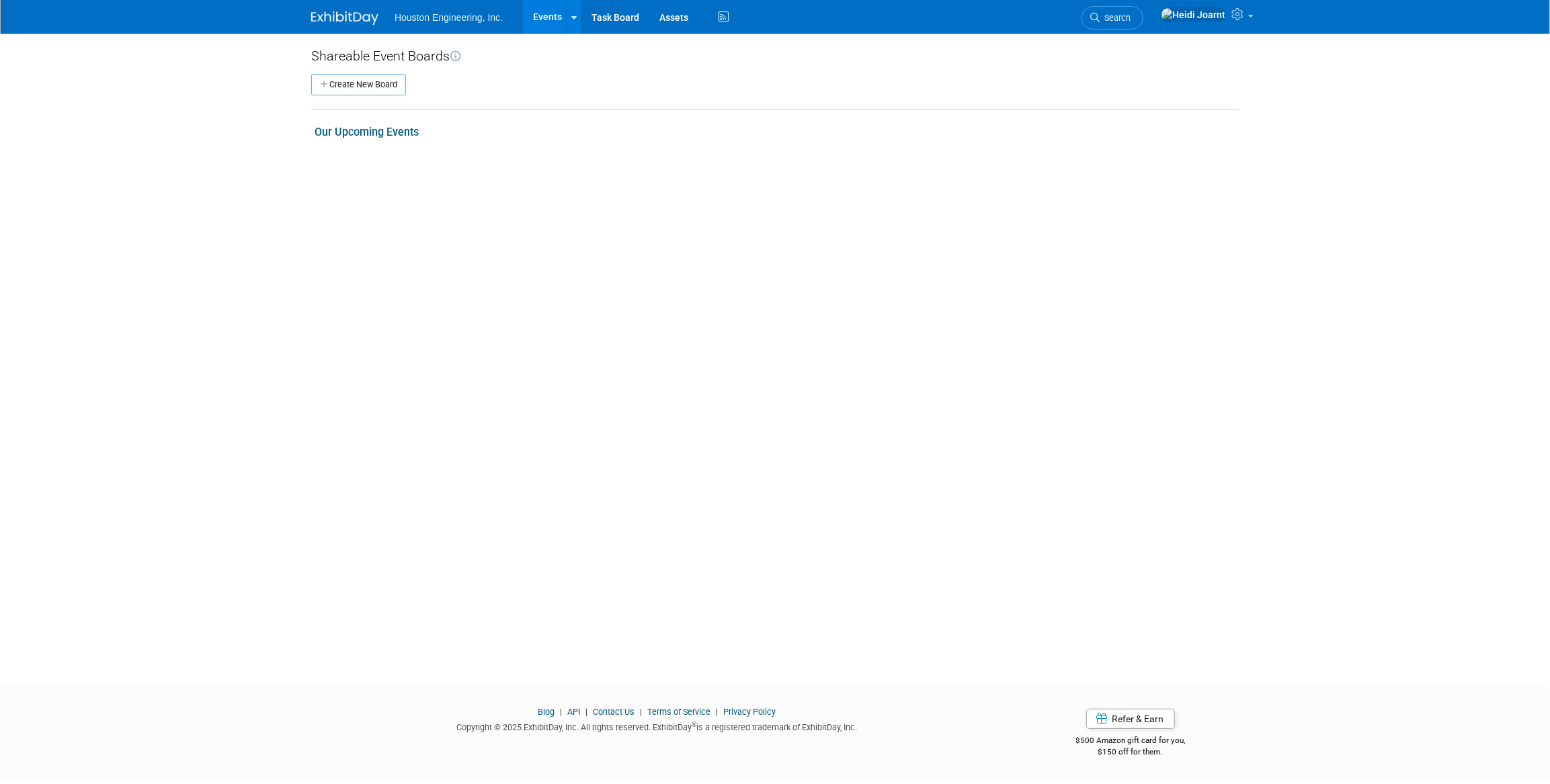
click at [460, 58] on icon at bounding box center [455, 56] width 10 height 10
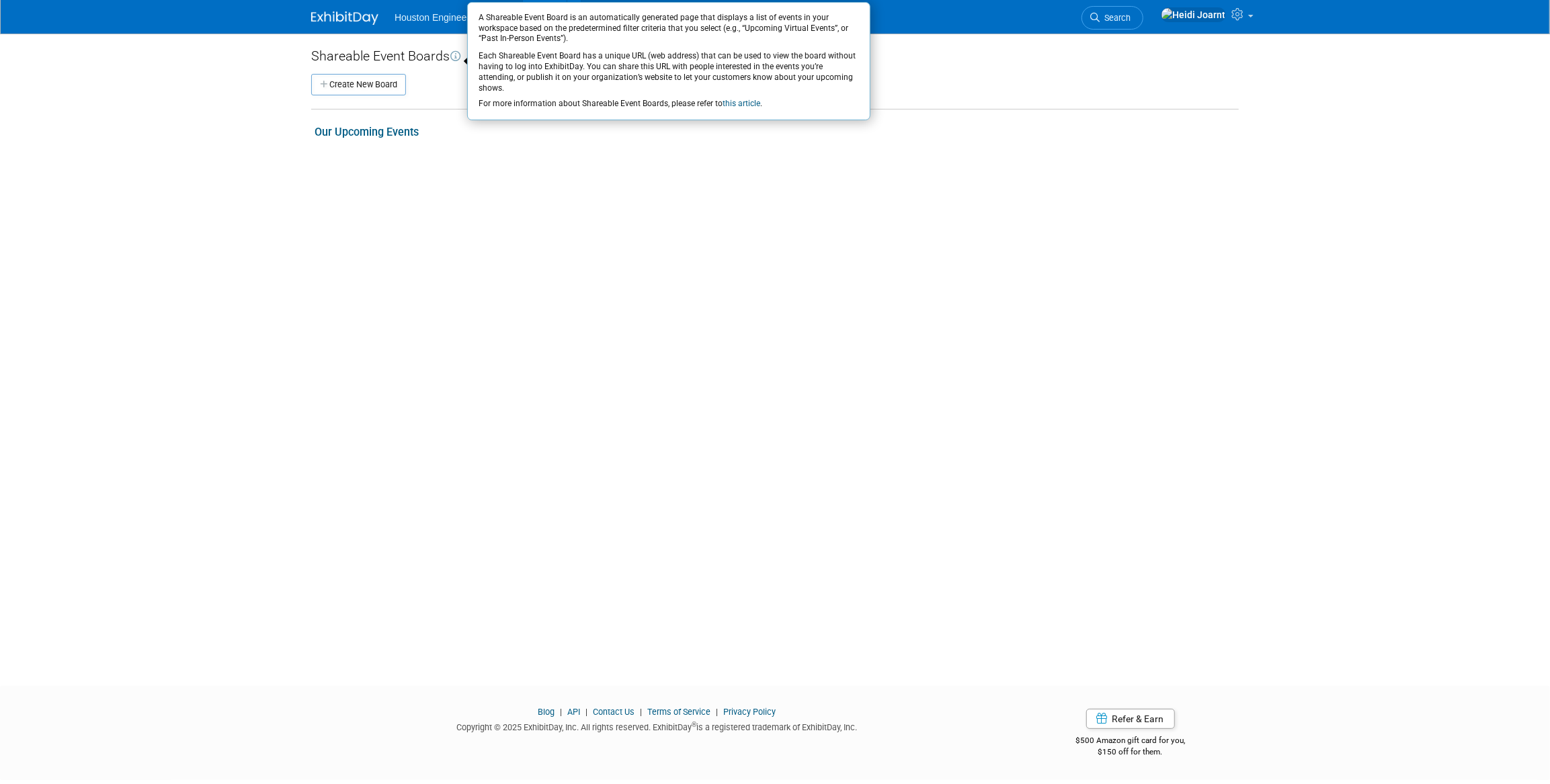
click at [460, 58] on icon at bounding box center [455, 56] width 10 height 10
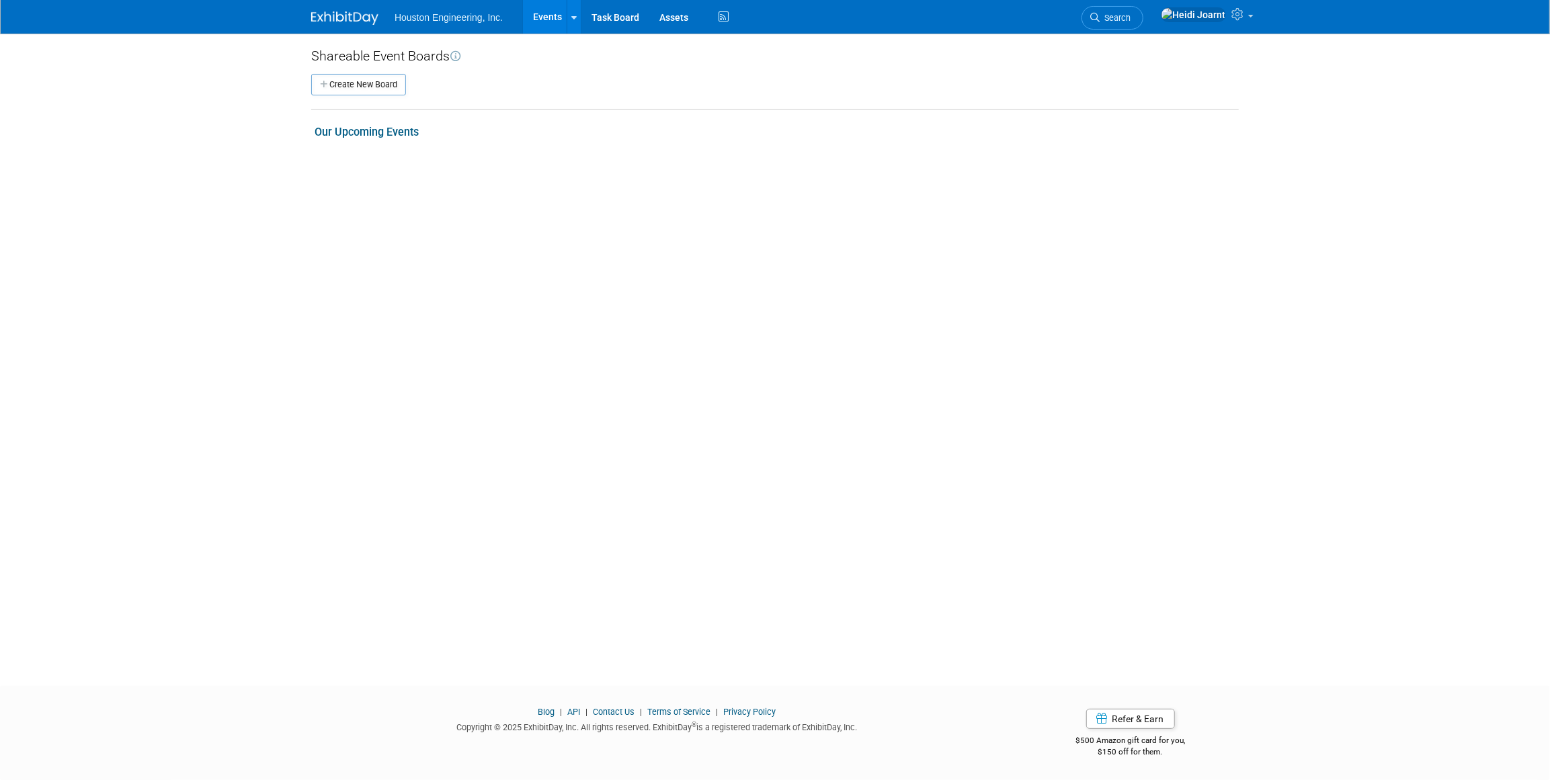
click at [369, 132] on link "Our Upcoming Events" at bounding box center [366, 132] width 104 height 13
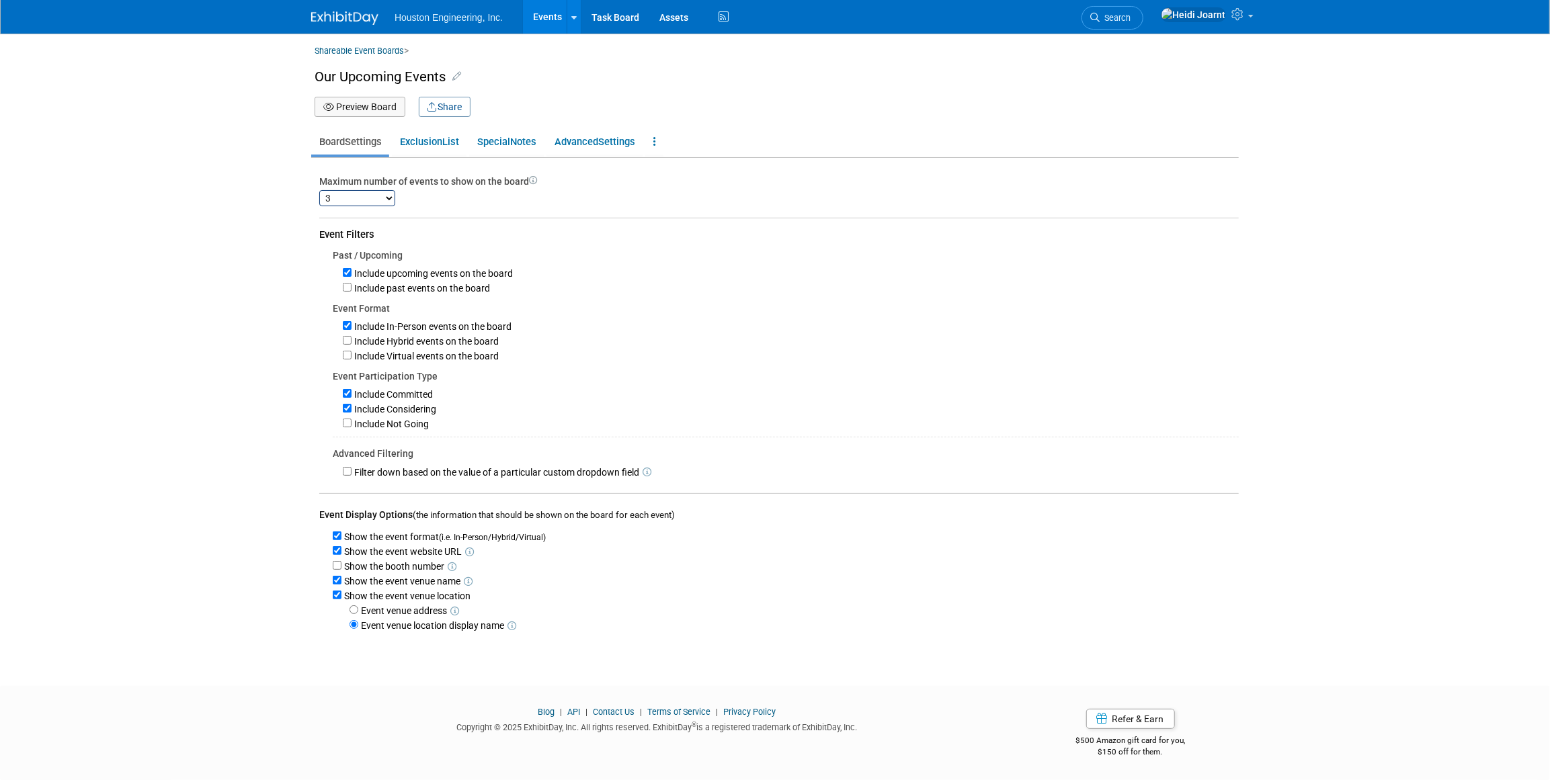
click at [363, 119] on div "Shareable Event Boards > Our Upcoming Events Board Name Our Upcoming Events X P…" at bounding box center [774, 347] width 947 height 628
click at [370, 100] on button "Preview Board" at bounding box center [359, 106] width 91 height 20
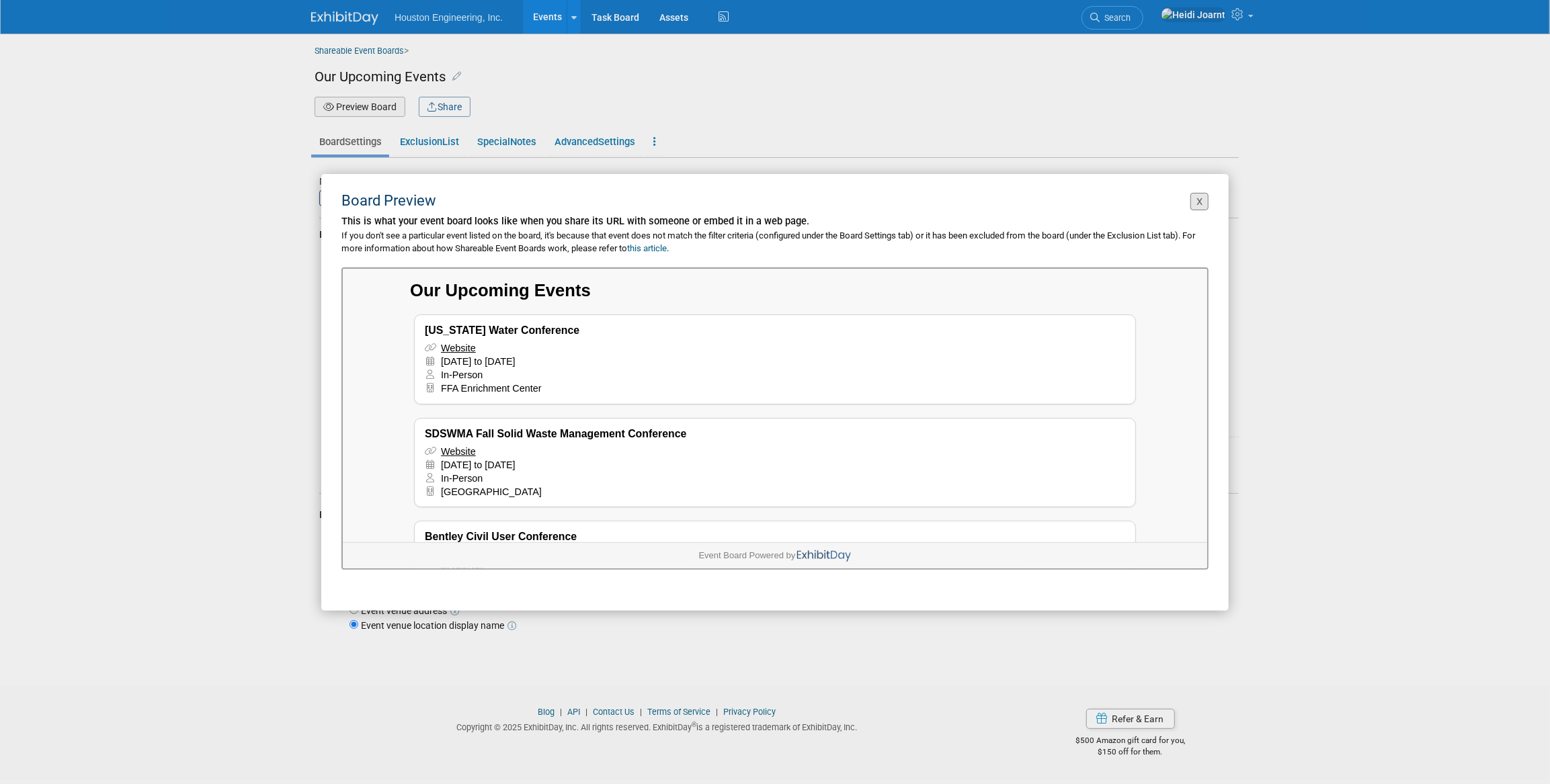
click at [1197, 202] on button "X" at bounding box center [1199, 202] width 18 height 18
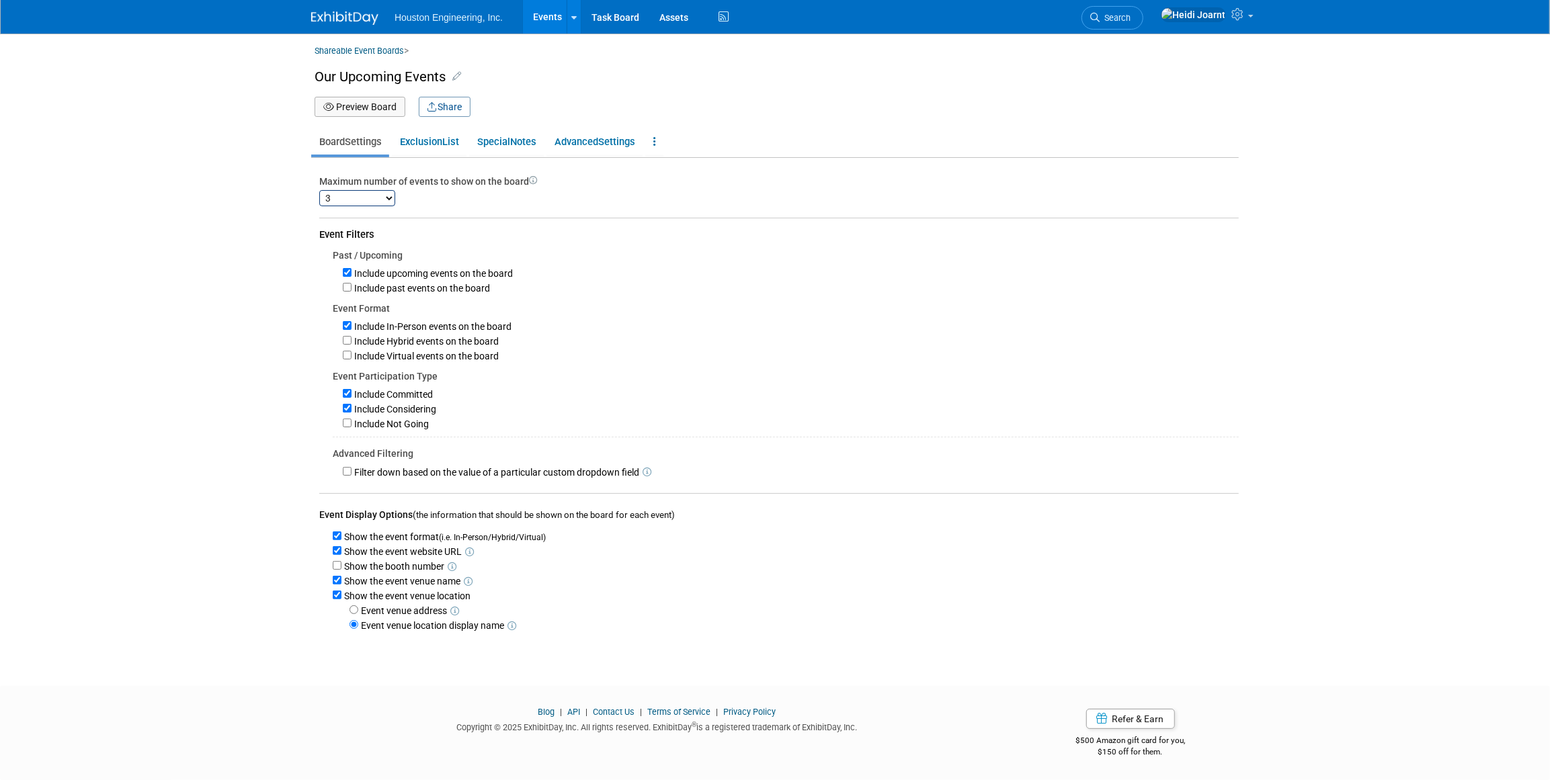
click at [390, 204] on select "1 2 3 4 5 6 7 8 9 10 11 12 13 14 15 16 17 18 19 20 21 22 23 24 25 26 27 28 29 3…" at bounding box center [357, 198] width 76 height 16
click at [319, 190] on select "1 2 3 4 5 6 7 8 9 10 11 12 13 14 15 16 17 18 19 20 21 22 23 24 25 26 27 28 29 3…" at bounding box center [357, 198] width 76 height 16
select select "3"
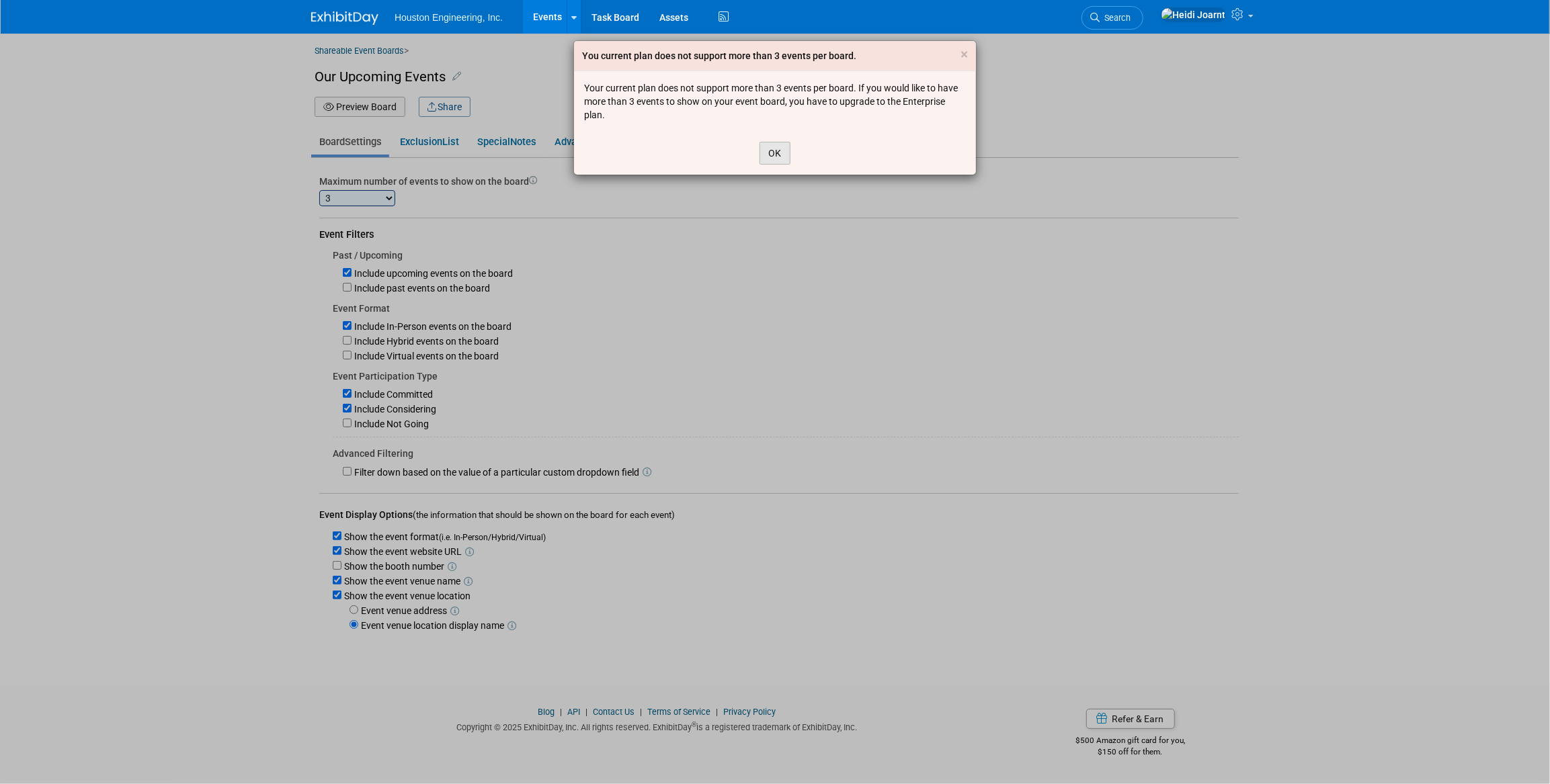
click at [774, 157] on button "OK" at bounding box center [775, 153] width 31 height 23
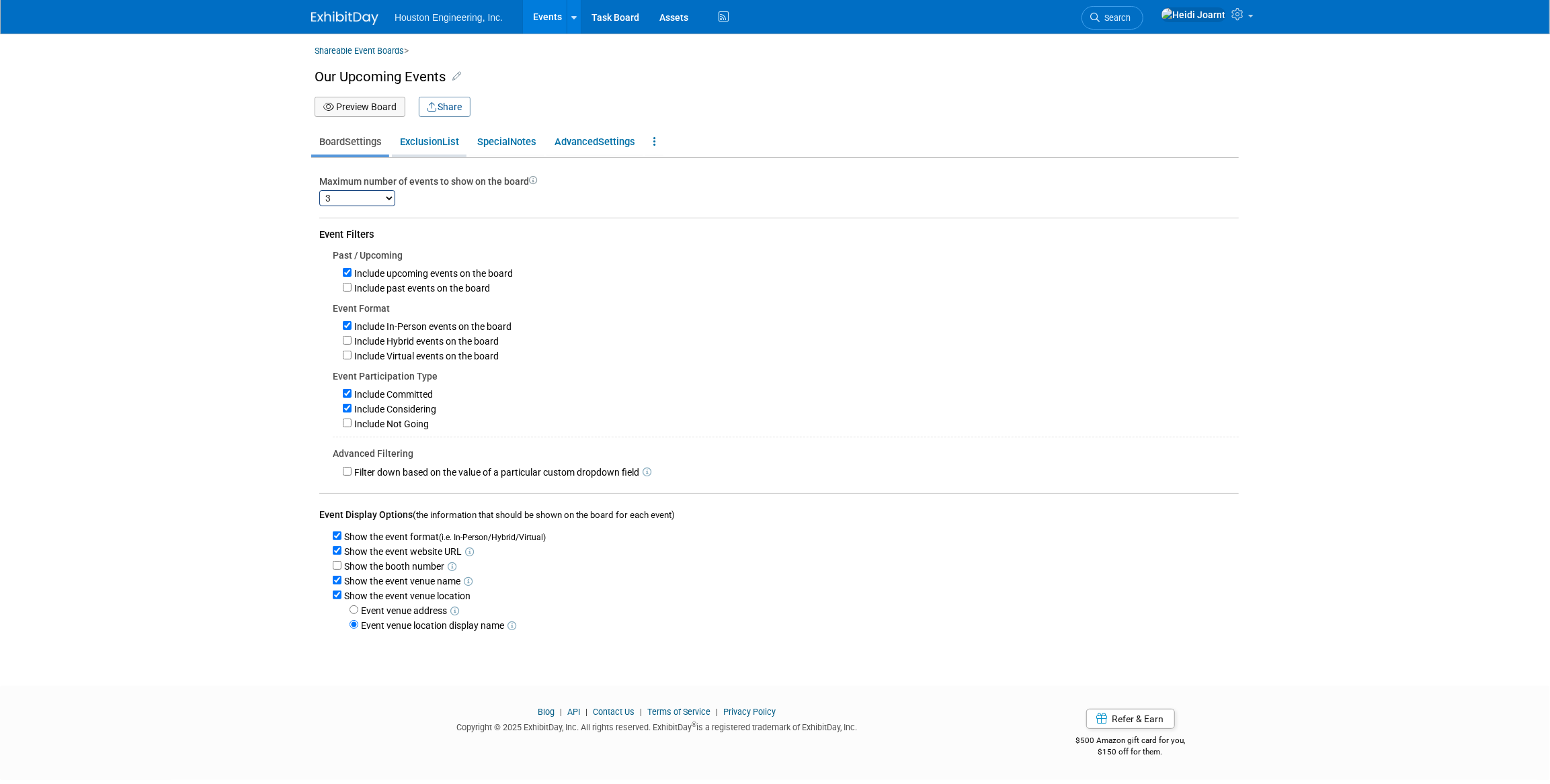
click at [434, 147] on link "Exclusion List" at bounding box center [429, 142] width 75 height 26
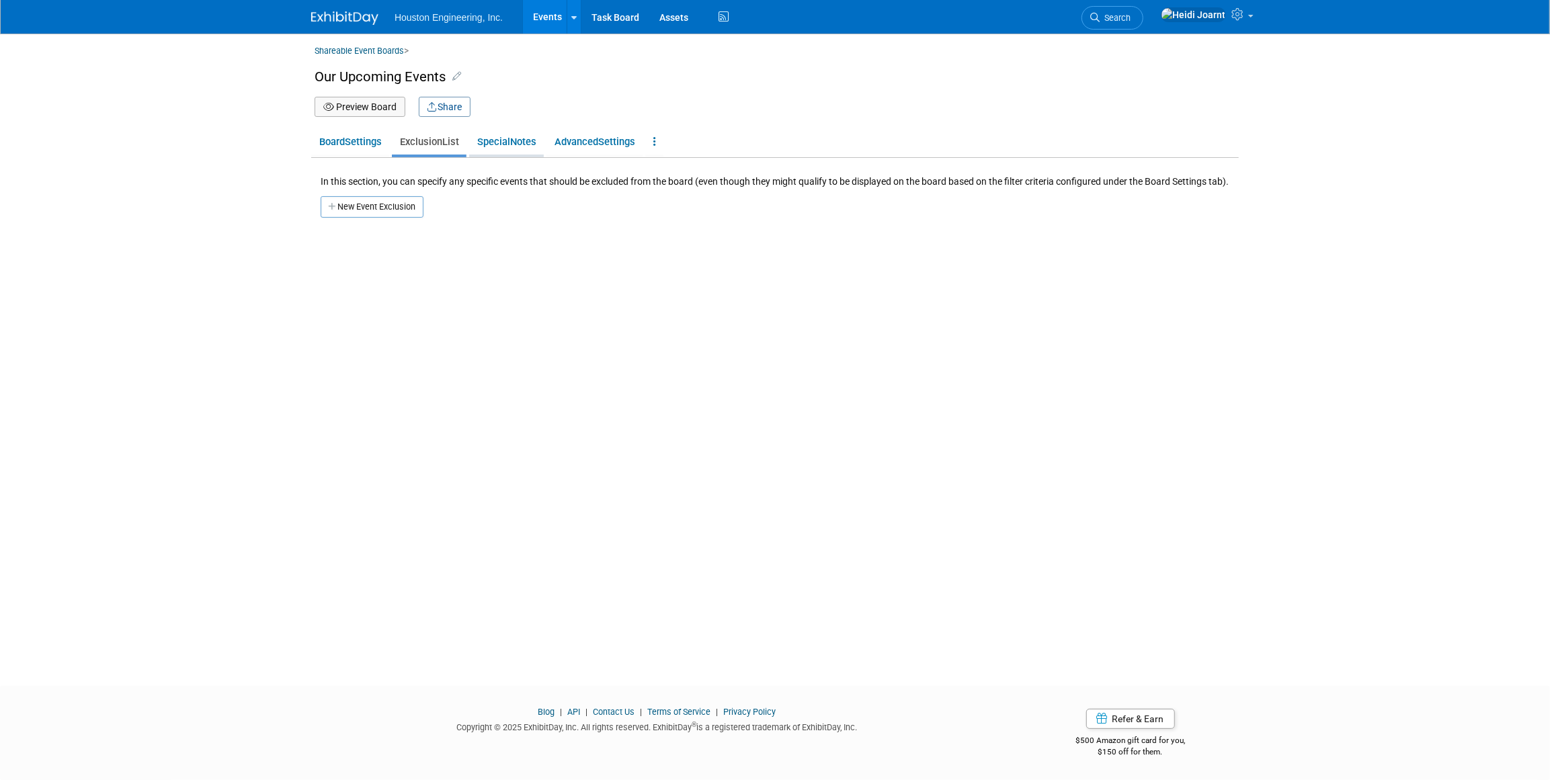
click at [523, 142] on link "Special Notes" at bounding box center [506, 142] width 75 height 26
click at [597, 142] on link "Advanced Settings" at bounding box center [594, 142] width 96 height 26
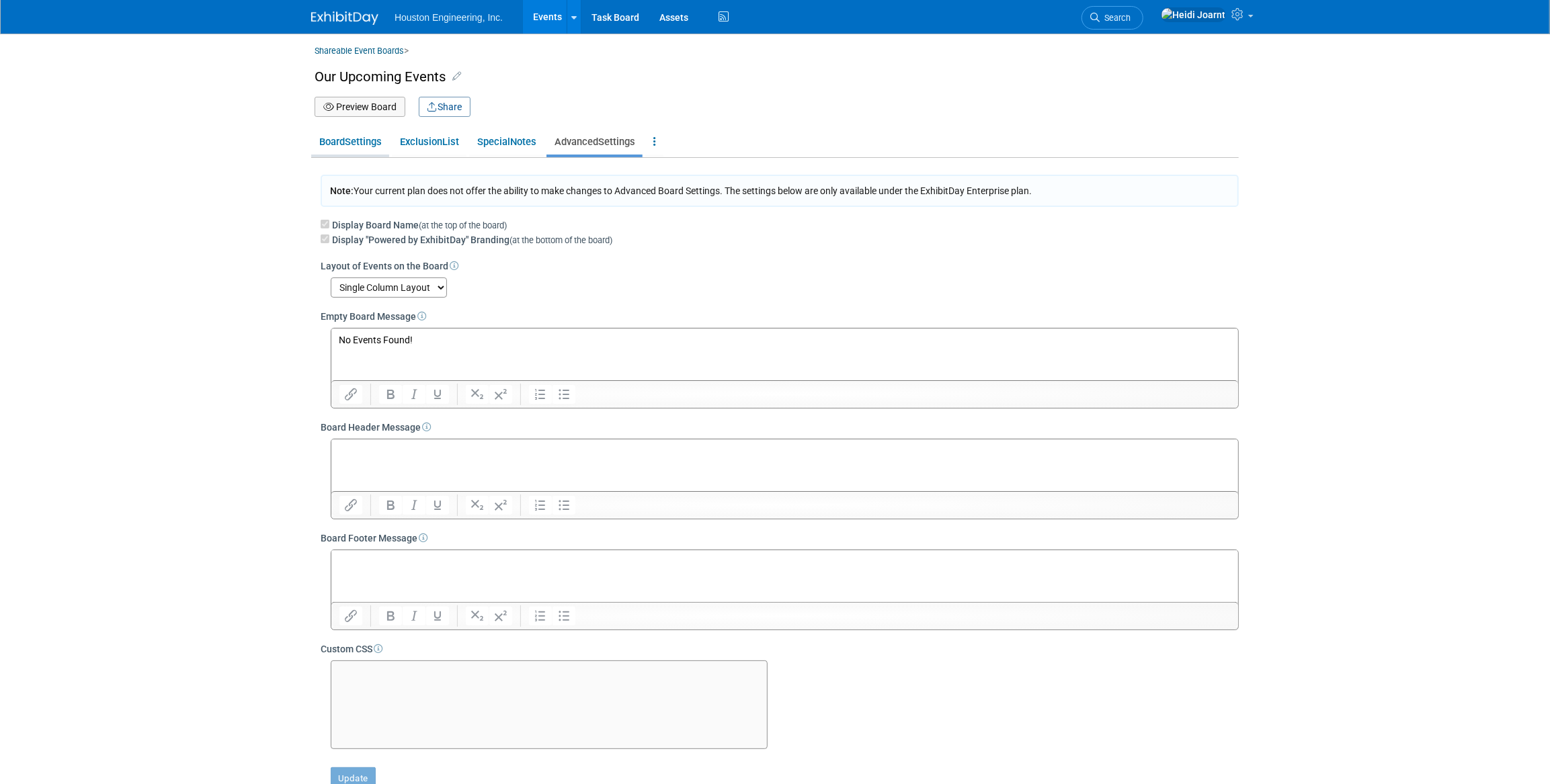
click at [351, 147] on link "Board Settings" at bounding box center [350, 142] width 78 height 26
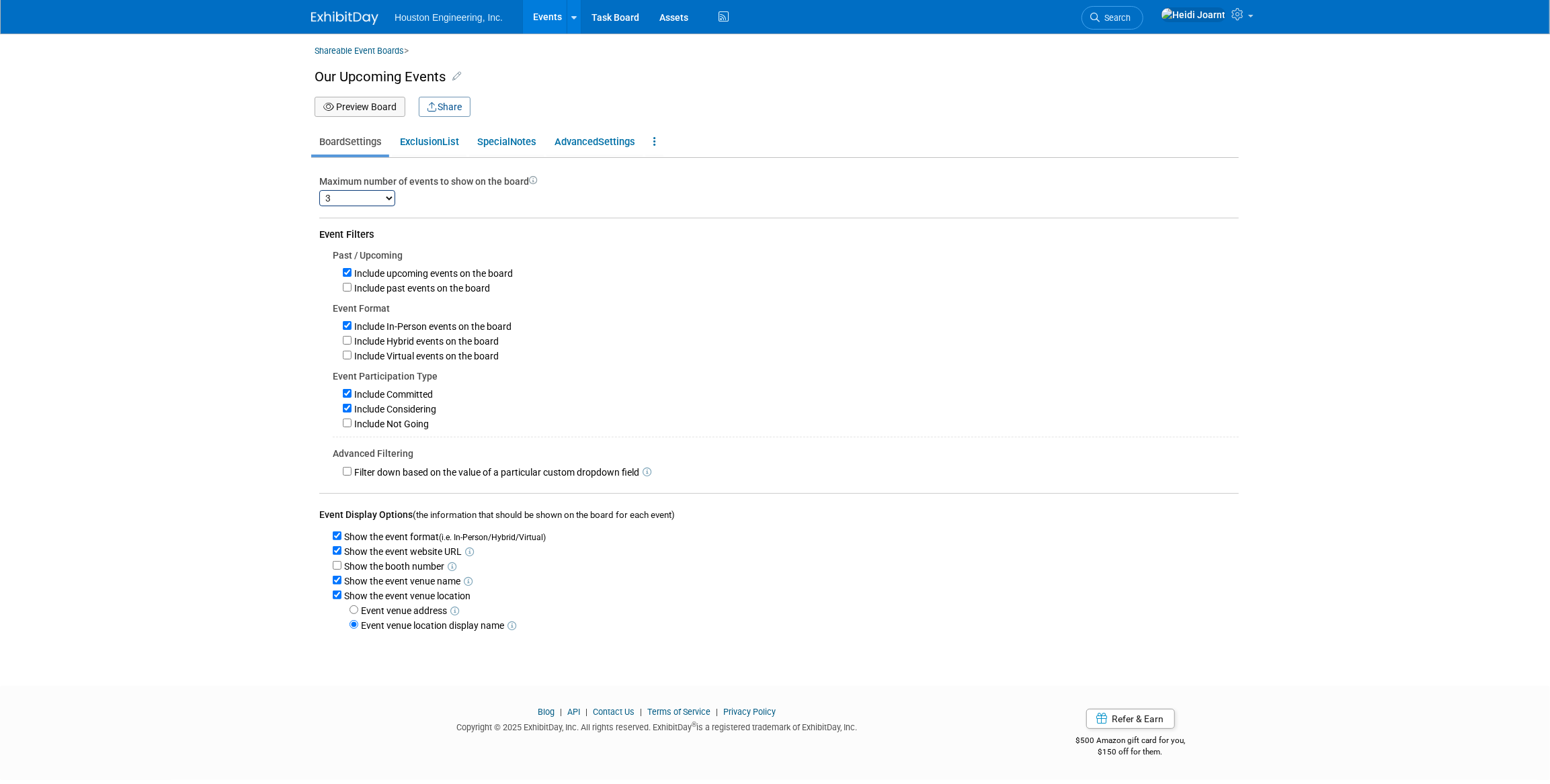
click at [372, 108] on button "Preview Board" at bounding box center [359, 106] width 91 height 20
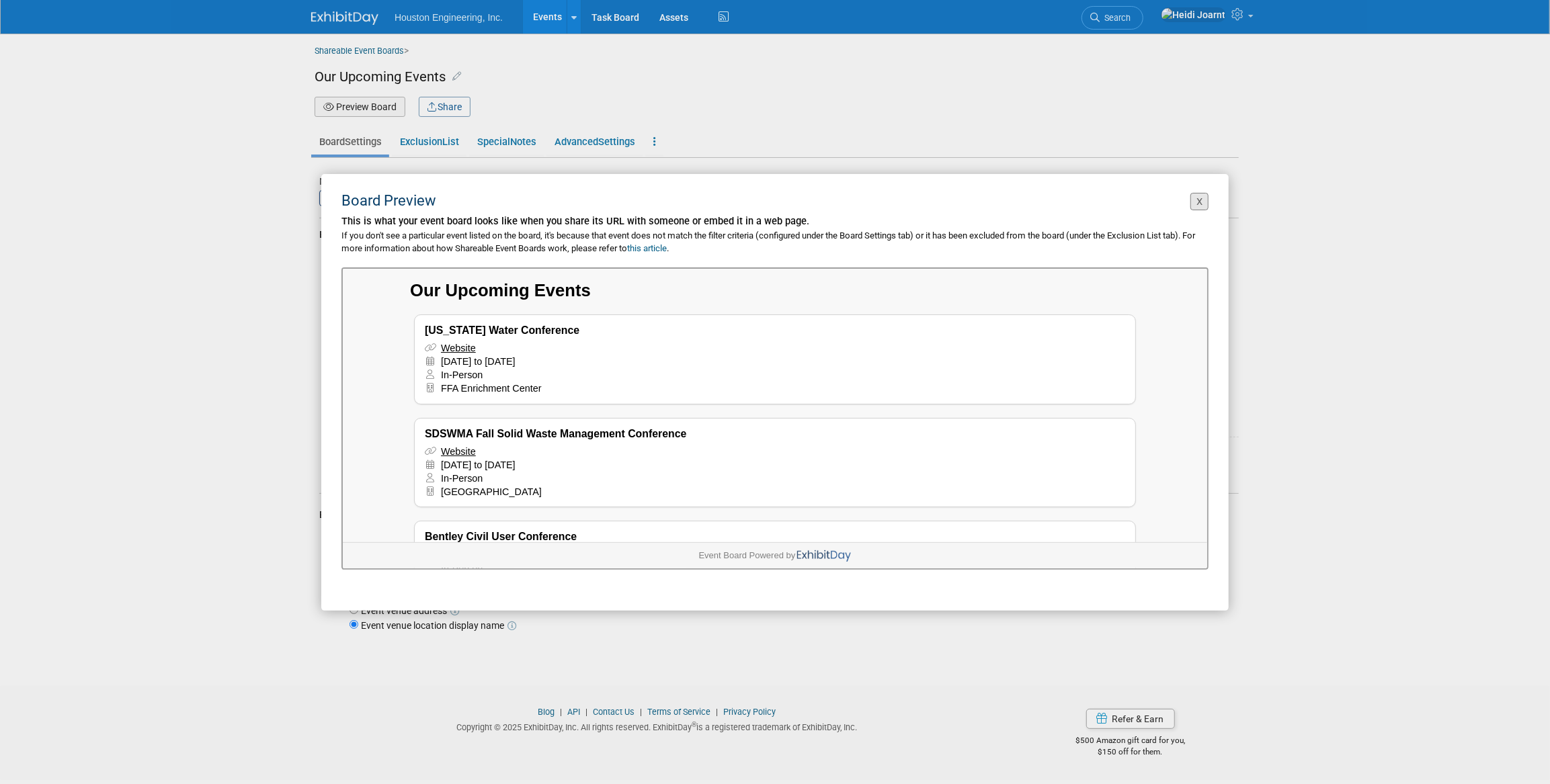
click at [1197, 194] on button "X" at bounding box center [1199, 202] width 18 height 18
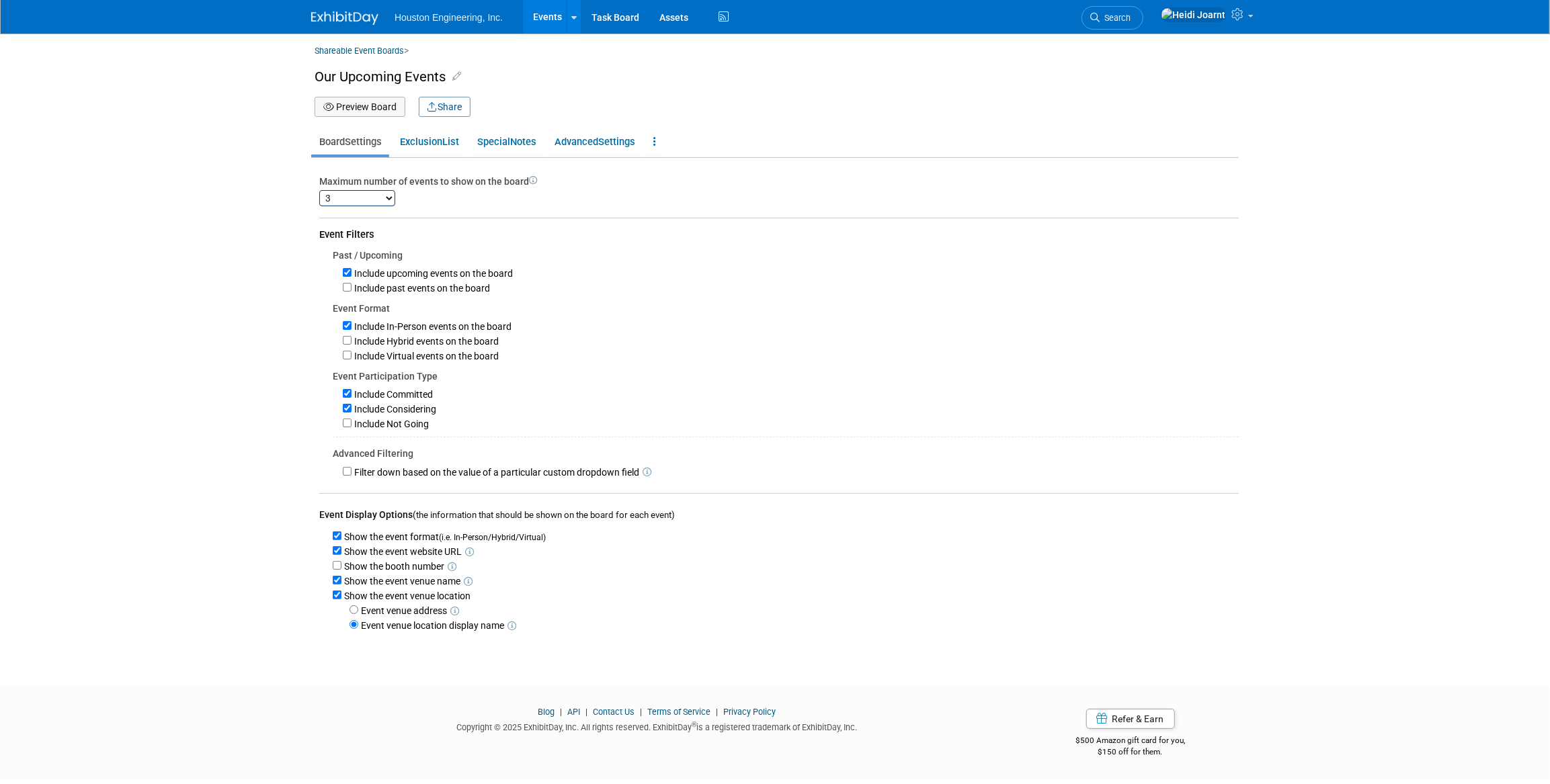
click at [532, 180] on icon at bounding box center [534, 181] width 9 height 9
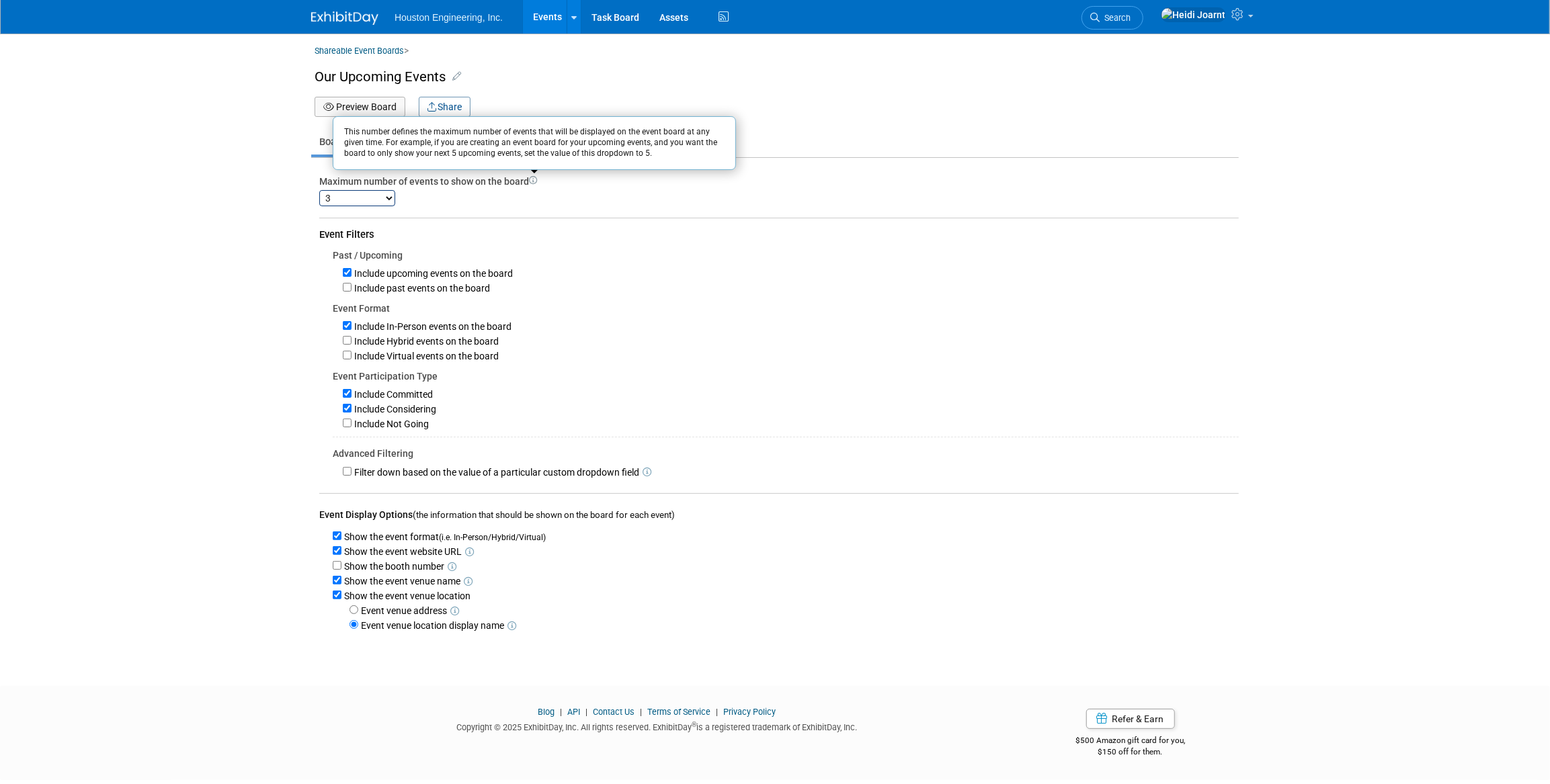
click at [532, 180] on icon at bounding box center [534, 181] width 9 height 9
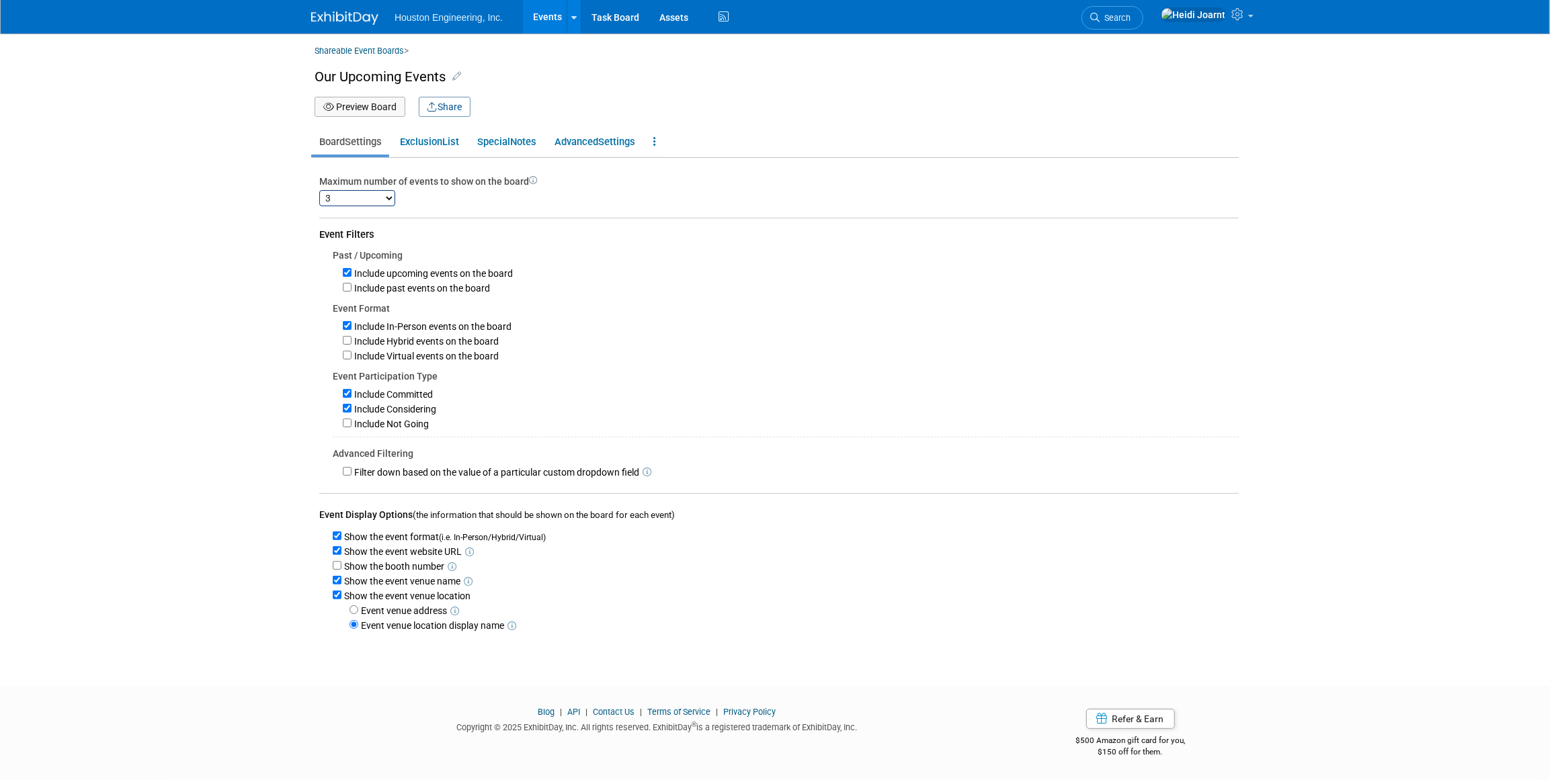
click at [395, 200] on select "1 2 3 4 5 6 7 8 9 10 11 12 13 14 15 16 17 18 19 20 21 22 23 24 25 26 27 28 29 3…" at bounding box center [357, 198] width 76 height 16
click at [319, 190] on select "1 2 3 4 5 6 7 8 9 10 11 12 13 14 15 16 17 18 19 20 21 22 23 24 25 26 27 28 29 3…" at bounding box center [357, 198] width 76 height 16
click at [438, 108] on button "Share" at bounding box center [445, 106] width 52 height 20
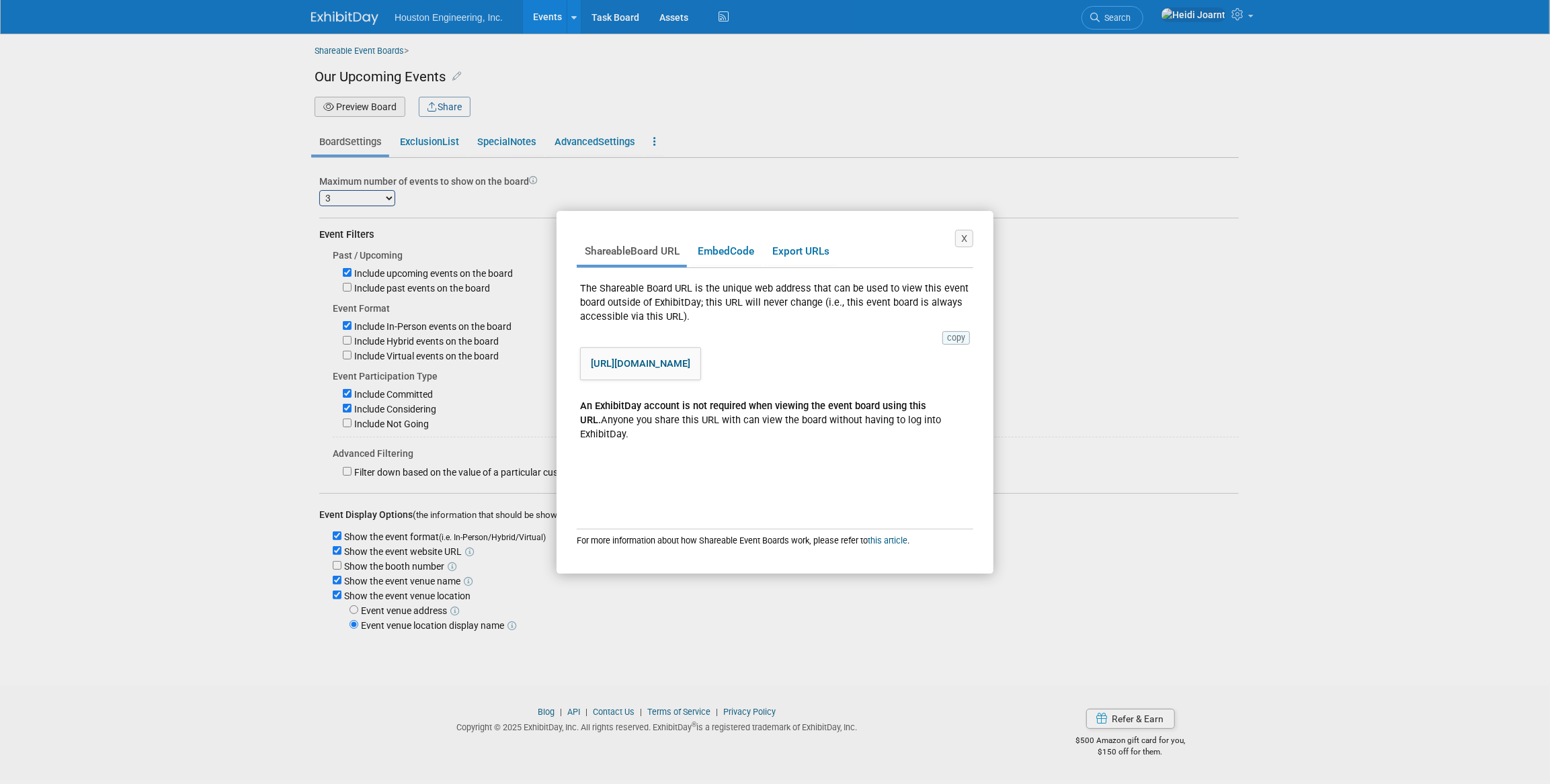
click at [950, 337] on button "copy" at bounding box center [956, 338] width 28 height 14
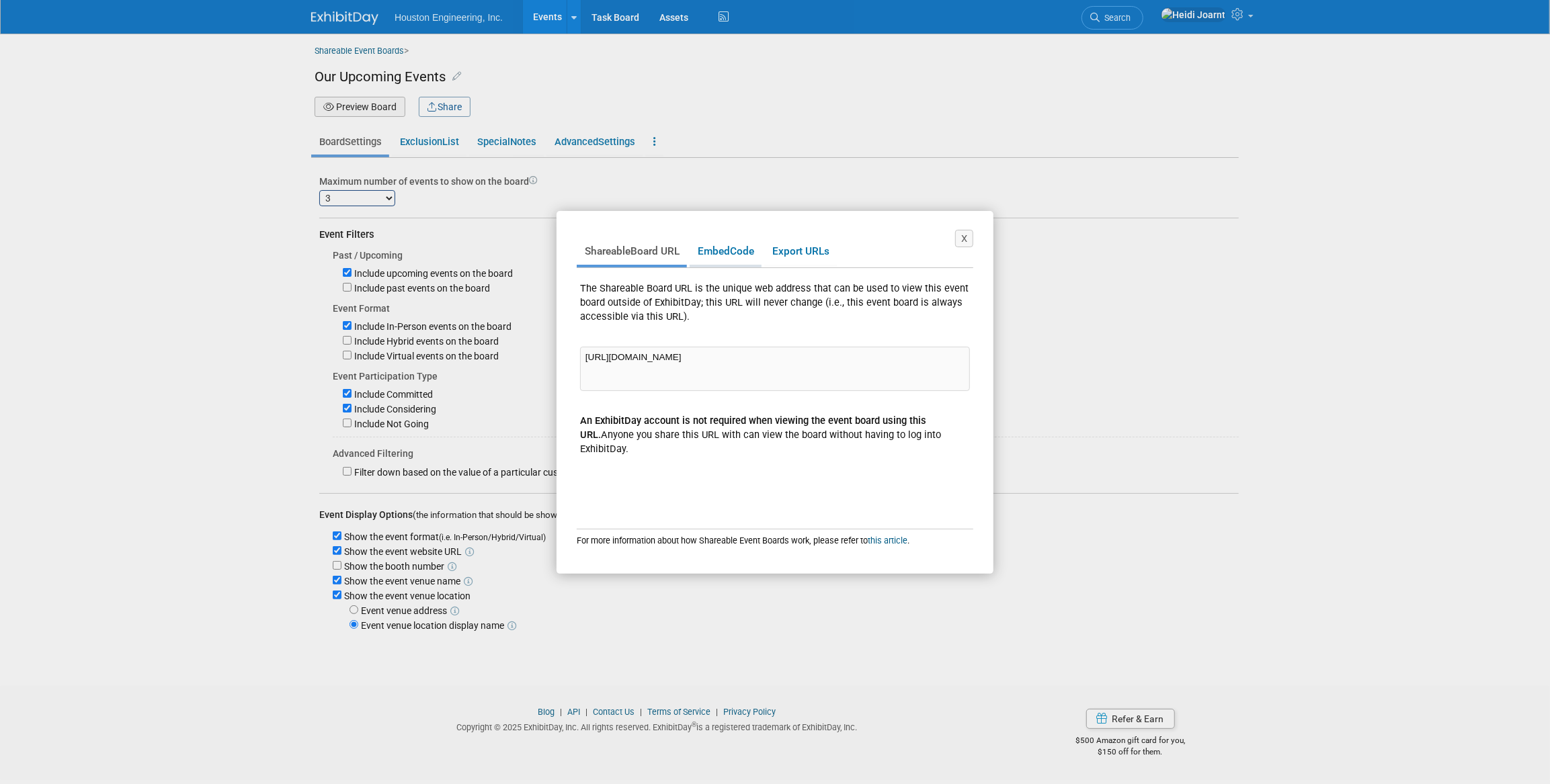
click at [740, 254] on link "Embed Code" at bounding box center [725, 252] width 72 height 26
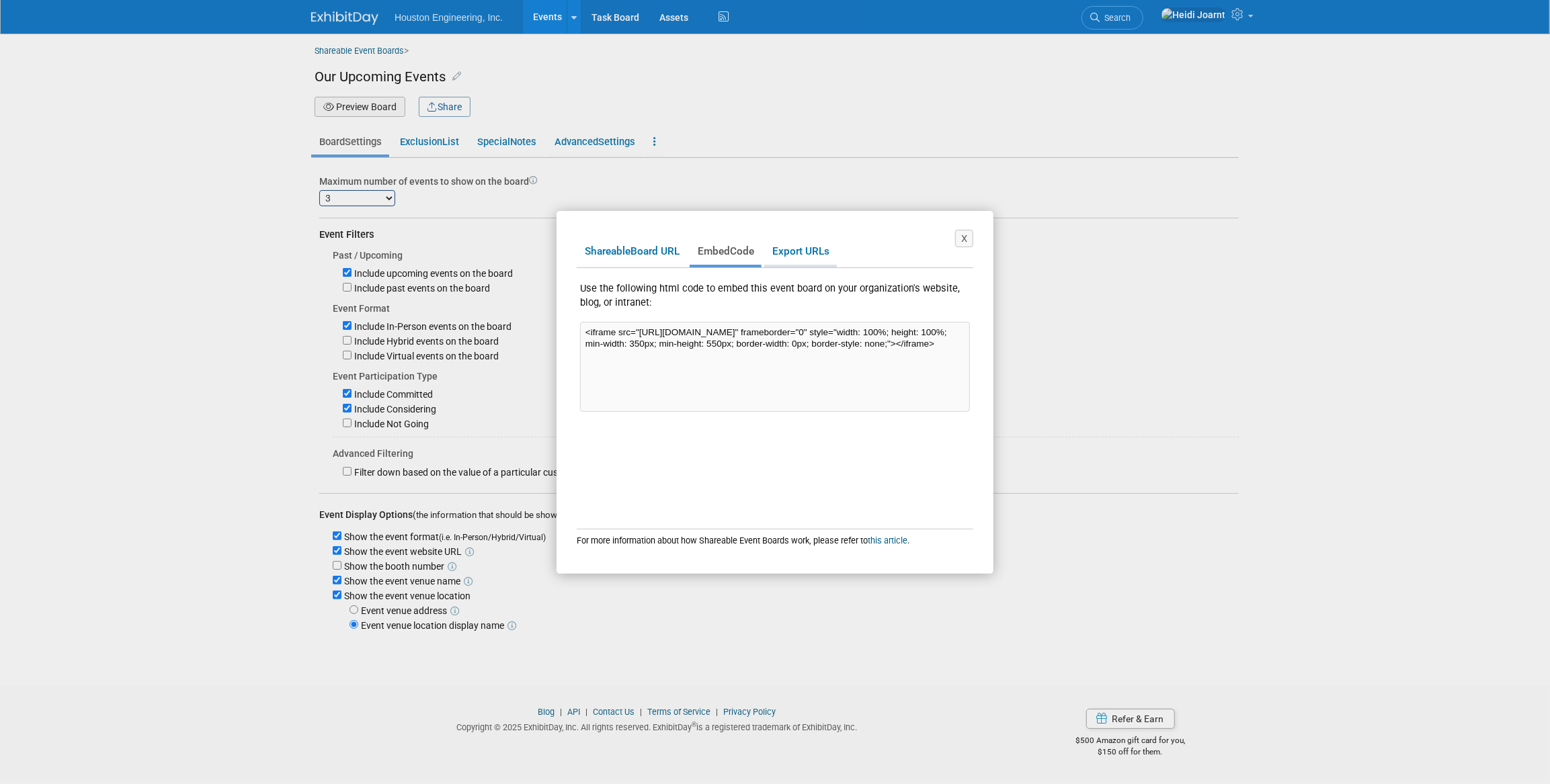
click at [797, 258] on link "Export URLs" at bounding box center [800, 252] width 72 height 26
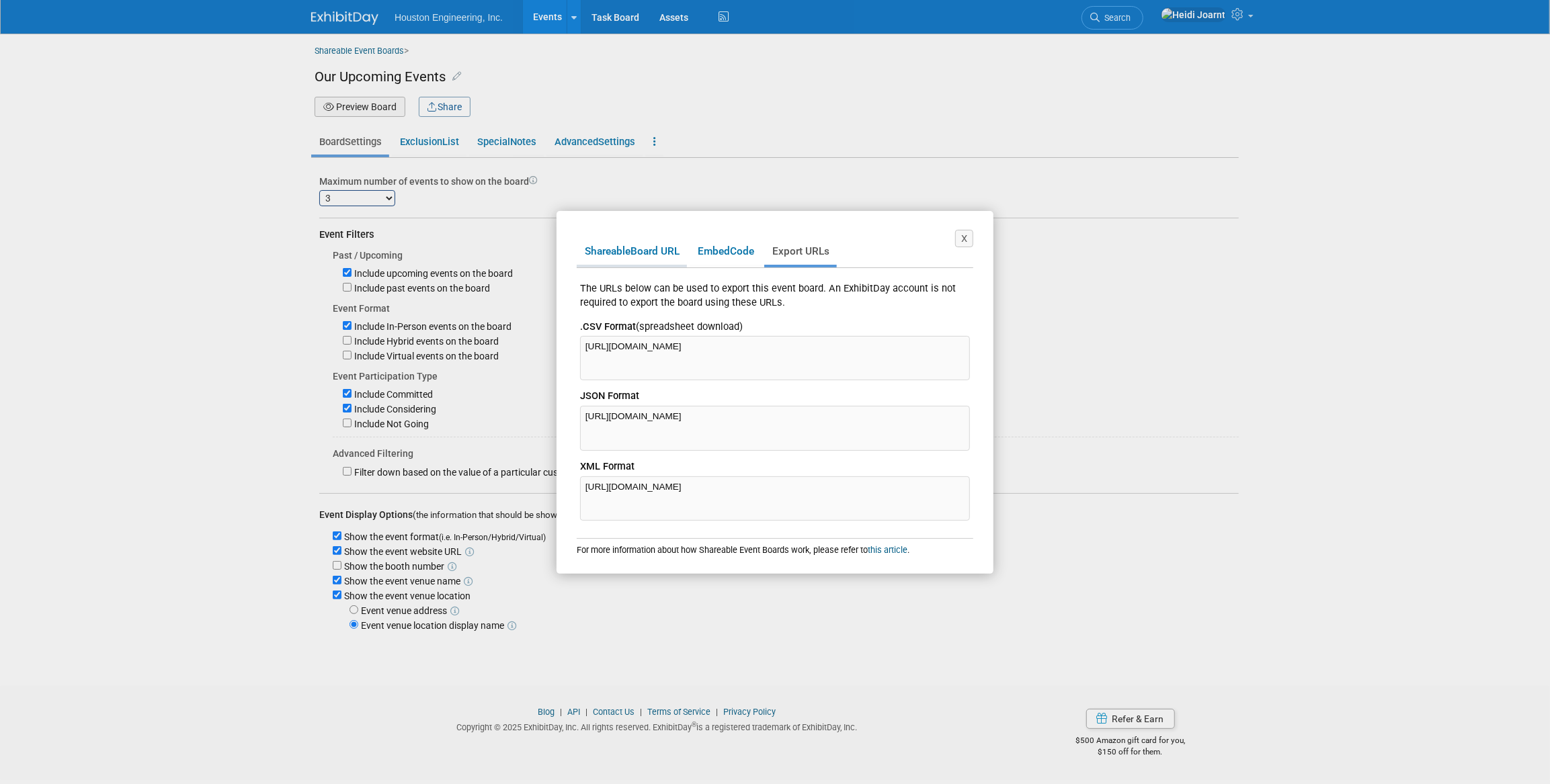
click at [628, 248] on span "Shareable" at bounding box center [607, 252] width 46 height 12
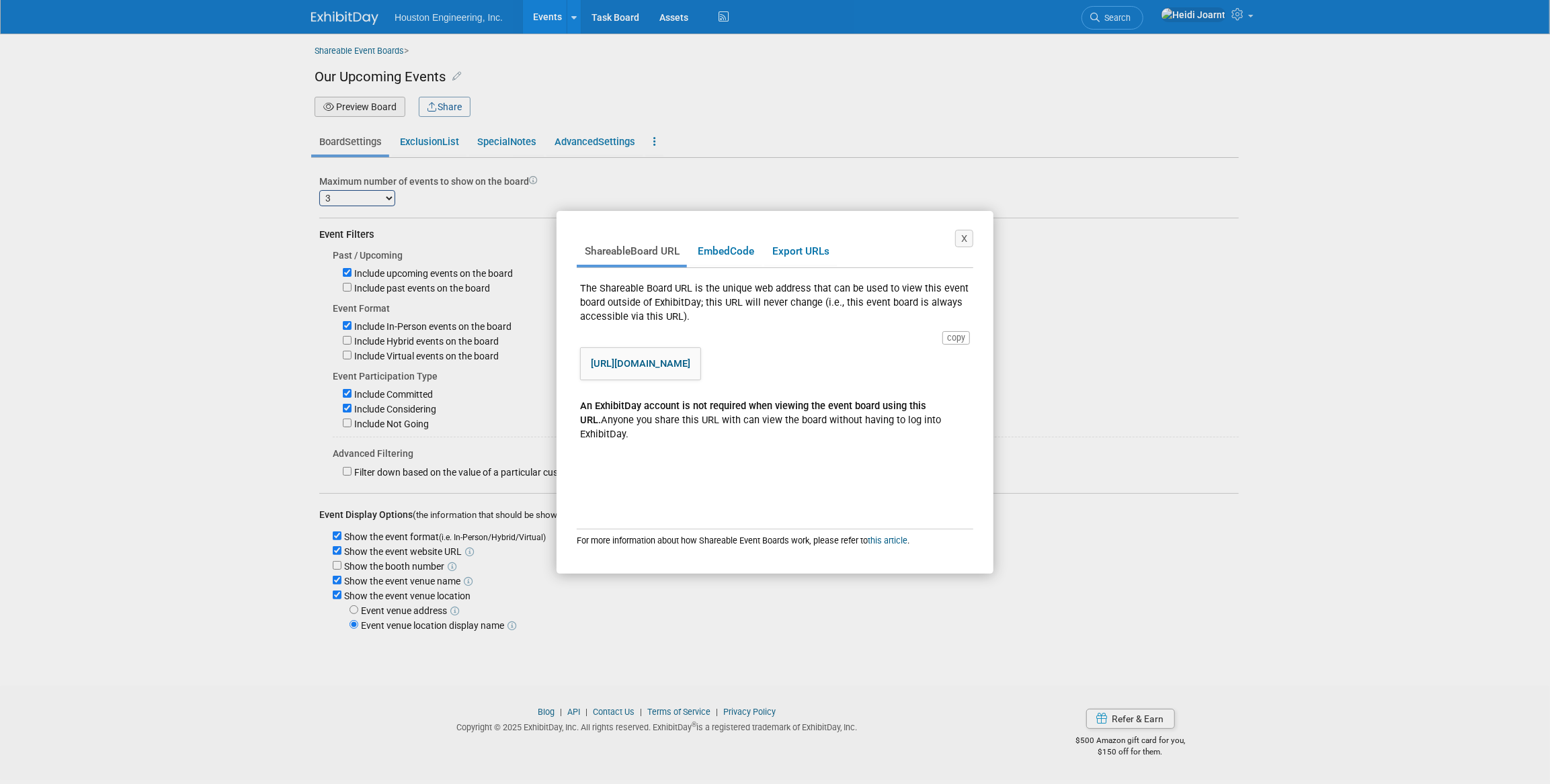
click at [691, 358] on link "[URL][DOMAIN_NAME]" at bounding box center [640, 364] width 99 height 12
